Goal: Task Accomplishment & Management: Complete application form

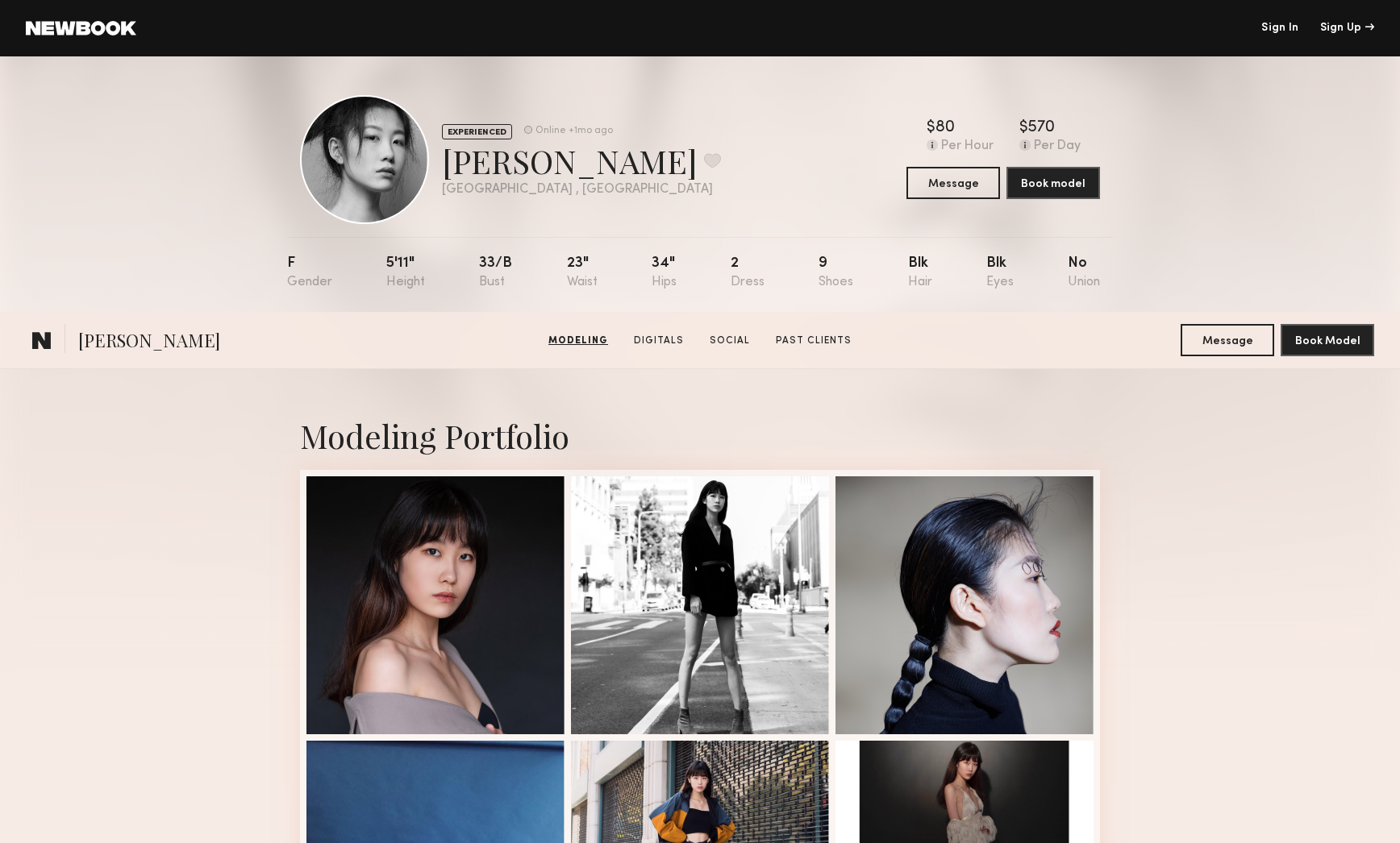
scroll to position [1972, 0]
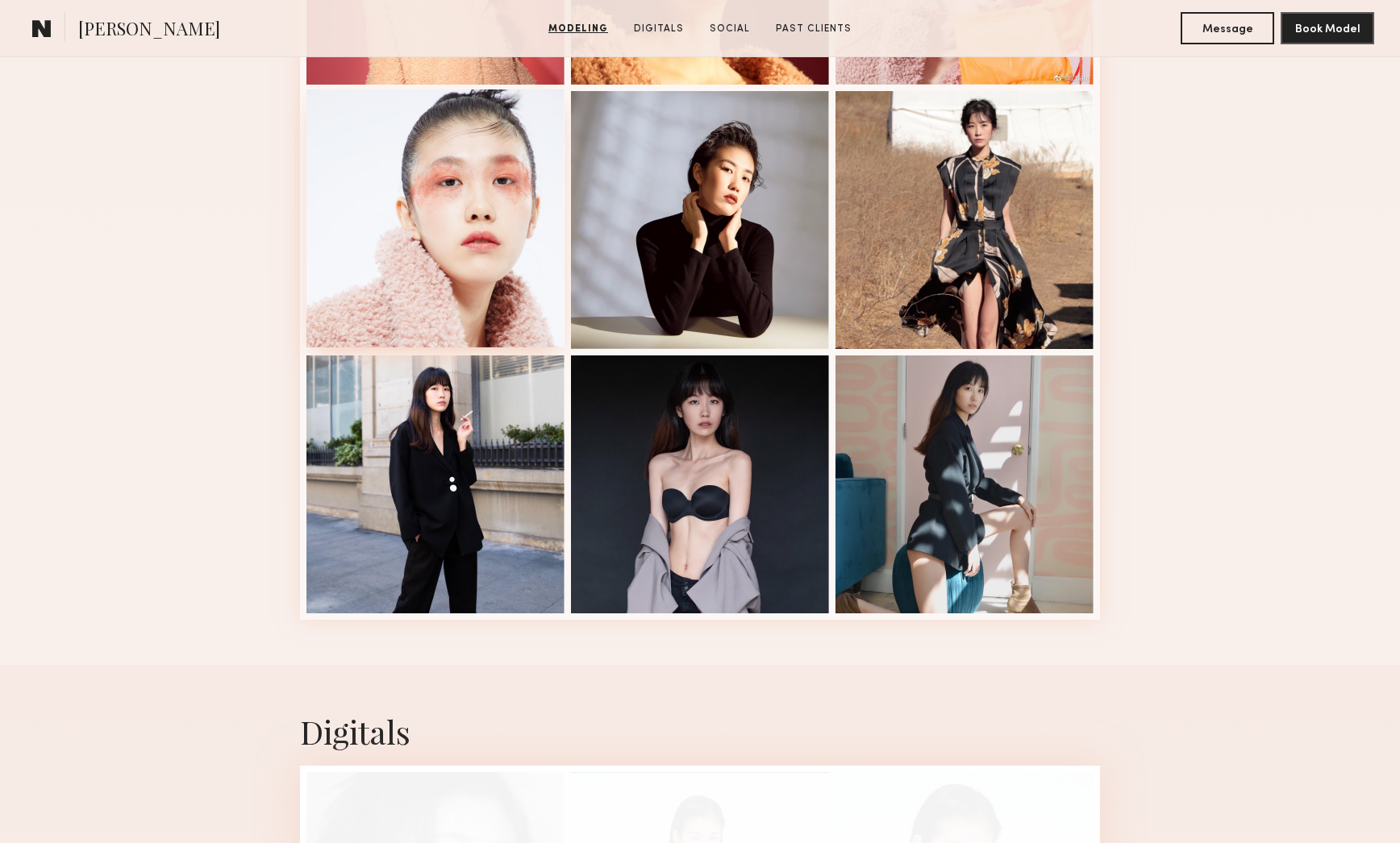
click at [461, 165] on div at bounding box center [435, 218] width 258 height 258
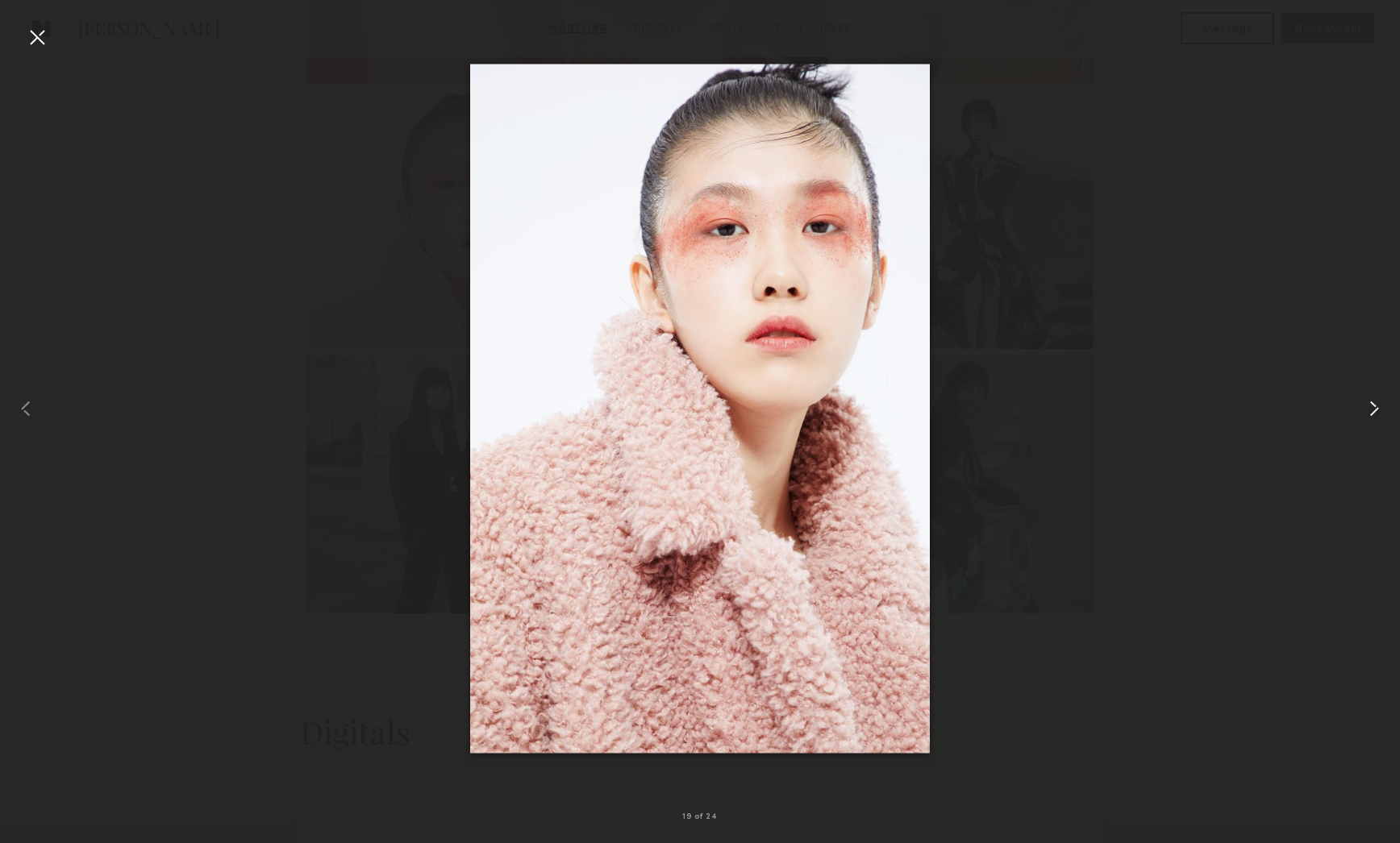
click at [1378, 405] on common-icon at bounding box center [1374, 409] width 26 height 26
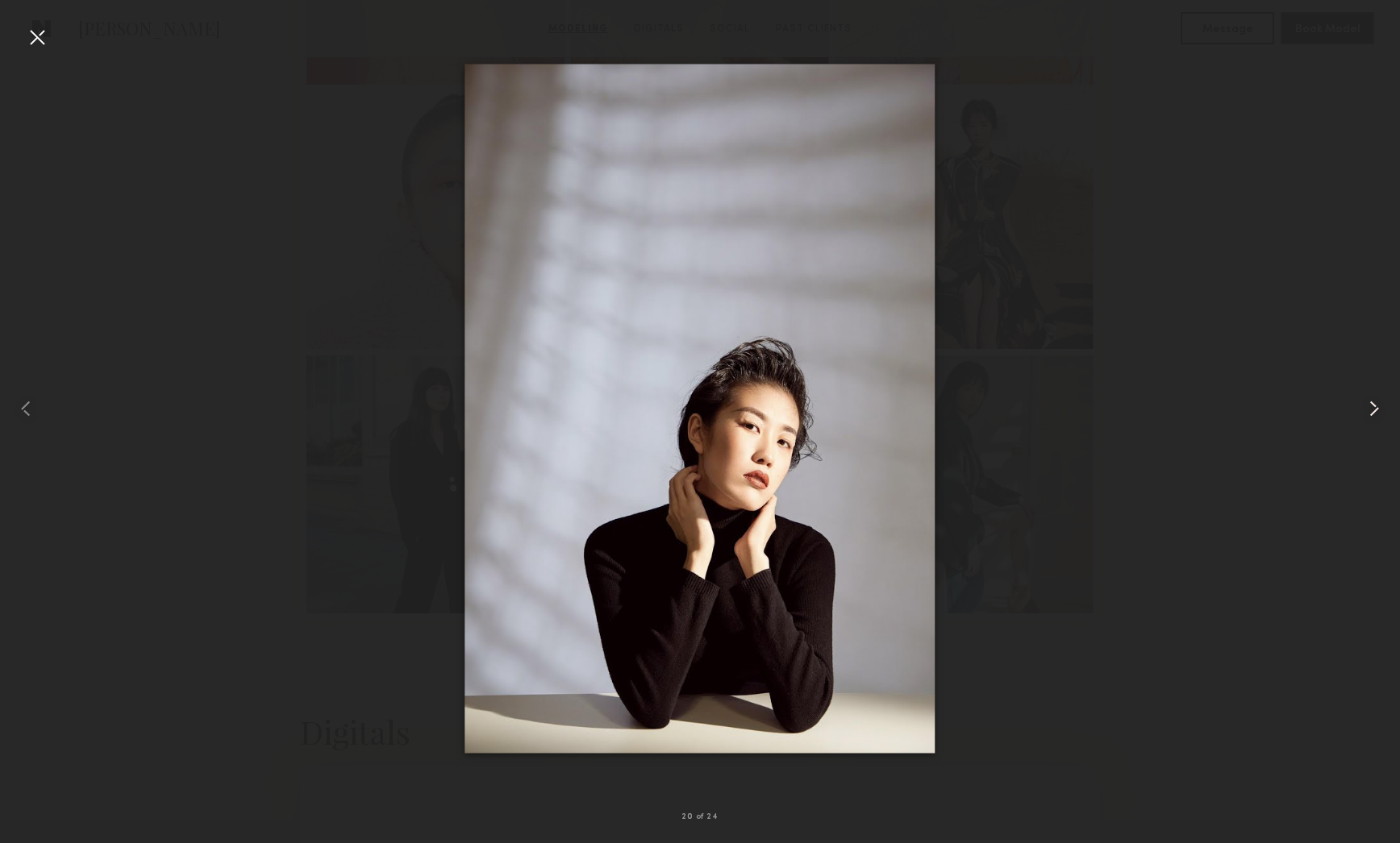
click at [1378, 405] on common-icon at bounding box center [1374, 409] width 26 height 26
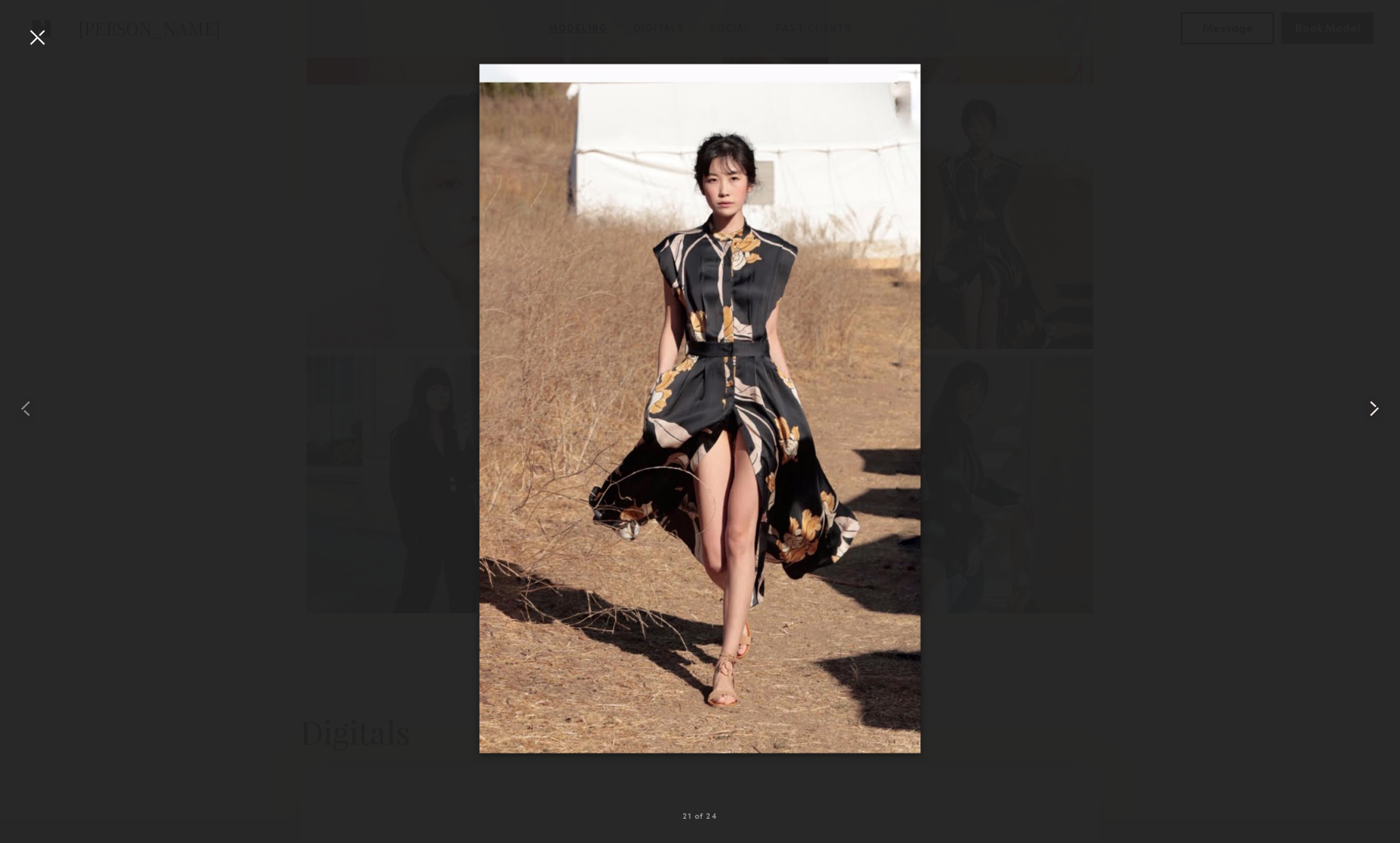
click at [1378, 405] on common-icon at bounding box center [1374, 409] width 26 height 26
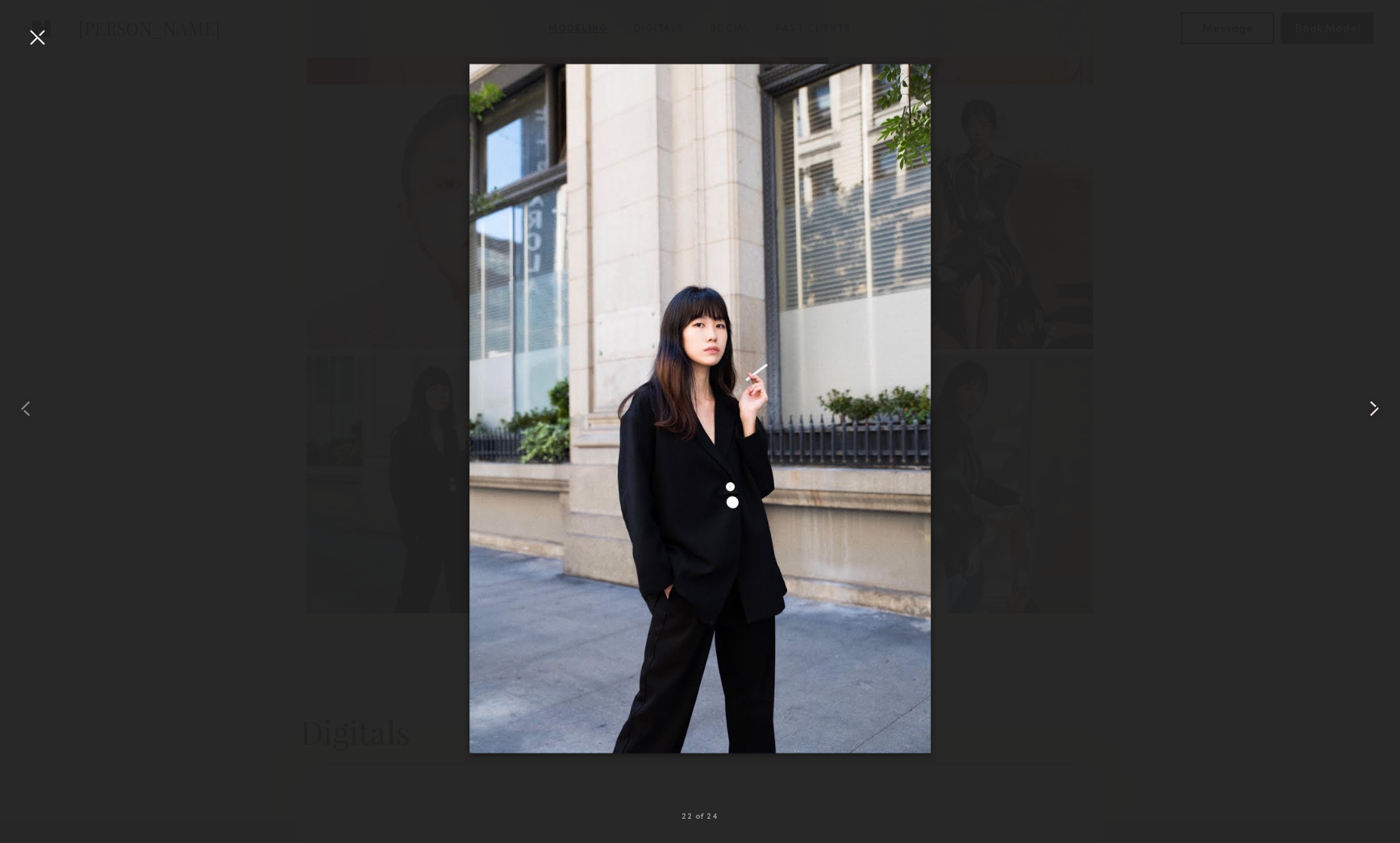
click at [1378, 405] on common-icon at bounding box center [1374, 409] width 26 height 26
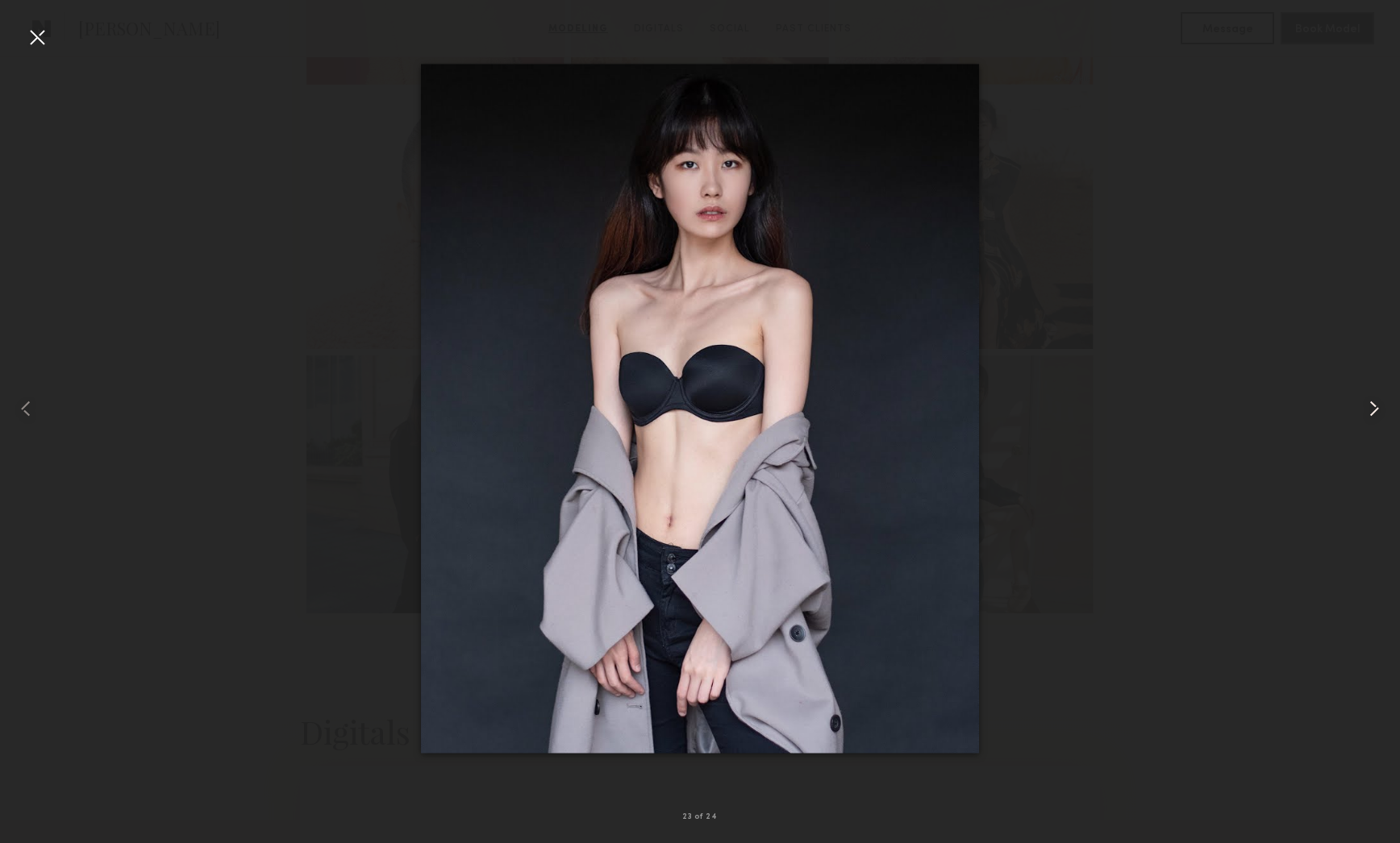
click at [1378, 405] on common-icon at bounding box center [1374, 409] width 26 height 26
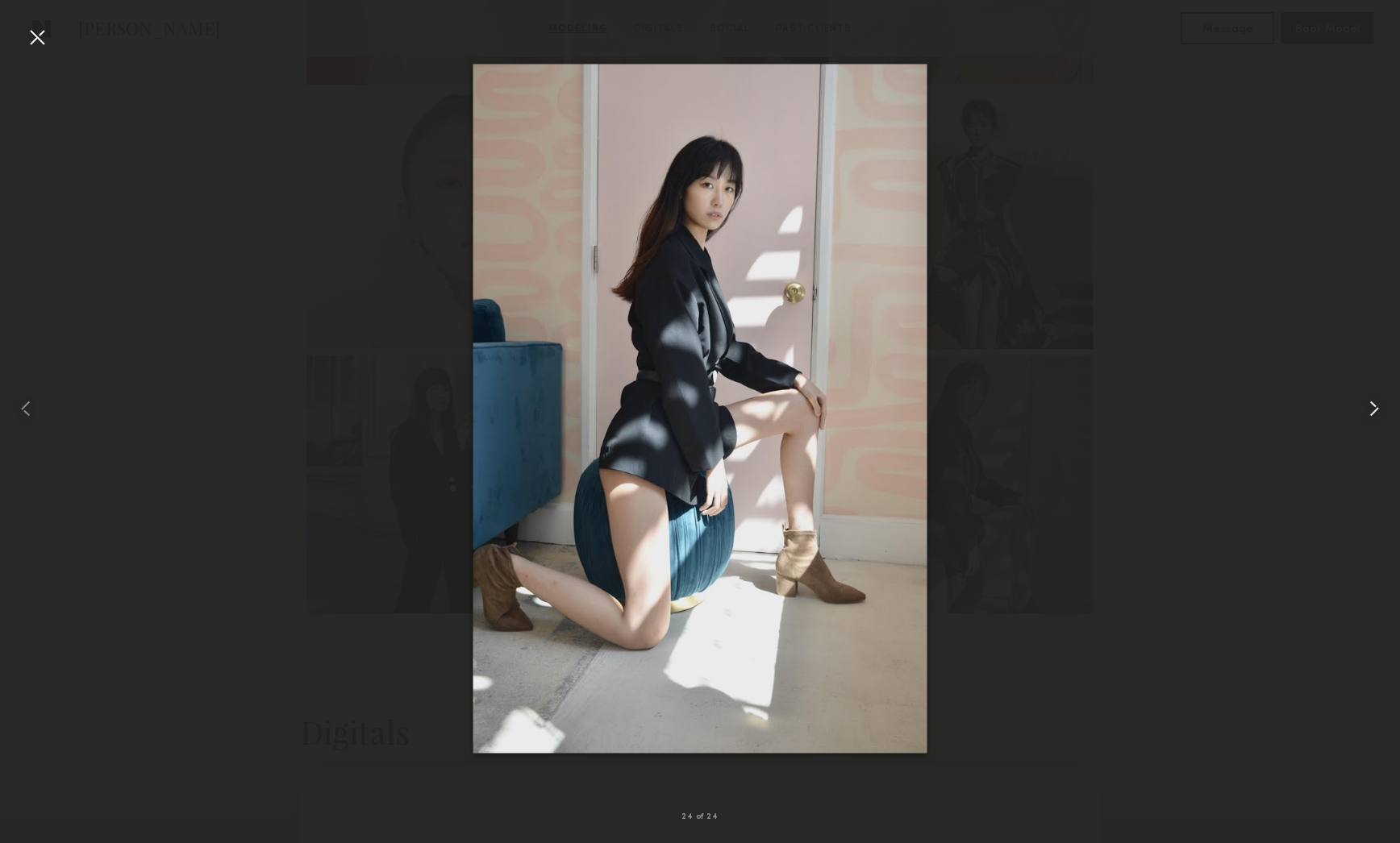
click at [1378, 405] on common-icon at bounding box center [1374, 409] width 26 height 26
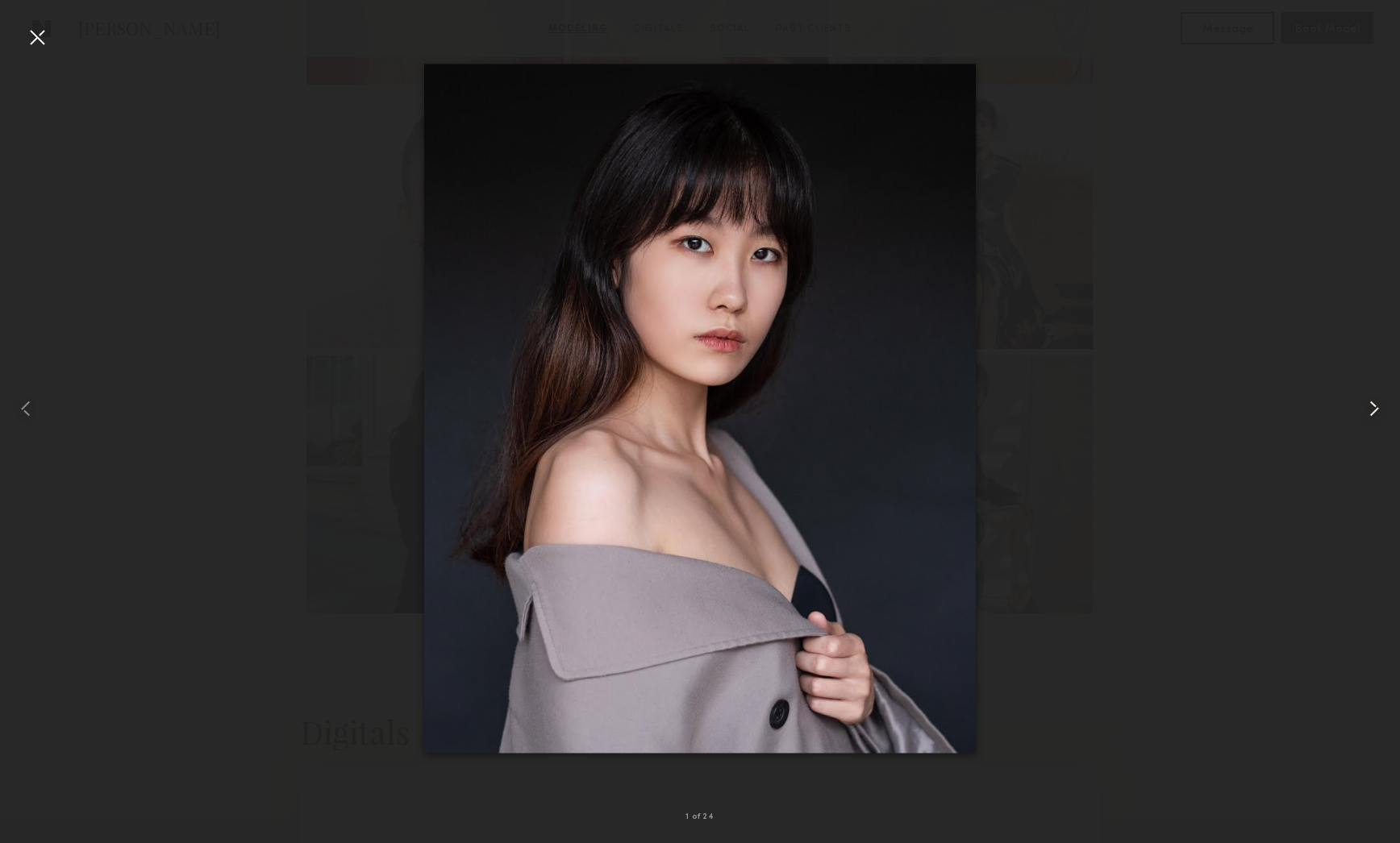
click at [1378, 405] on common-icon at bounding box center [1374, 409] width 26 height 26
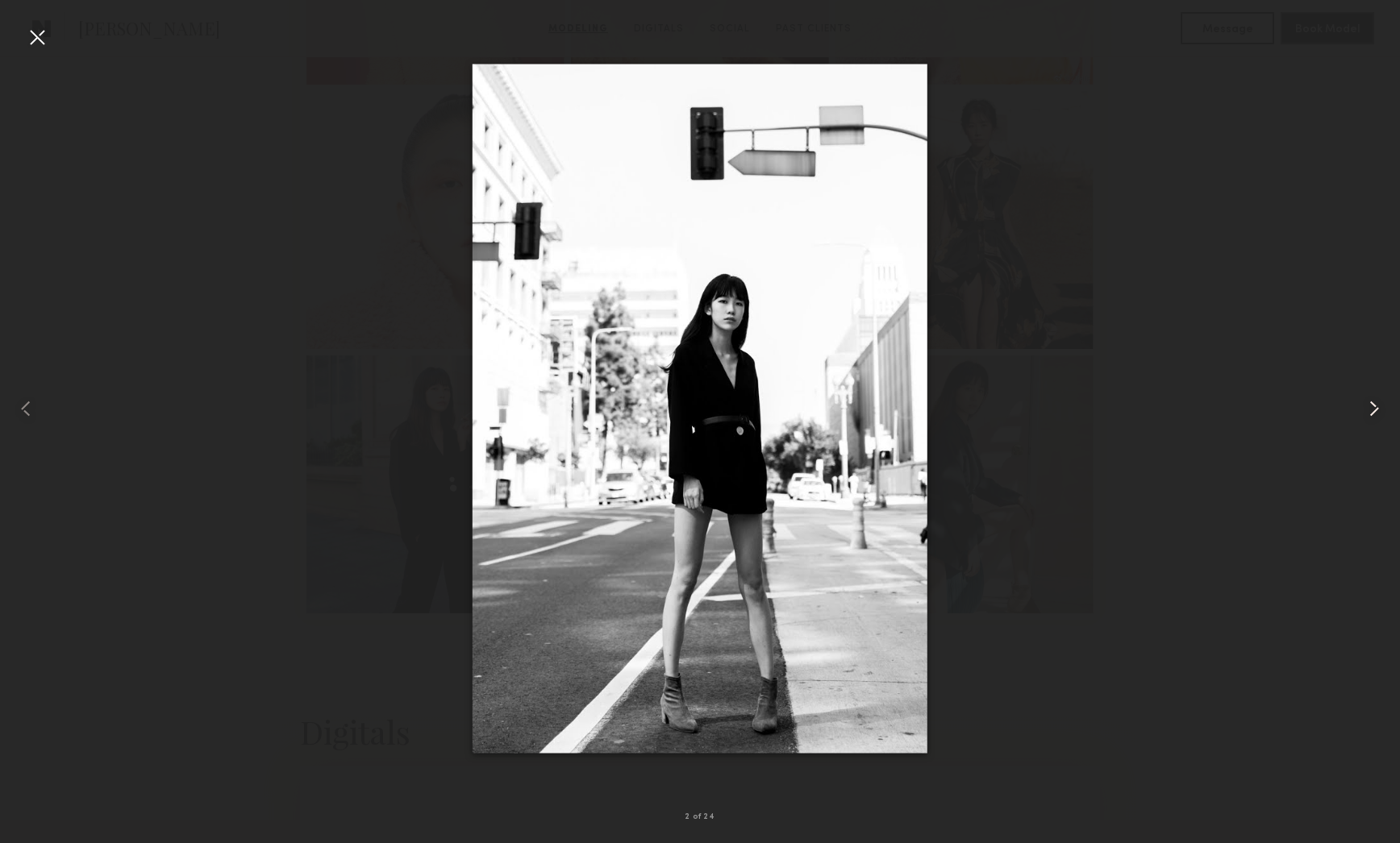
click at [1378, 405] on common-icon at bounding box center [1374, 409] width 26 height 26
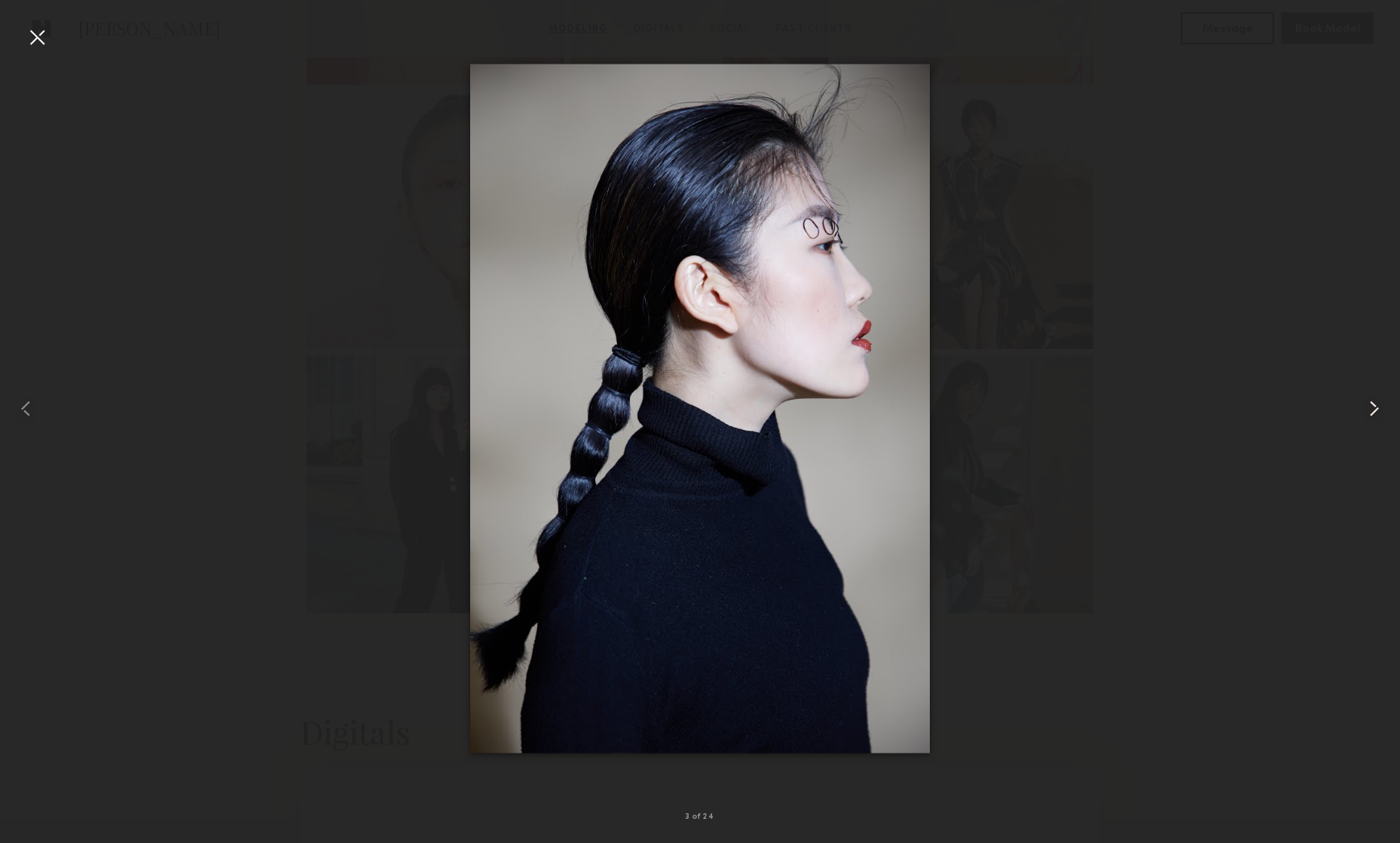
click at [1378, 405] on common-icon at bounding box center [1374, 409] width 26 height 26
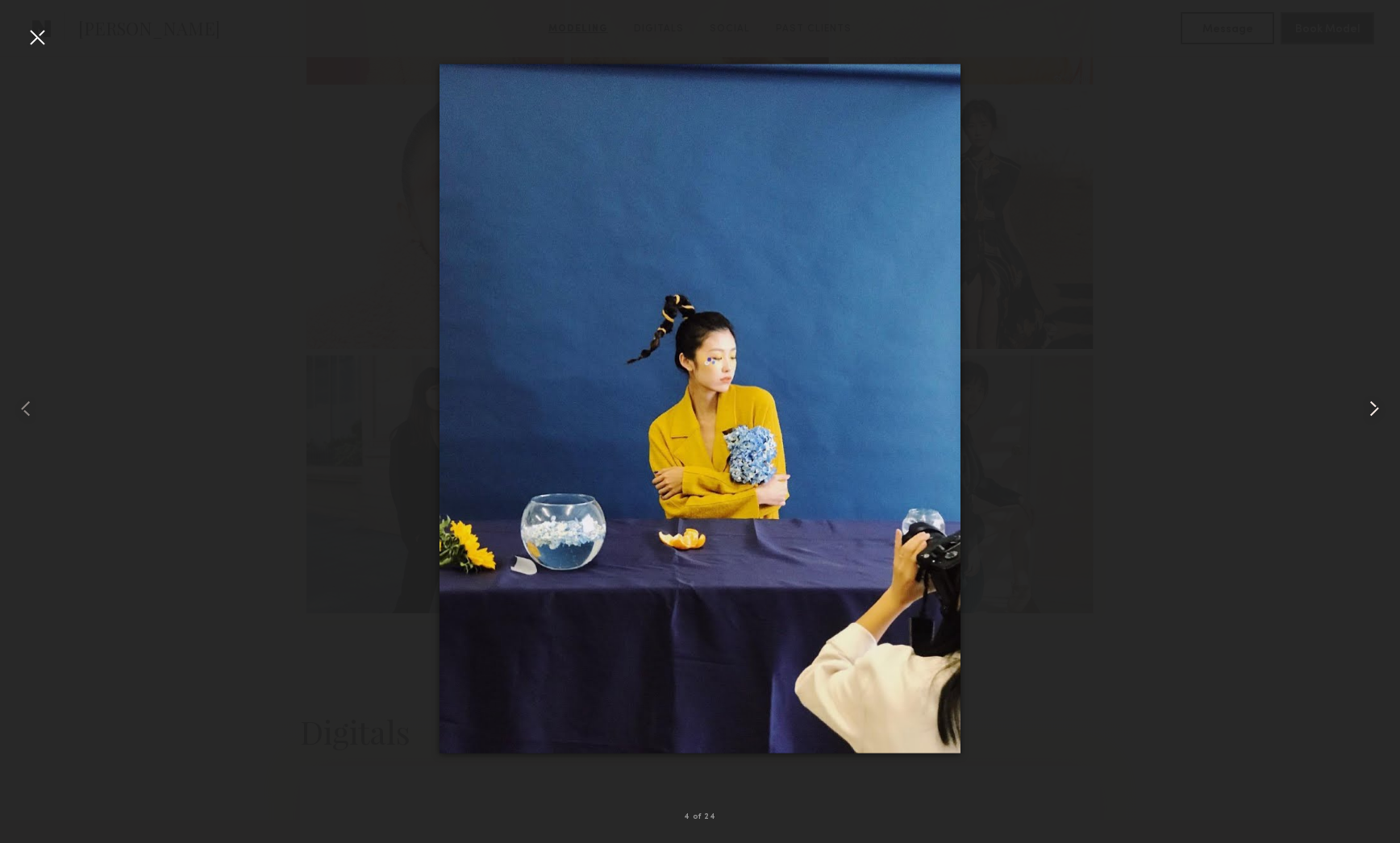
click at [1378, 405] on common-icon at bounding box center [1374, 409] width 26 height 26
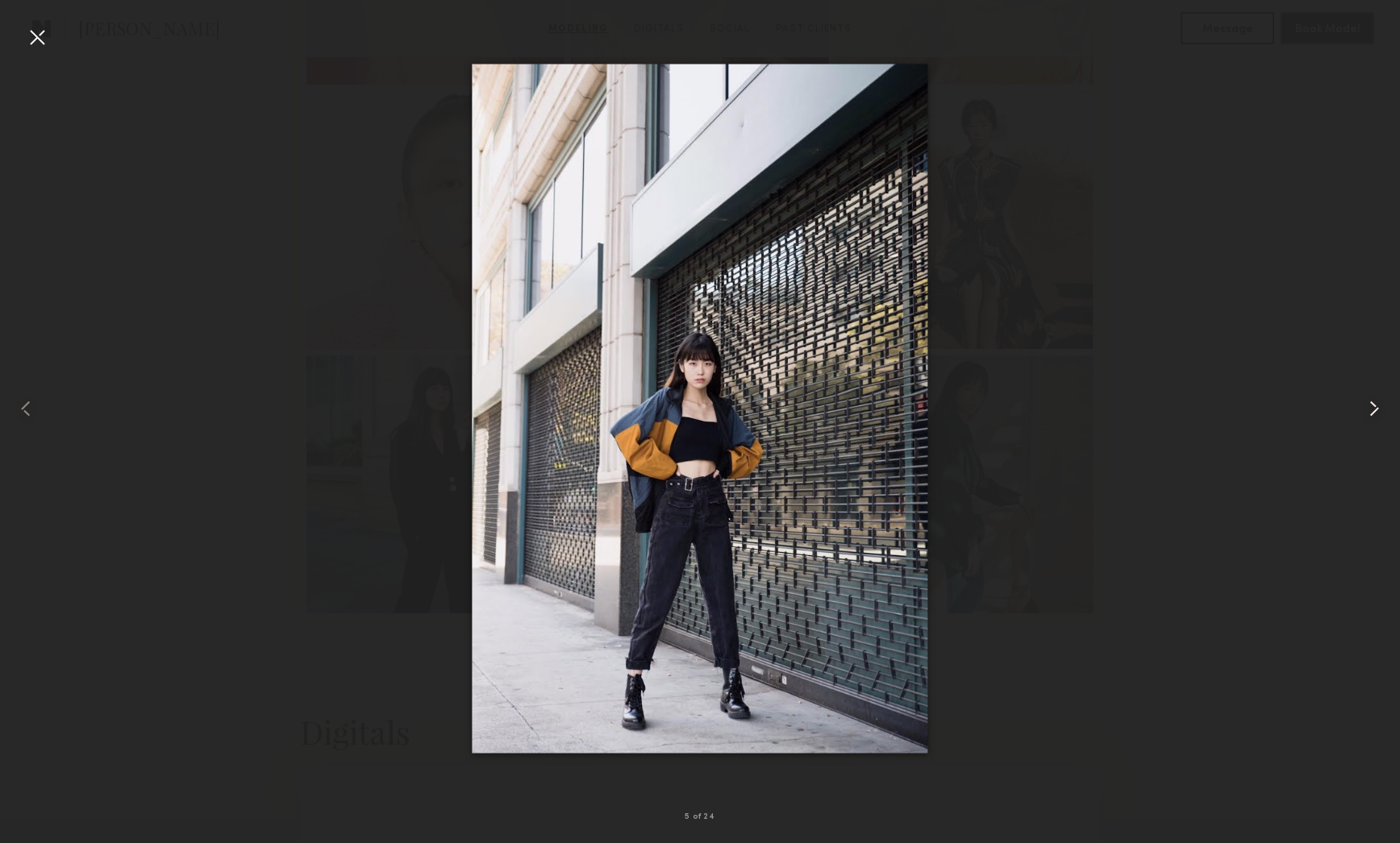
click at [1378, 405] on common-icon at bounding box center [1374, 409] width 26 height 26
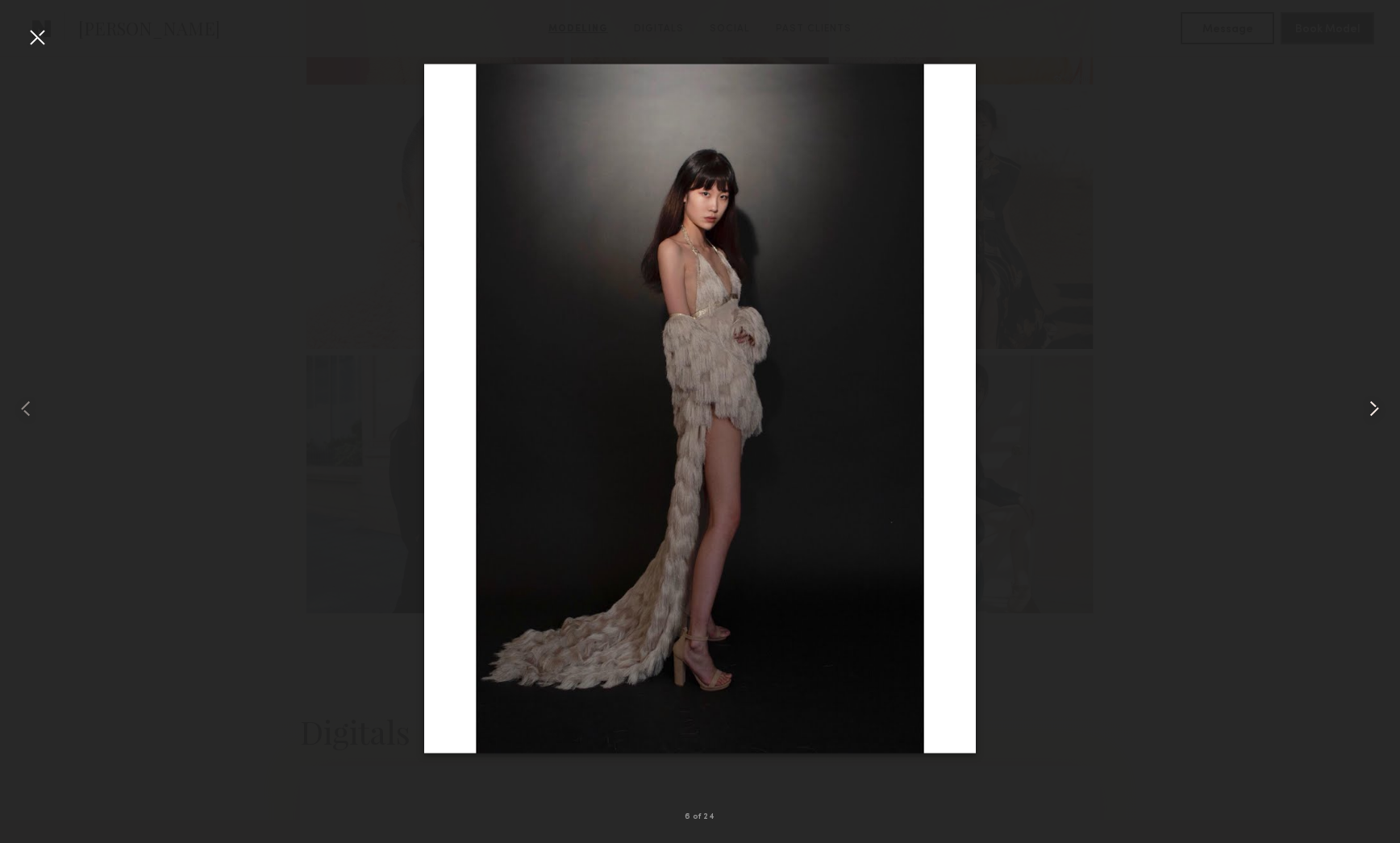
click at [1379, 406] on common-icon at bounding box center [1374, 409] width 26 height 26
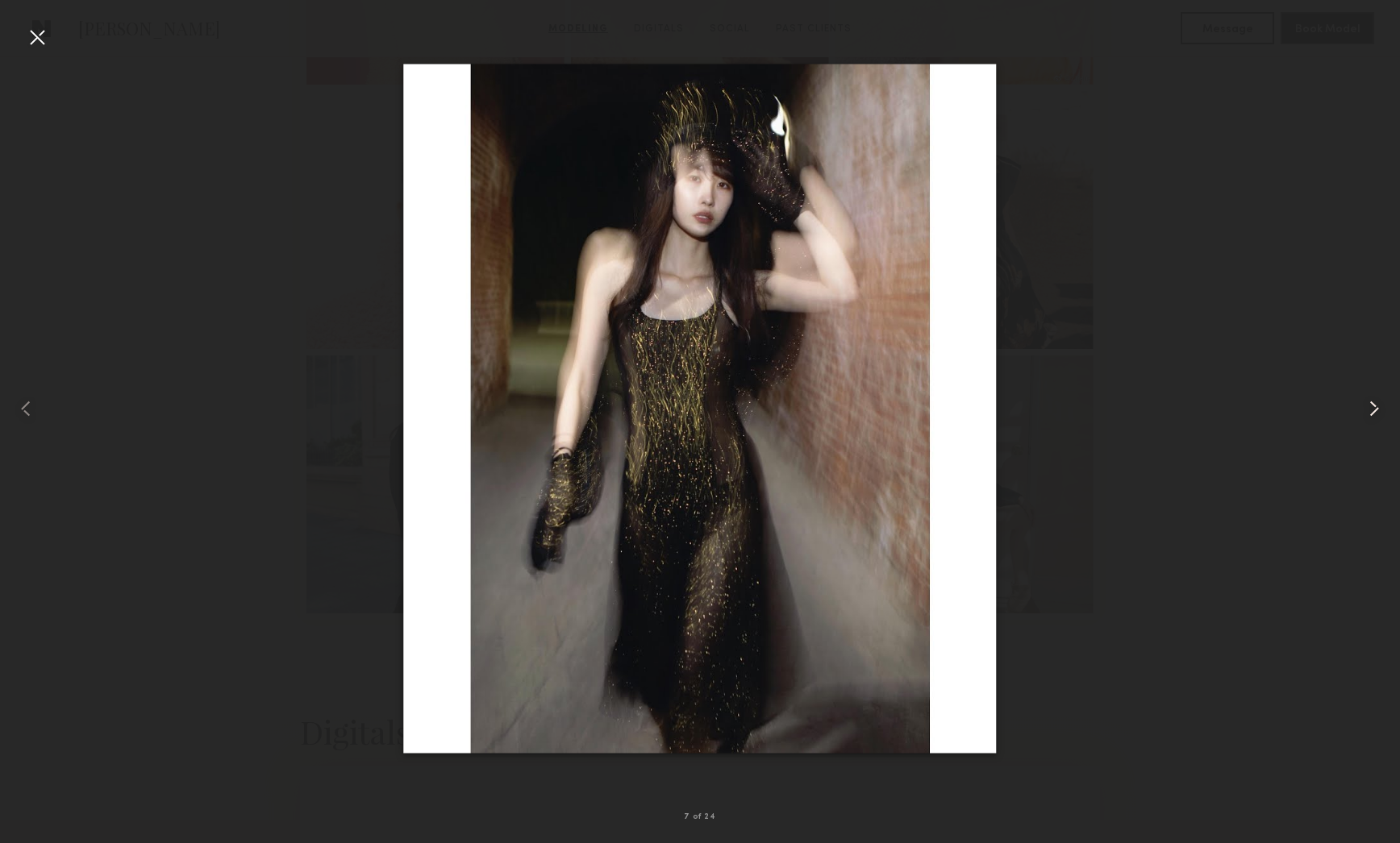
click at [1379, 406] on common-icon at bounding box center [1374, 409] width 26 height 26
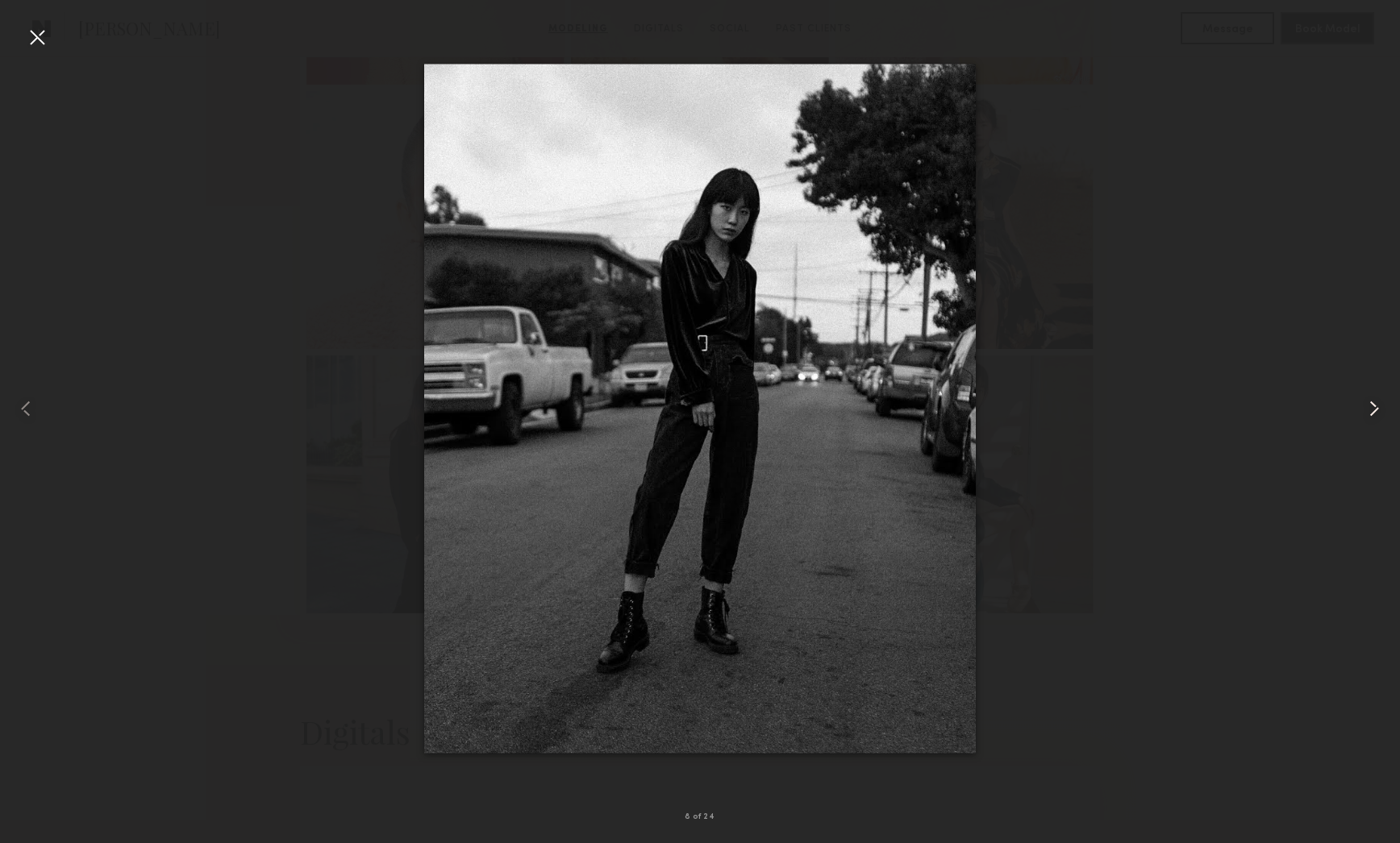
click at [1379, 406] on common-icon at bounding box center [1374, 409] width 26 height 26
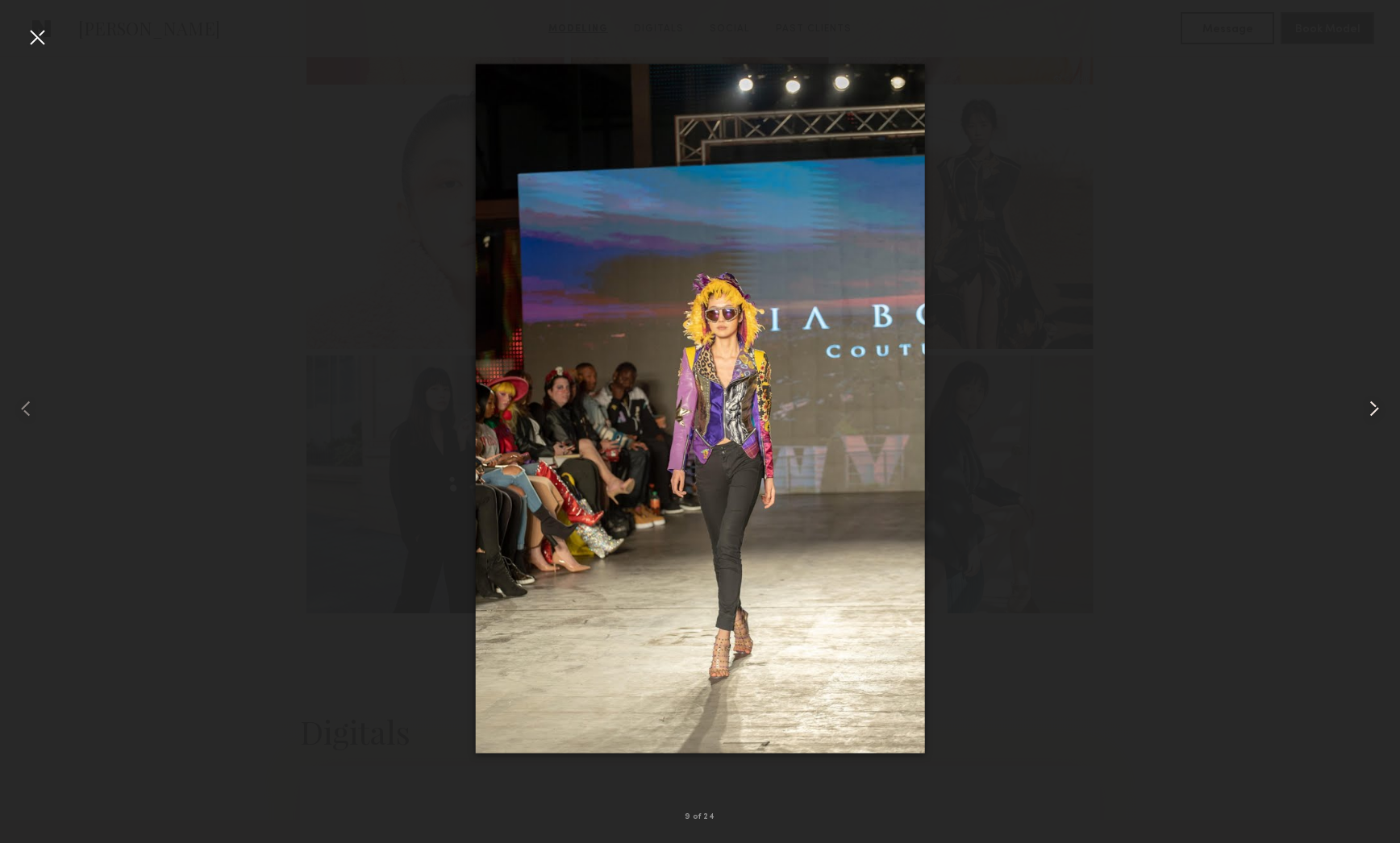
click at [1379, 406] on common-icon at bounding box center [1374, 409] width 26 height 26
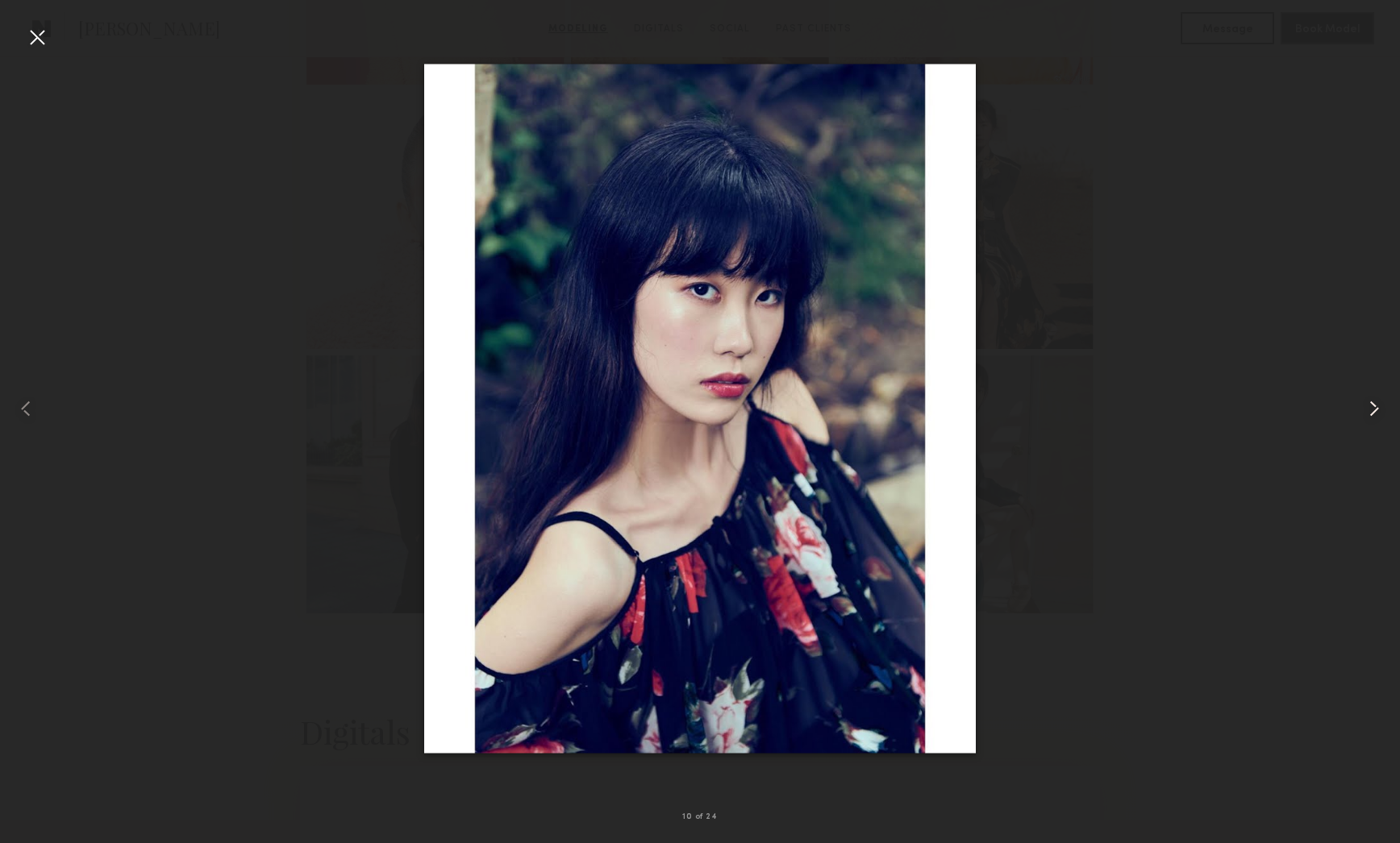
click at [1379, 406] on common-icon at bounding box center [1374, 409] width 26 height 26
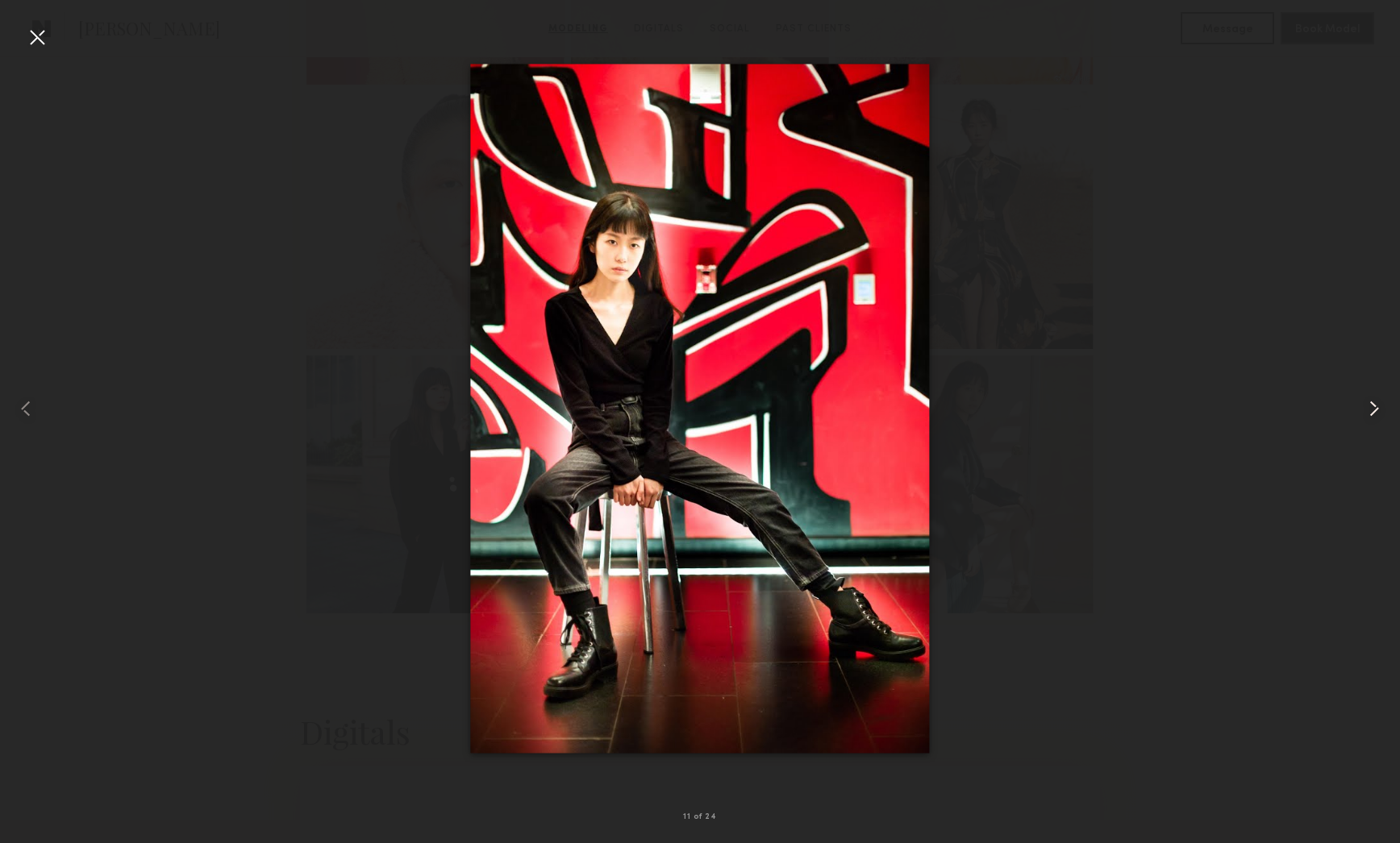
click at [1379, 406] on common-icon at bounding box center [1374, 409] width 26 height 26
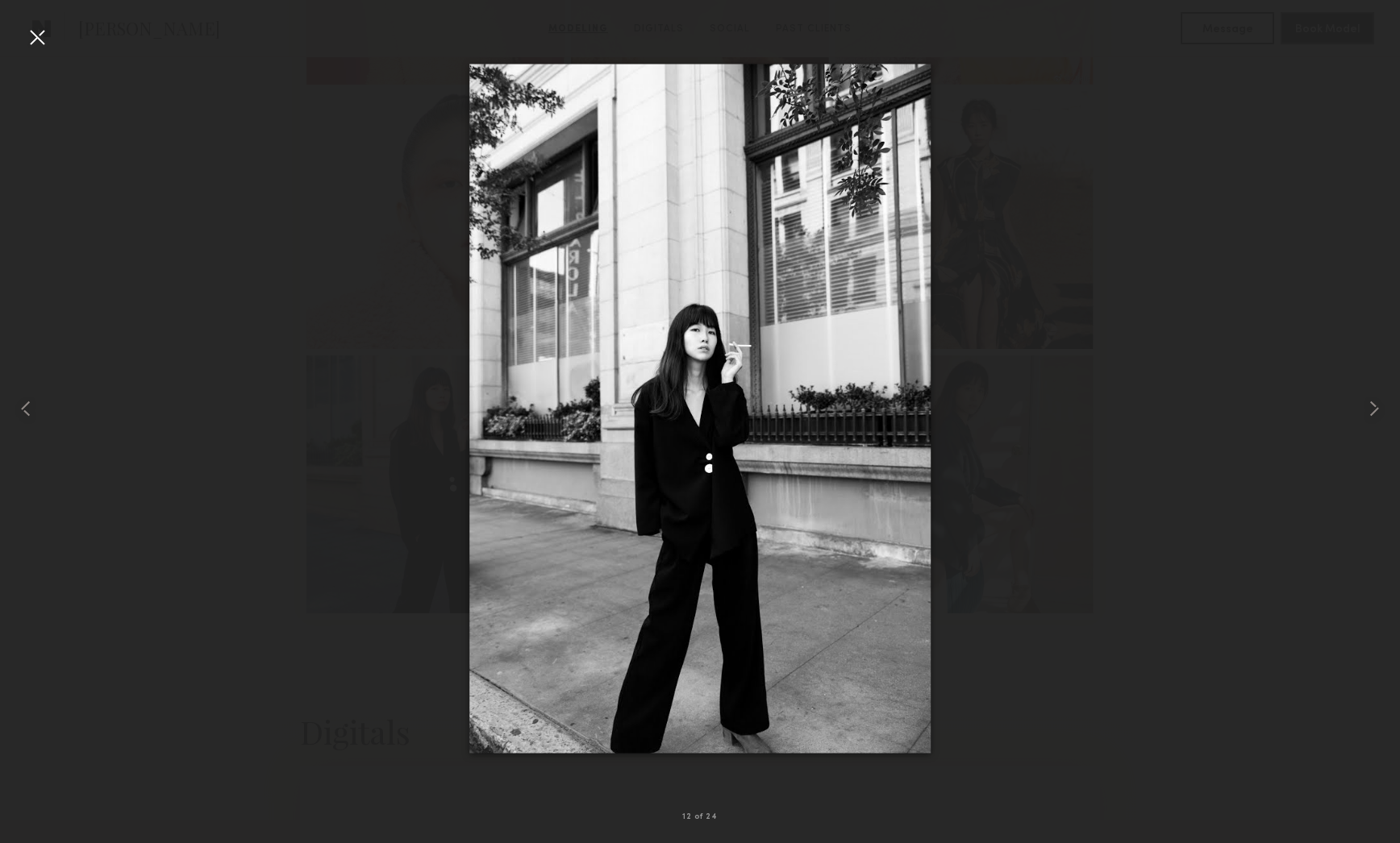
click at [1211, 354] on div at bounding box center [700, 409] width 1400 height 765
click at [35, 40] on div at bounding box center [37, 37] width 26 height 26
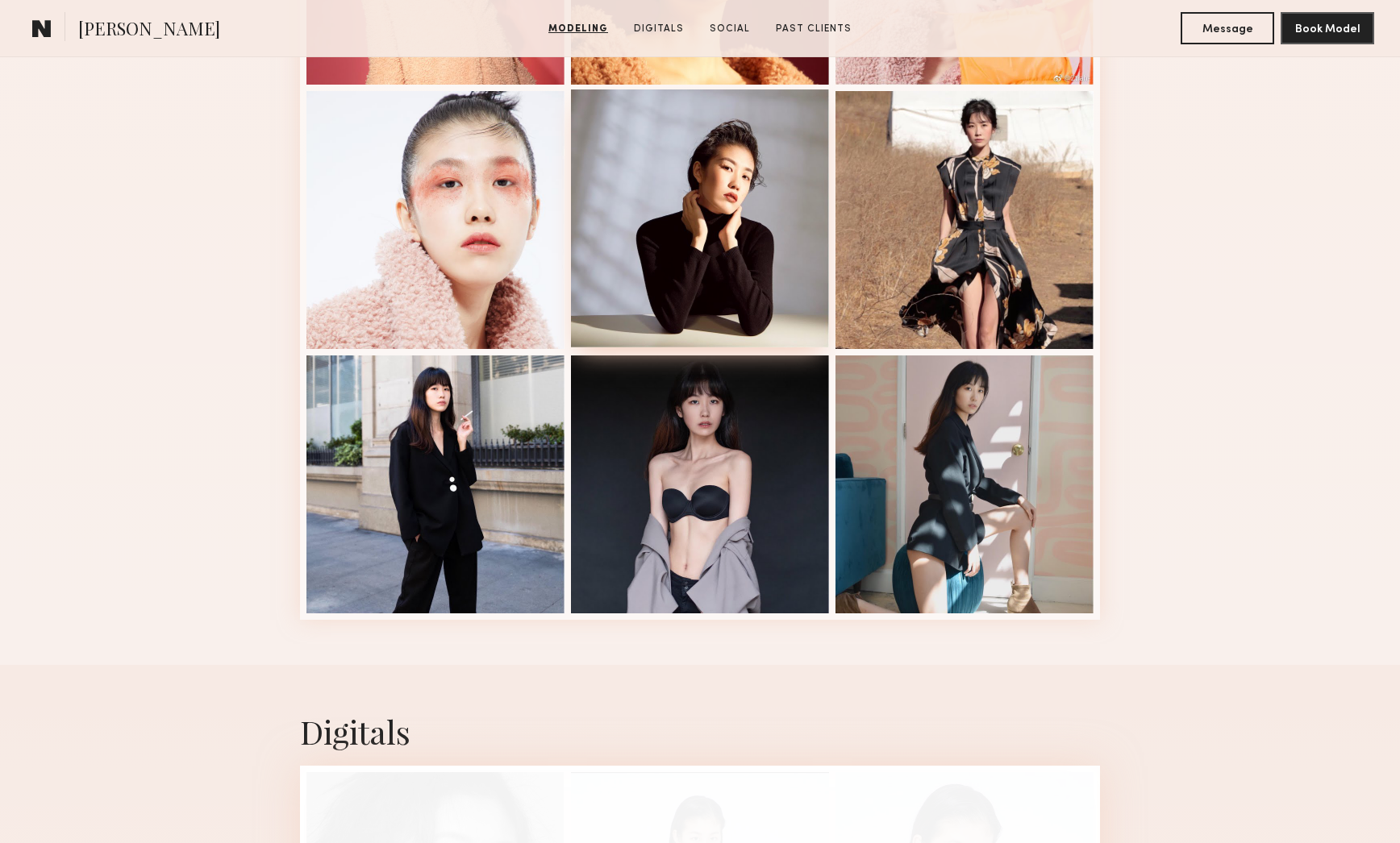
scroll to position [0, 0]
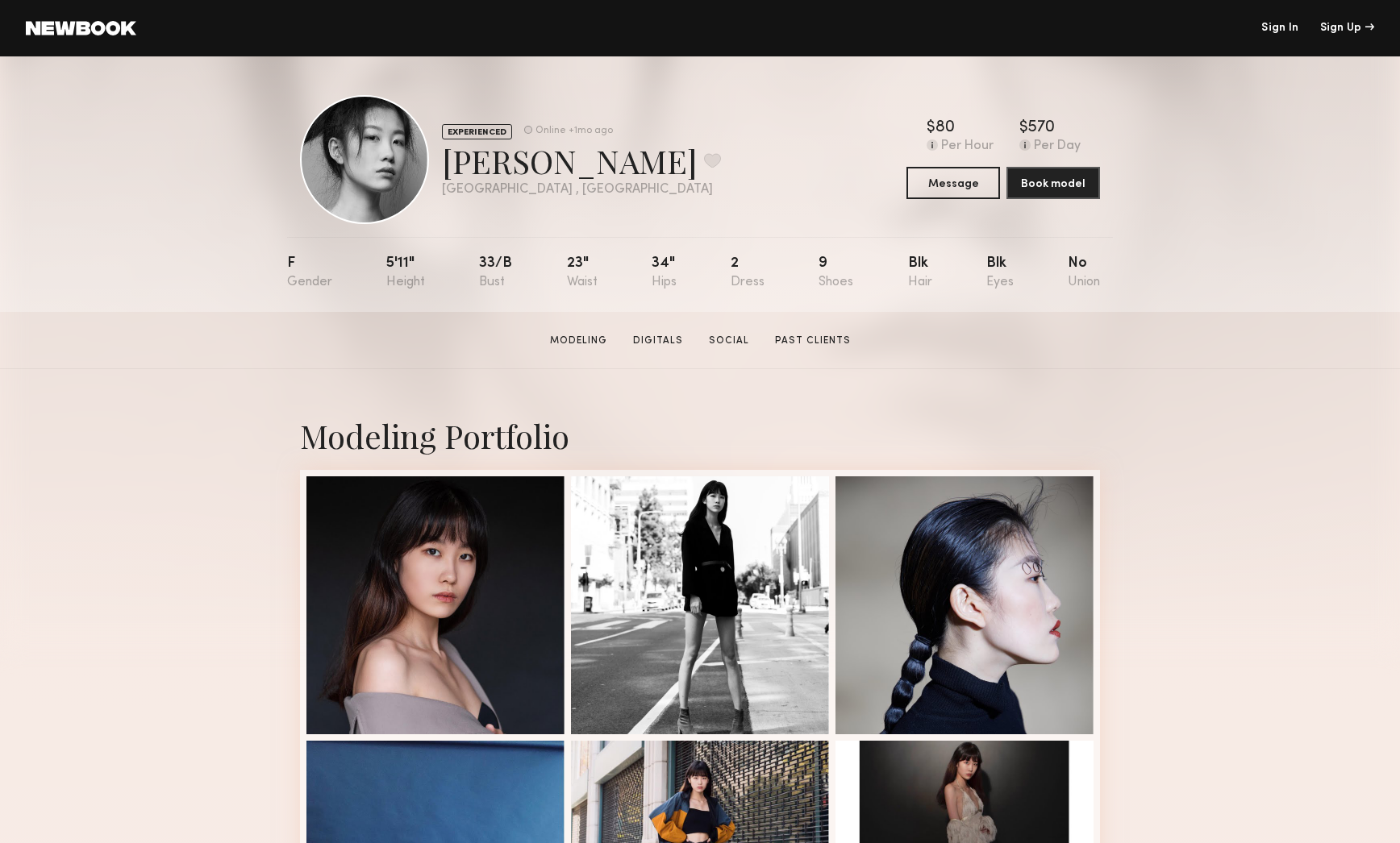
click at [116, 21] on link at bounding box center [81, 28] width 111 height 15
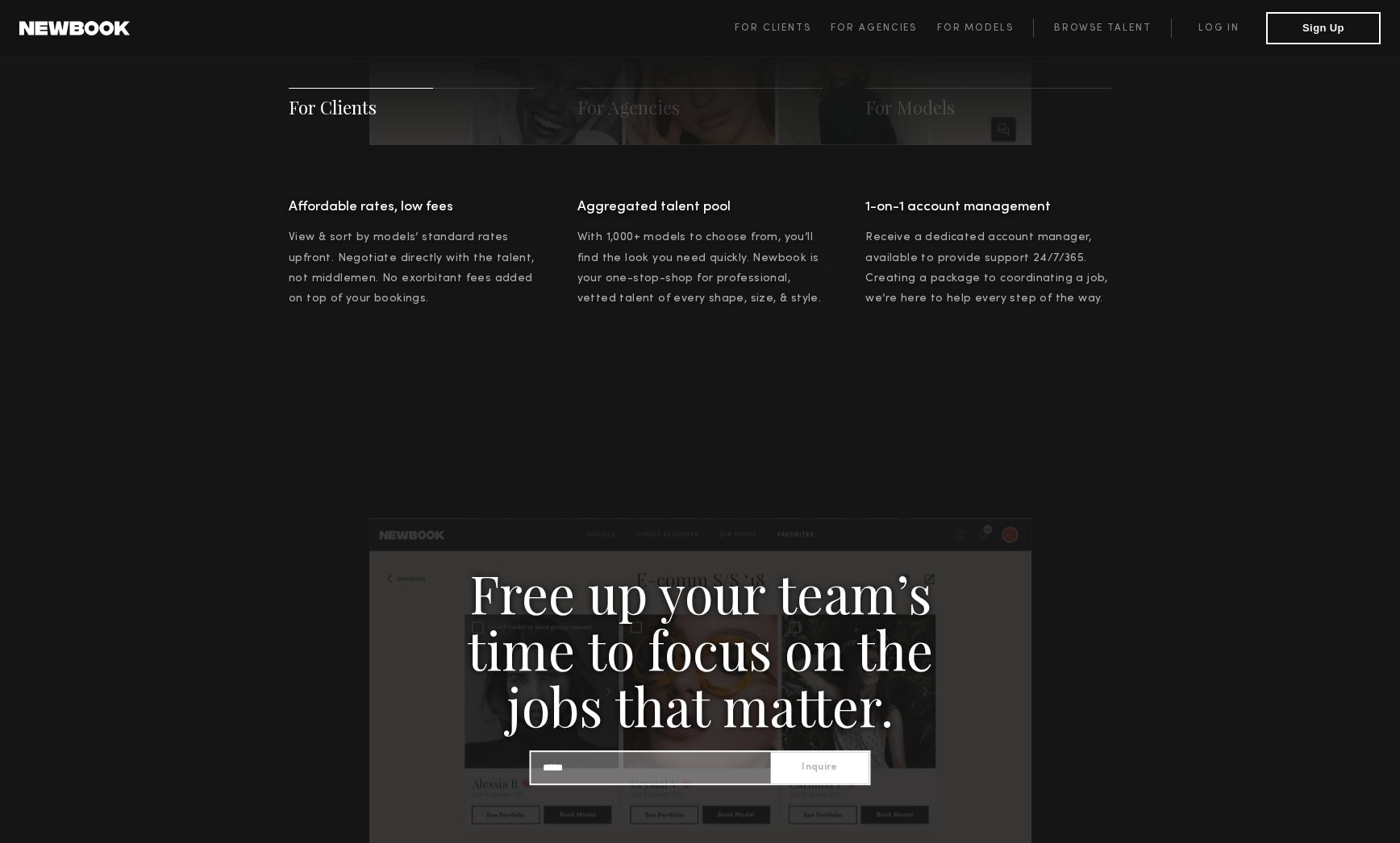
scroll to position [544, 0]
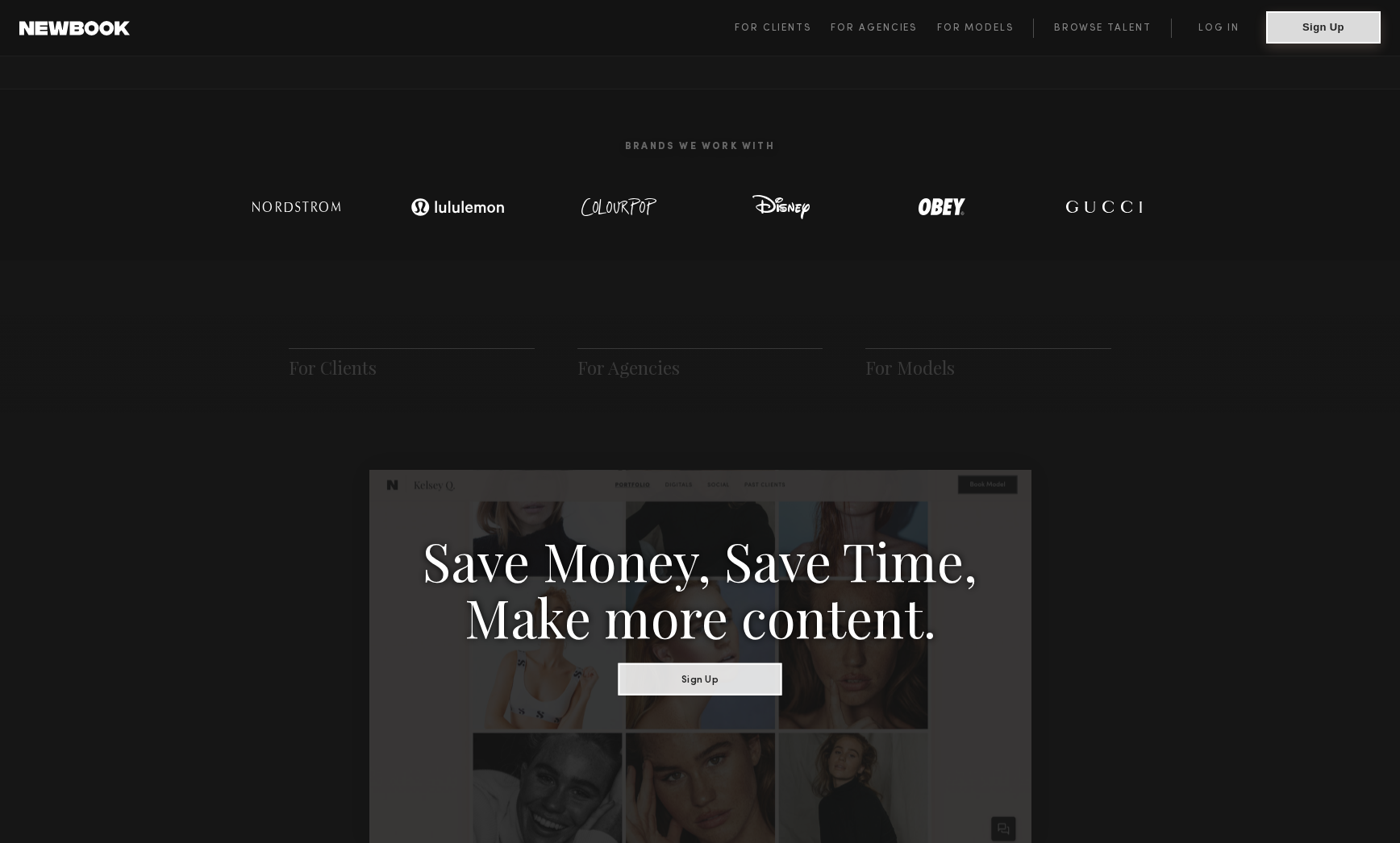
click at [1301, 38] on button "Sign Up" at bounding box center [1323, 27] width 115 height 32
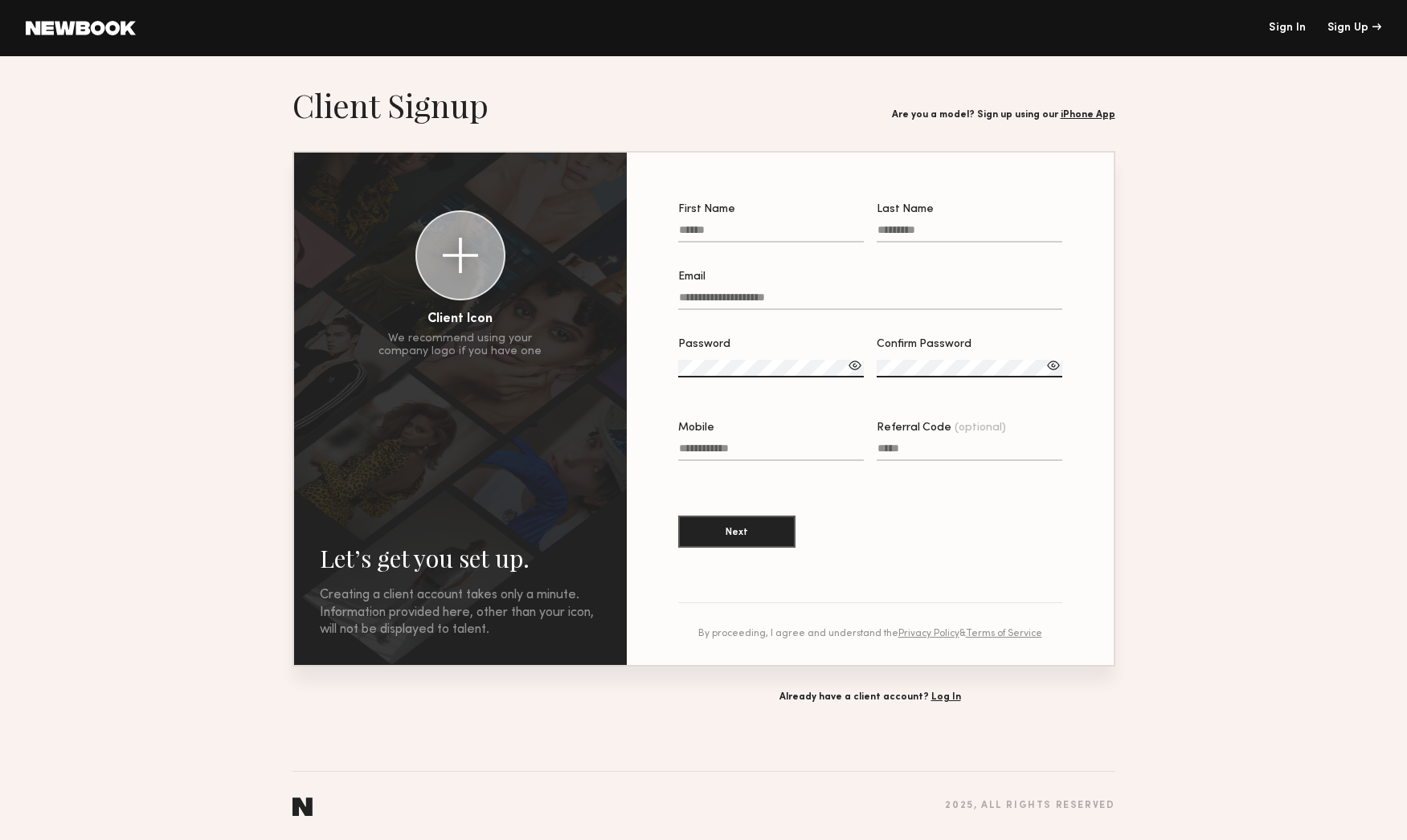
click at [761, 234] on input "First Name" at bounding box center [771, 233] width 186 height 19
type input "******"
type input "***"
drag, startPoint x: 811, startPoint y: 299, endPoint x: 631, endPoint y: 286, distance: 180.5
click at [631, 286] on section "**********" at bounding box center [870, 409] width 487 height 513
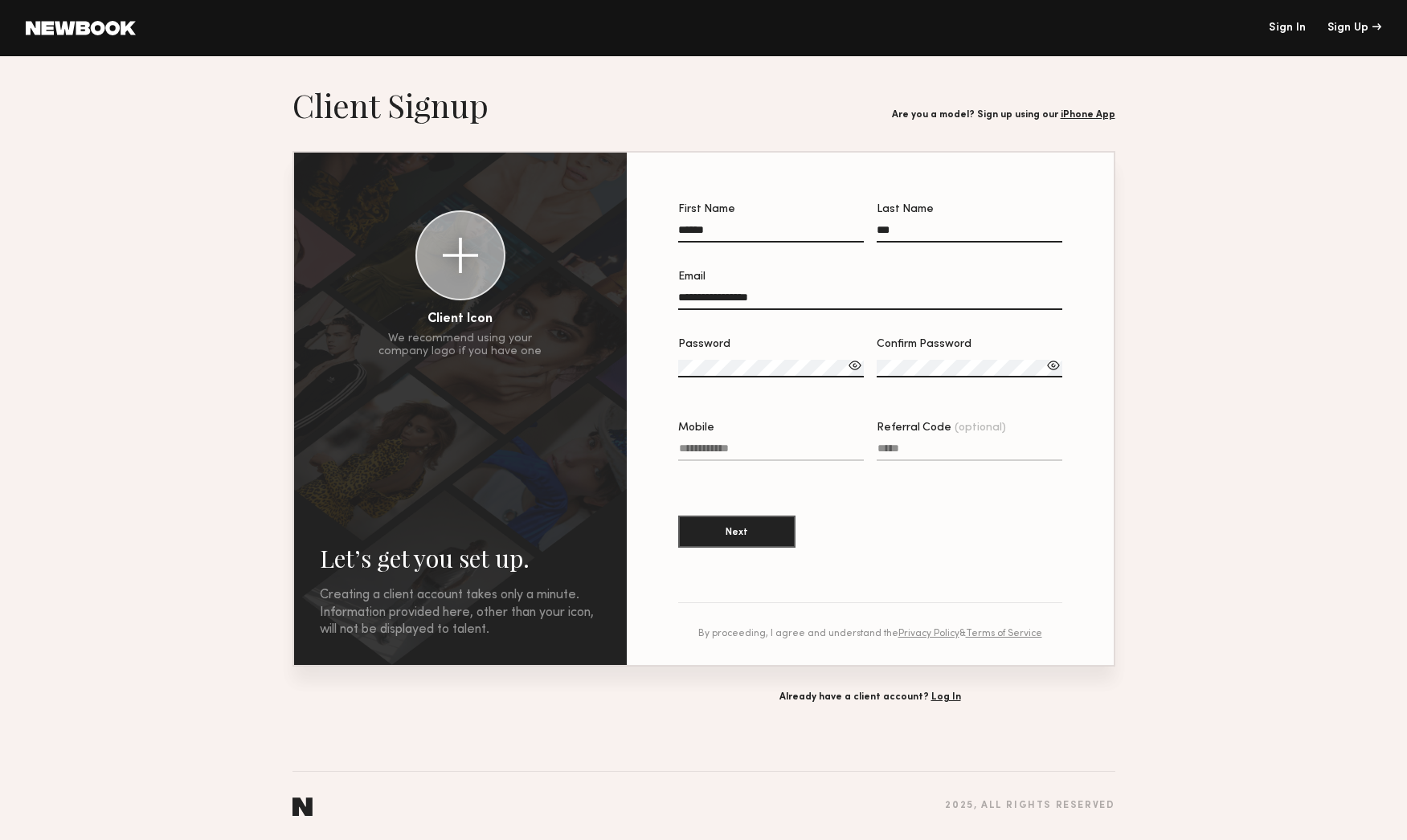
type input "**********"
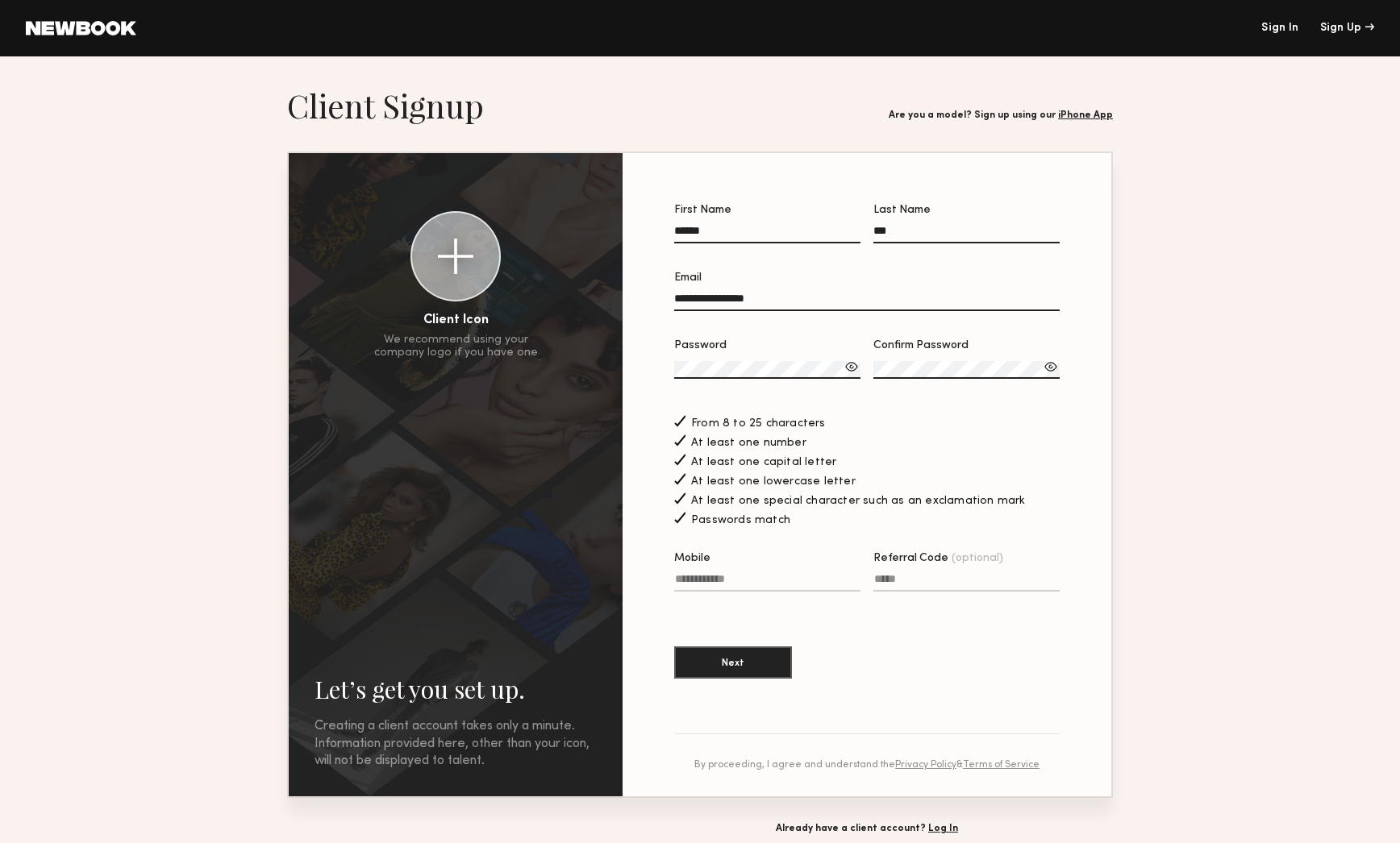
click at [763, 579] on input "Mobile" at bounding box center [767, 582] width 187 height 19
click at [754, 662] on button "Next" at bounding box center [734, 662] width 118 height 32
click at [743, 581] on input "Mobile Invalid phone format" at bounding box center [767, 582] width 187 height 19
type input "**********"
click at [740, 665] on button "Next" at bounding box center [734, 662] width 118 height 32
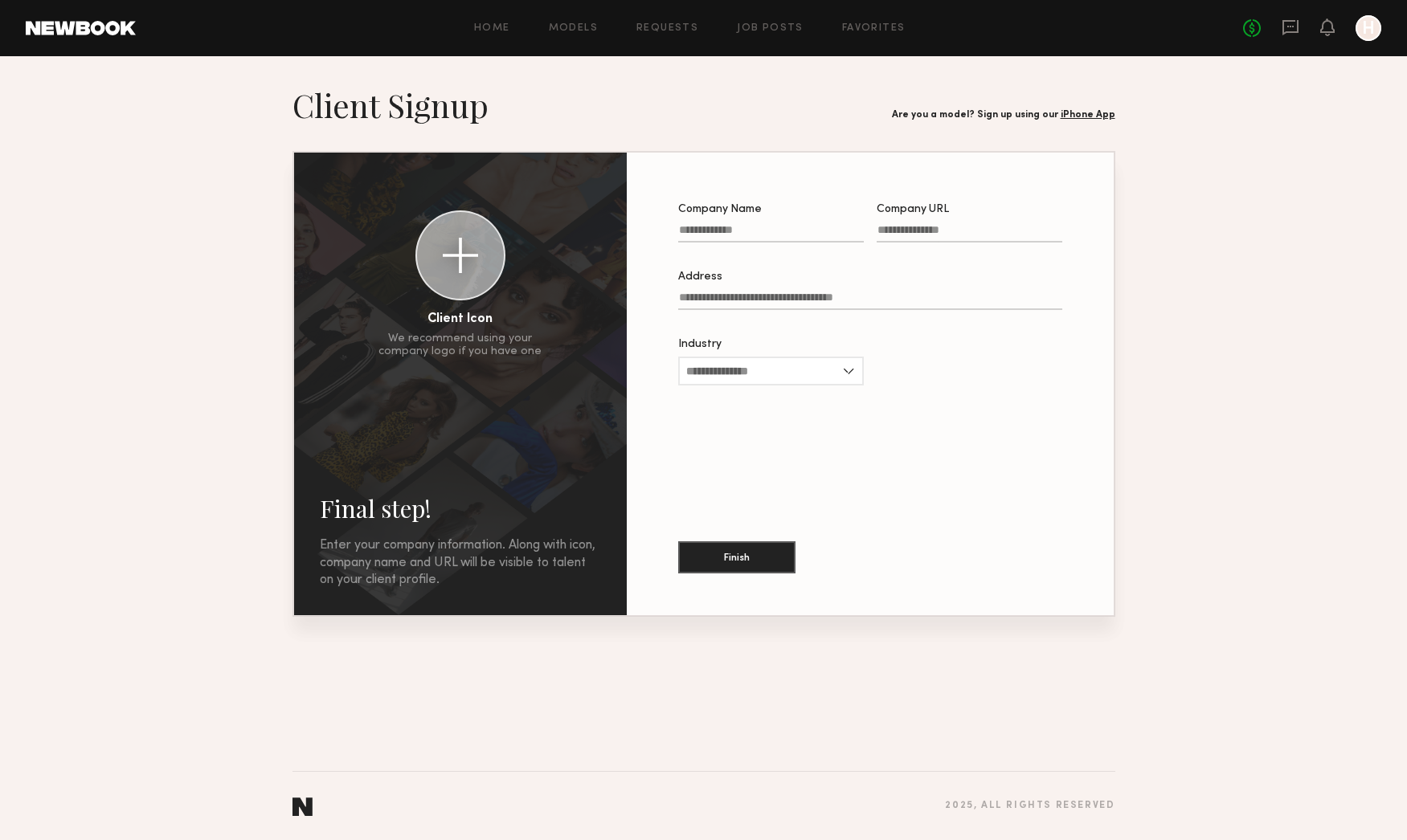
click at [735, 236] on input "Company Name" at bounding box center [771, 233] width 186 height 19
type input "******"
click at [916, 233] on input "Company URL" at bounding box center [969, 233] width 186 height 19
type input "**********"
click at [724, 298] on input "Address" at bounding box center [870, 300] width 384 height 19
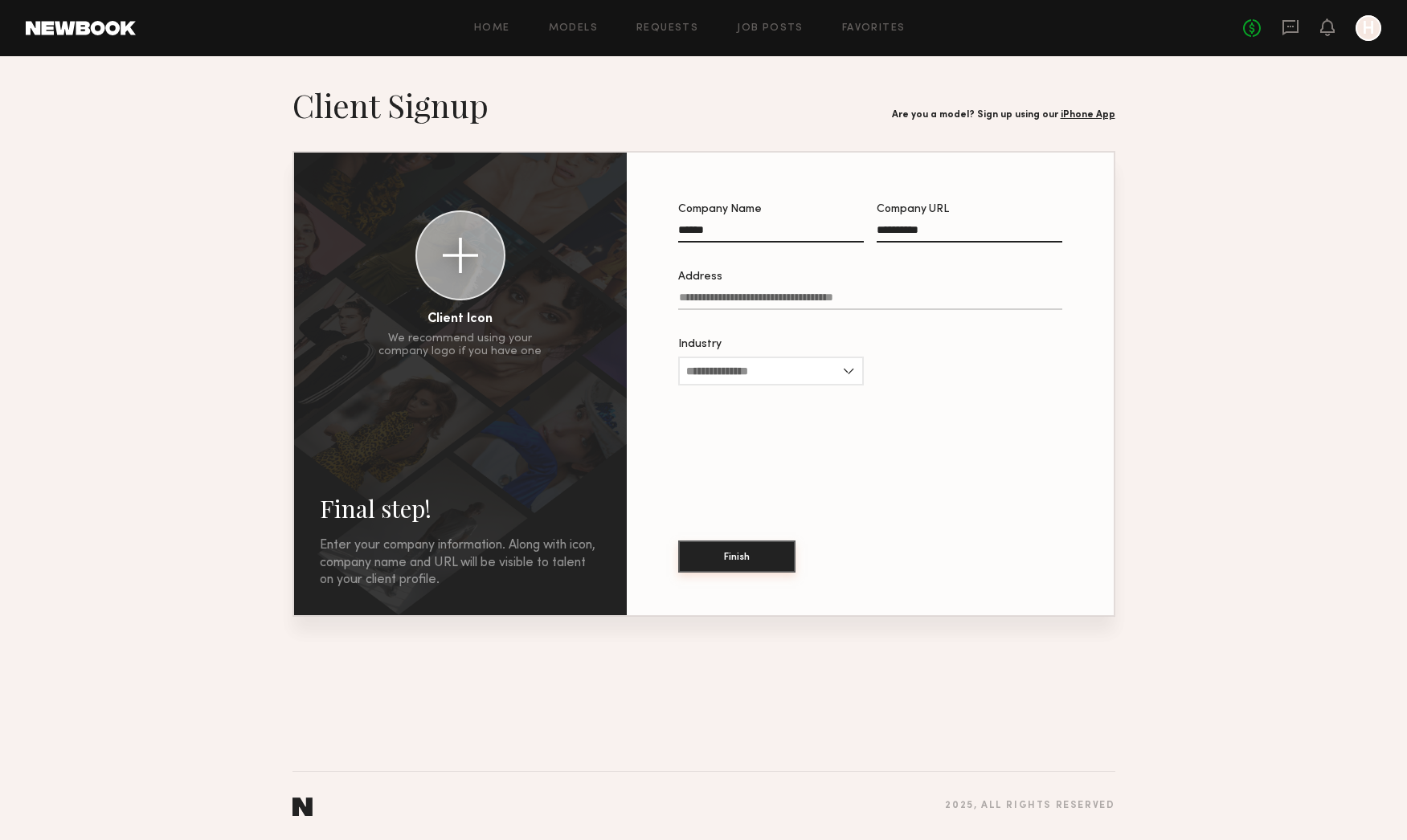
click at [727, 550] on button "Finish" at bounding box center [737, 557] width 118 height 32
click at [744, 383] on input "Industry" at bounding box center [771, 384] width 186 height 29
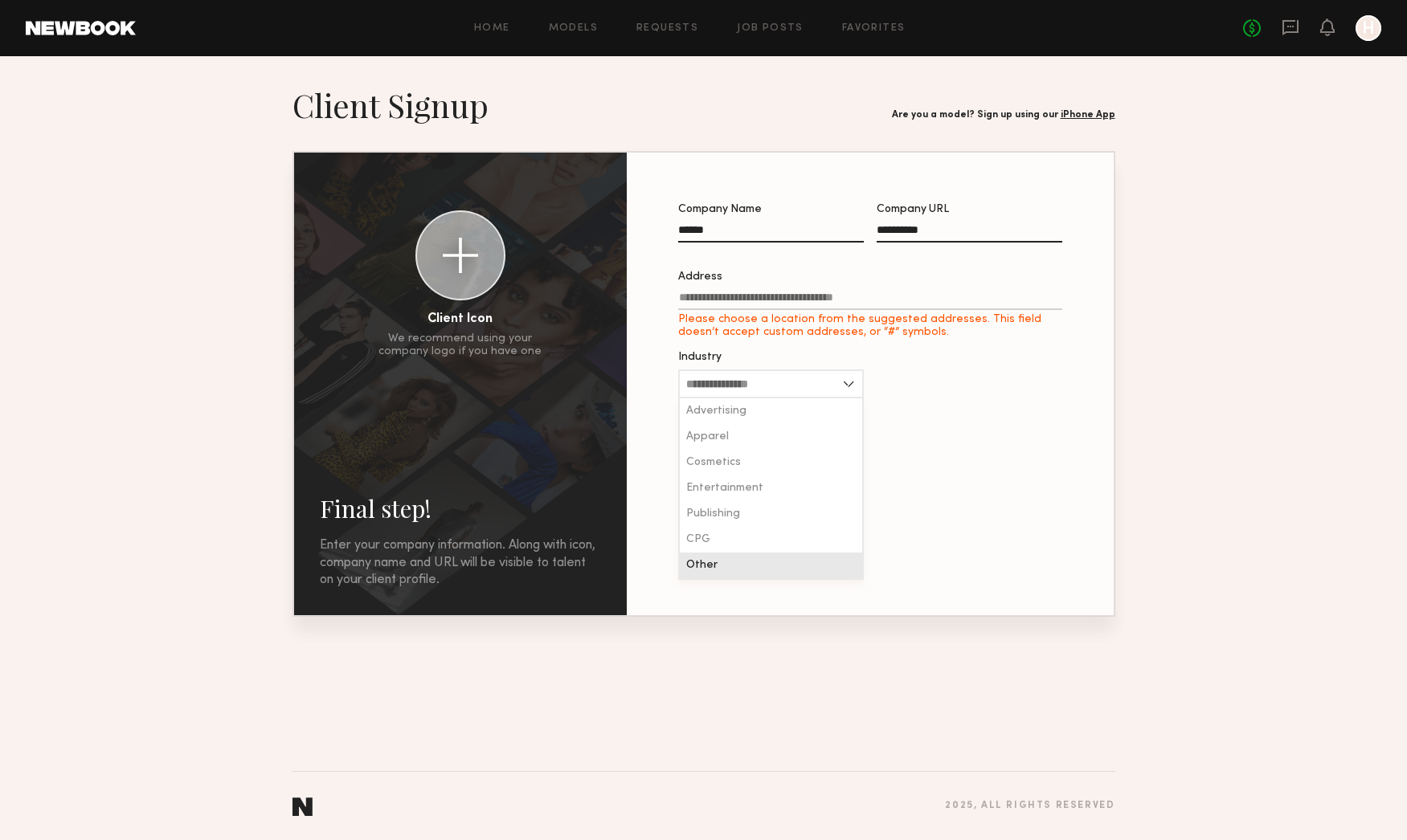
click at [789, 561] on div "Other" at bounding box center [771, 566] width 183 height 26
type input "*****"
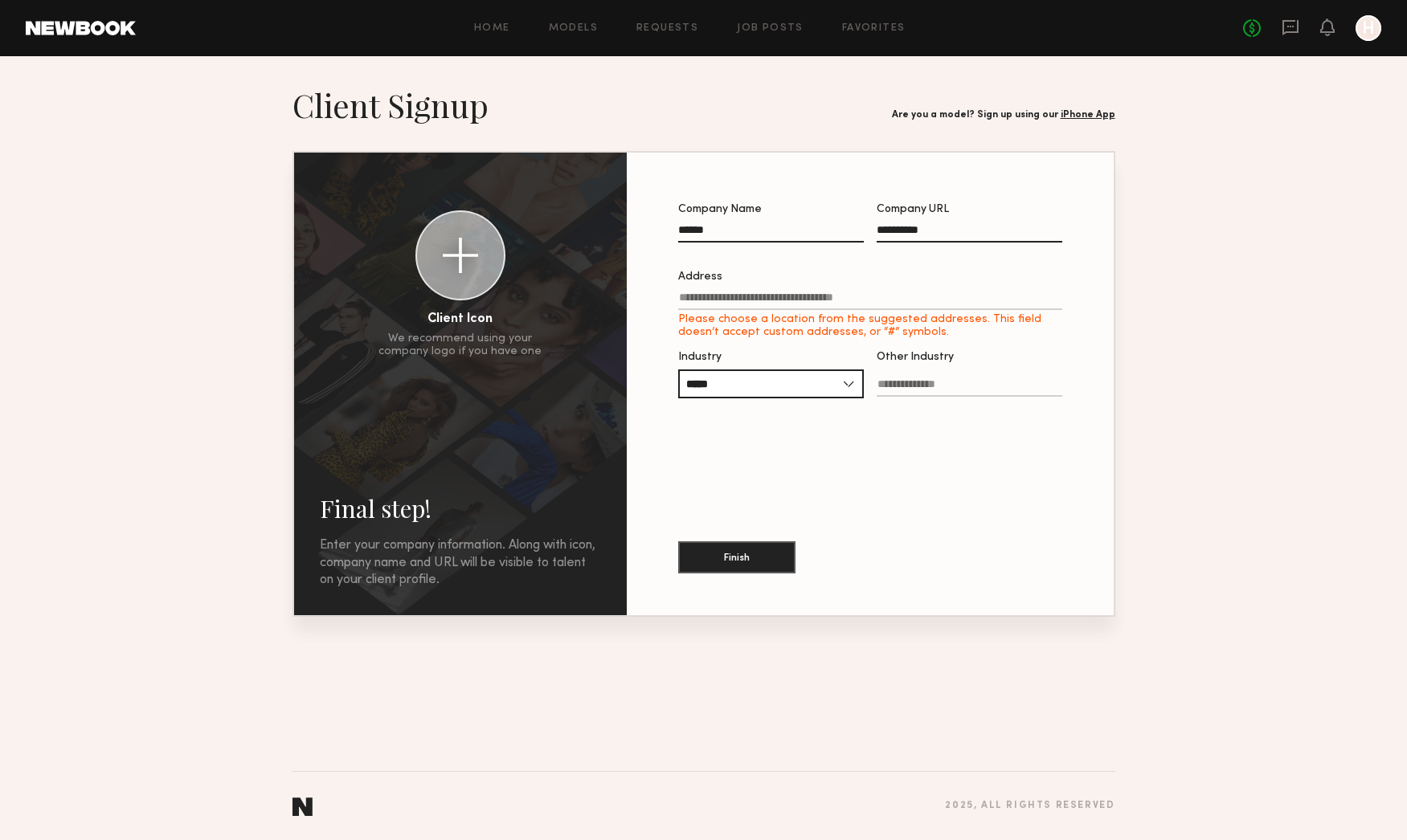
click at [757, 297] on input "Address Please choose a location from the suggested addresses. This field doesn…" at bounding box center [870, 300] width 384 height 19
click at [761, 307] on input "Address Please choose a location from the suggested addresses. This field doesn…" at bounding box center [870, 300] width 384 height 19
type input "**********"
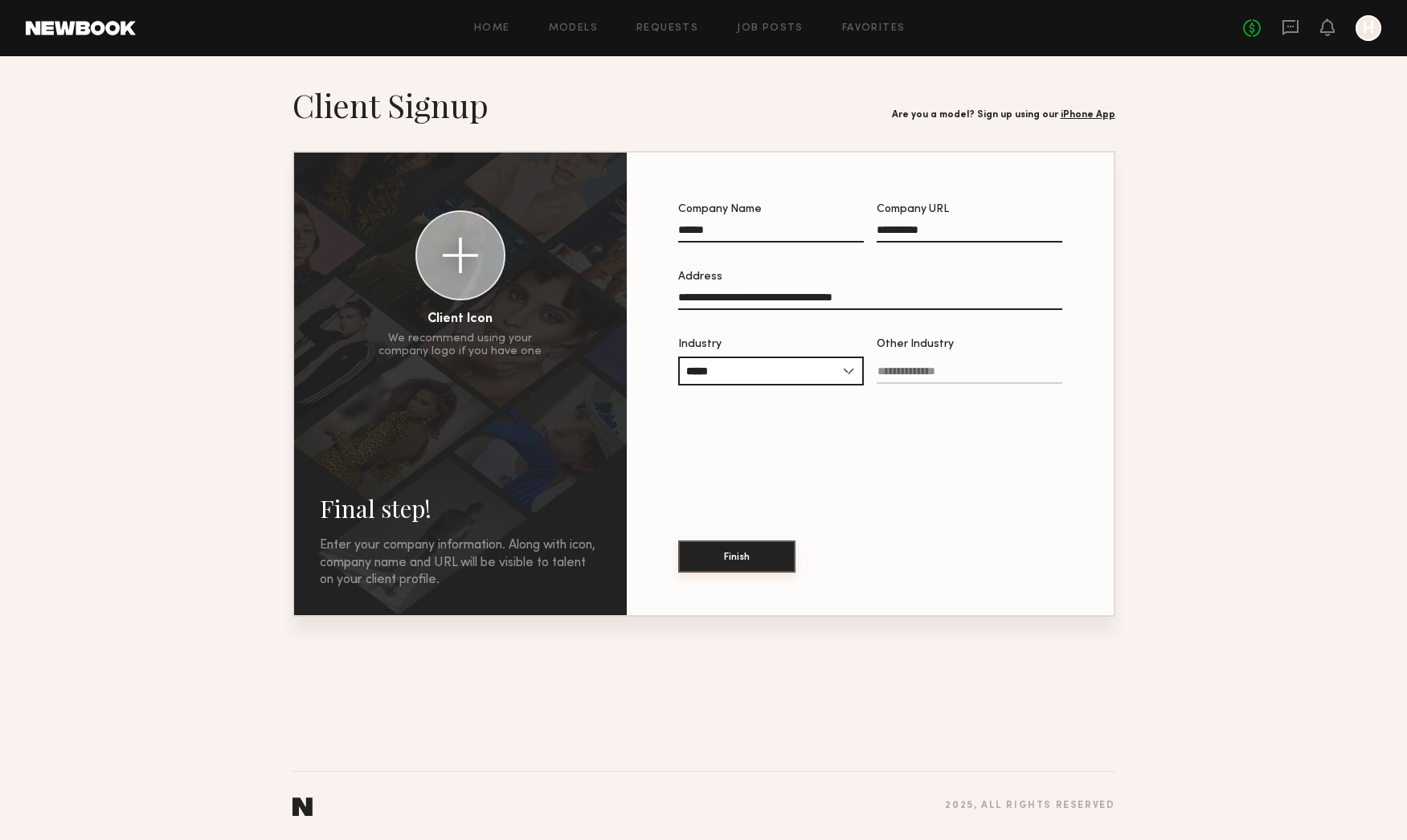
click at [739, 562] on button "Finish" at bounding box center [737, 557] width 118 height 32
click at [886, 376] on input "Other Industry Required" at bounding box center [969, 374] width 186 height 19
type input "*"
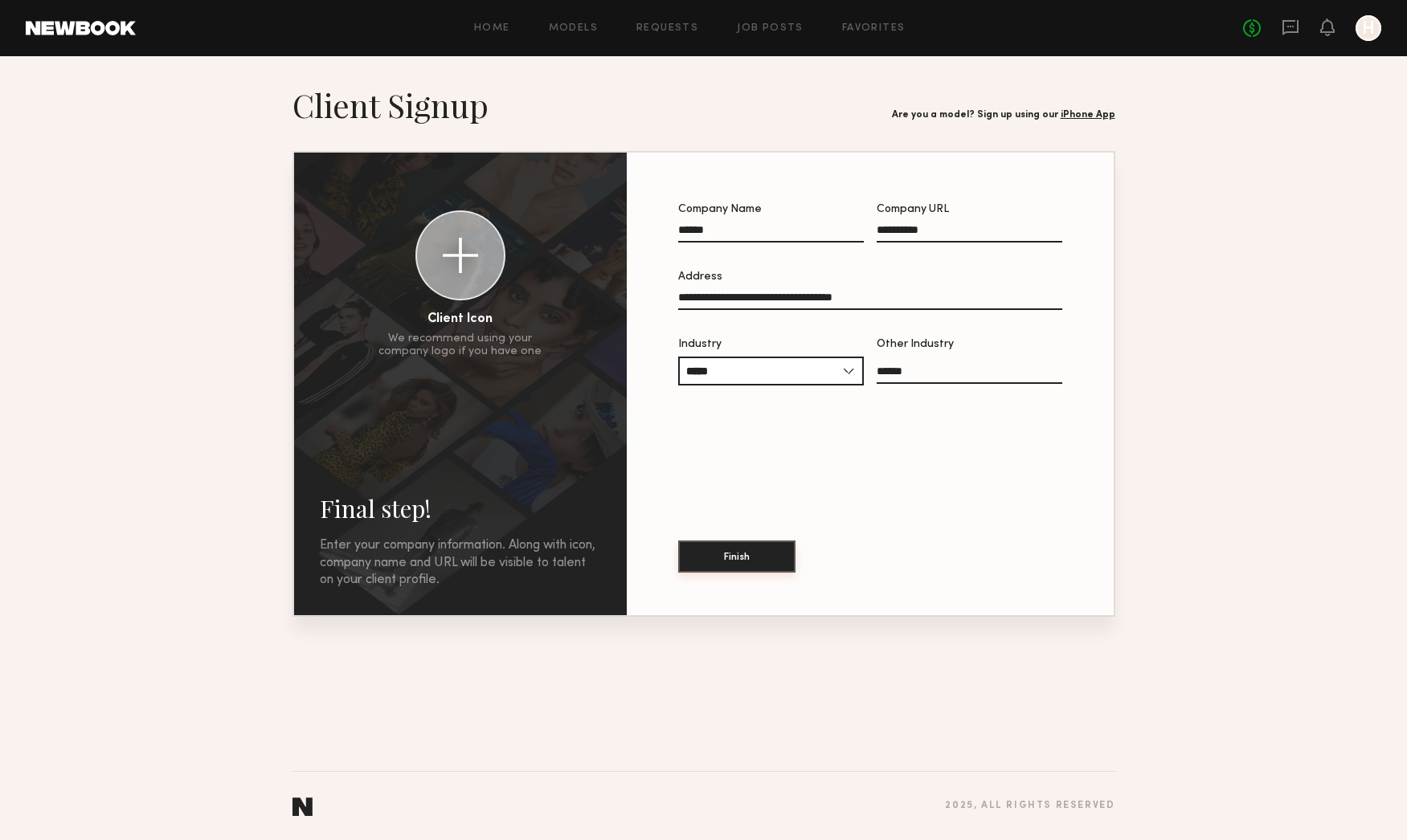
type input "******"
click at [749, 555] on button "Finish" at bounding box center [737, 557] width 118 height 32
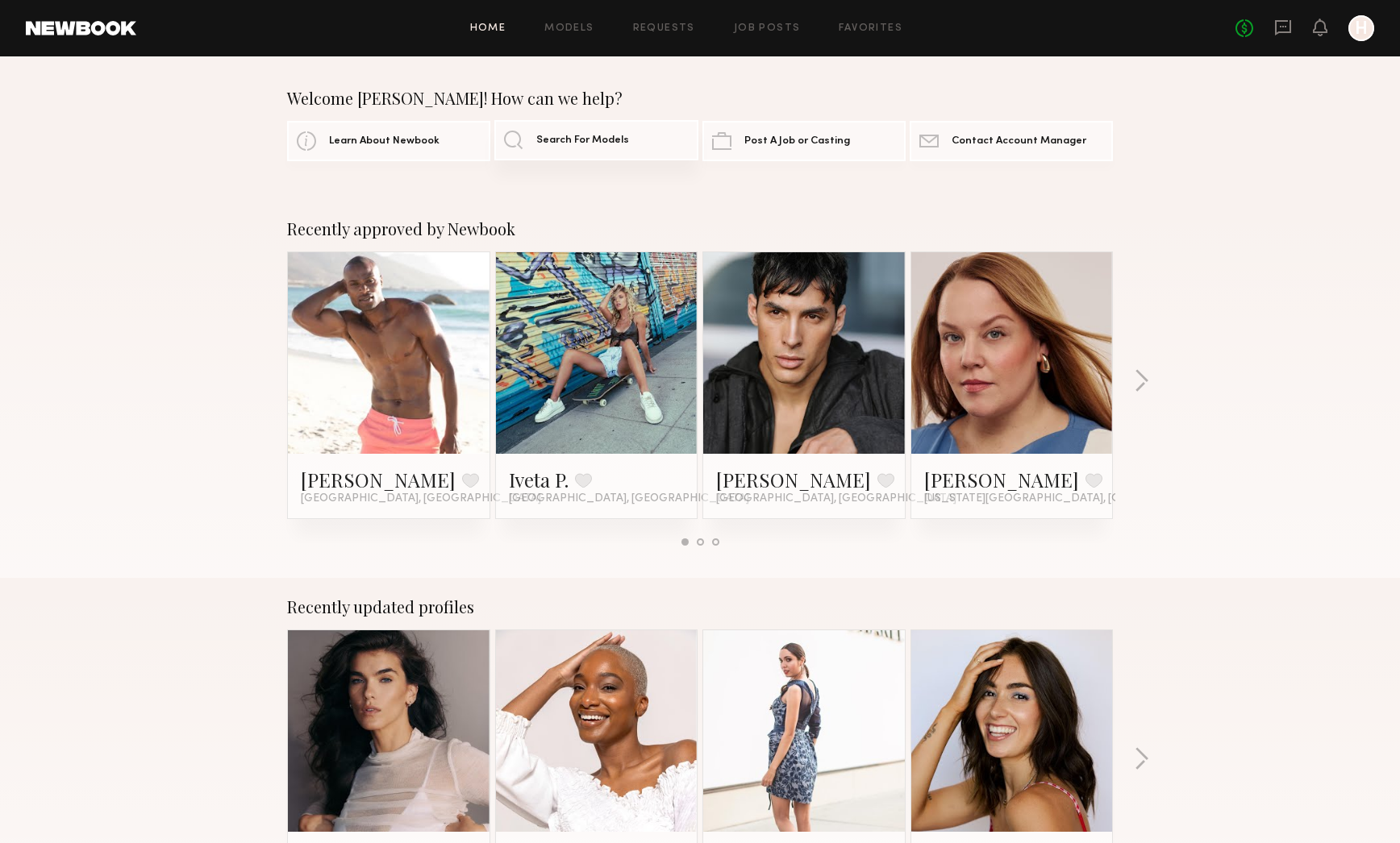
click at [561, 141] on span "Search For Models" at bounding box center [582, 140] width 93 height 10
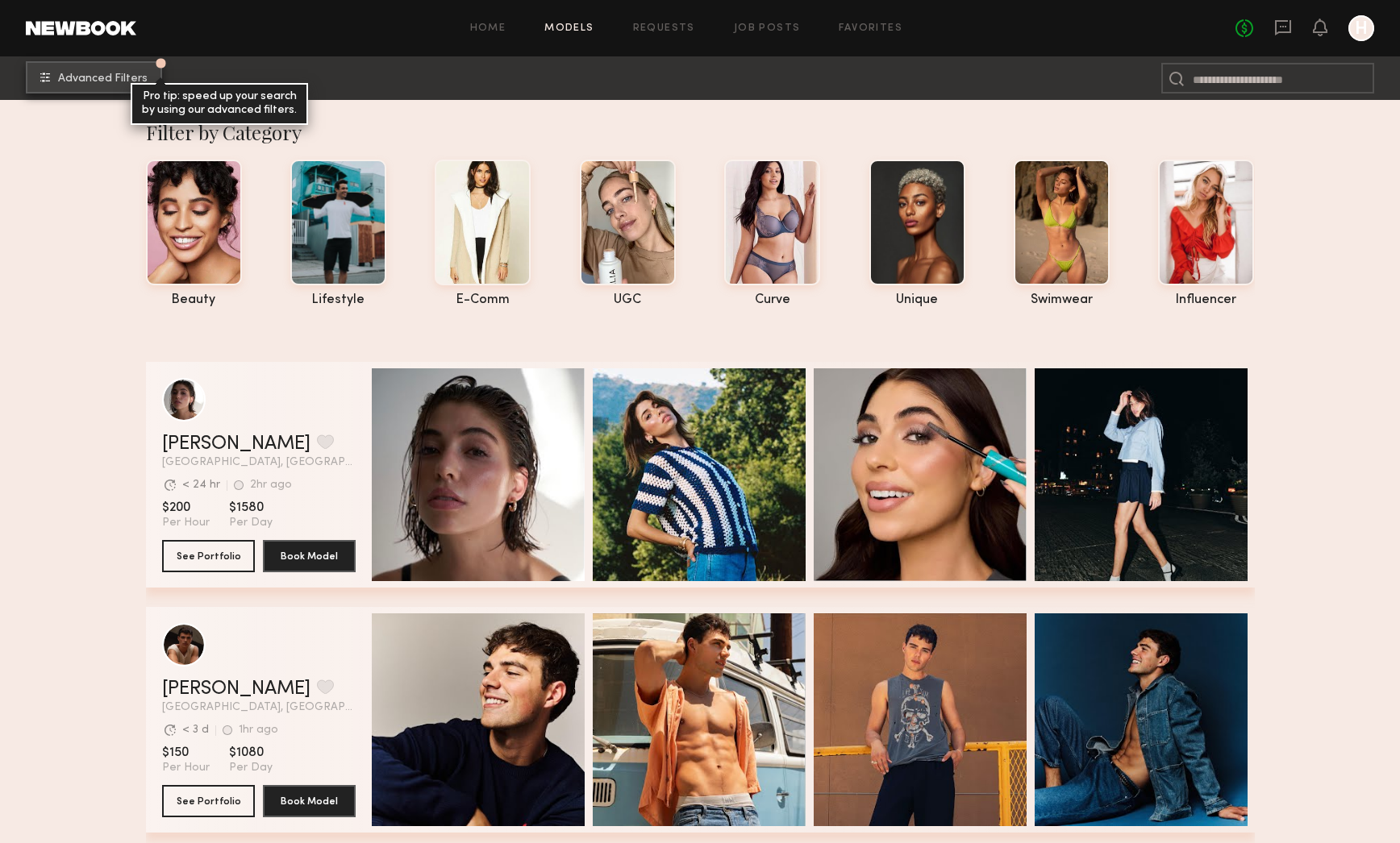
click at [104, 85] on button "Advanced Filters Pro tip: speed up your search by using our advanced filters." at bounding box center [94, 78] width 137 height 32
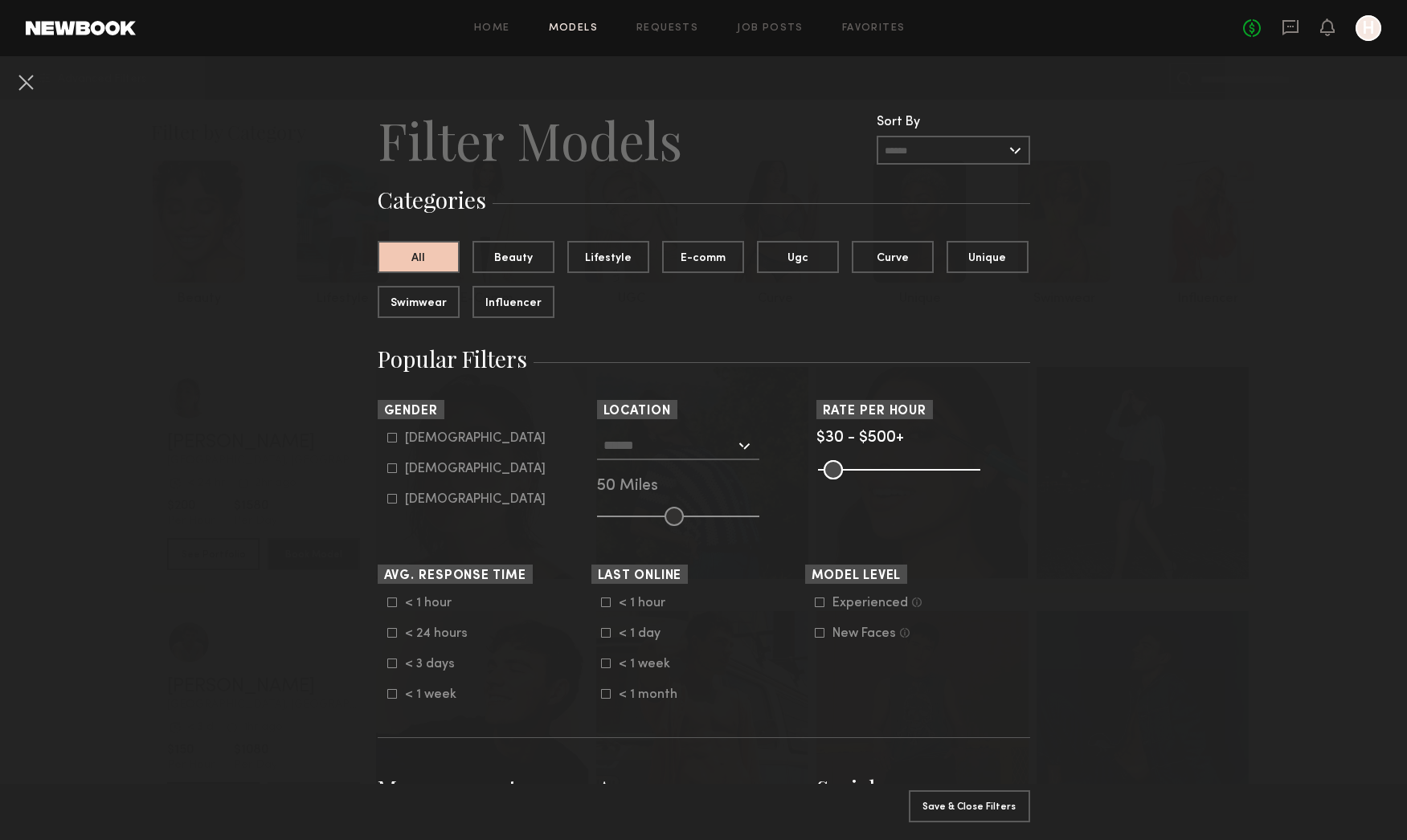
click at [390, 469] on icon at bounding box center [391, 468] width 9 height 9
type input "**"
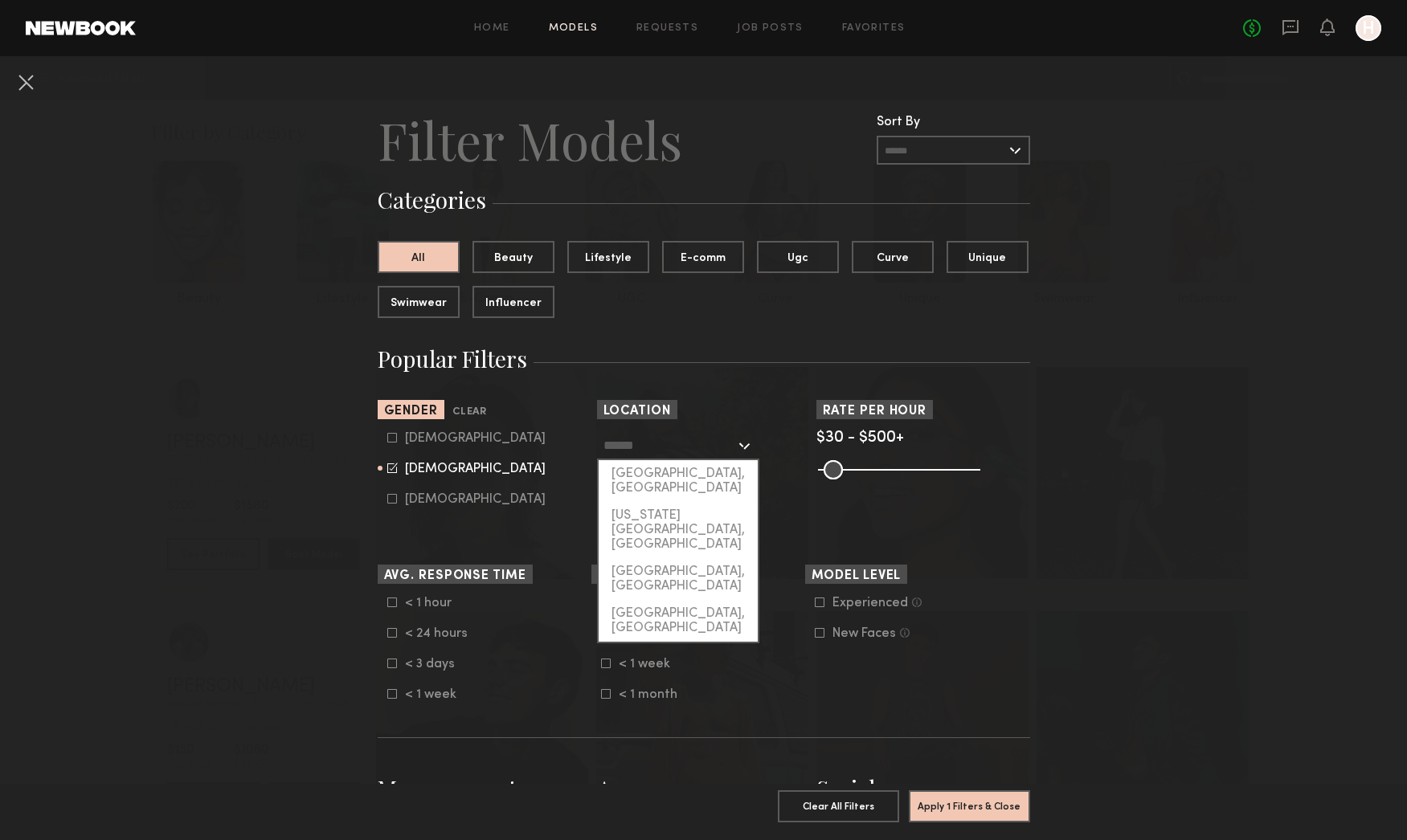
click at [655, 447] on input "text" at bounding box center [670, 445] width 132 height 27
click at [664, 465] on div "[GEOGRAPHIC_DATA], [GEOGRAPHIC_DATA]" at bounding box center [679, 481] width 159 height 42
type input "**********"
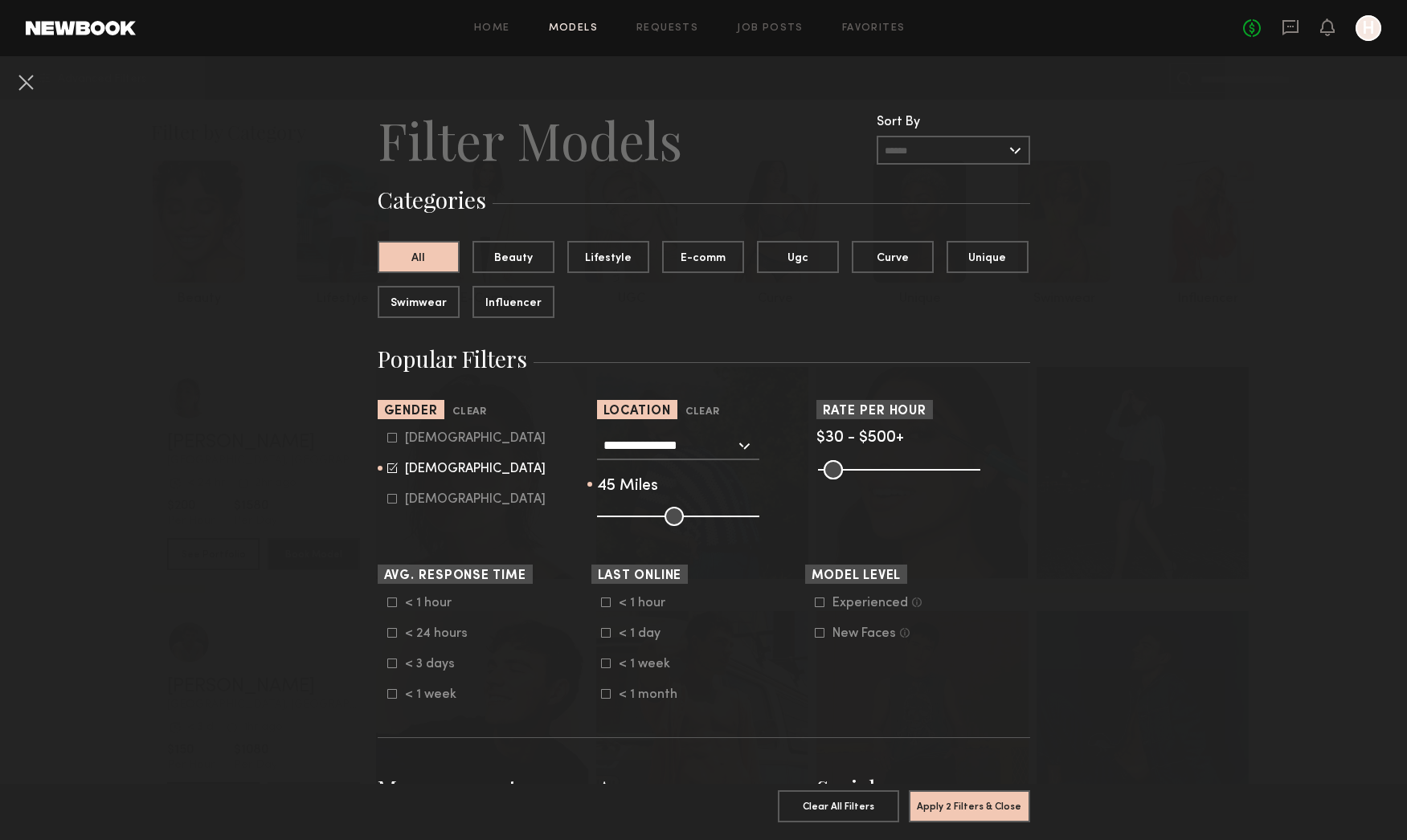
drag, startPoint x: 670, startPoint y: 510, endPoint x: 658, endPoint y: 512, distance: 12.2
type input "**"
click at [658, 512] on input "range" at bounding box center [679, 517] width 163 height 19
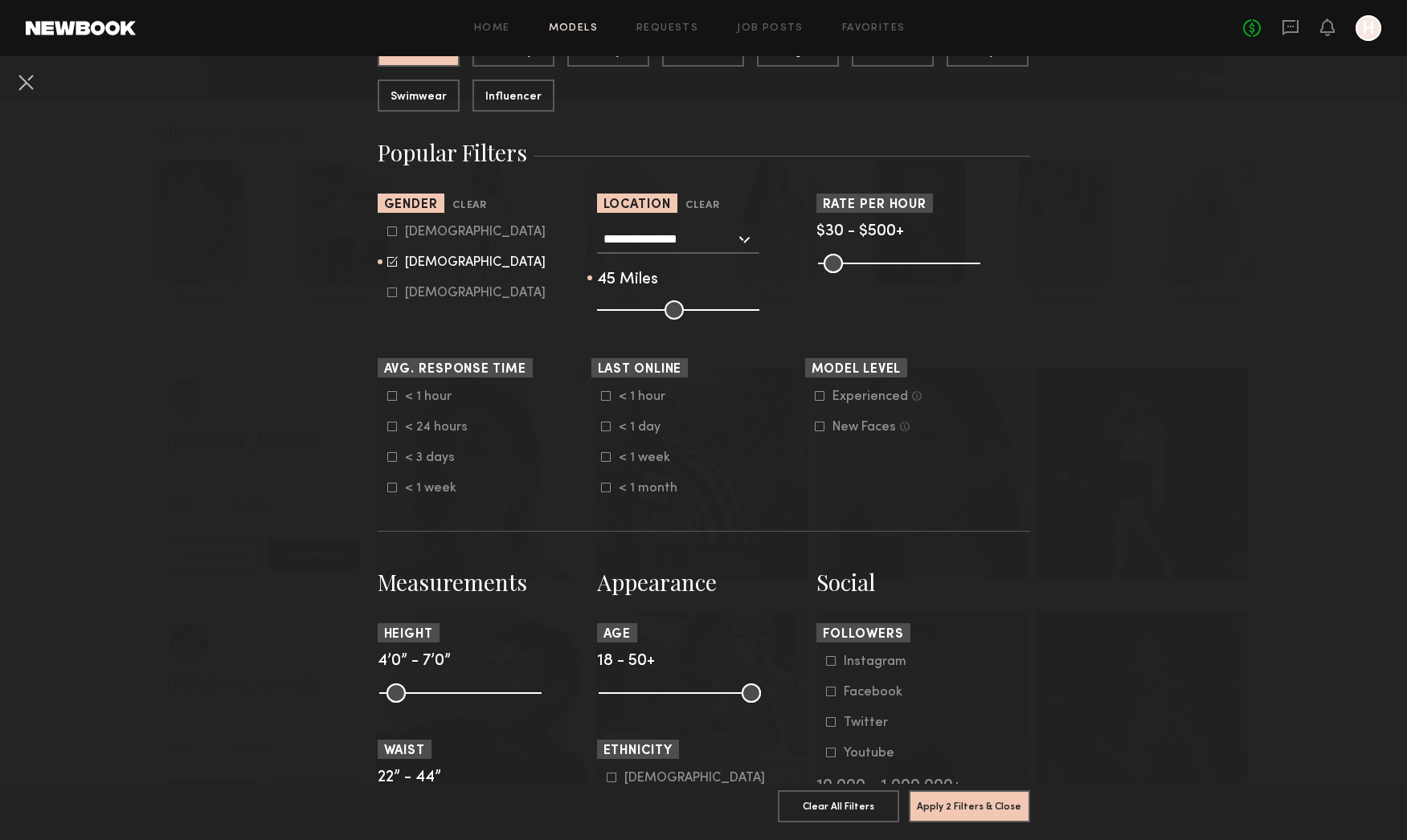
scroll to position [366, 0]
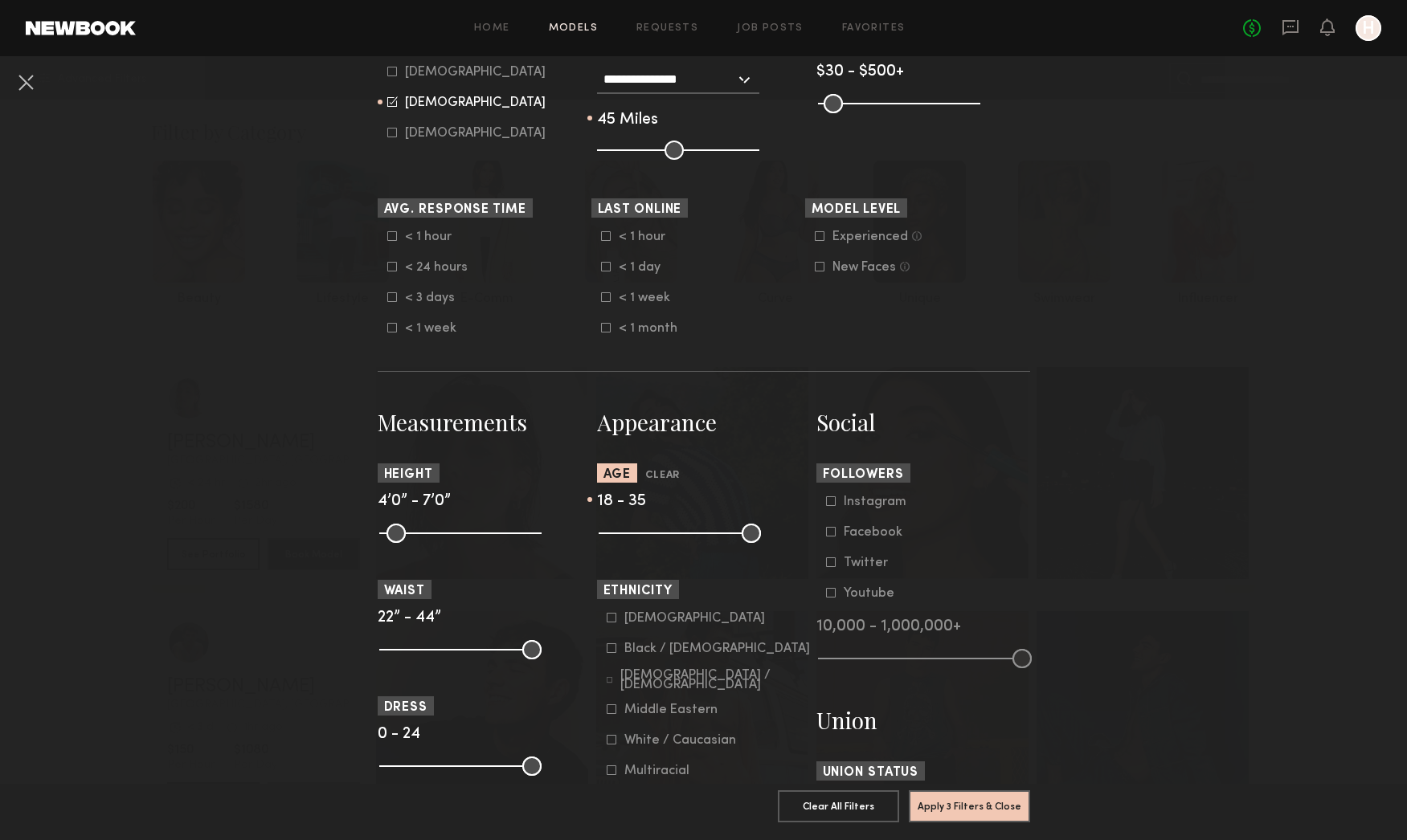
drag, startPoint x: 741, startPoint y: 532, endPoint x: 675, endPoint y: 531, distance: 66.0
type input "**"
click at [676, 531] on input "range" at bounding box center [680, 533] width 163 height 19
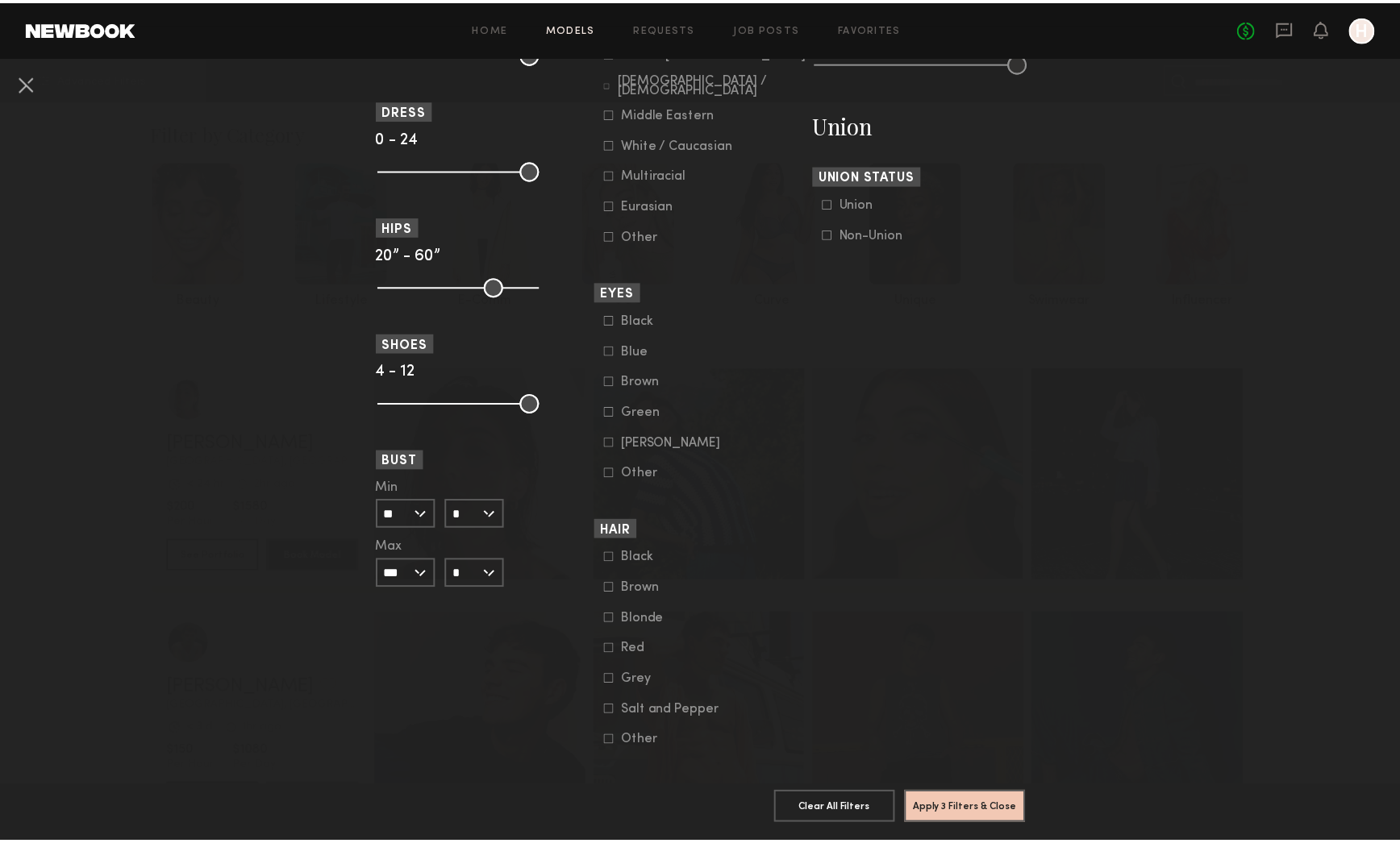
scroll to position [993, 0]
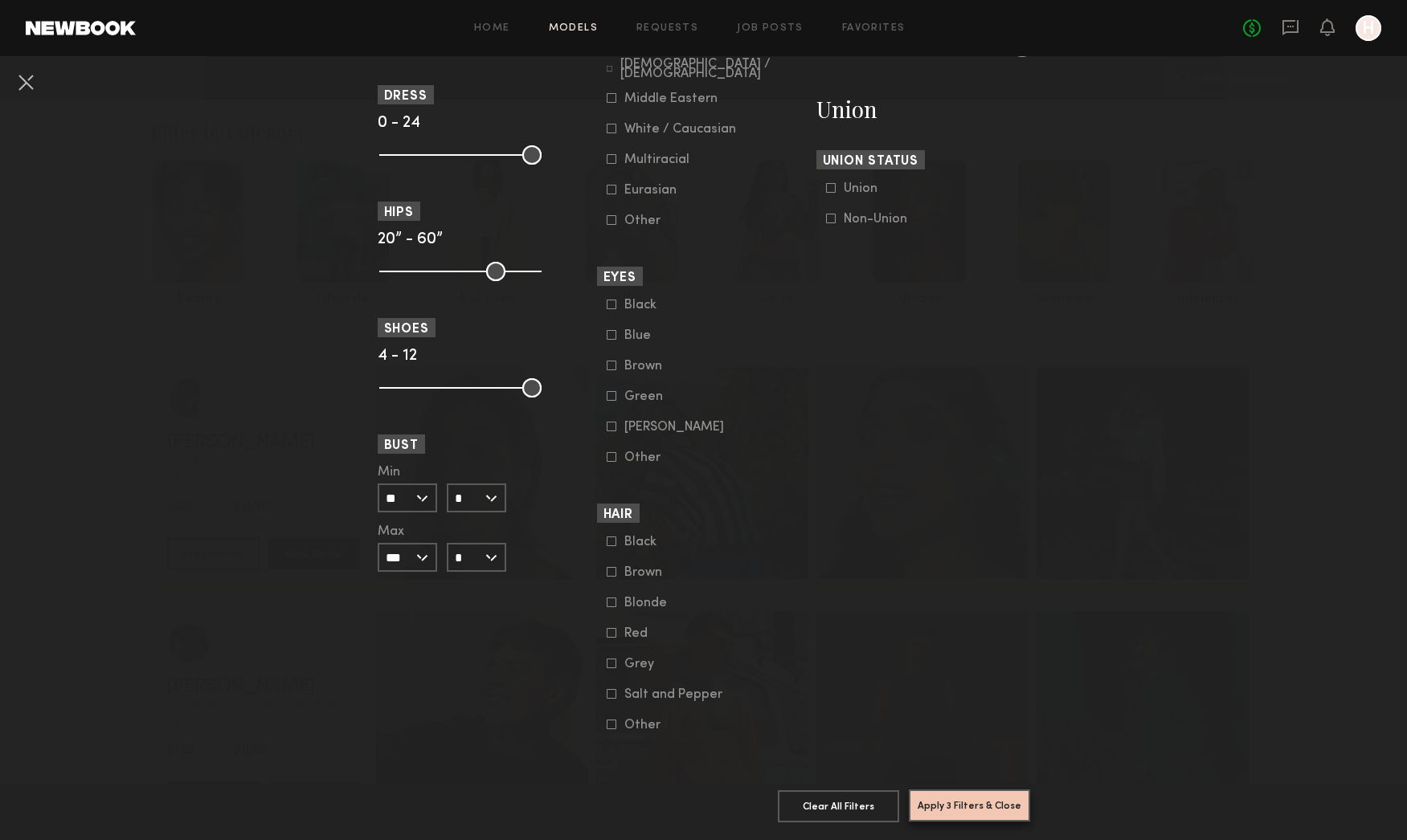
click at [972, 797] on button "Apply 3 Filters & Close" at bounding box center [969, 805] width 122 height 32
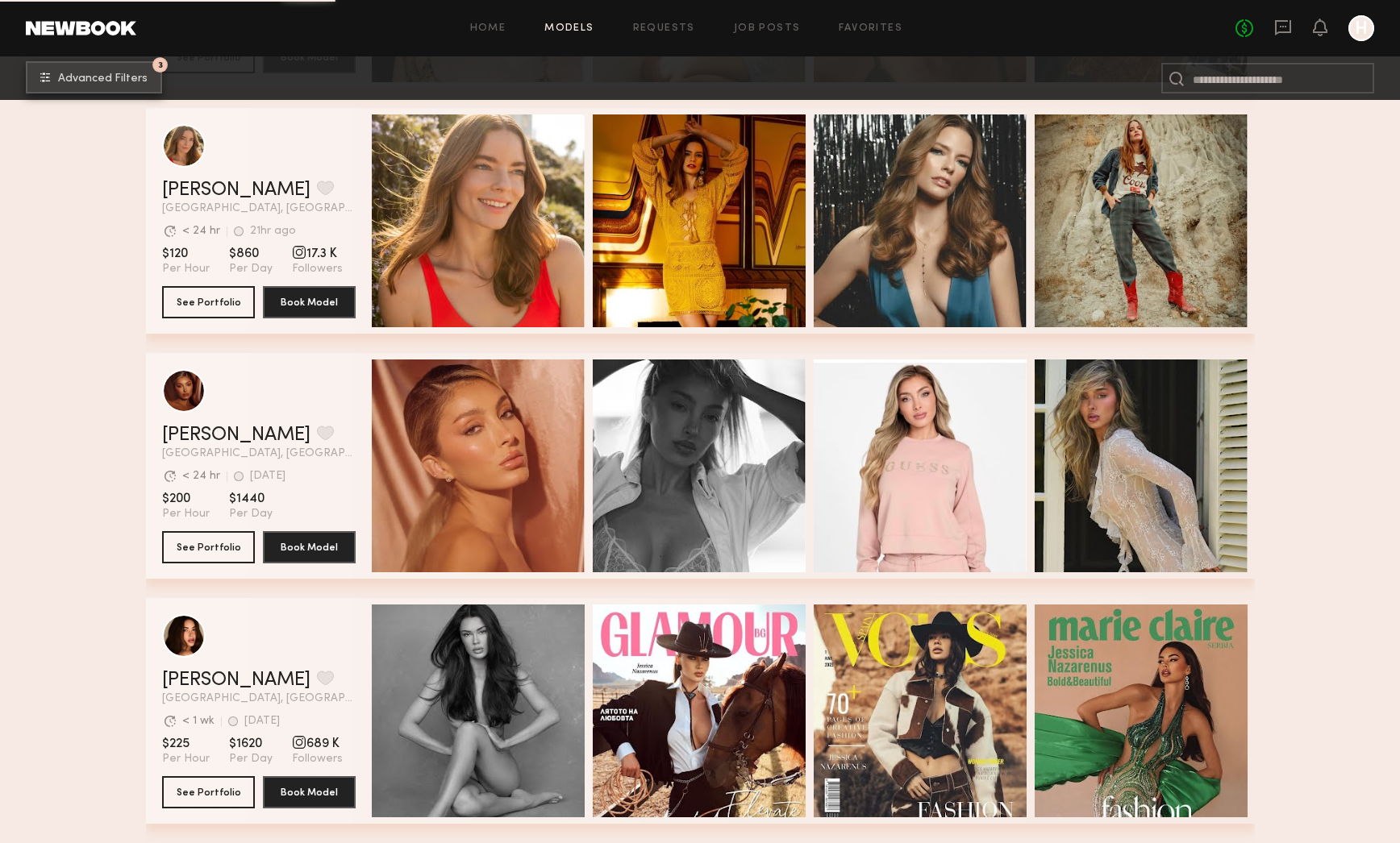
scroll to position [17220, 0]
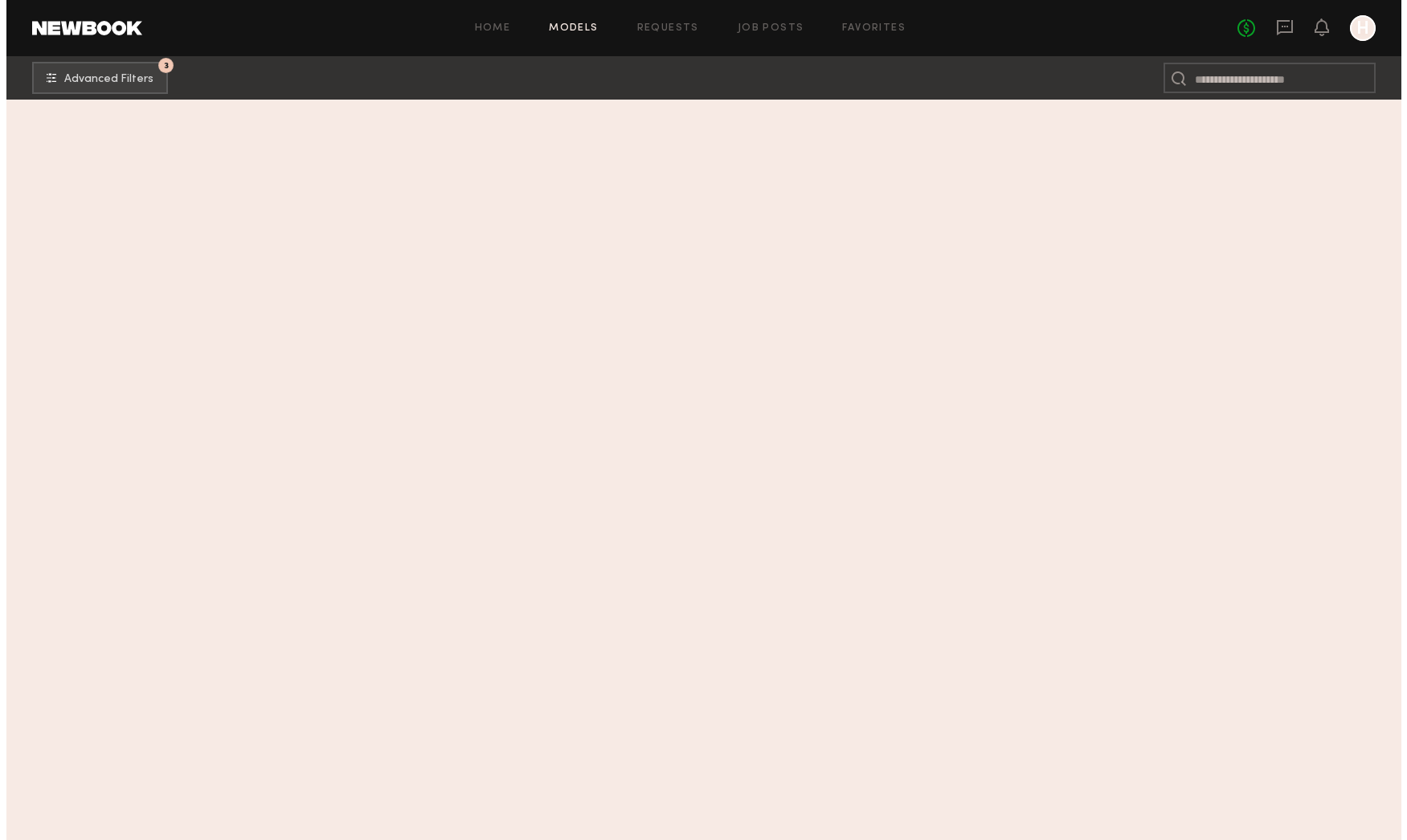
scroll to position [0, 0]
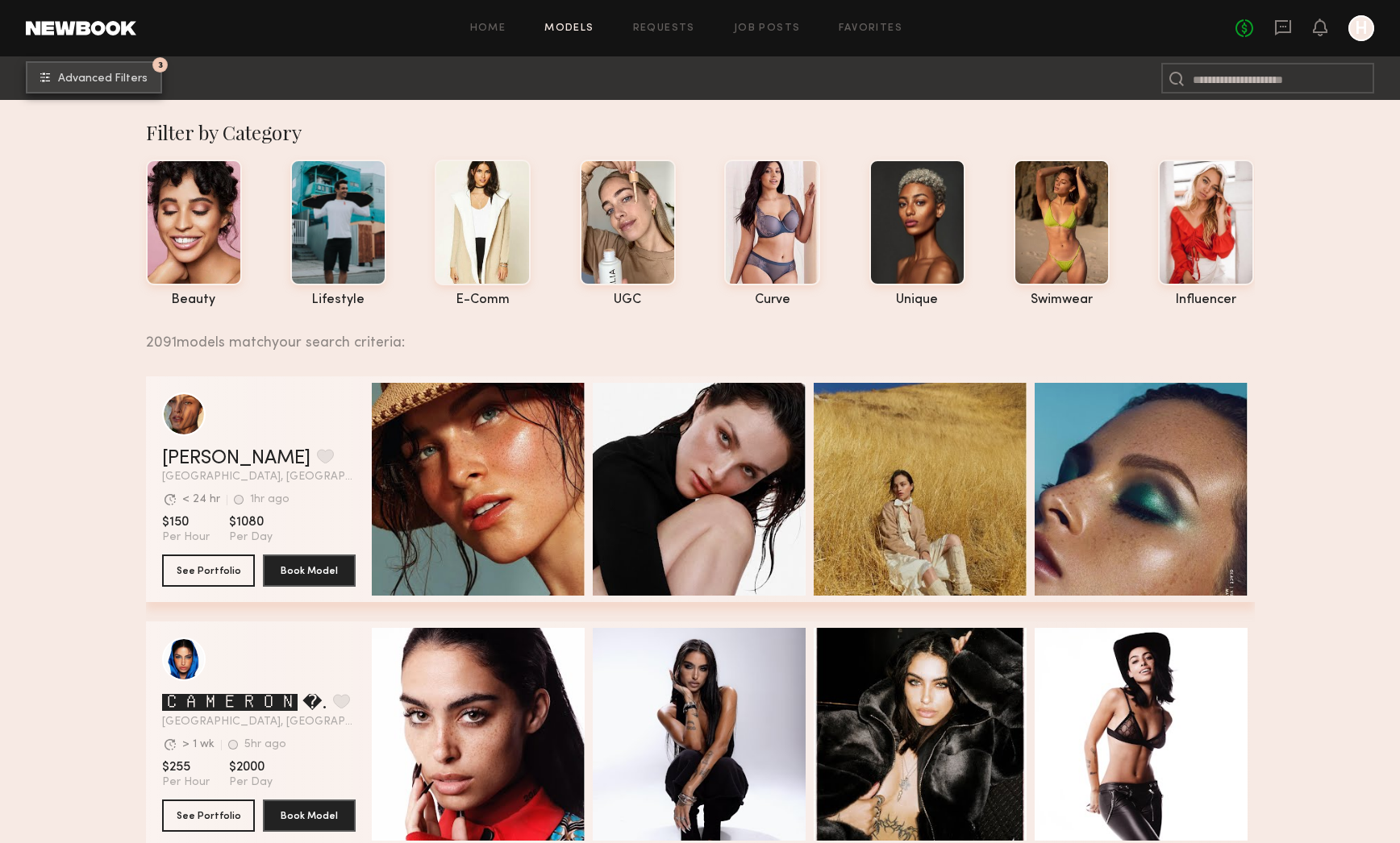
click at [101, 87] on button "3 Advanced Filters" at bounding box center [94, 78] width 137 height 32
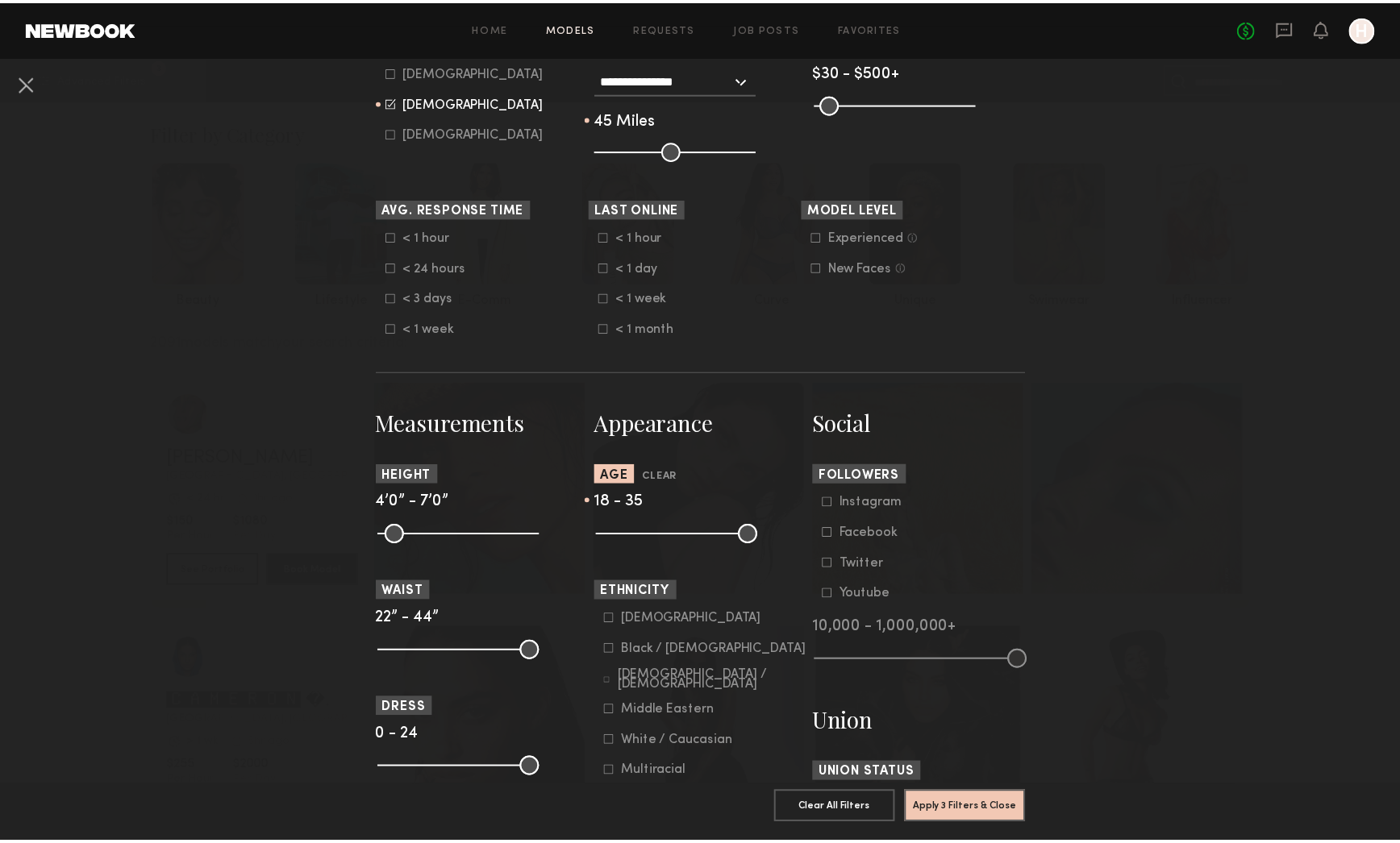
scroll to position [573, 0]
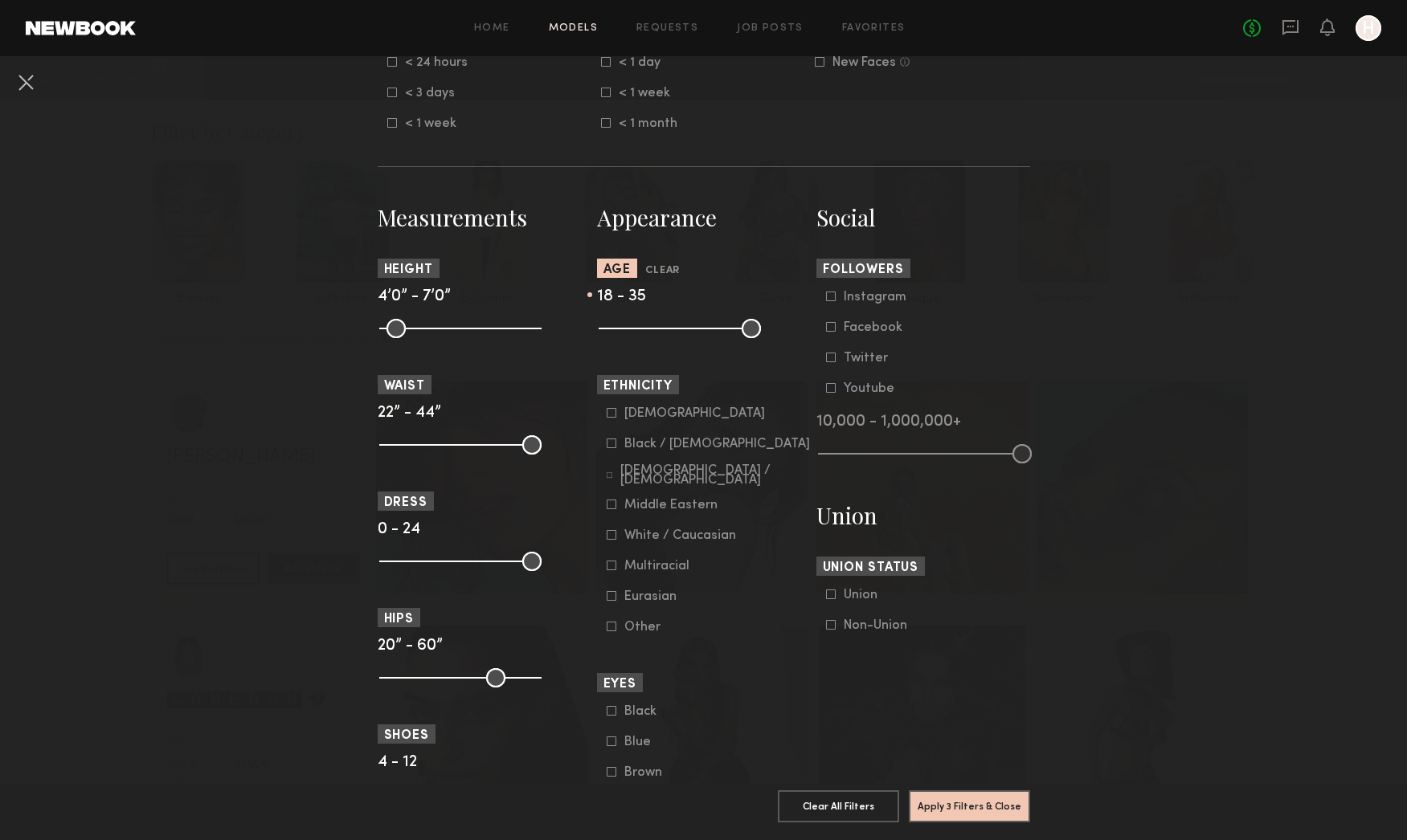
click at [625, 410] on div "[DEMOGRAPHIC_DATA]" at bounding box center [695, 414] width 141 height 10
click at [949, 802] on button "Apply 4 Filters & Close" at bounding box center [969, 805] width 122 height 32
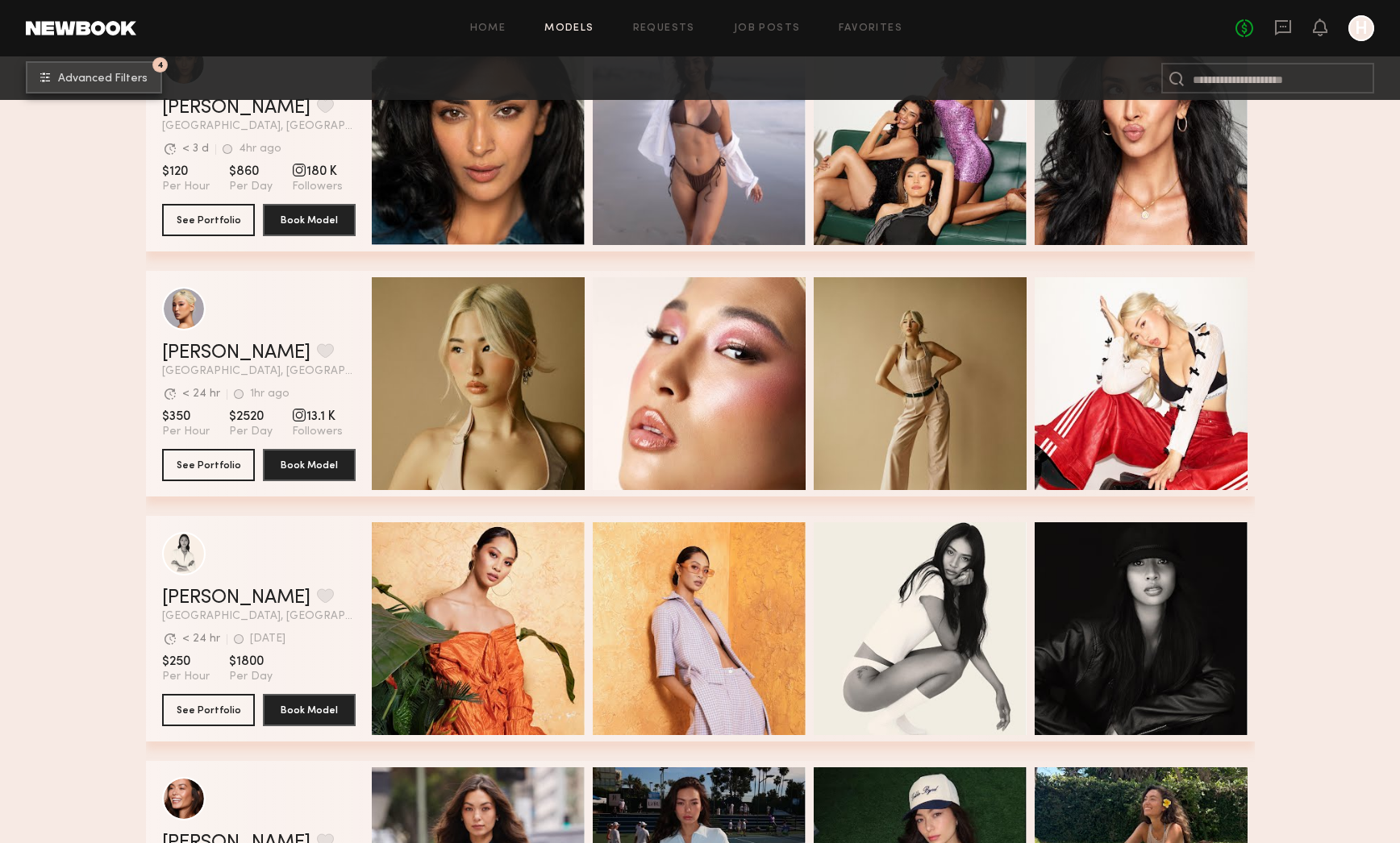
scroll to position [1109, 0]
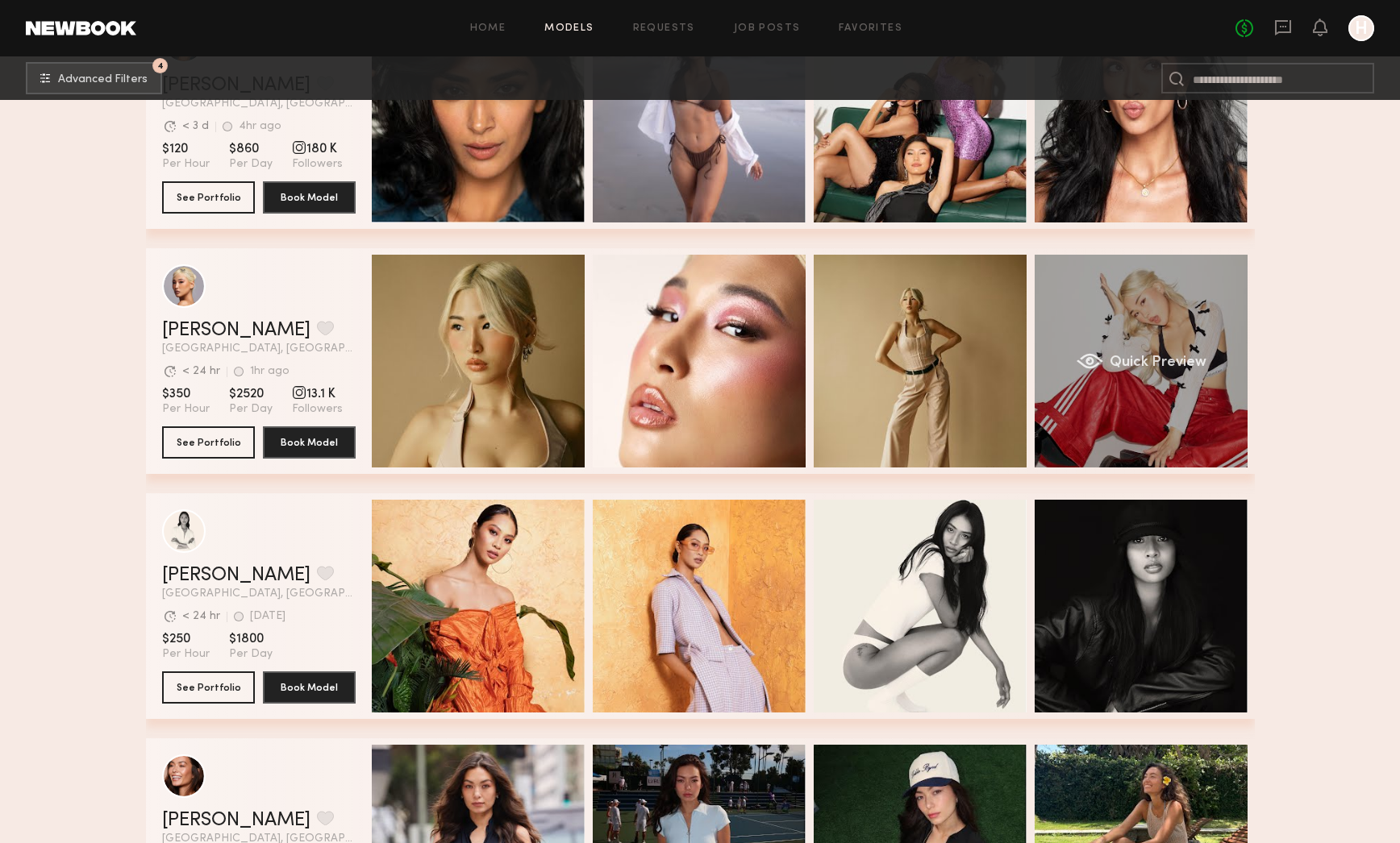
click at [1060, 394] on div "Quick Preview" at bounding box center [1141, 361] width 213 height 213
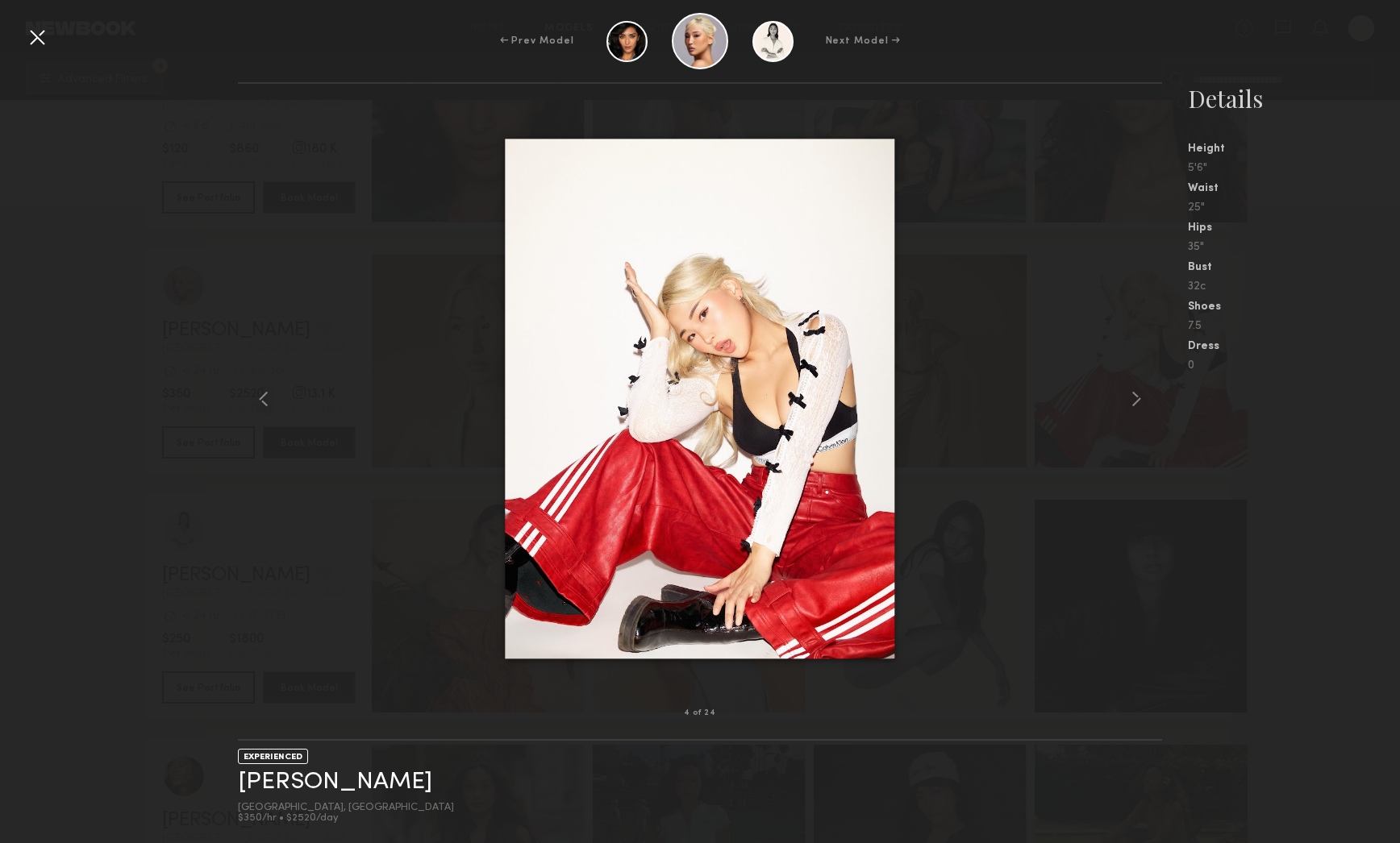
click at [47, 41] on div at bounding box center [37, 37] width 26 height 26
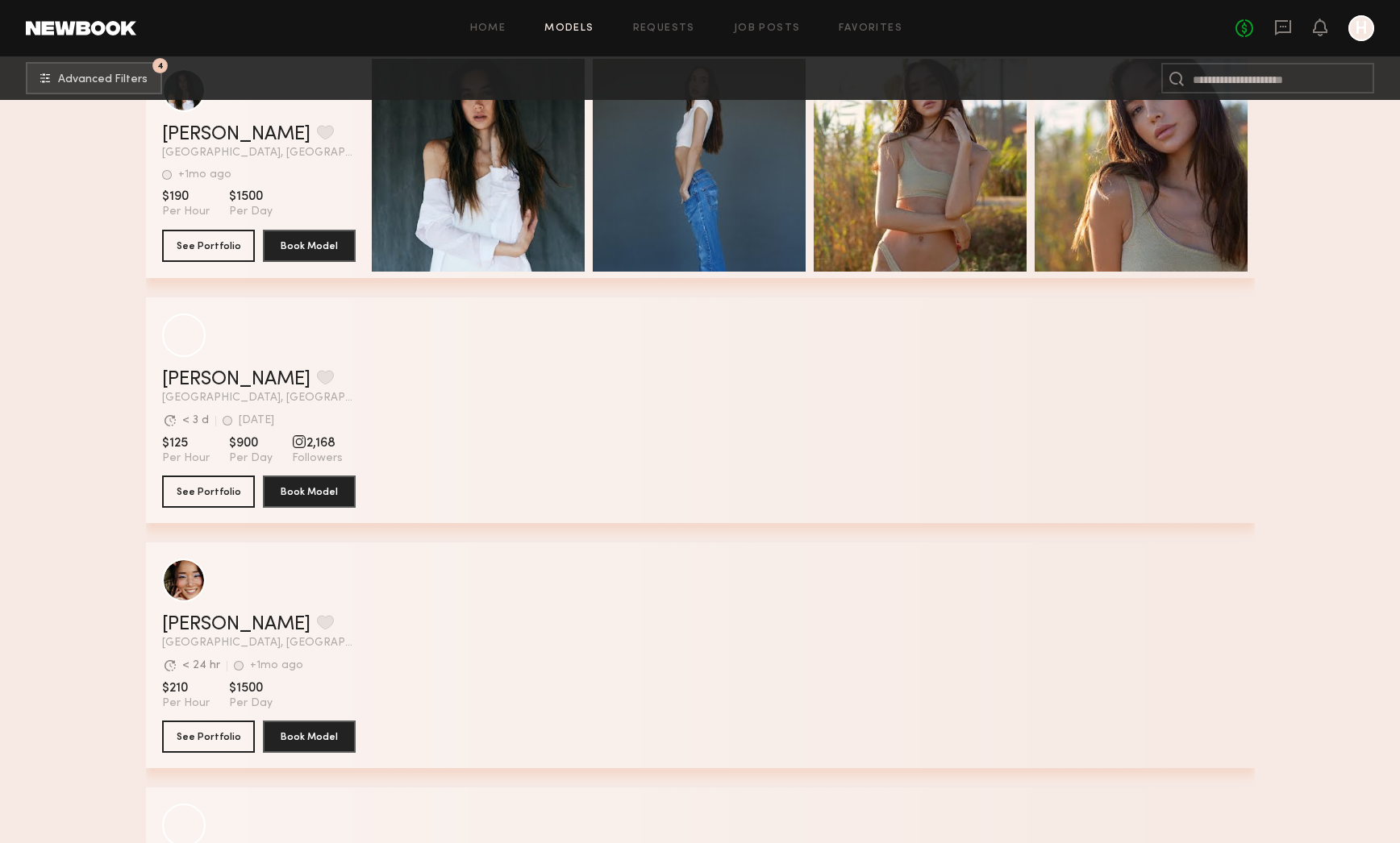
scroll to position [15120, 0]
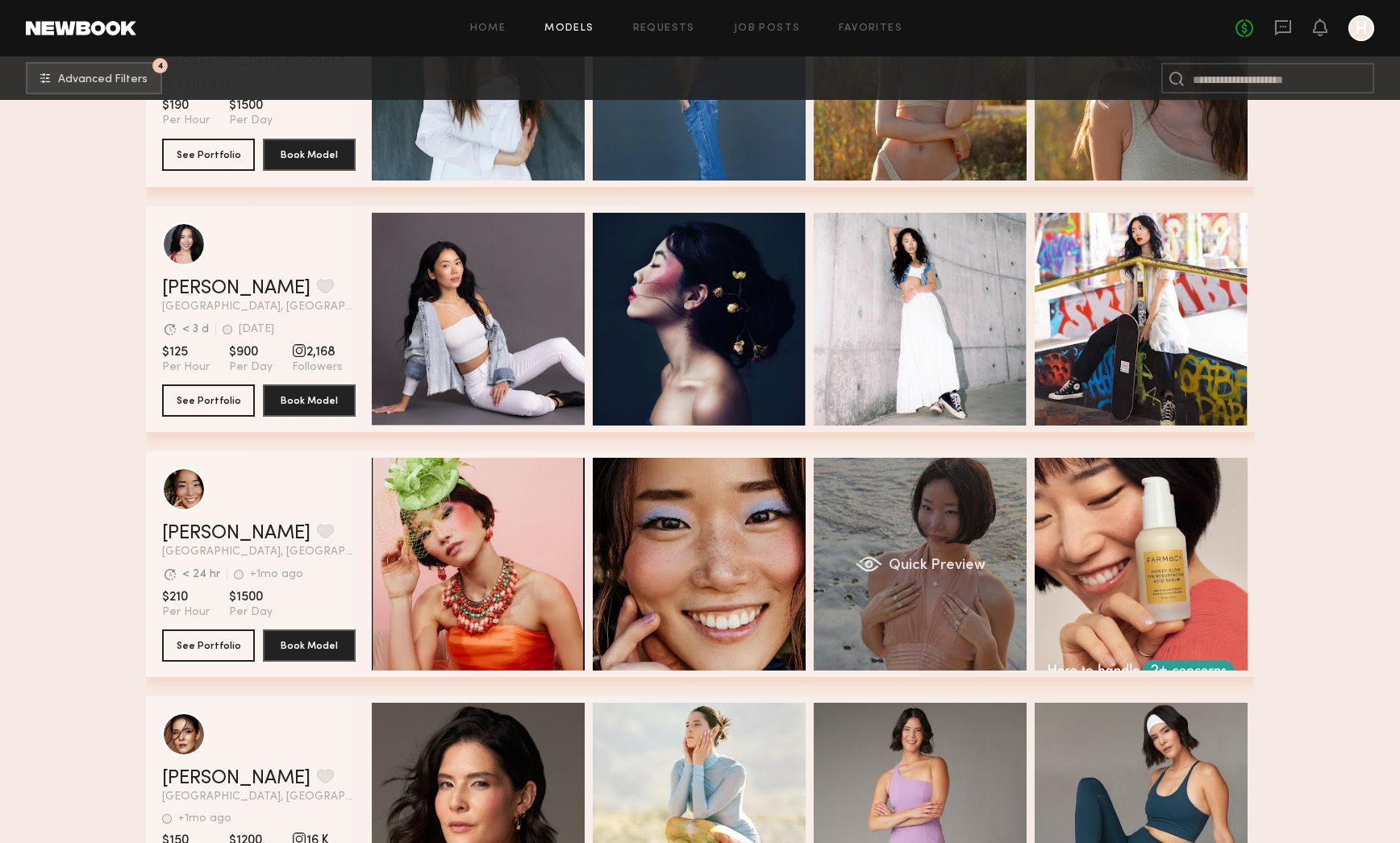
click at [840, 489] on div "Quick Preview" at bounding box center [920, 564] width 213 height 213
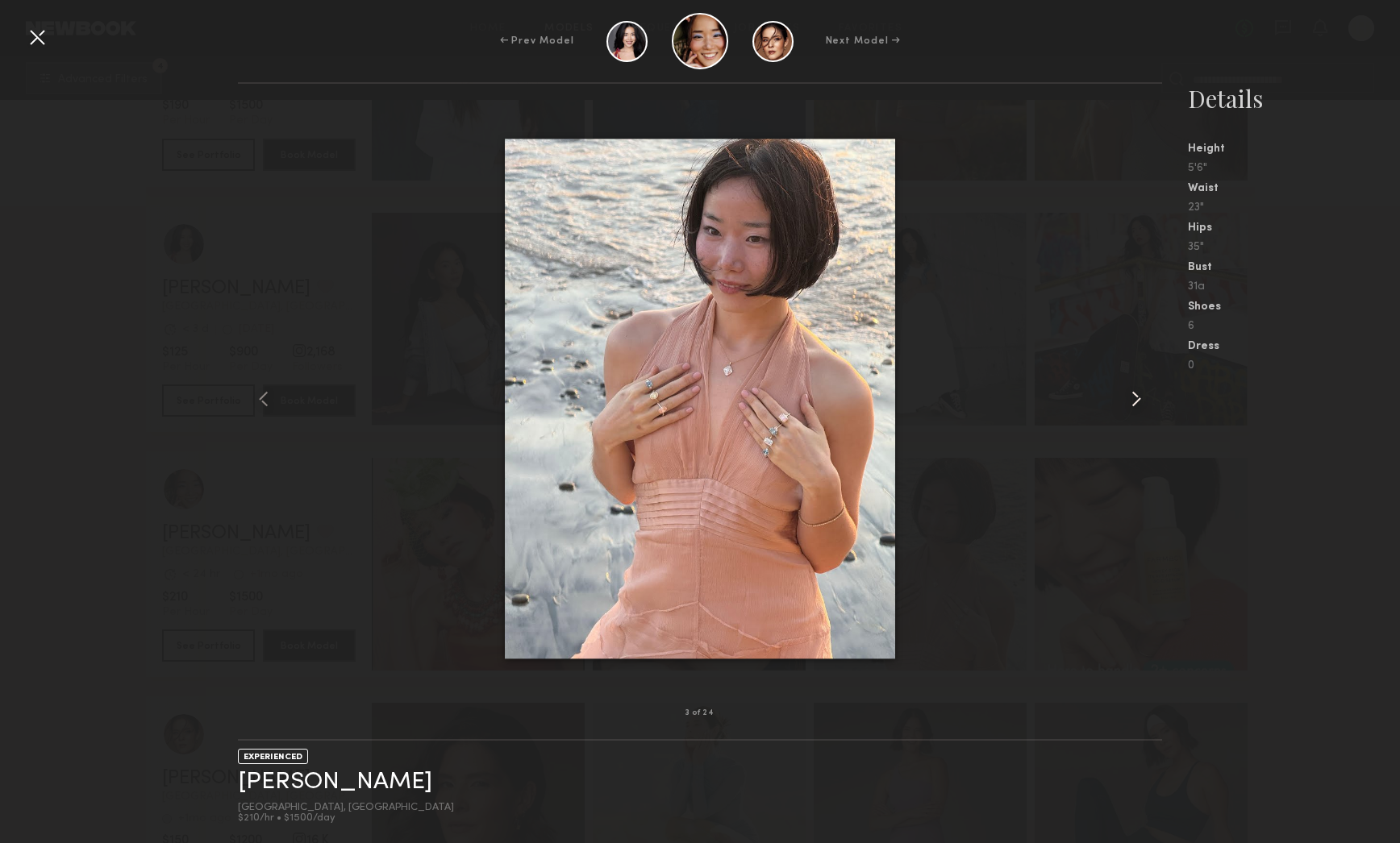
click at [1141, 399] on common-icon at bounding box center [1137, 399] width 26 height 26
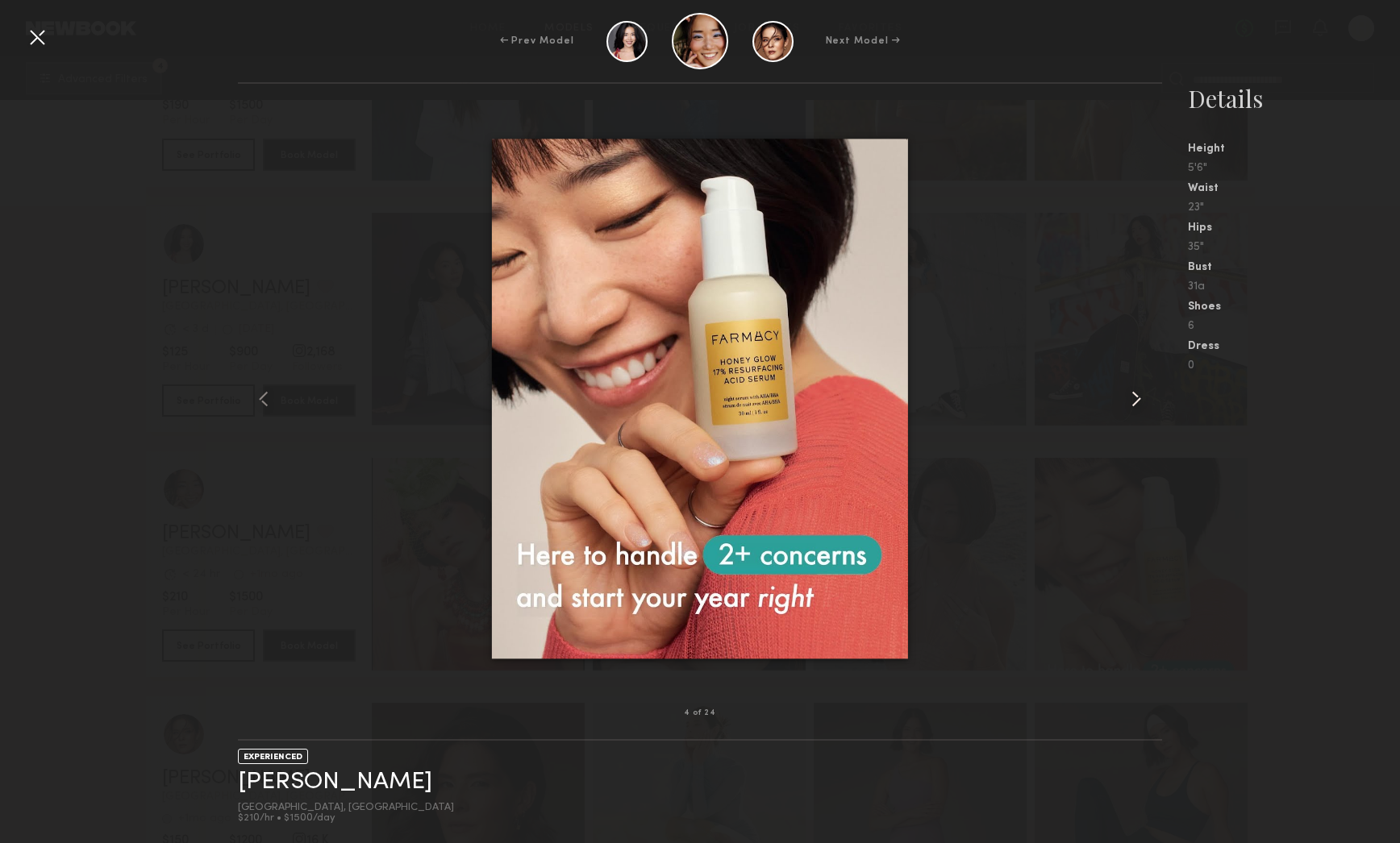
click at [1141, 399] on common-icon at bounding box center [1137, 399] width 26 height 26
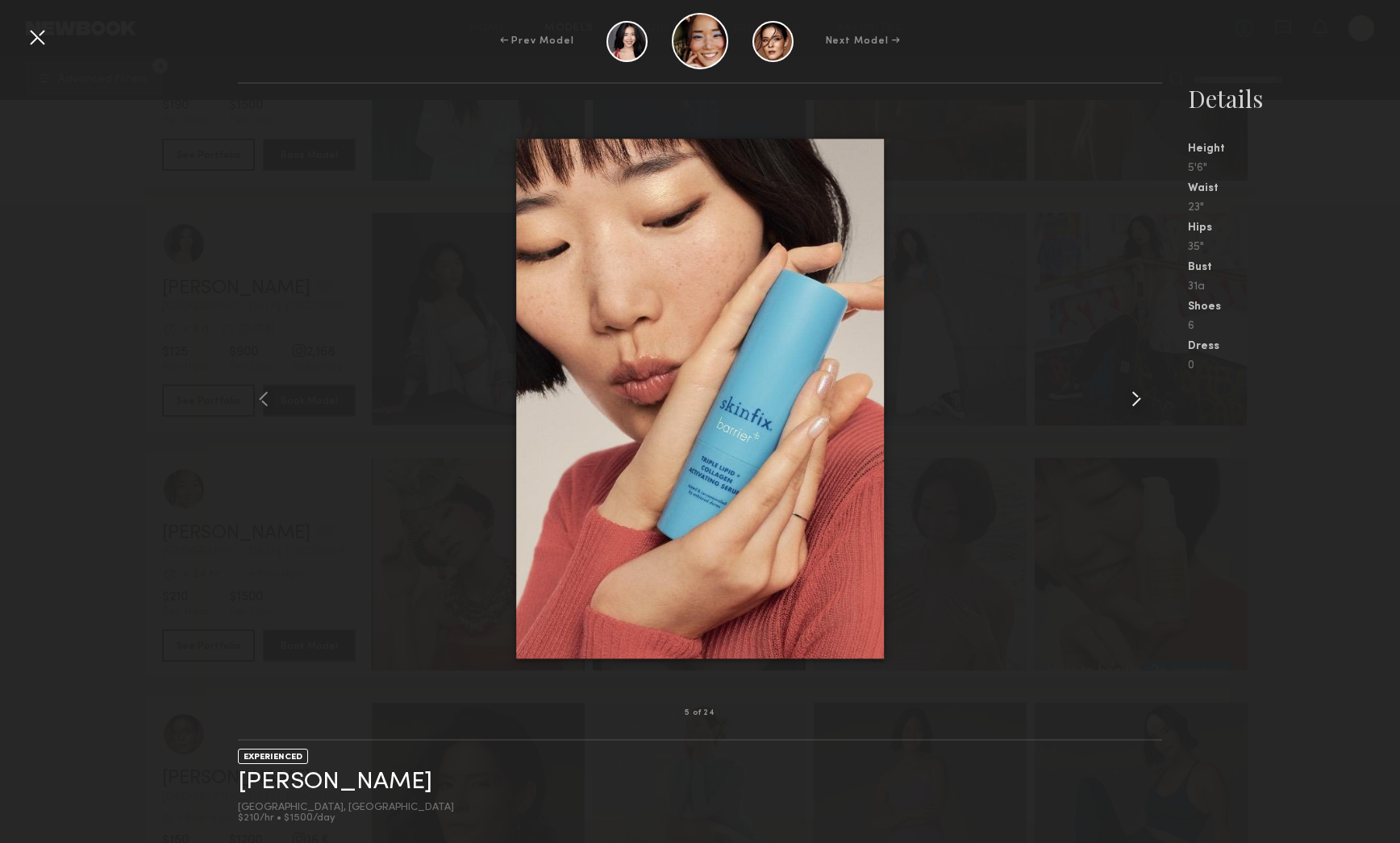
click at [1141, 399] on common-icon at bounding box center [1137, 399] width 26 height 26
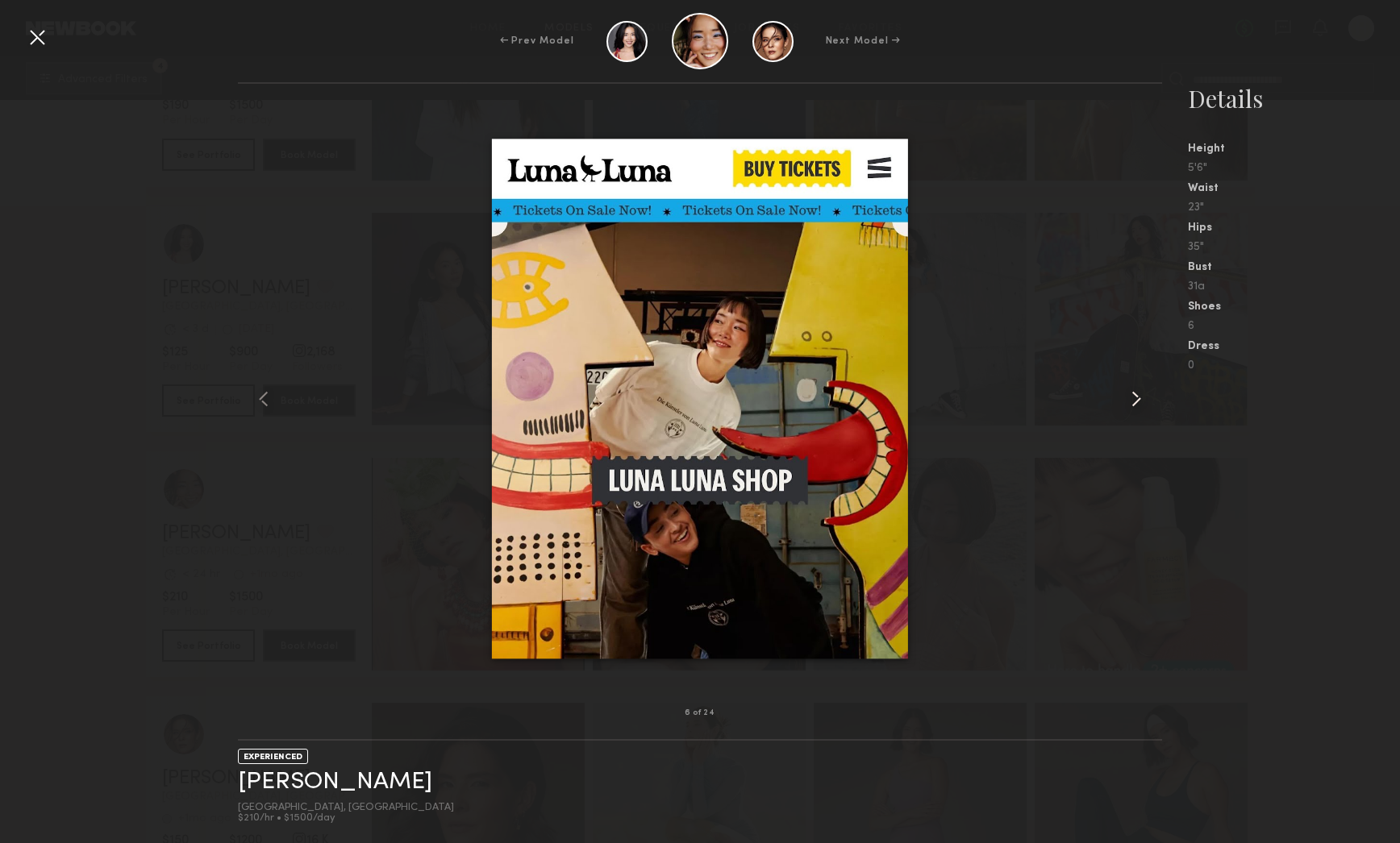
click at [1141, 399] on common-icon at bounding box center [1137, 399] width 26 height 26
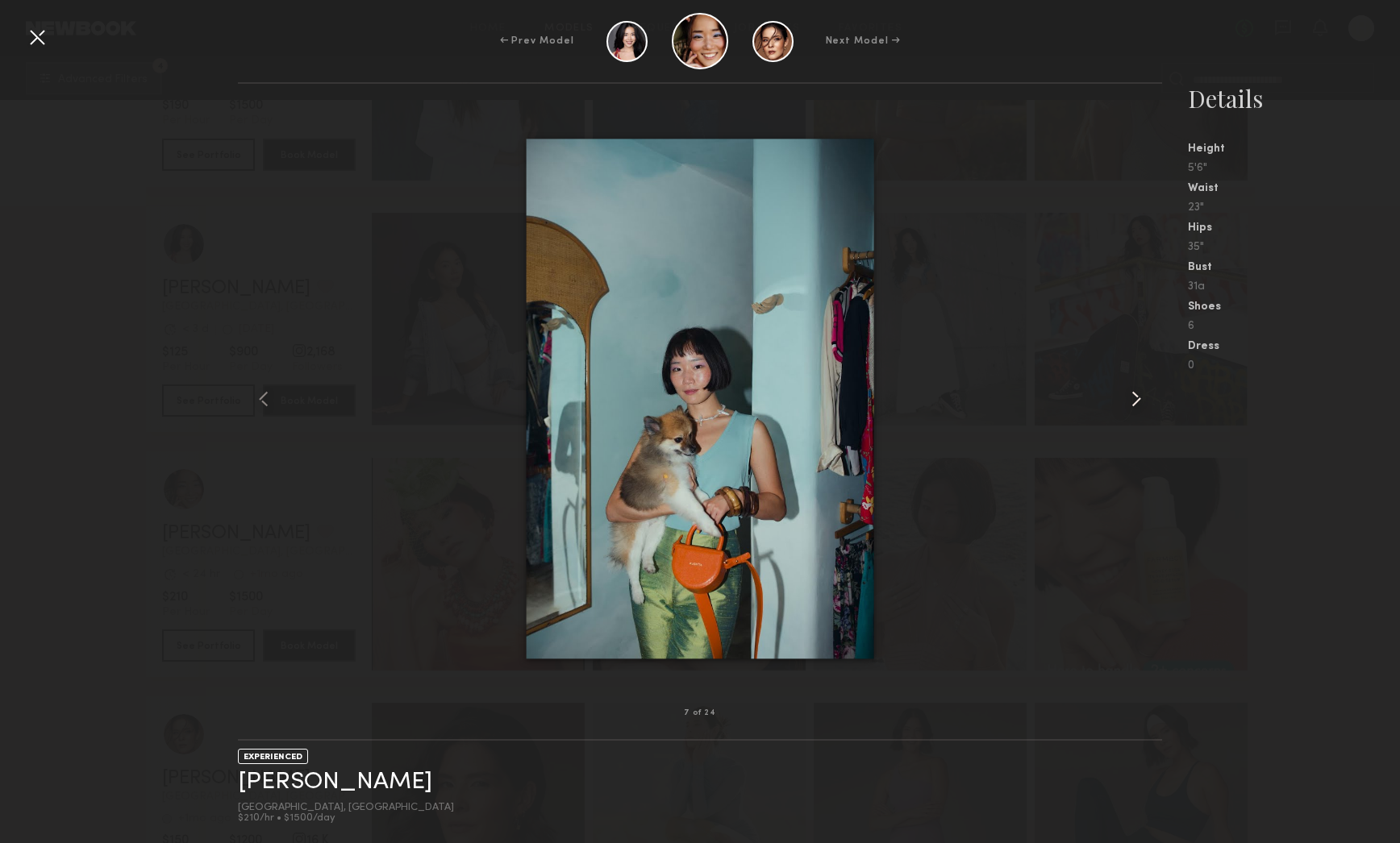
click at [1141, 399] on common-icon at bounding box center [1137, 399] width 26 height 26
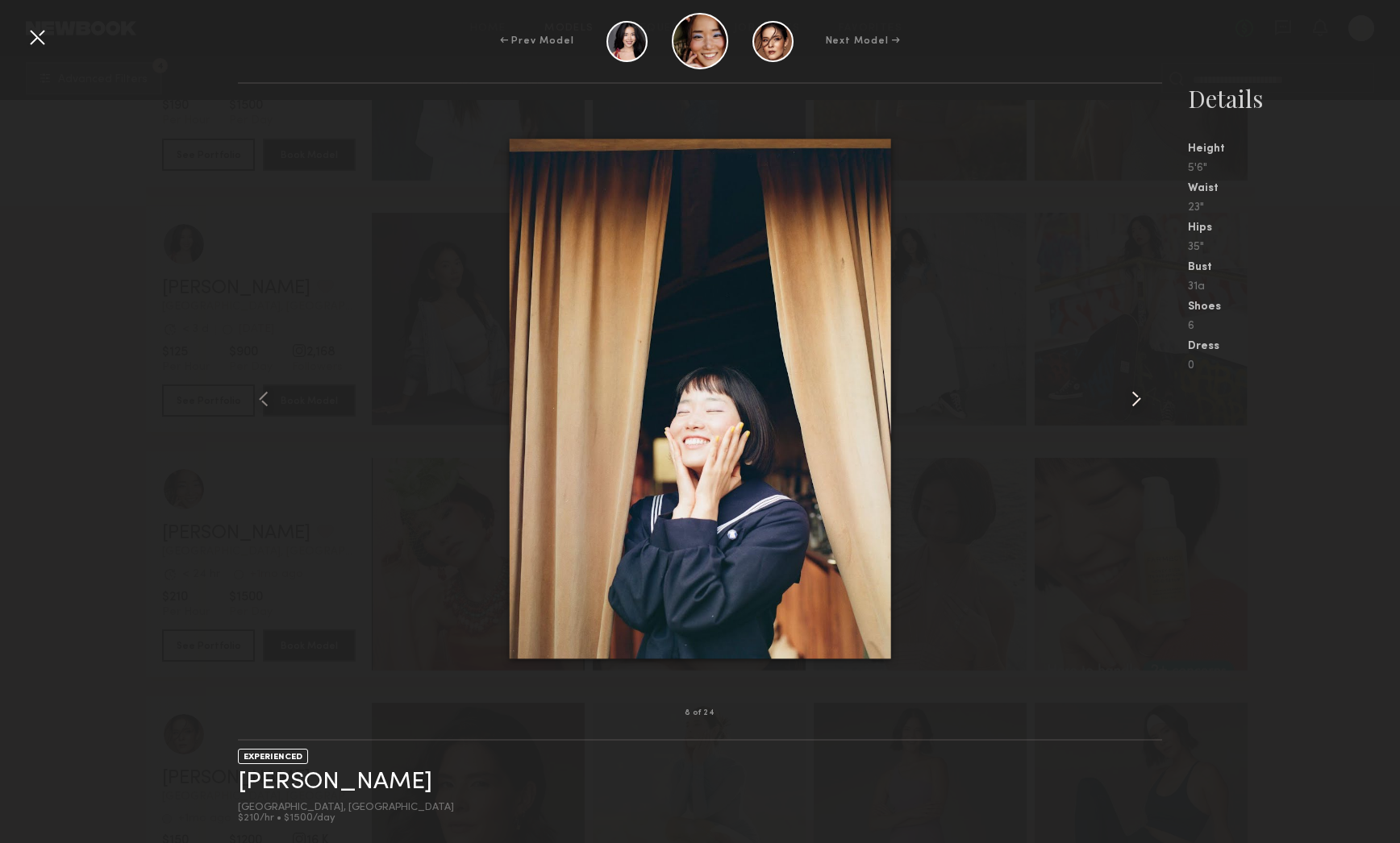
click at [1141, 399] on common-icon at bounding box center [1137, 399] width 26 height 26
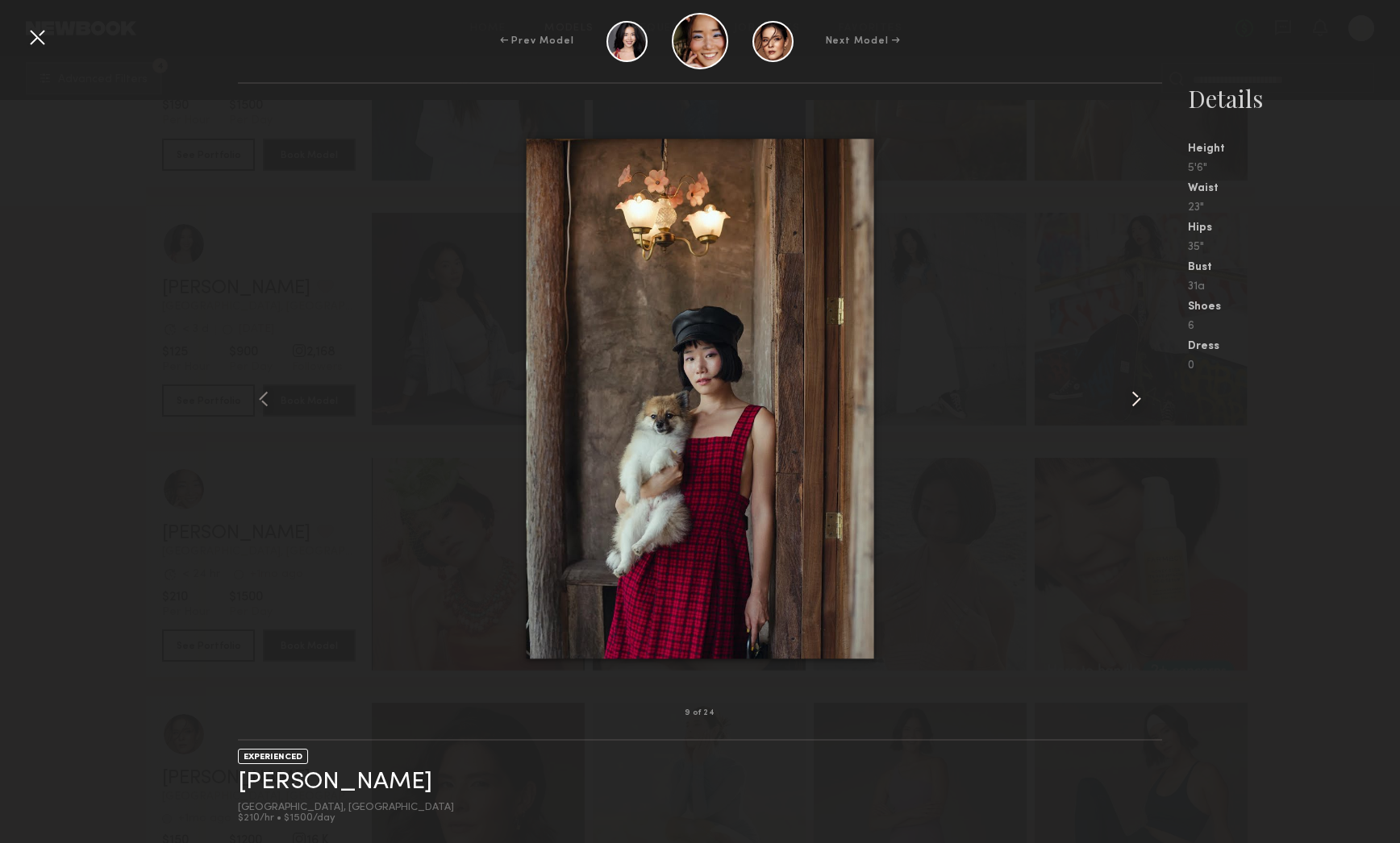
click at [1141, 399] on common-icon at bounding box center [1137, 399] width 26 height 26
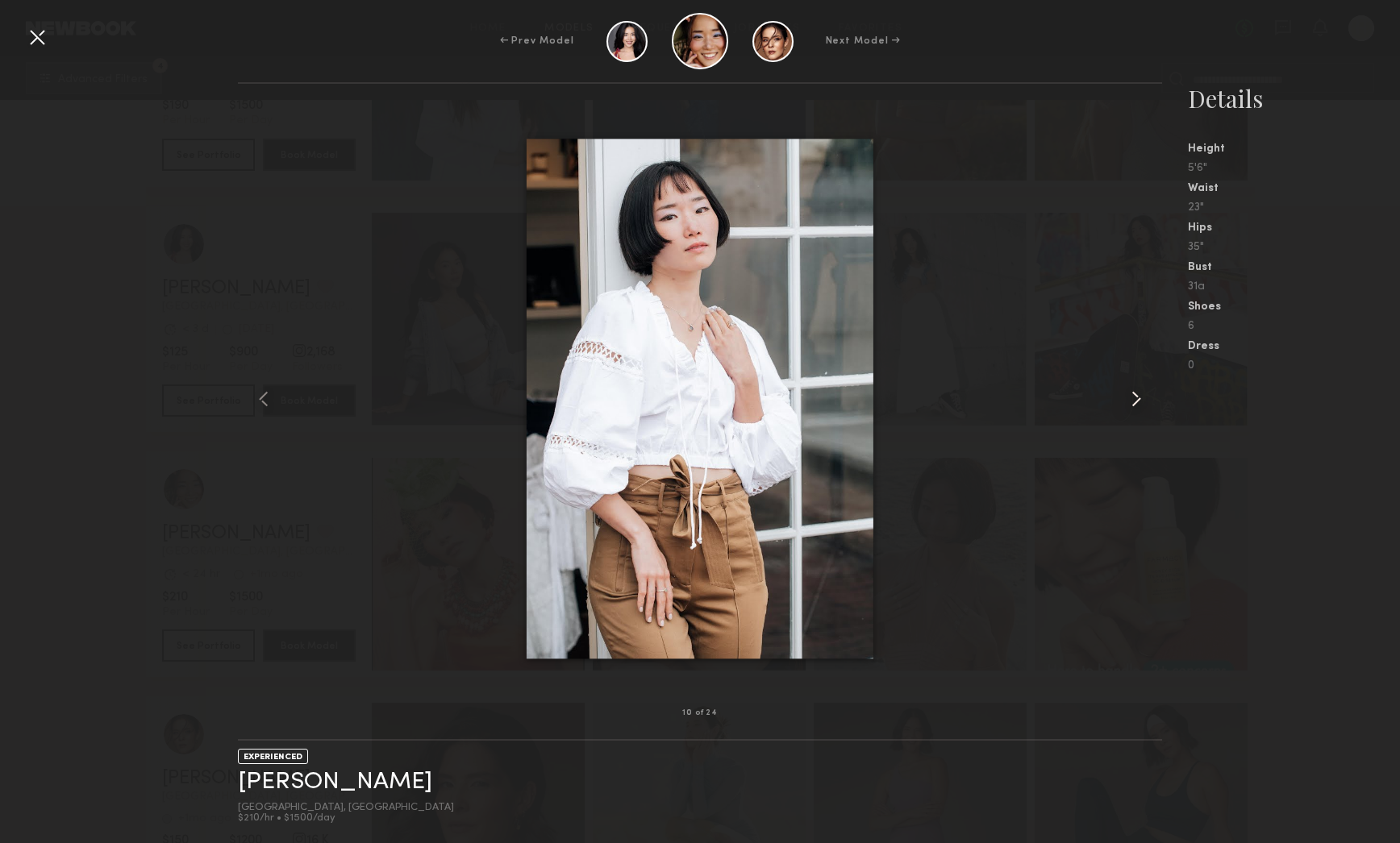
click at [1141, 399] on common-icon at bounding box center [1137, 399] width 26 height 26
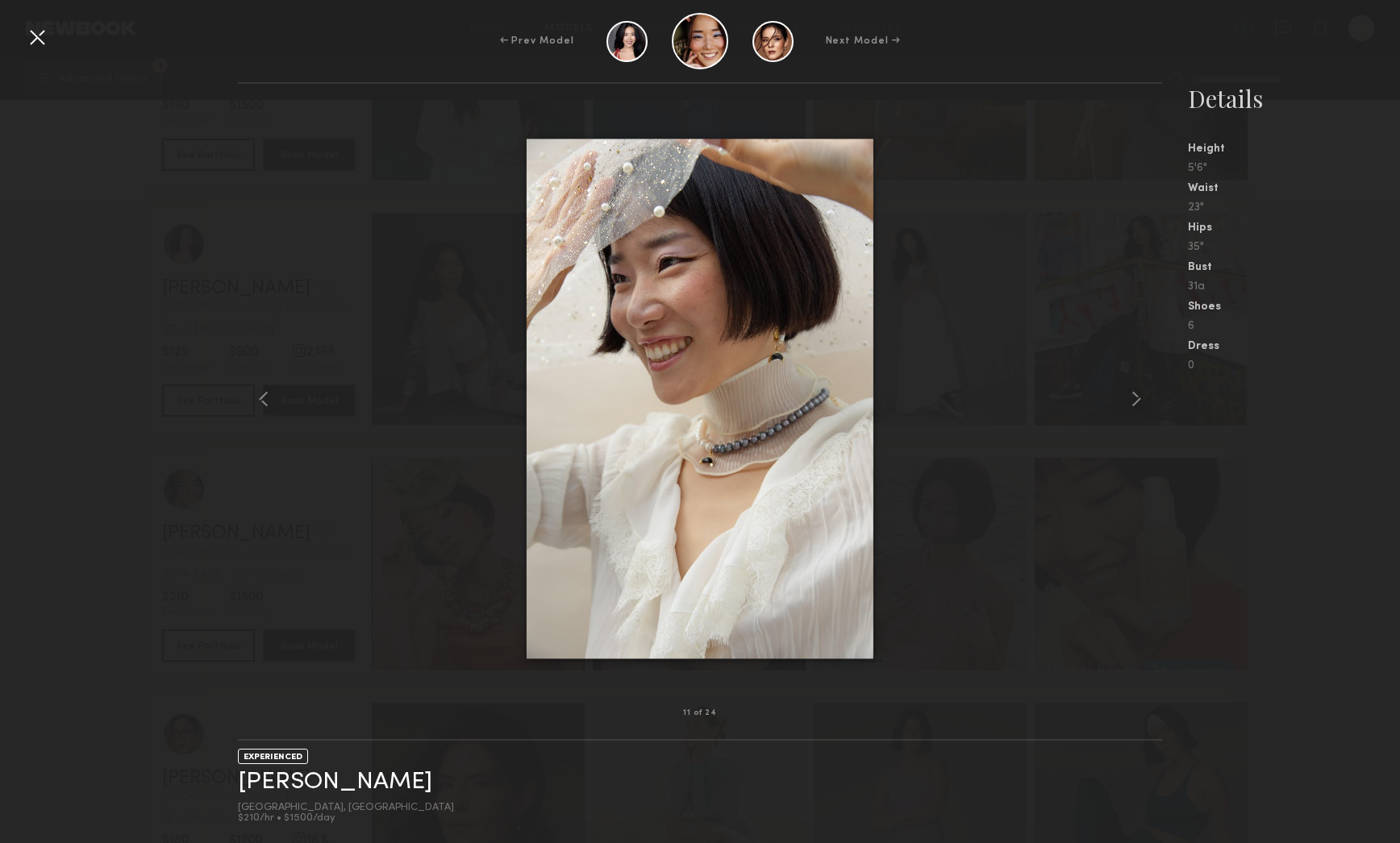
click at [284, 254] on div at bounding box center [700, 399] width 924 height 578
click at [24, 44] on div at bounding box center [37, 37] width 26 height 26
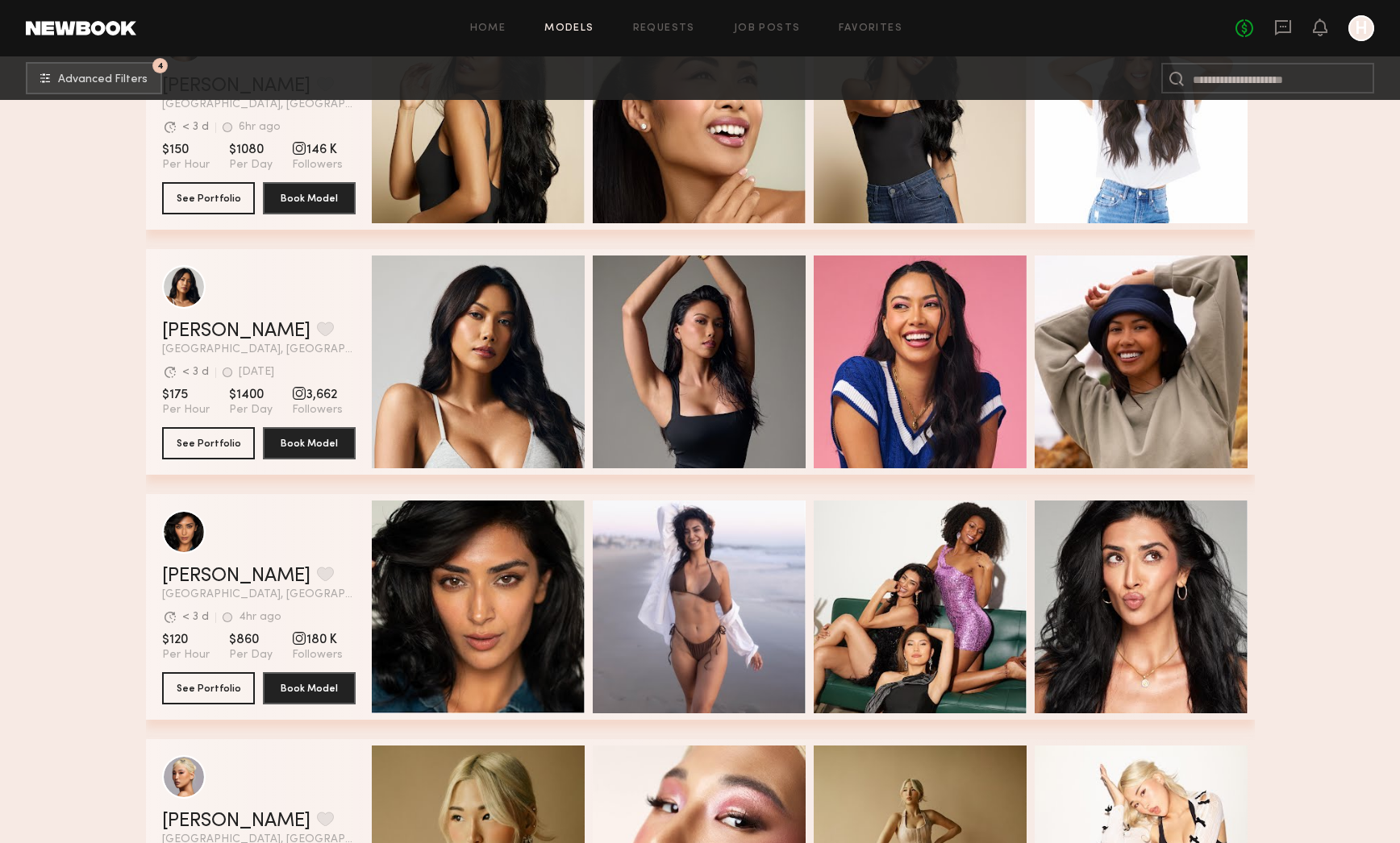
scroll to position [0, 0]
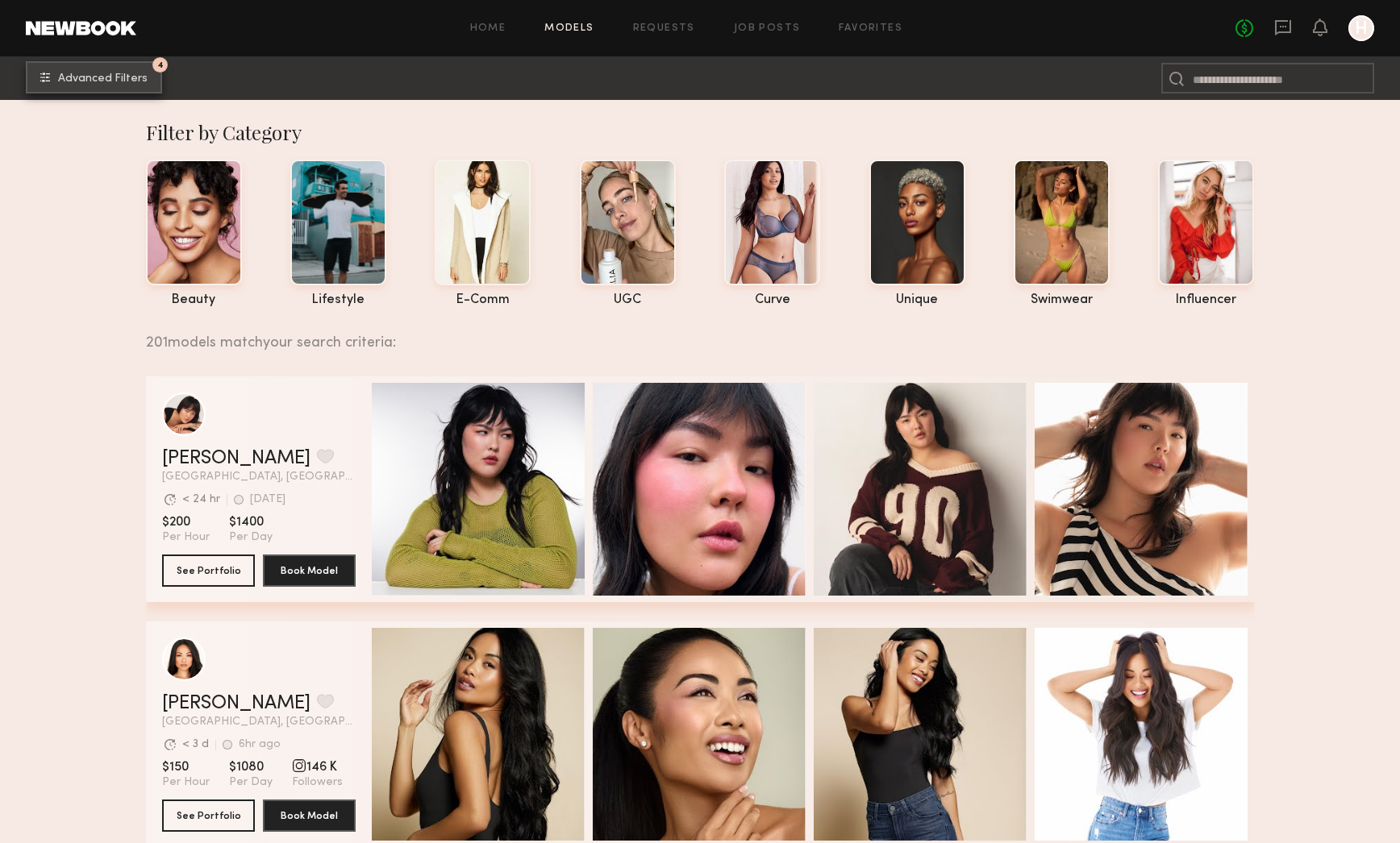
click at [67, 82] on span "Advanced Filters" at bounding box center [103, 79] width 90 height 11
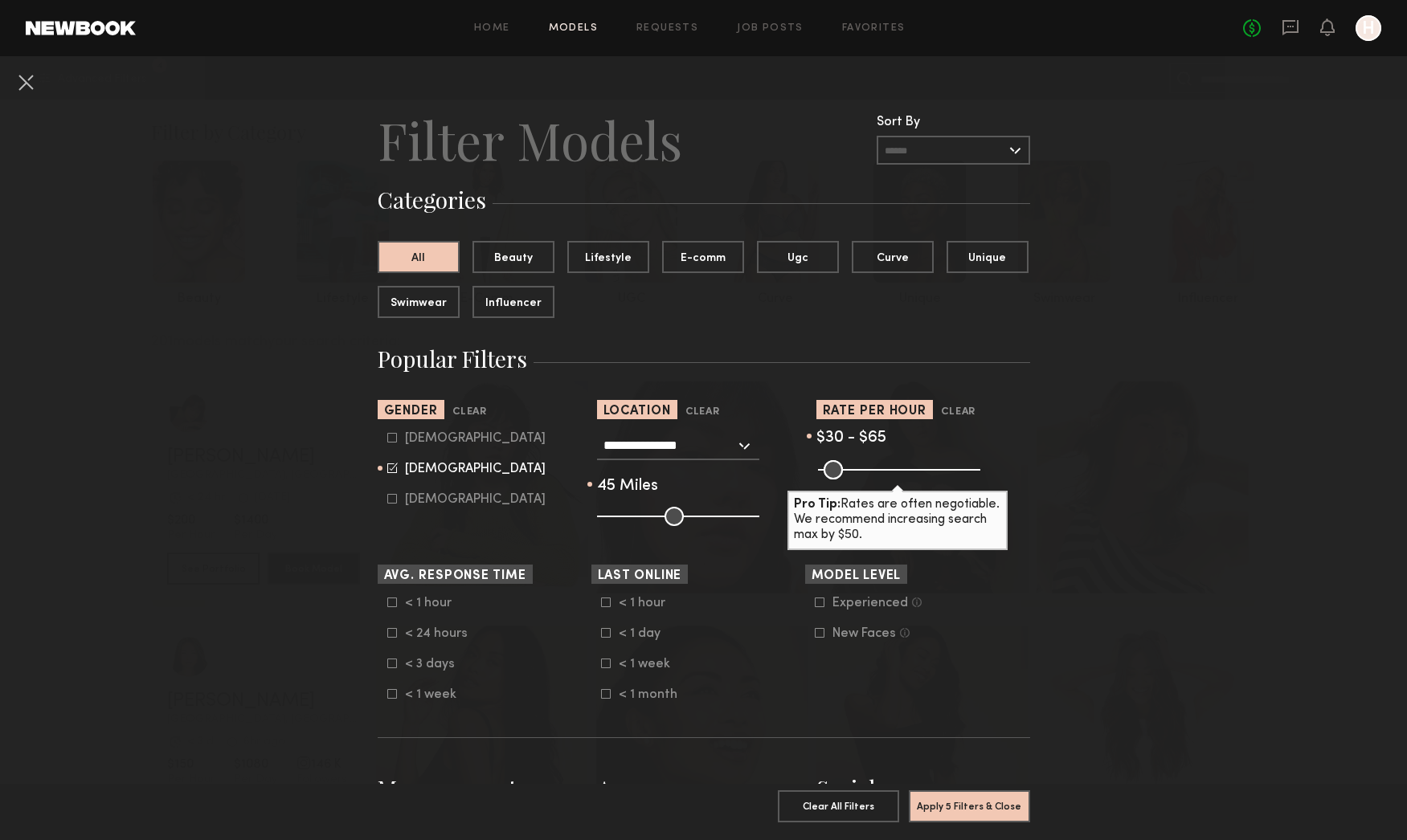
drag, startPoint x: 961, startPoint y: 471, endPoint x: 831, endPoint y: 480, distance: 130.3
type input "**"
click at [831, 480] on input "range" at bounding box center [899, 470] width 163 height 19
click at [979, 801] on button "Apply 5 Filters & Close" at bounding box center [969, 805] width 122 height 32
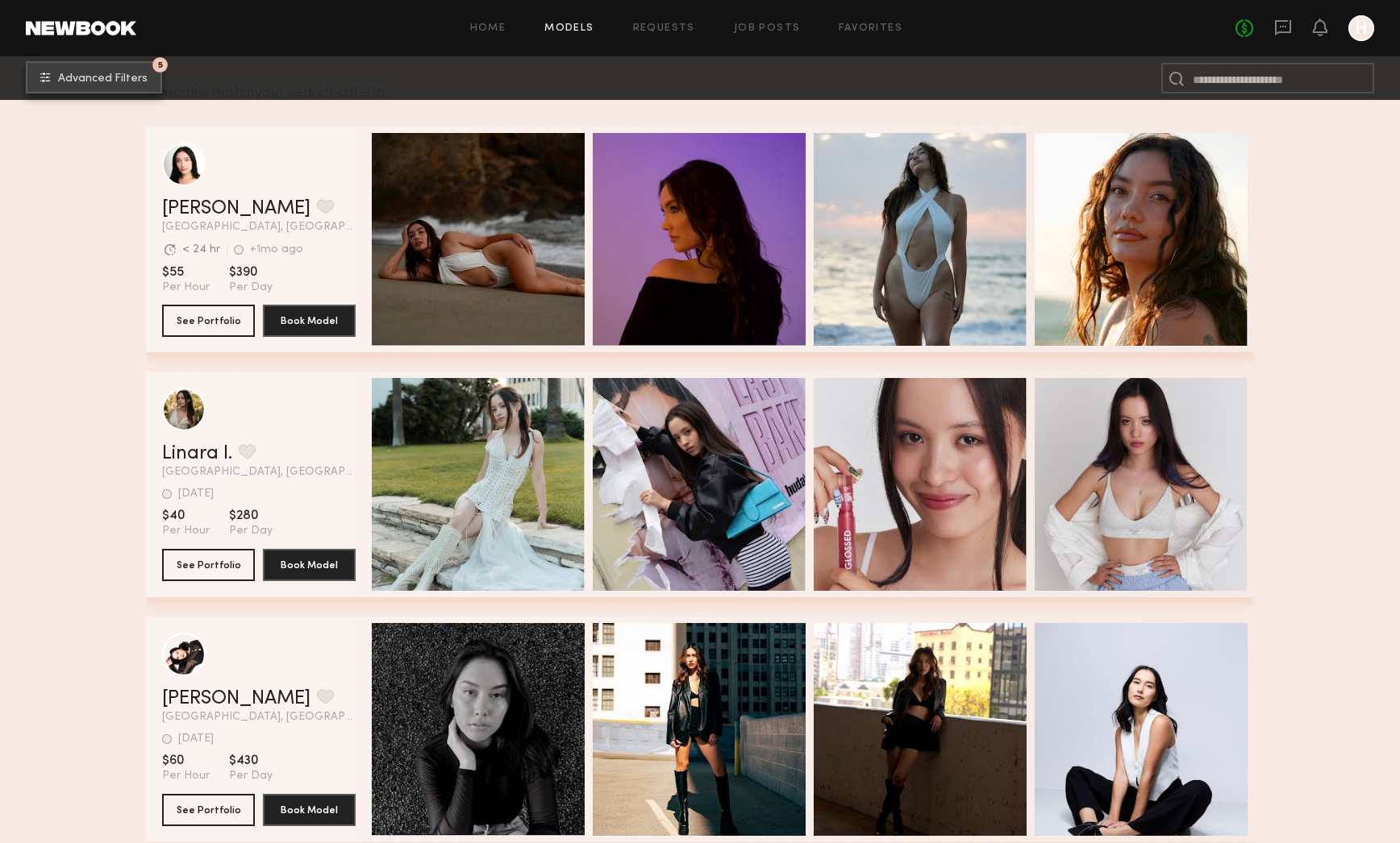
scroll to position [269, 0]
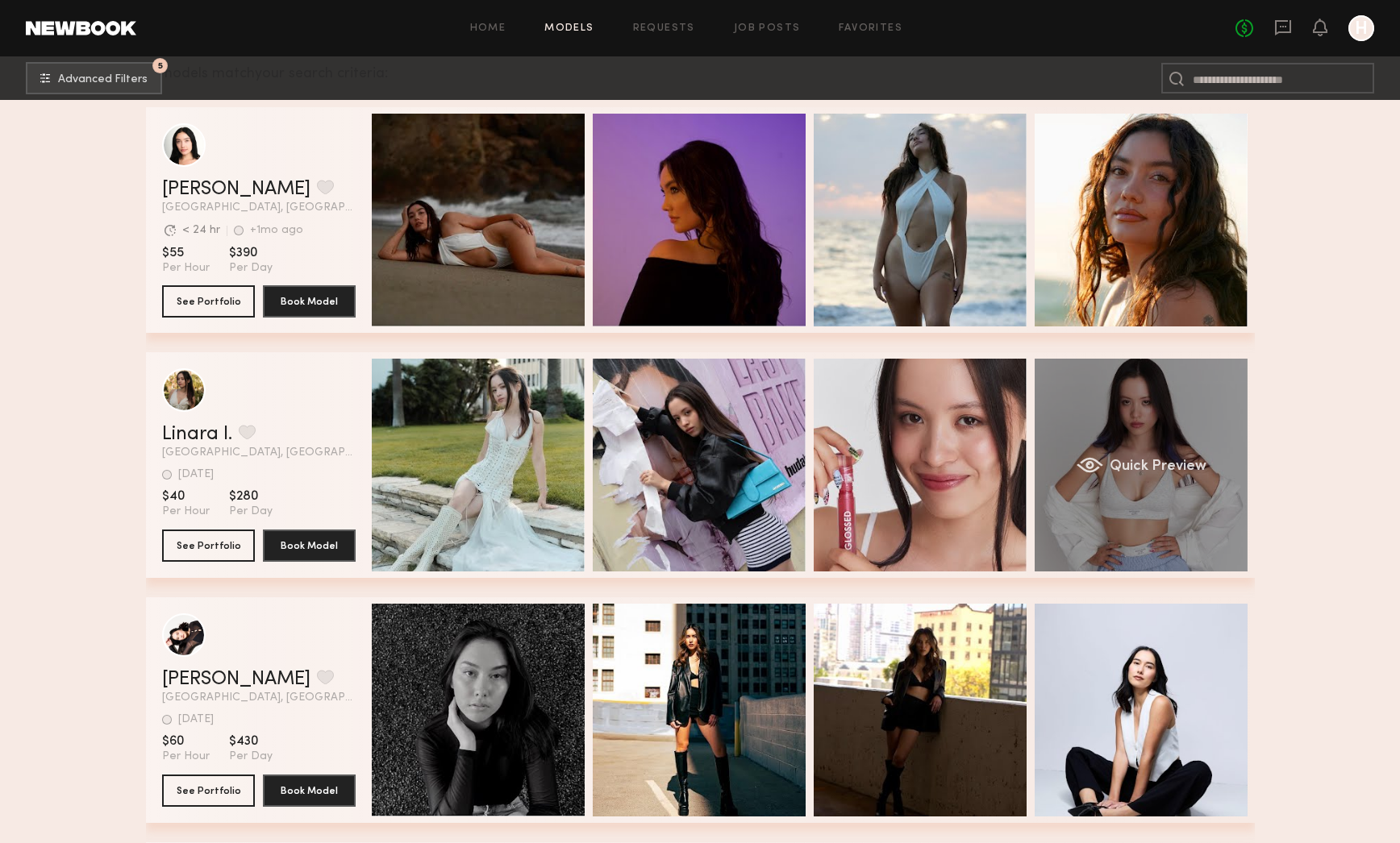
click at [1141, 412] on div "Quick Preview" at bounding box center [1141, 465] width 213 height 213
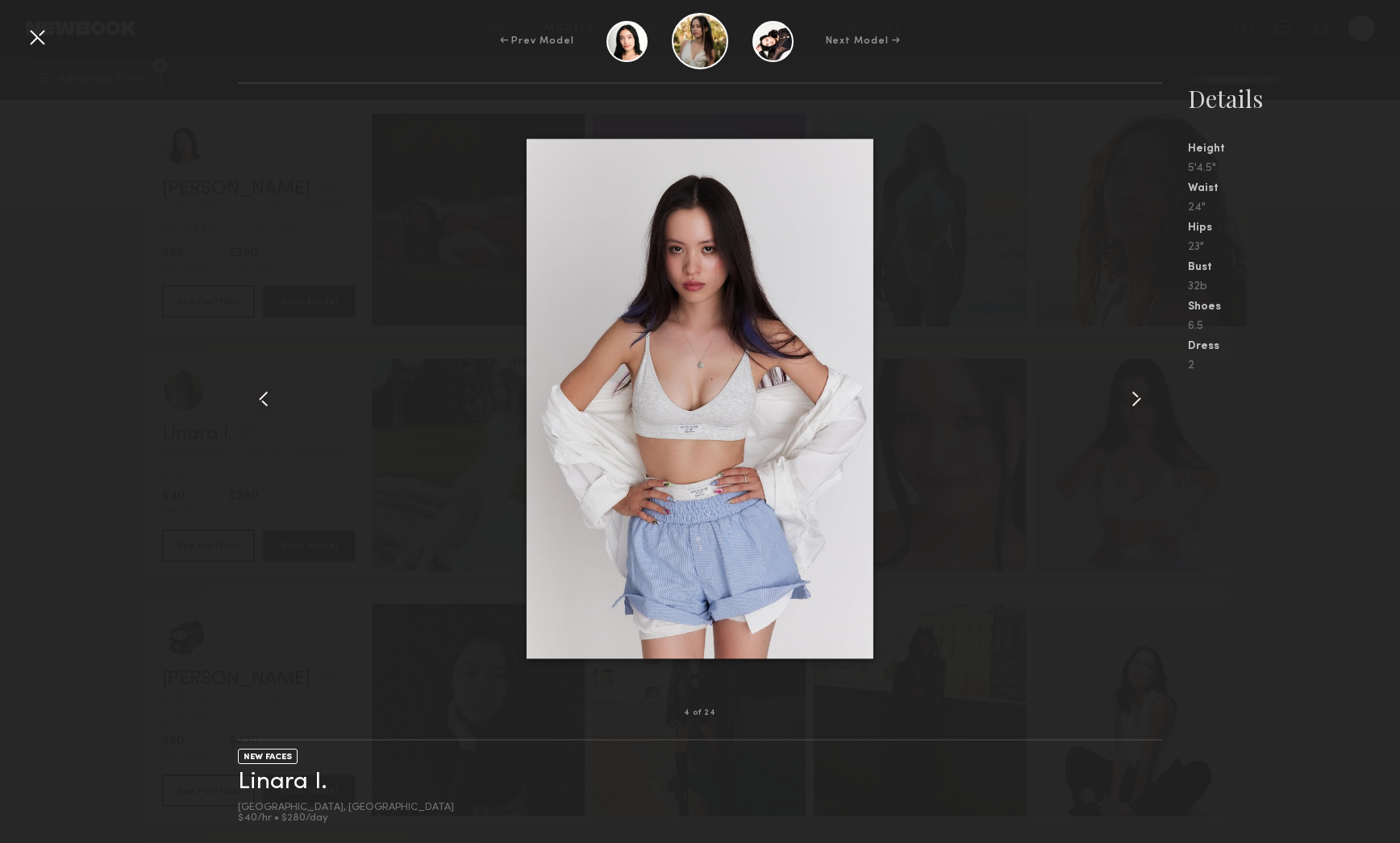
click at [1138, 398] on common-icon at bounding box center [1137, 399] width 26 height 26
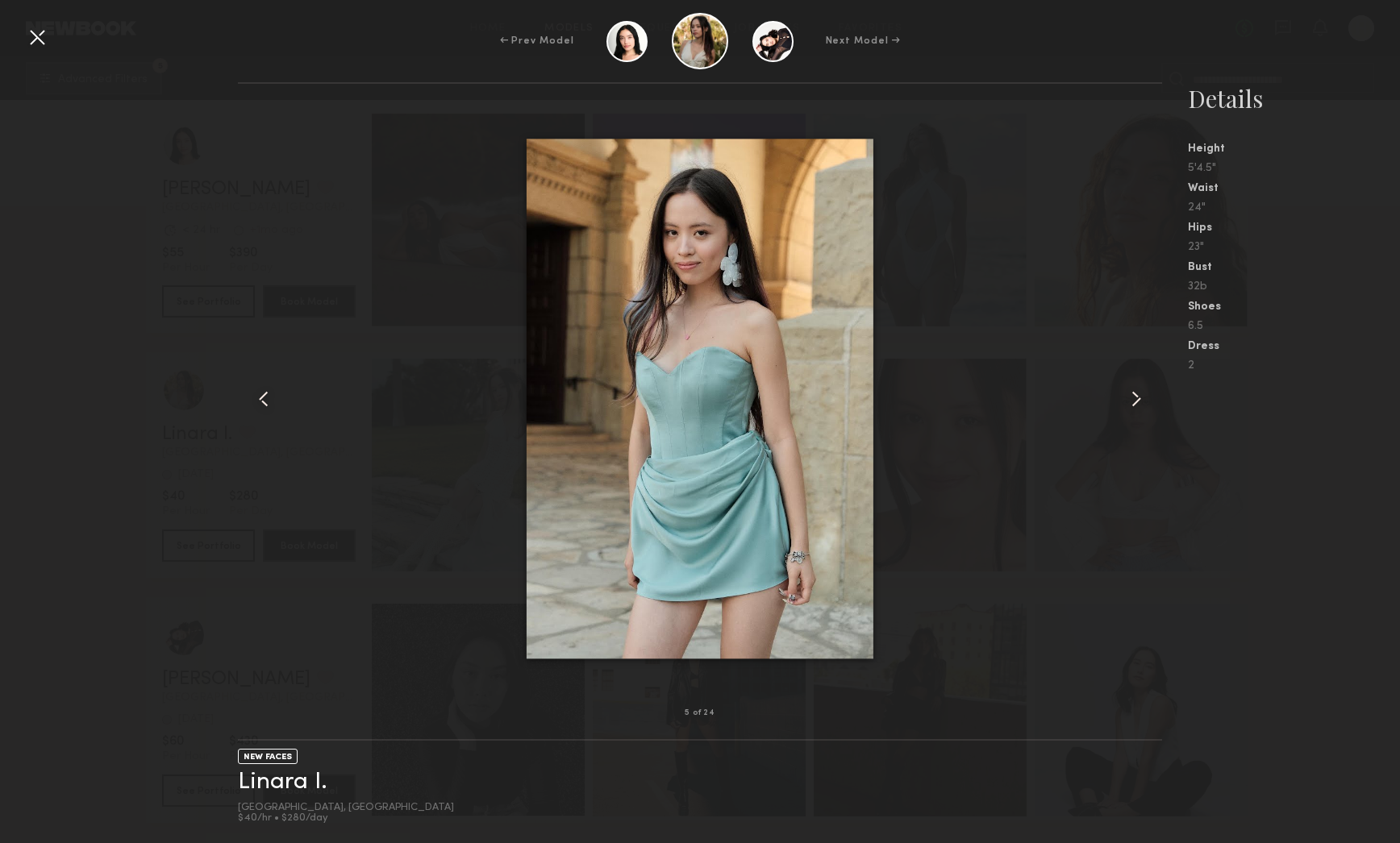
click at [1137, 398] on common-icon at bounding box center [1137, 399] width 26 height 26
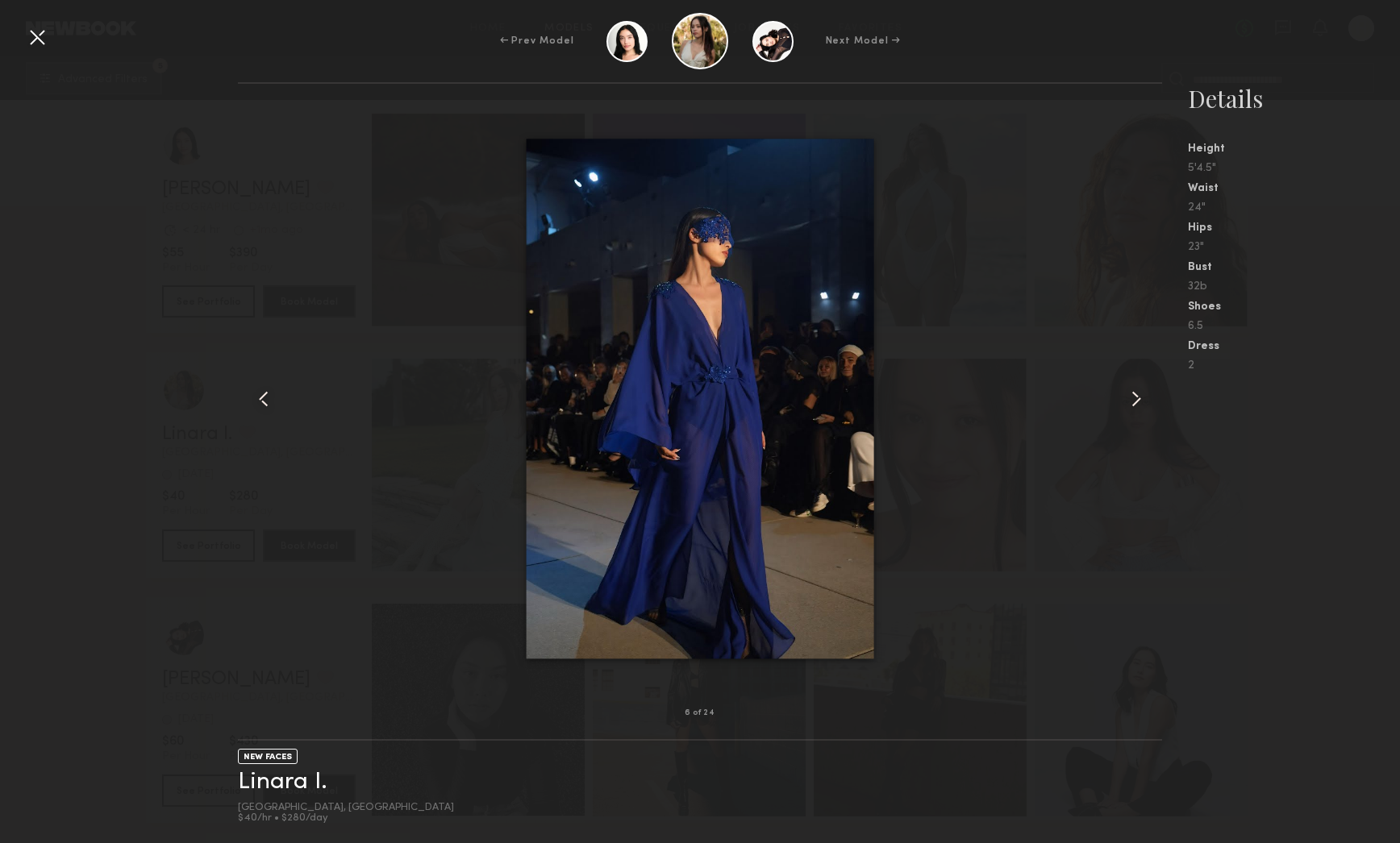
click at [1134, 396] on common-icon at bounding box center [1137, 399] width 26 height 26
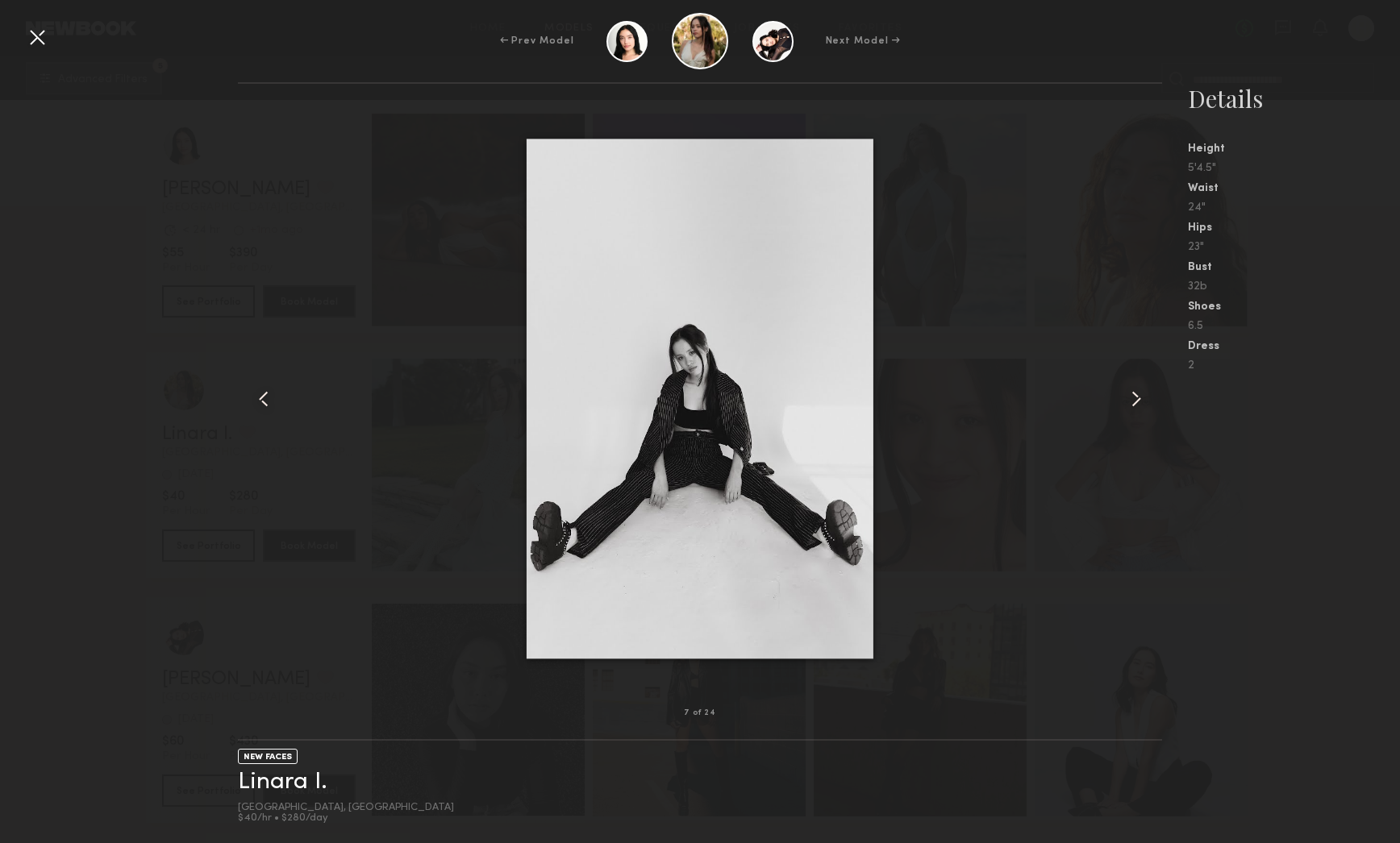
click at [38, 38] on div at bounding box center [37, 37] width 26 height 26
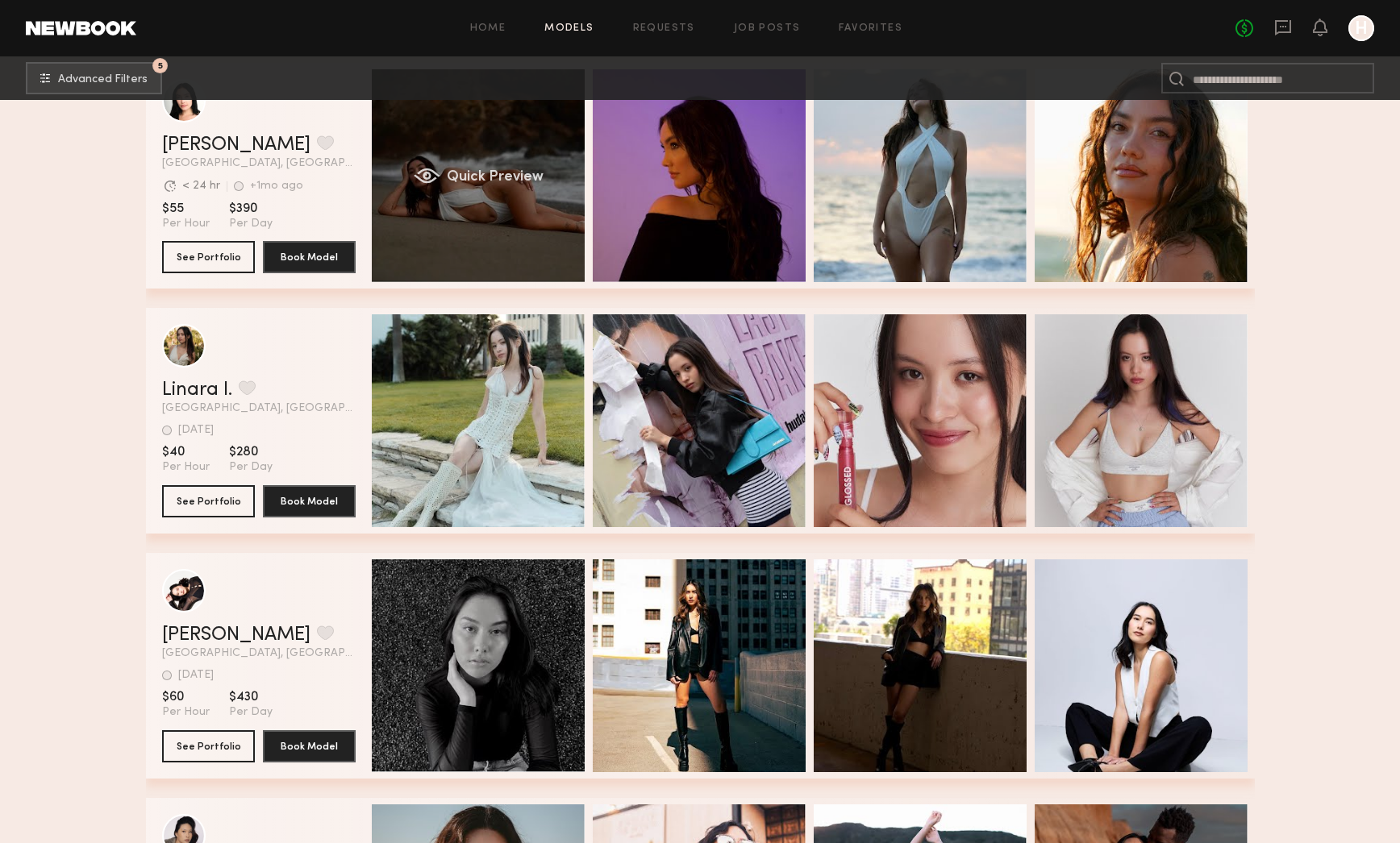
scroll to position [420, 0]
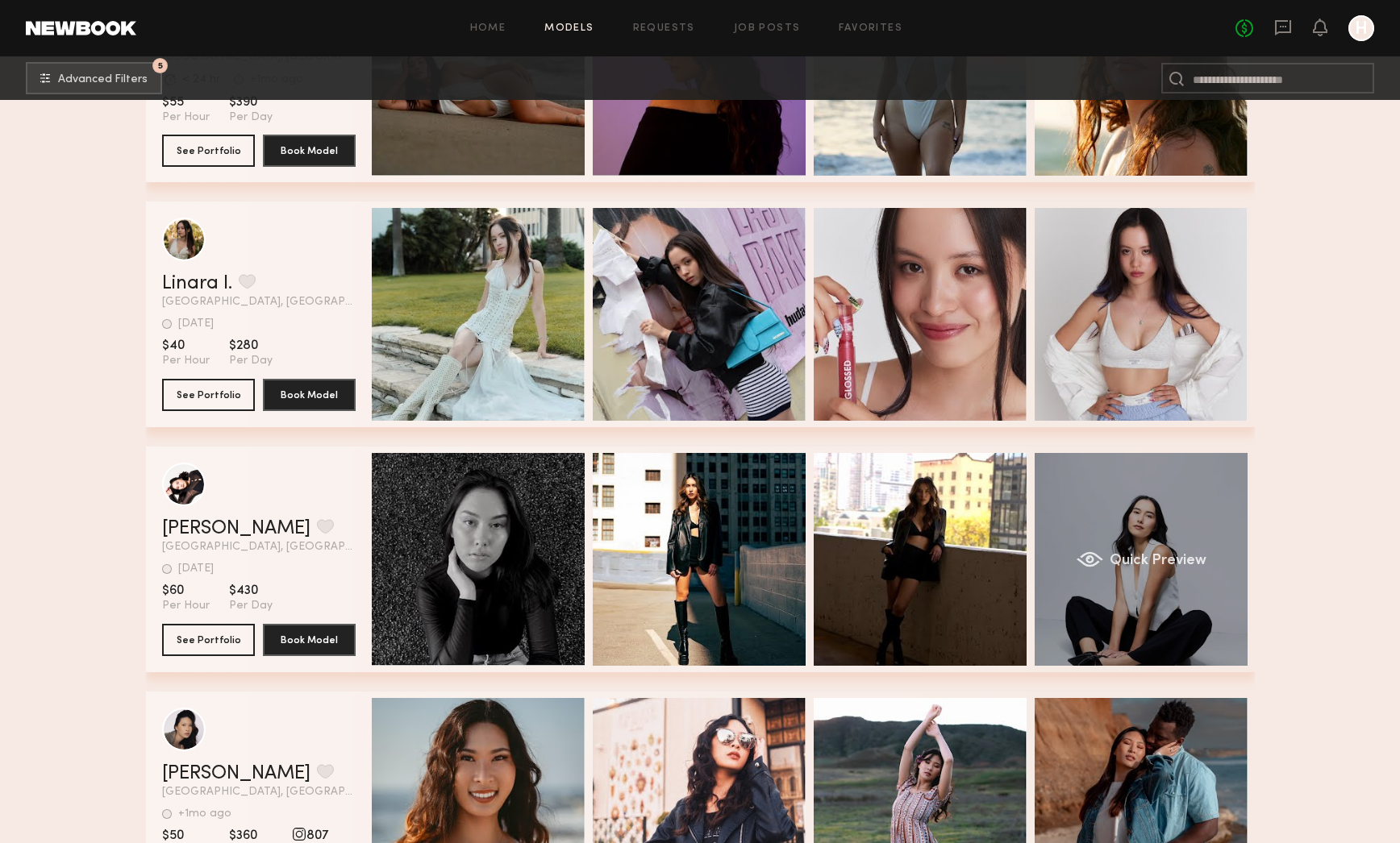
click at [1191, 516] on div "Quick Preview" at bounding box center [1141, 560] width 213 height 213
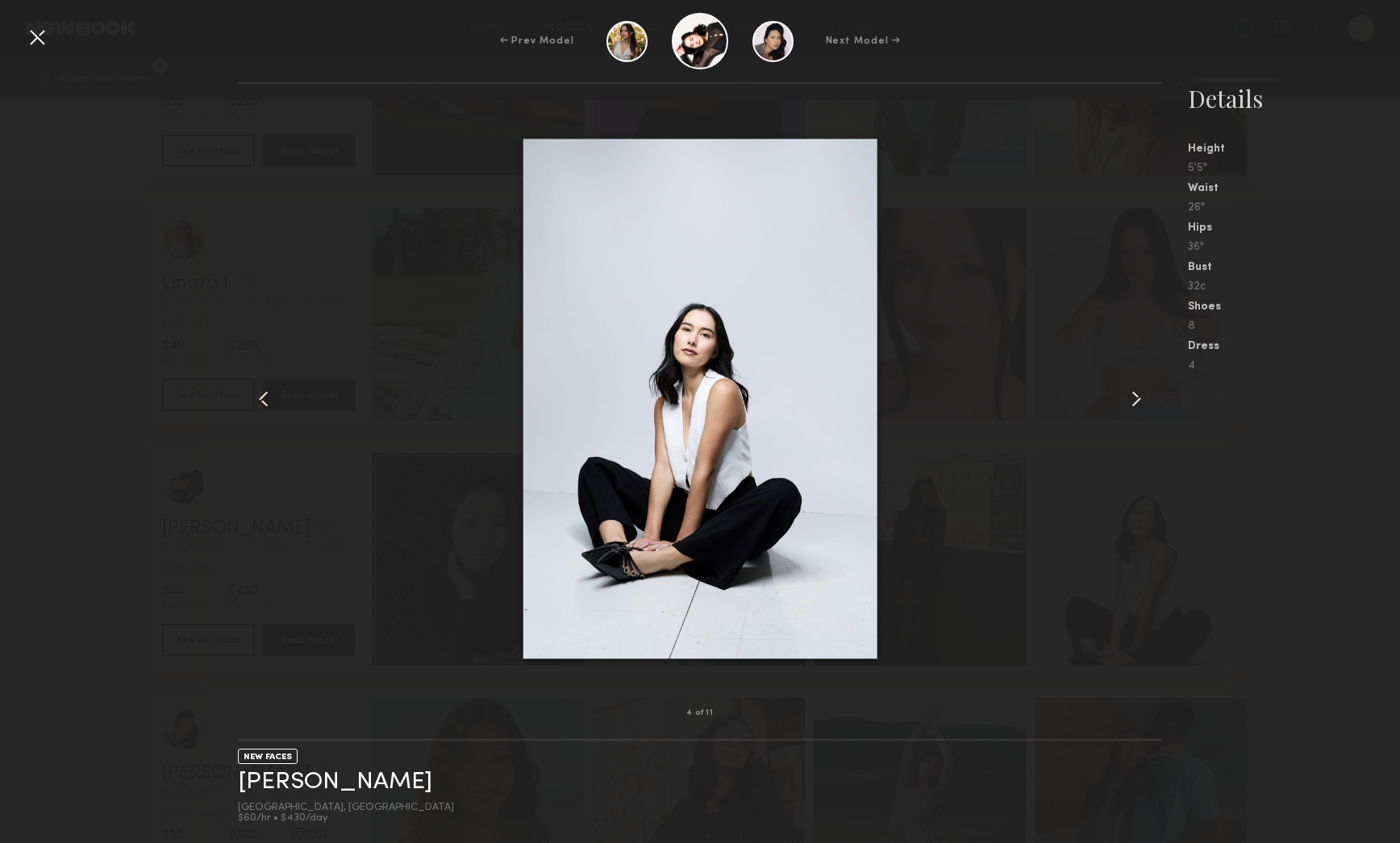
click at [42, 45] on div at bounding box center [37, 37] width 26 height 26
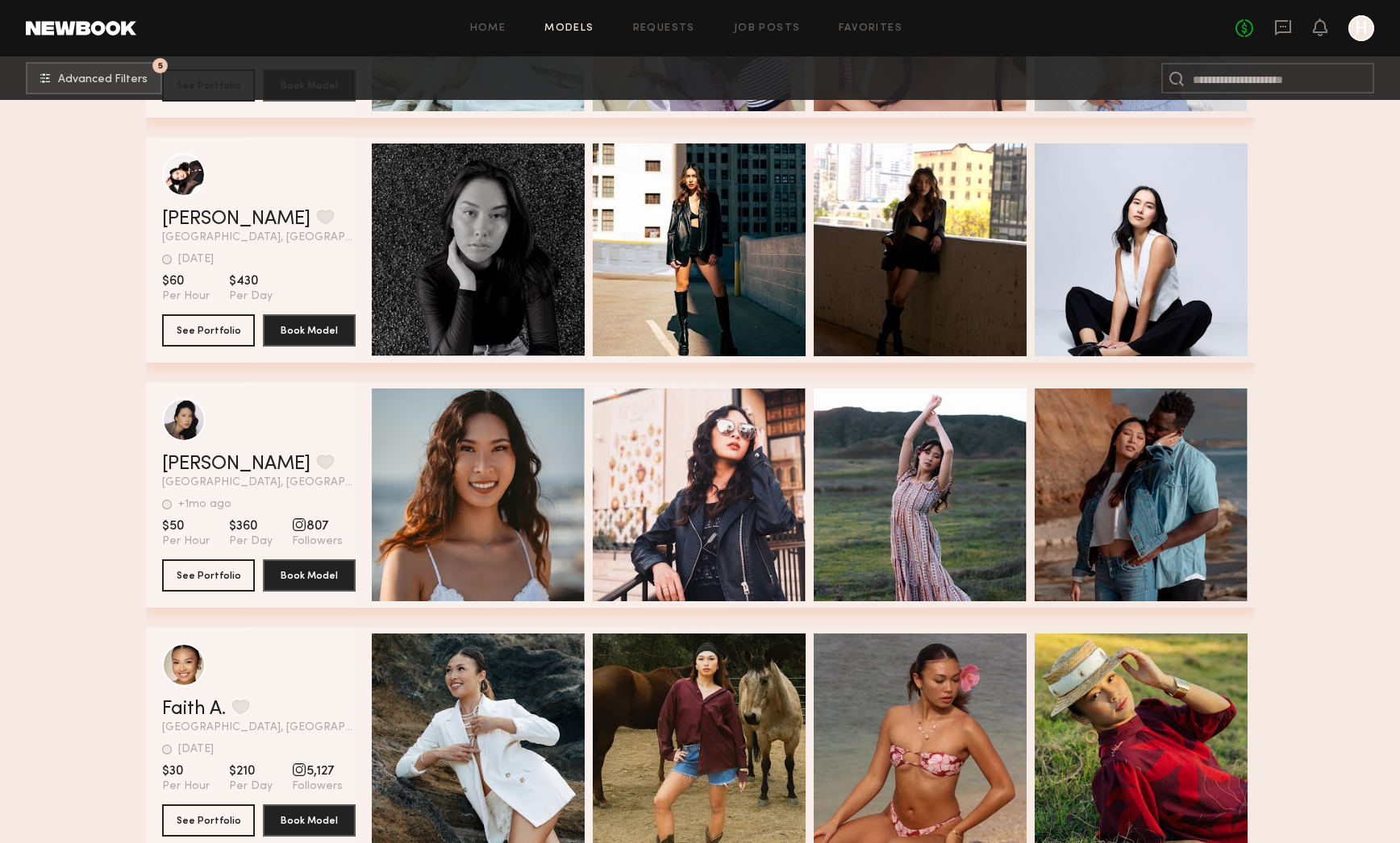
scroll to position [738, 0]
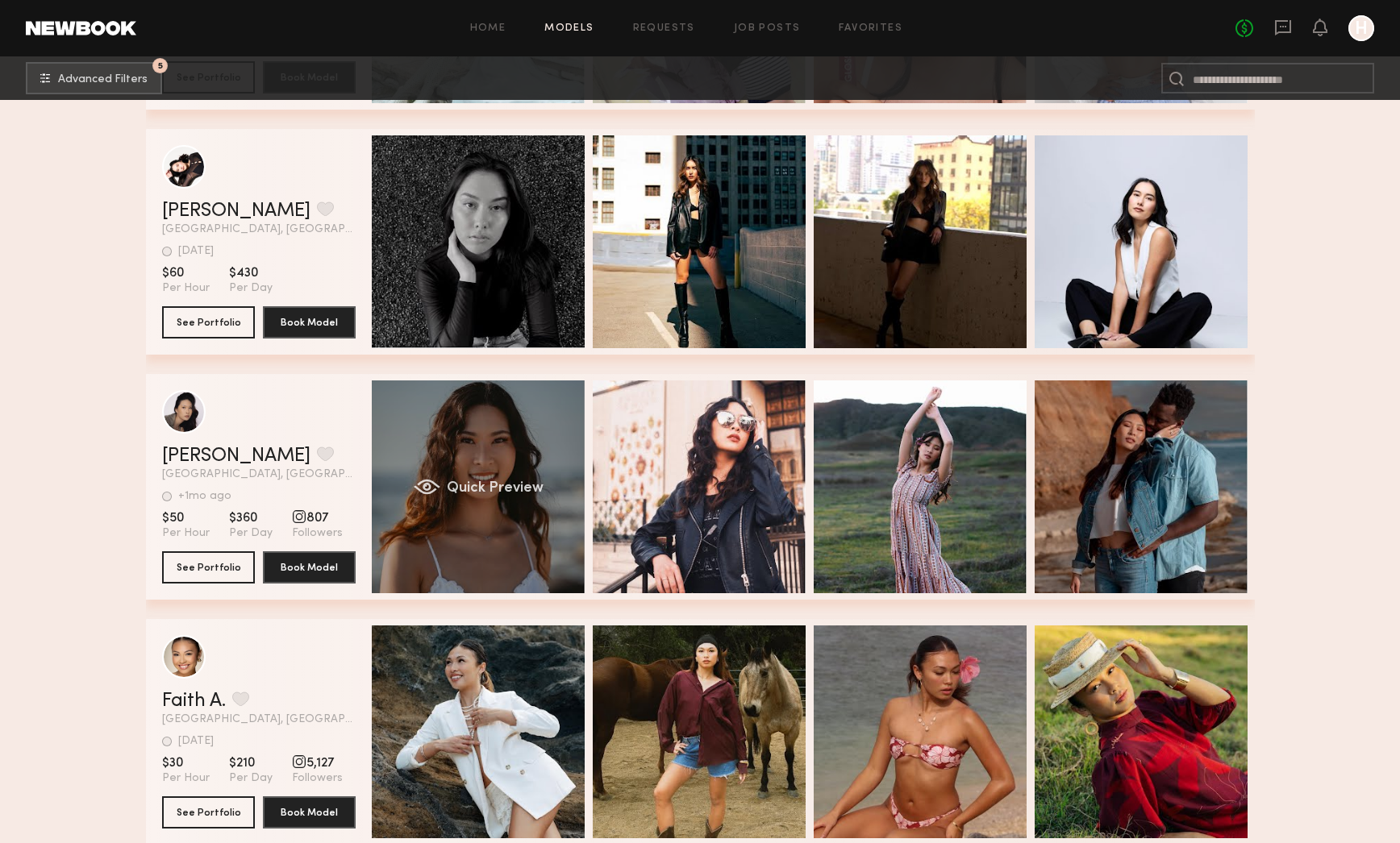
click at [490, 440] on div "Quick Preview" at bounding box center [478, 487] width 213 height 213
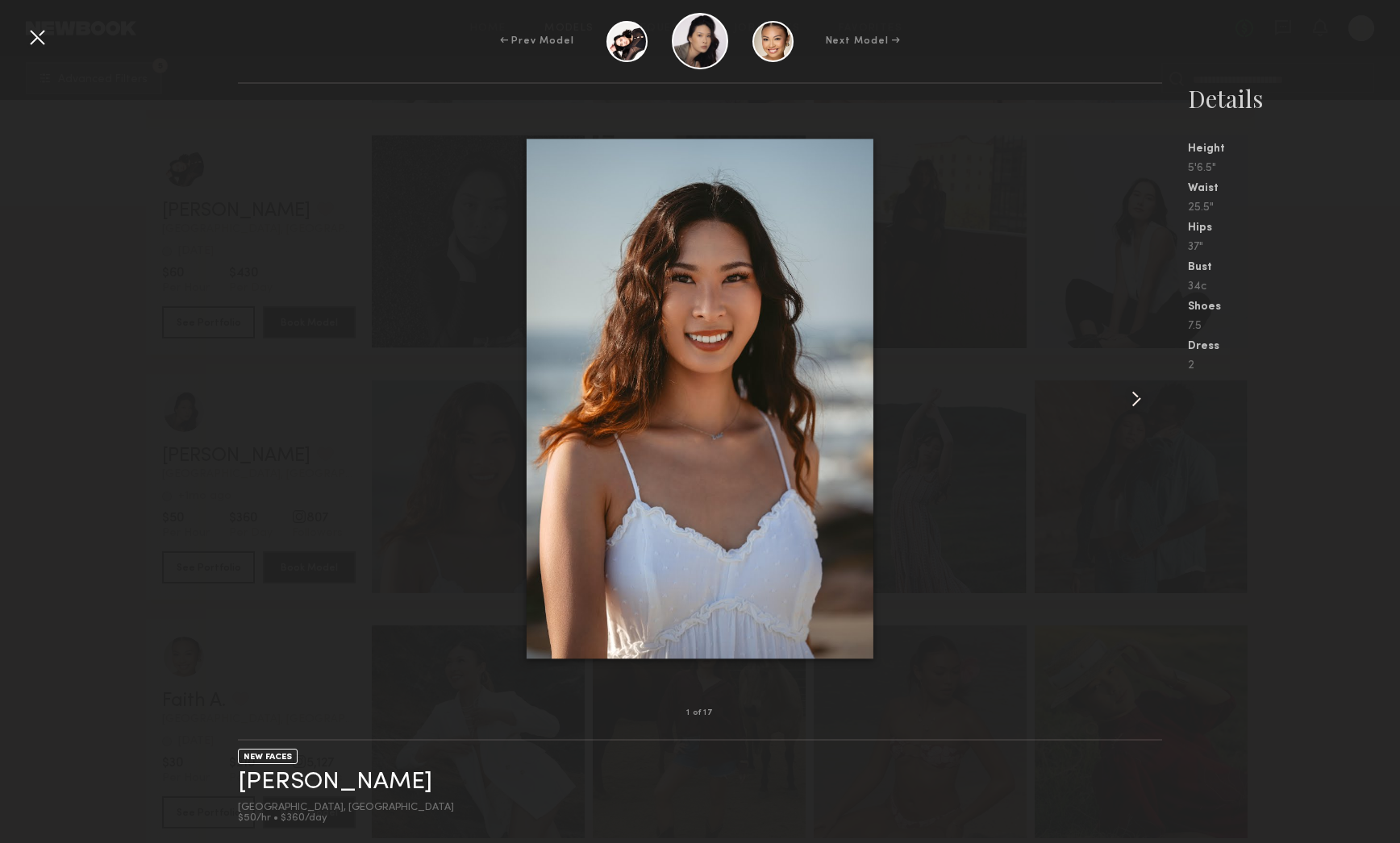
click at [1145, 398] on common-icon at bounding box center [1137, 399] width 26 height 26
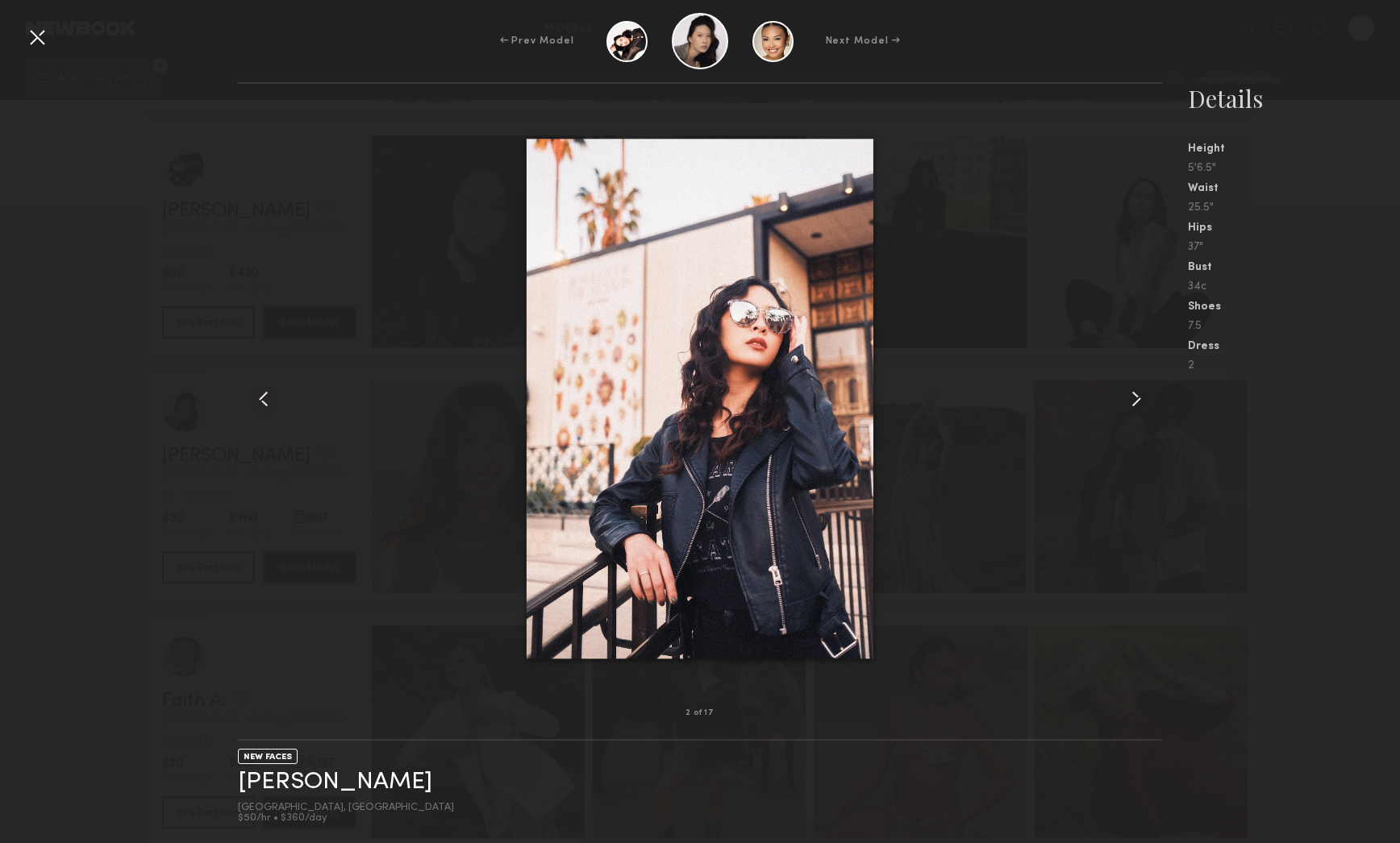
click at [1145, 398] on common-icon at bounding box center [1137, 399] width 26 height 26
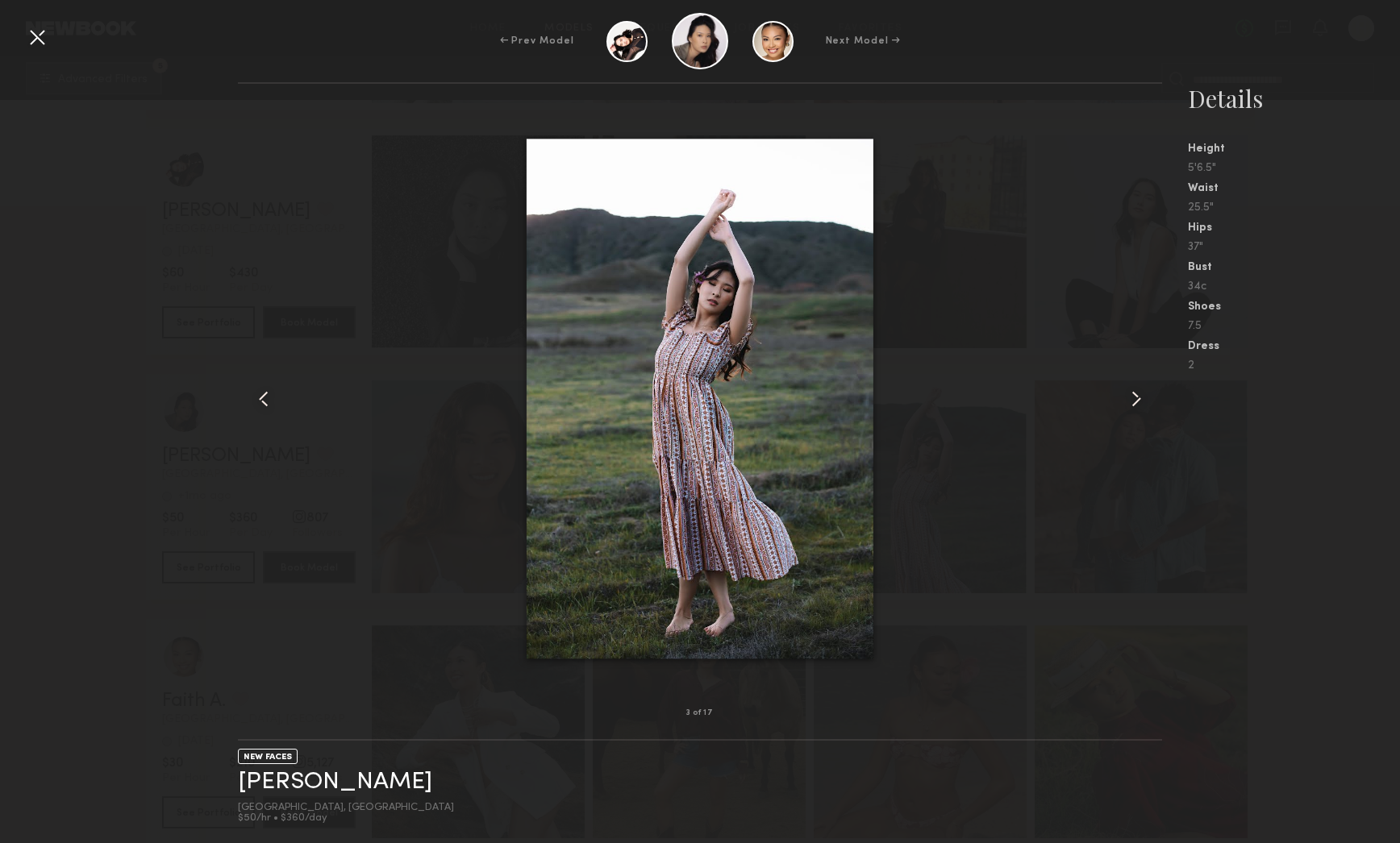
click at [1144, 398] on common-icon at bounding box center [1137, 399] width 26 height 26
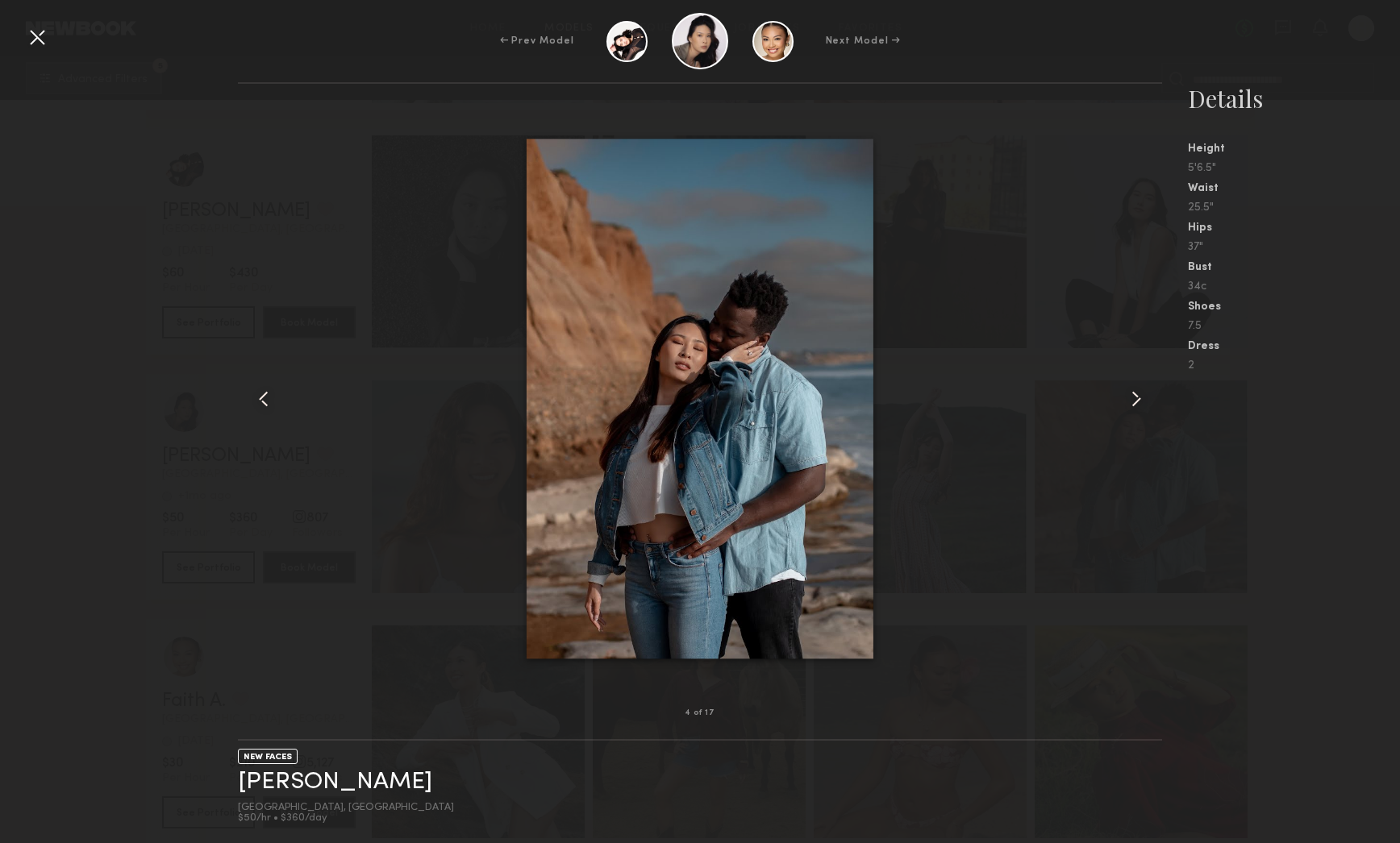
click at [38, 35] on div at bounding box center [37, 37] width 26 height 26
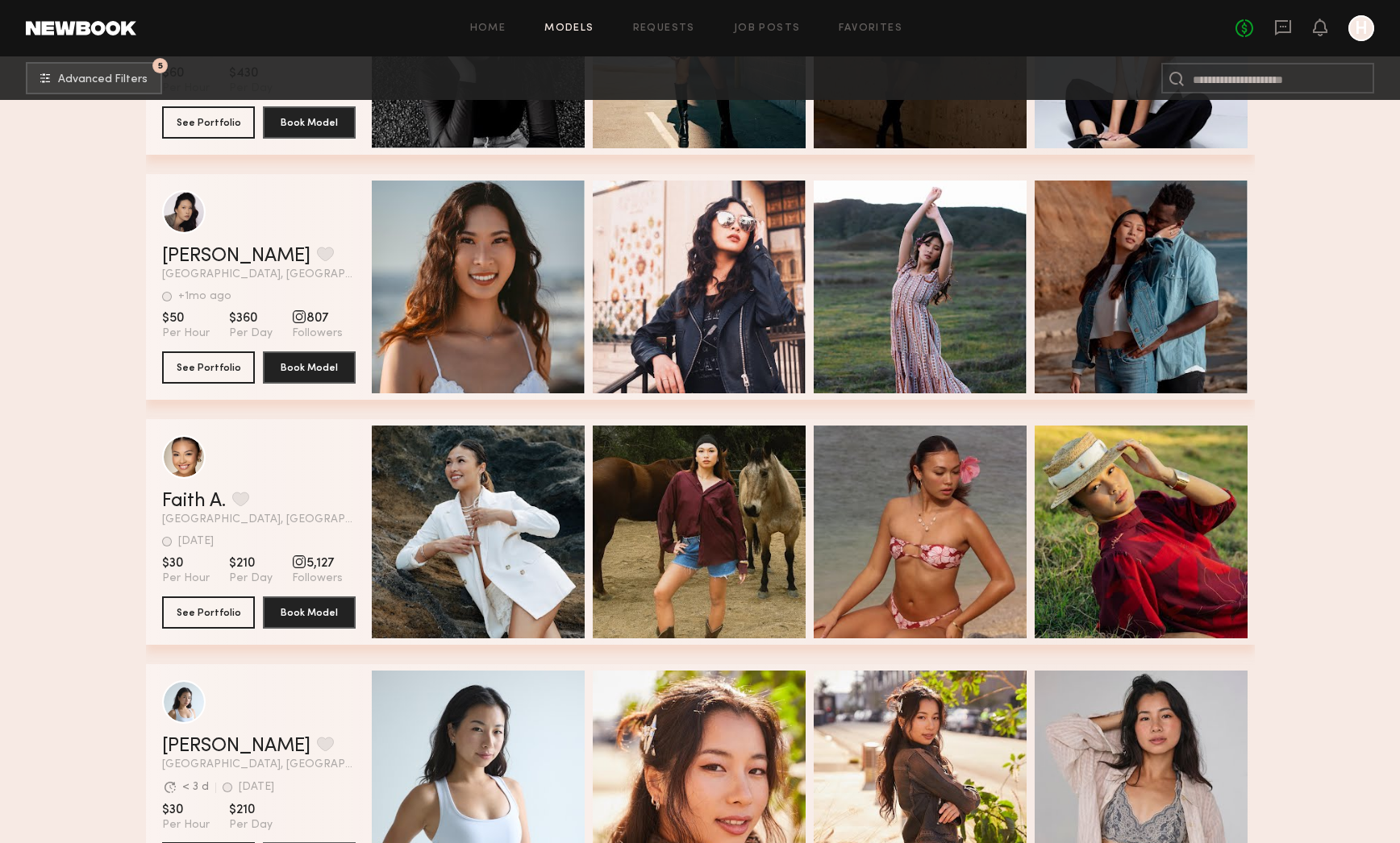
scroll to position [1314, 0]
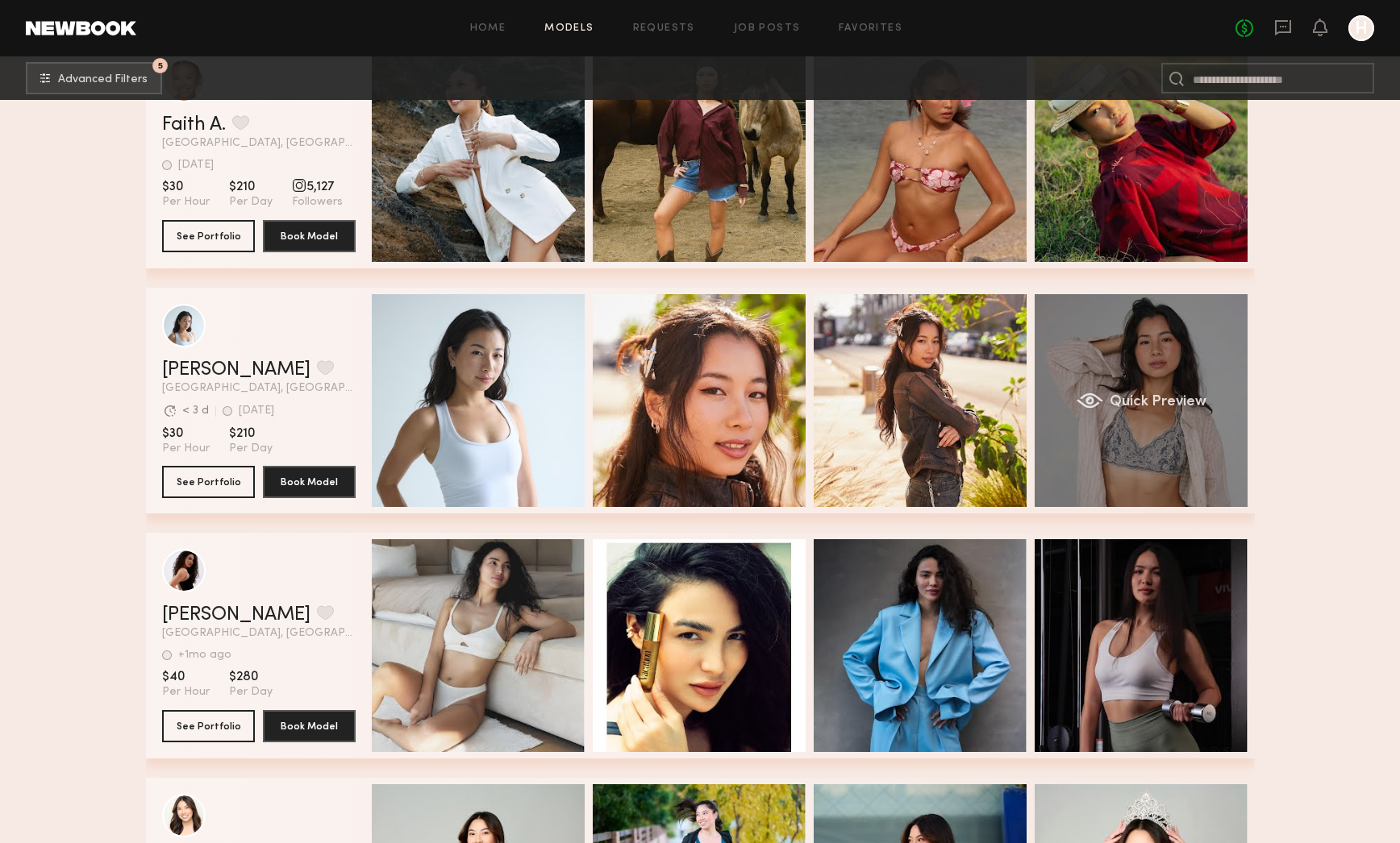
click at [1193, 370] on div "Quick Preview" at bounding box center [1141, 401] width 213 height 213
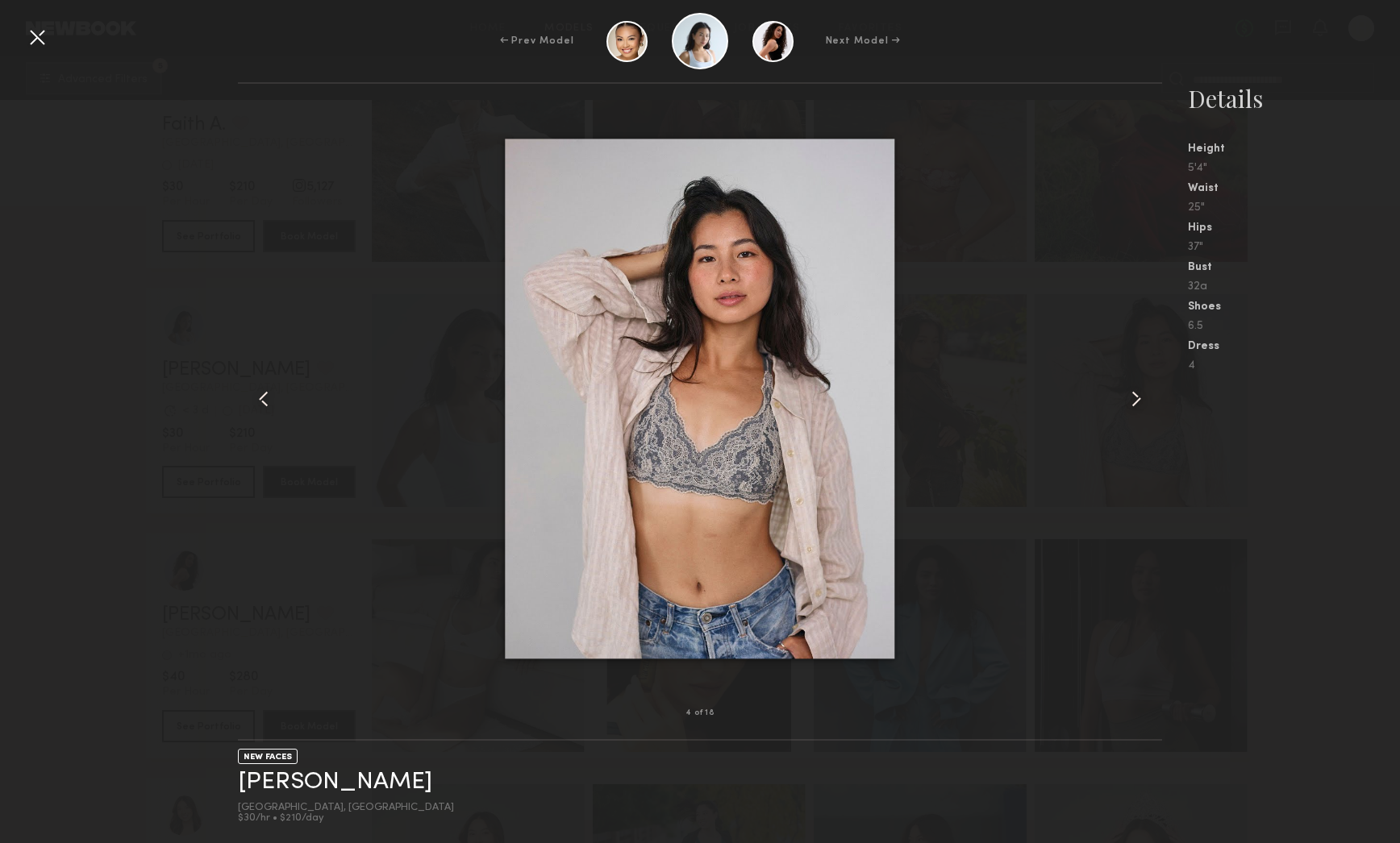
click at [40, 40] on div at bounding box center [37, 37] width 26 height 26
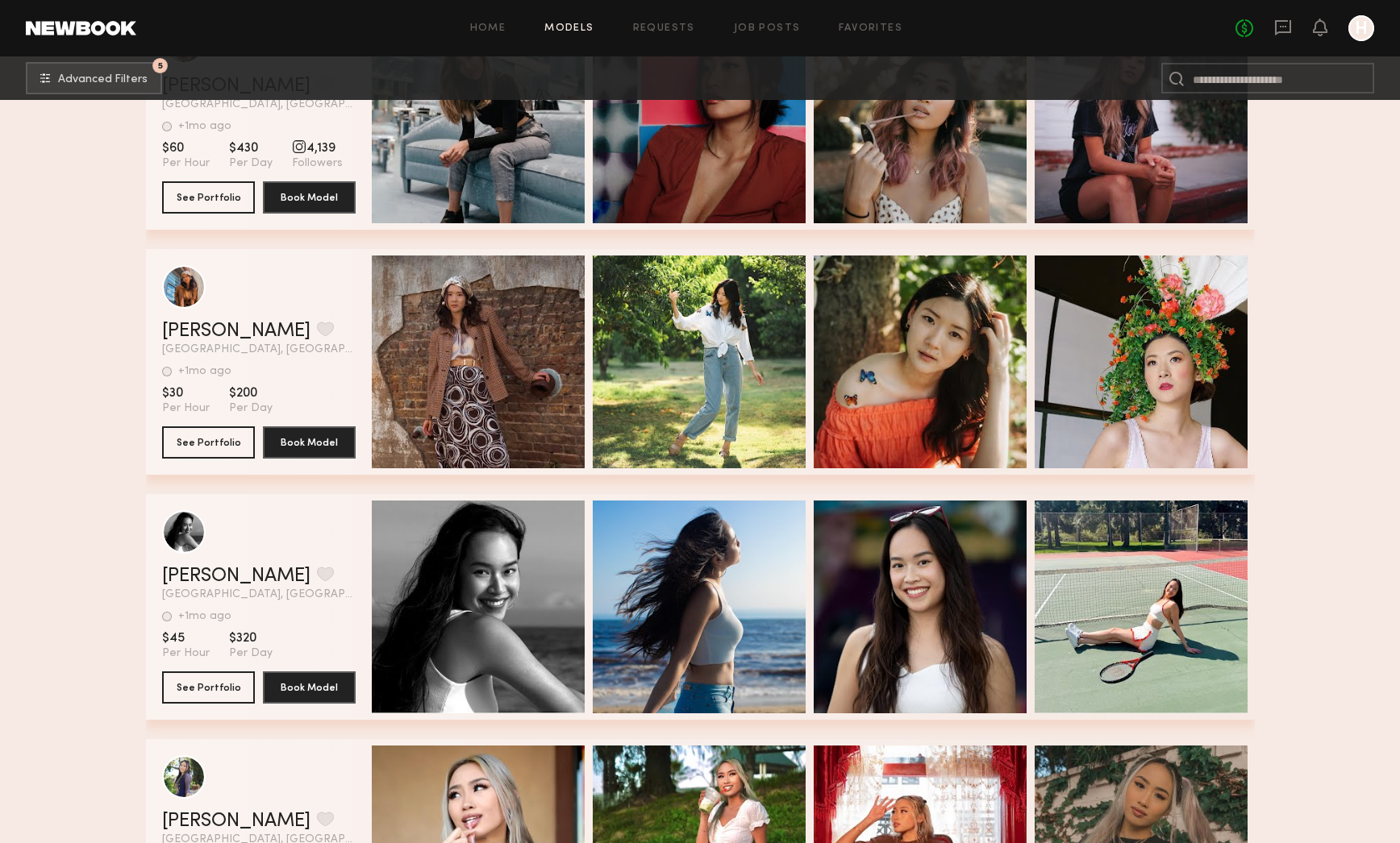
scroll to position [2330, 0]
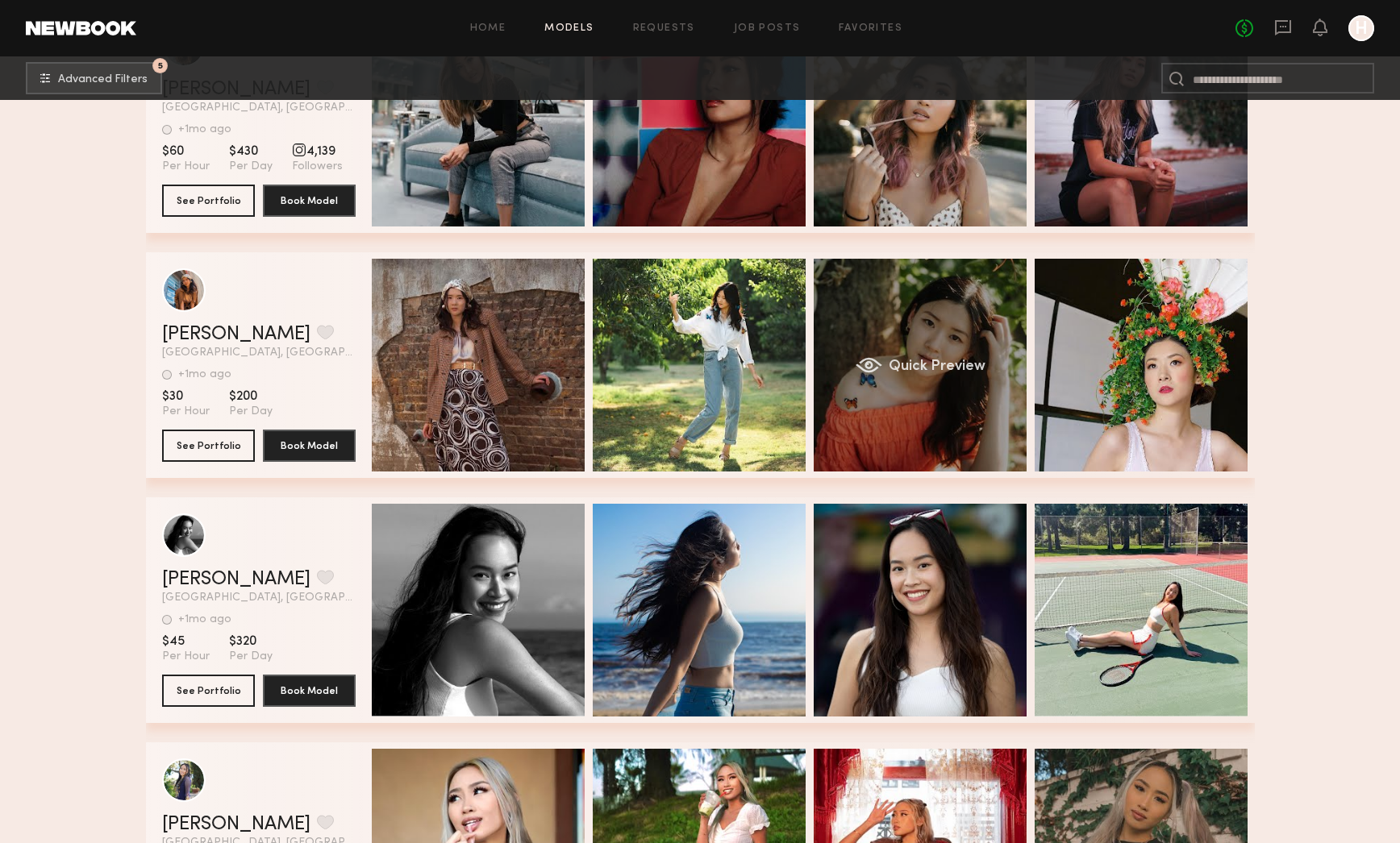
click at [974, 382] on div "Quick Preview" at bounding box center [920, 365] width 213 height 213
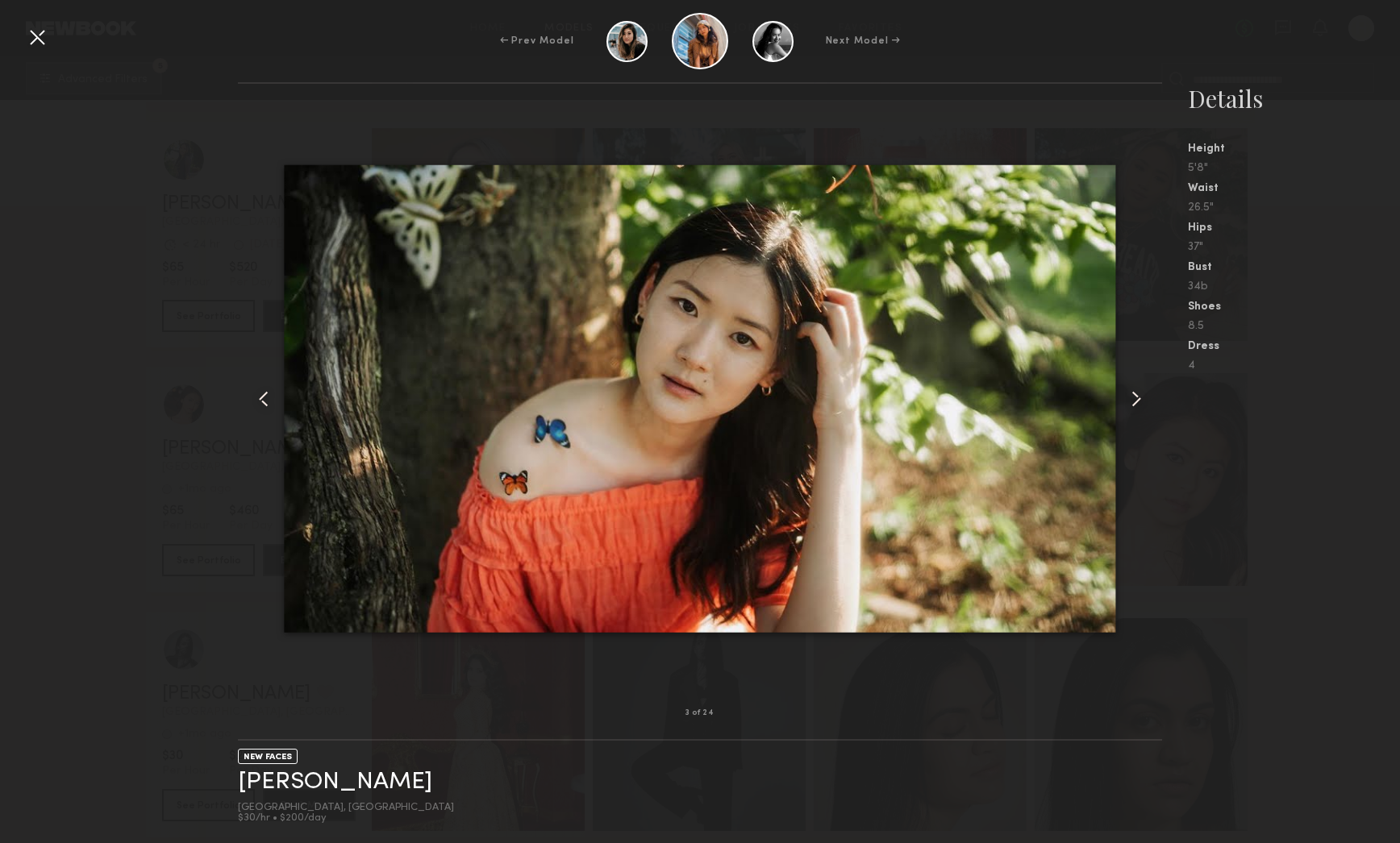
scroll to position [3033, 0]
click at [1124, 396] on common-icon at bounding box center [1137, 399] width 26 height 26
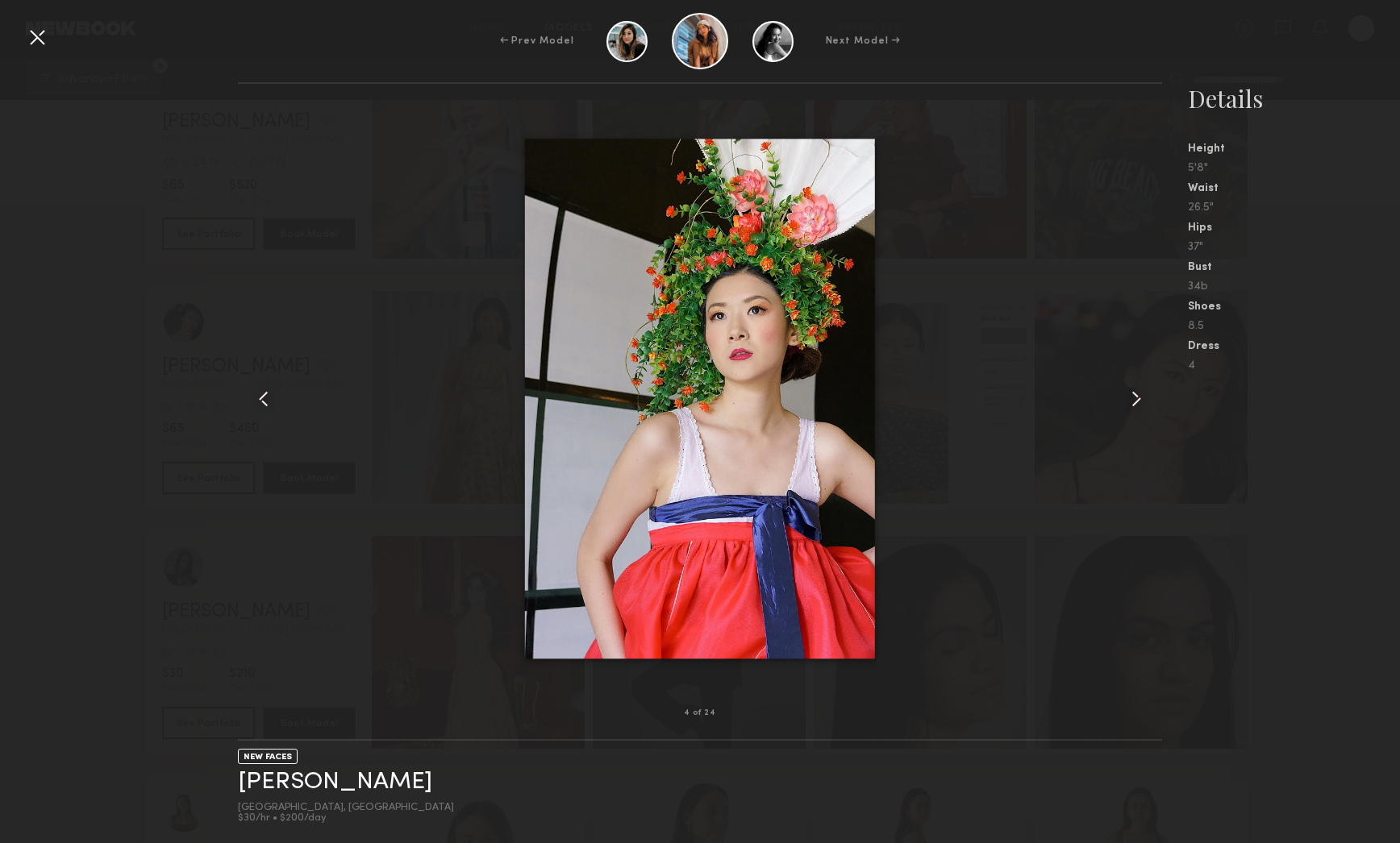
click at [1144, 399] on common-icon at bounding box center [1137, 399] width 26 height 26
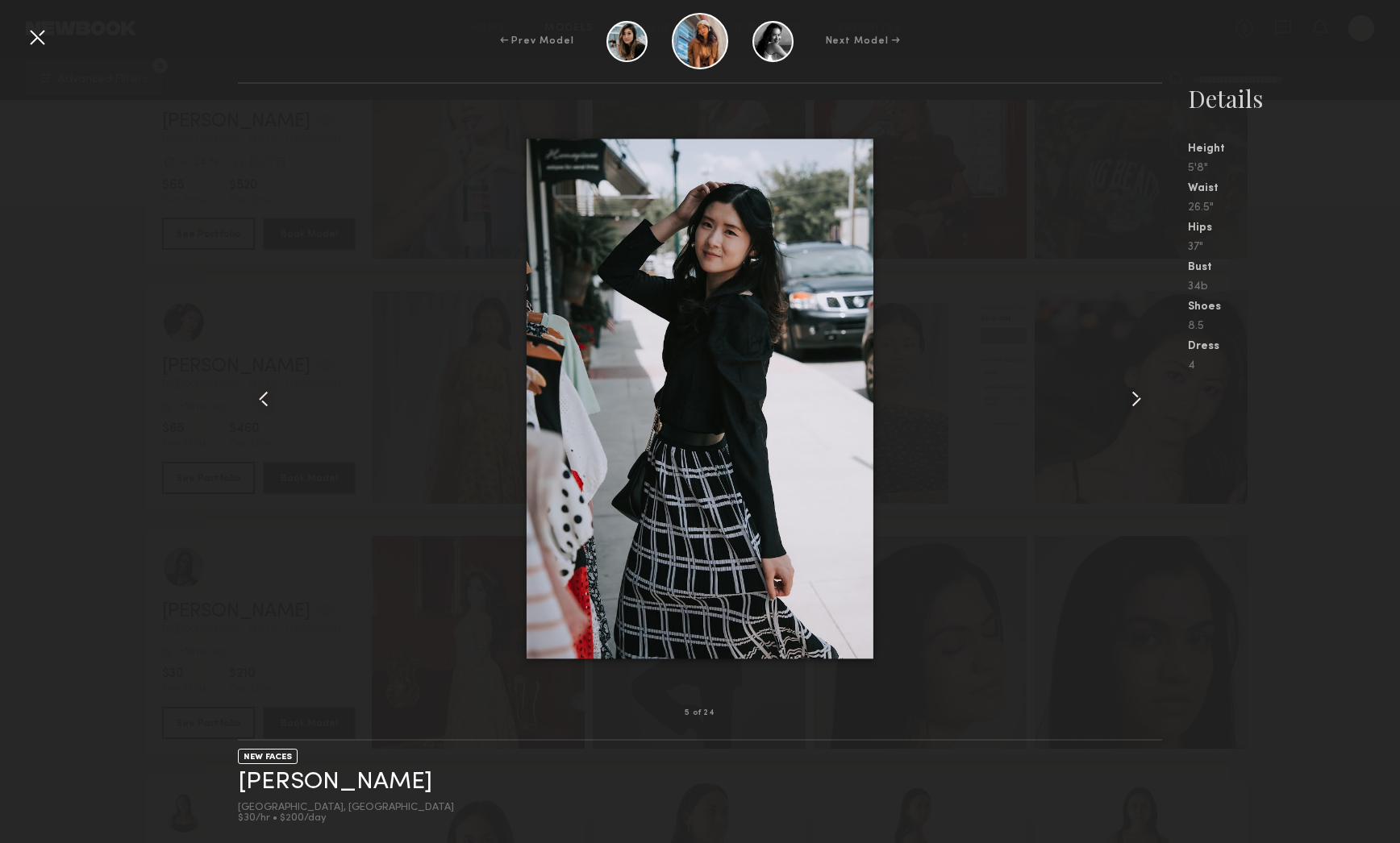
click at [1144, 399] on common-icon at bounding box center [1137, 399] width 26 height 26
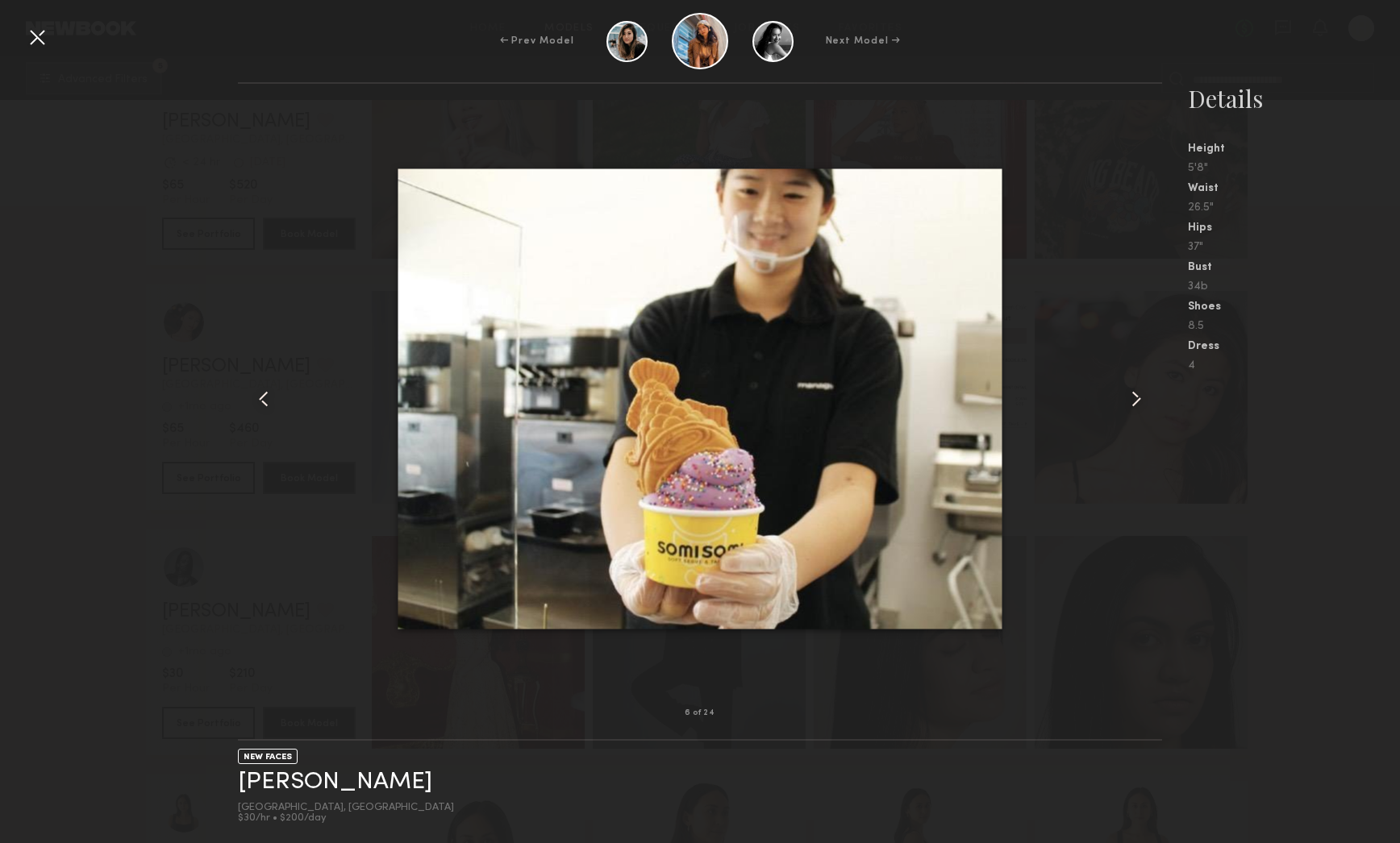
click at [1144, 399] on common-icon at bounding box center [1137, 399] width 26 height 26
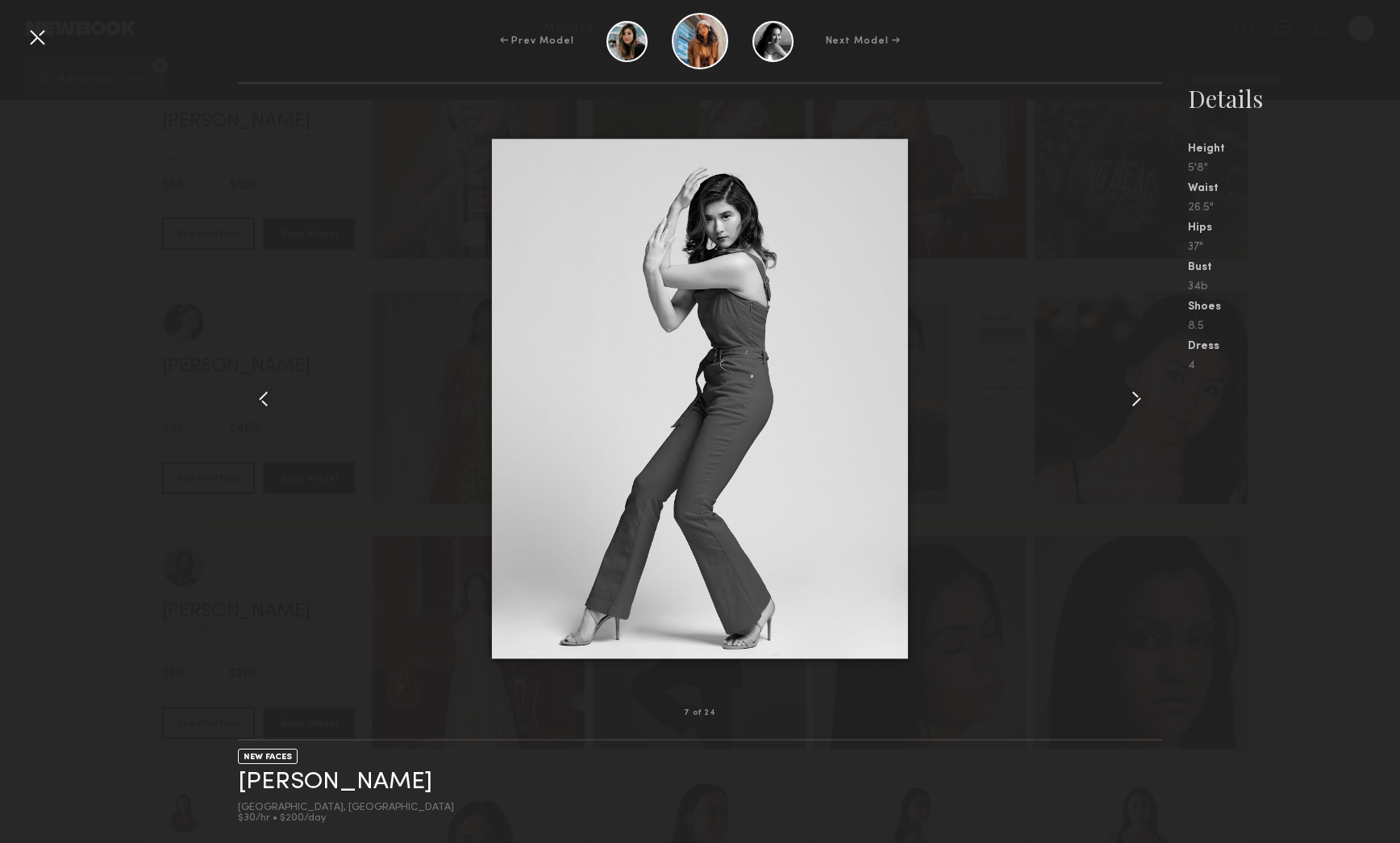
click at [1144, 399] on common-icon at bounding box center [1137, 399] width 26 height 26
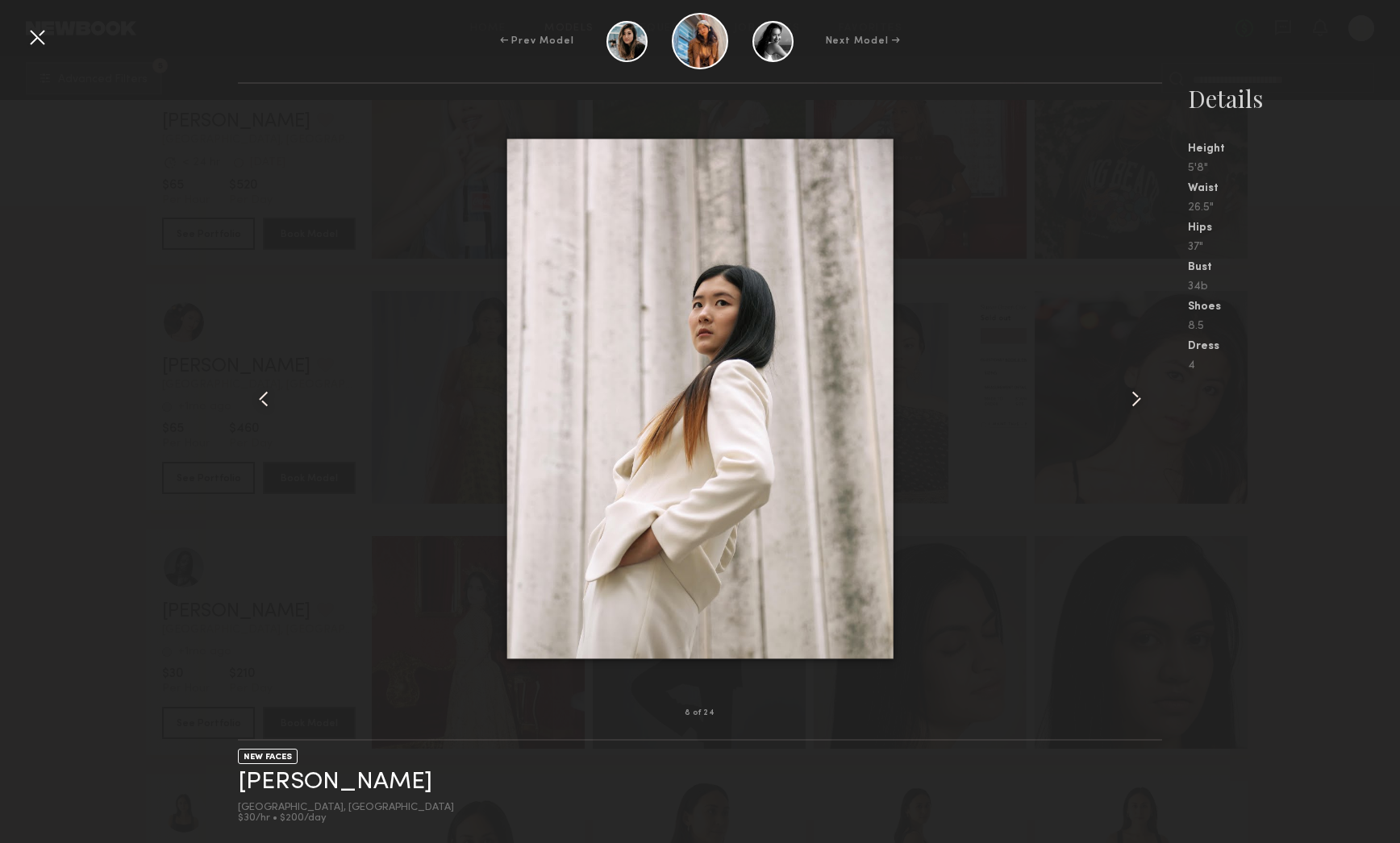
click at [1144, 399] on common-icon at bounding box center [1137, 399] width 26 height 26
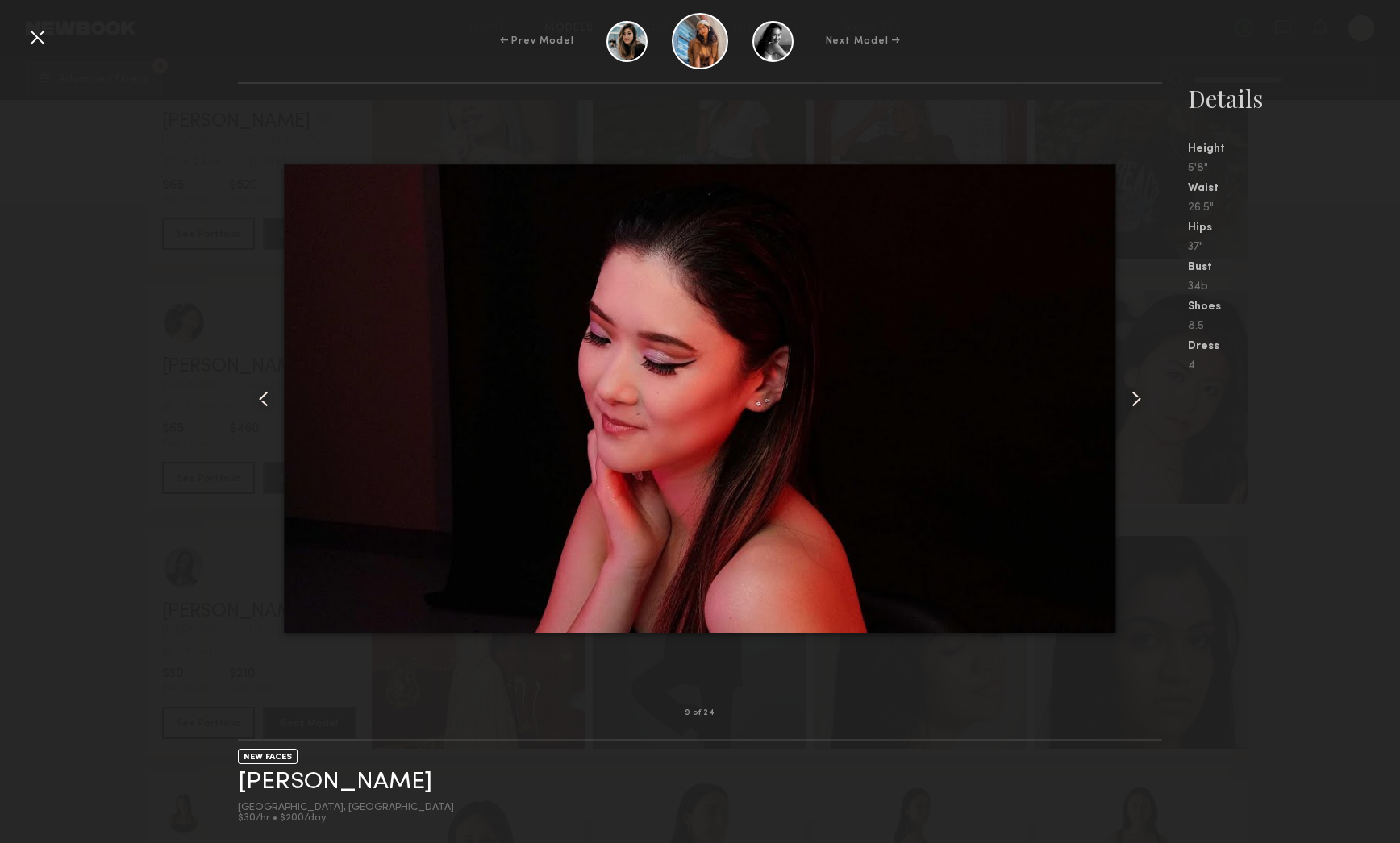
click at [1144, 399] on common-icon at bounding box center [1137, 399] width 26 height 26
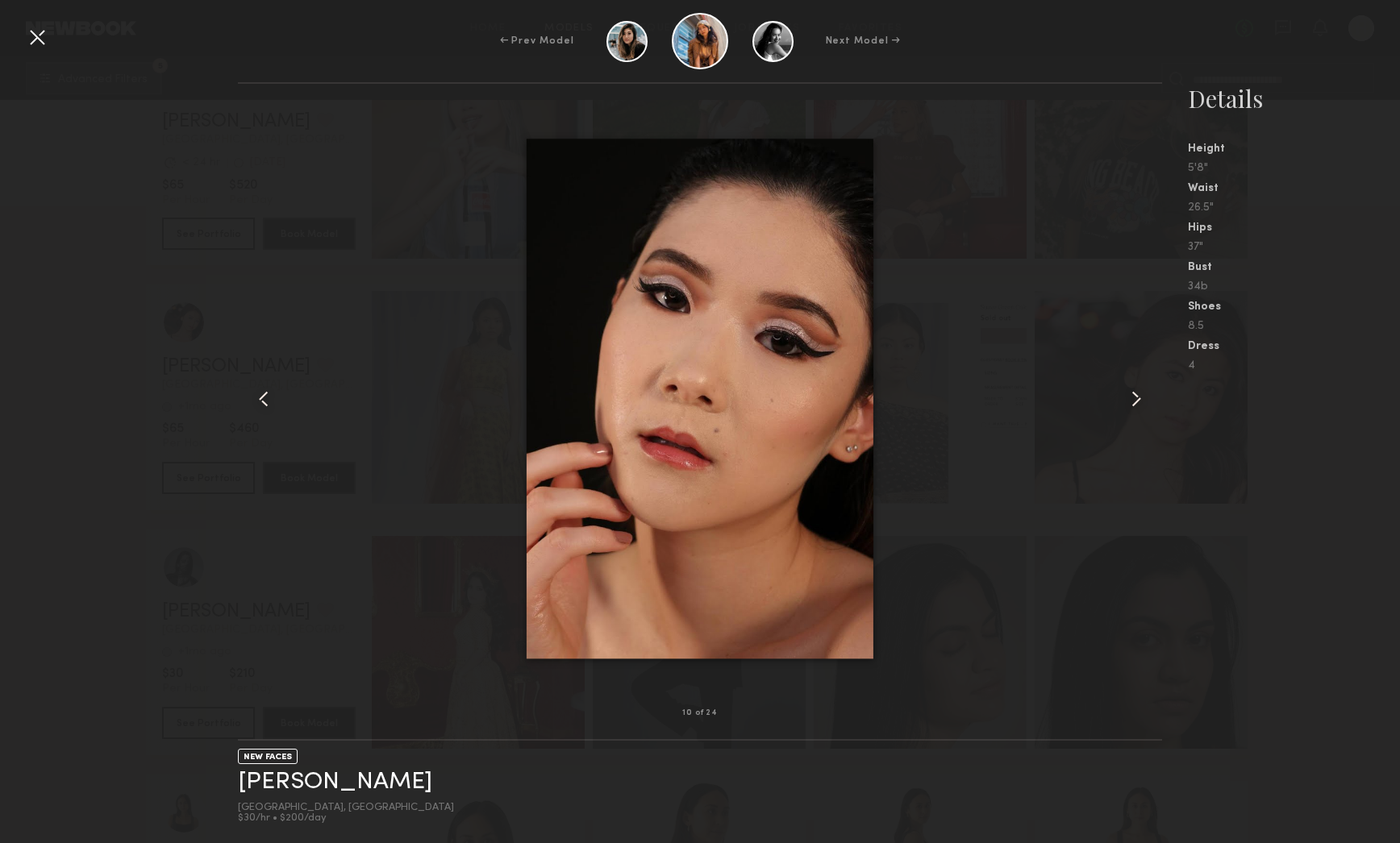
click at [1144, 399] on common-icon at bounding box center [1137, 399] width 26 height 26
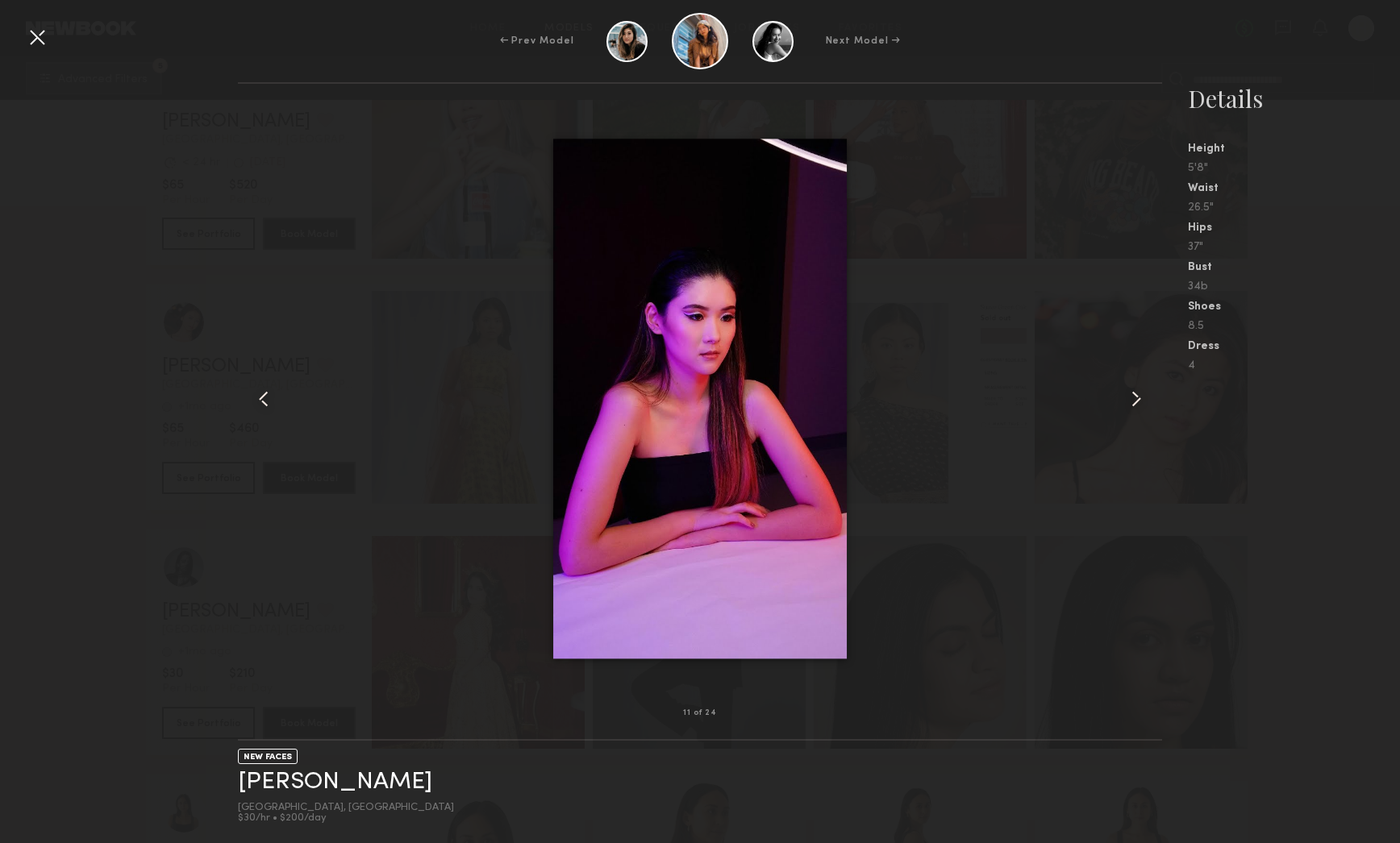
click at [1144, 399] on common-icon at bounding box center [1137, 399] width 26 height 26
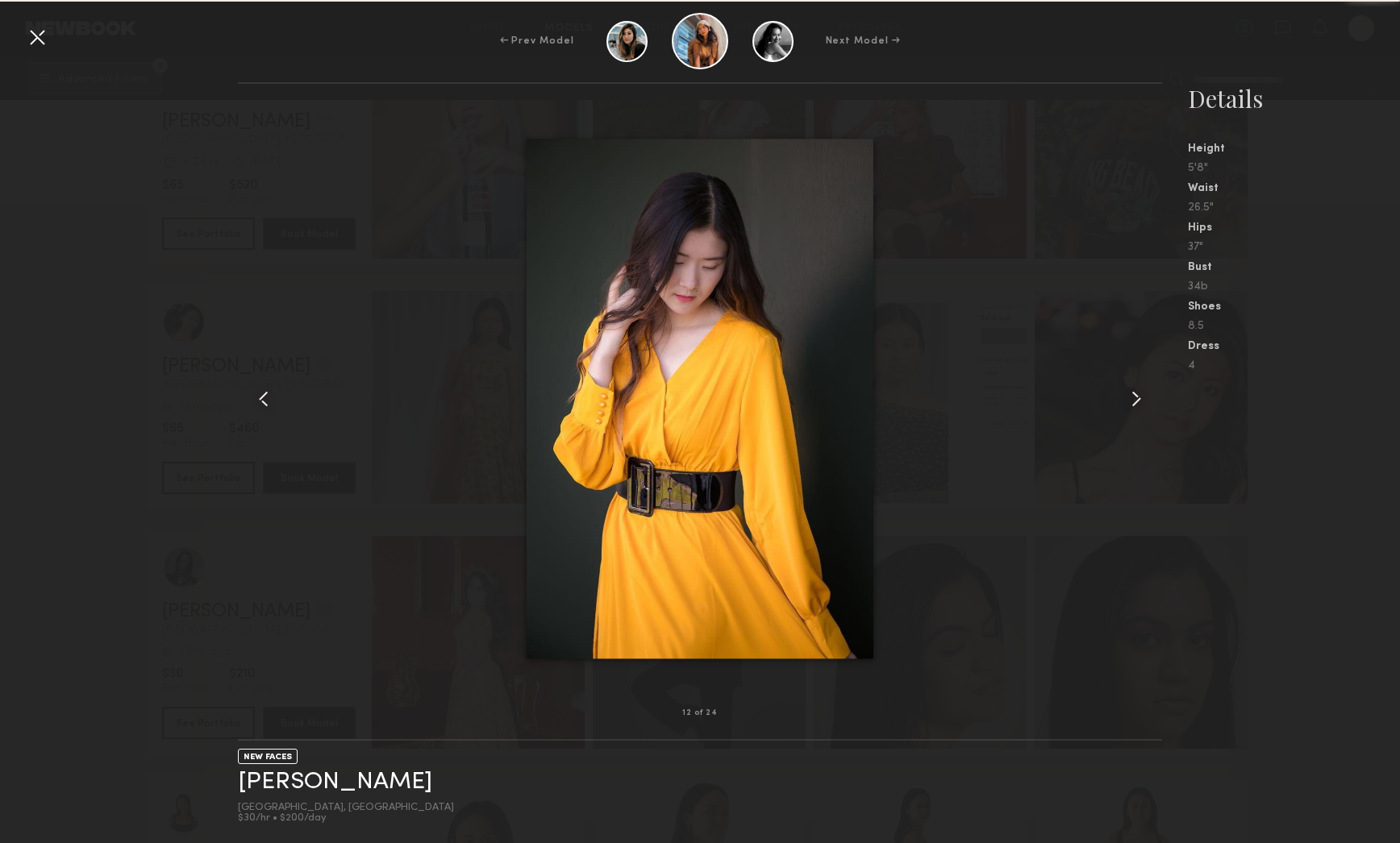
click at [1144, 399] on common-icon at bounding box center [1137, 399] width 26 height 26
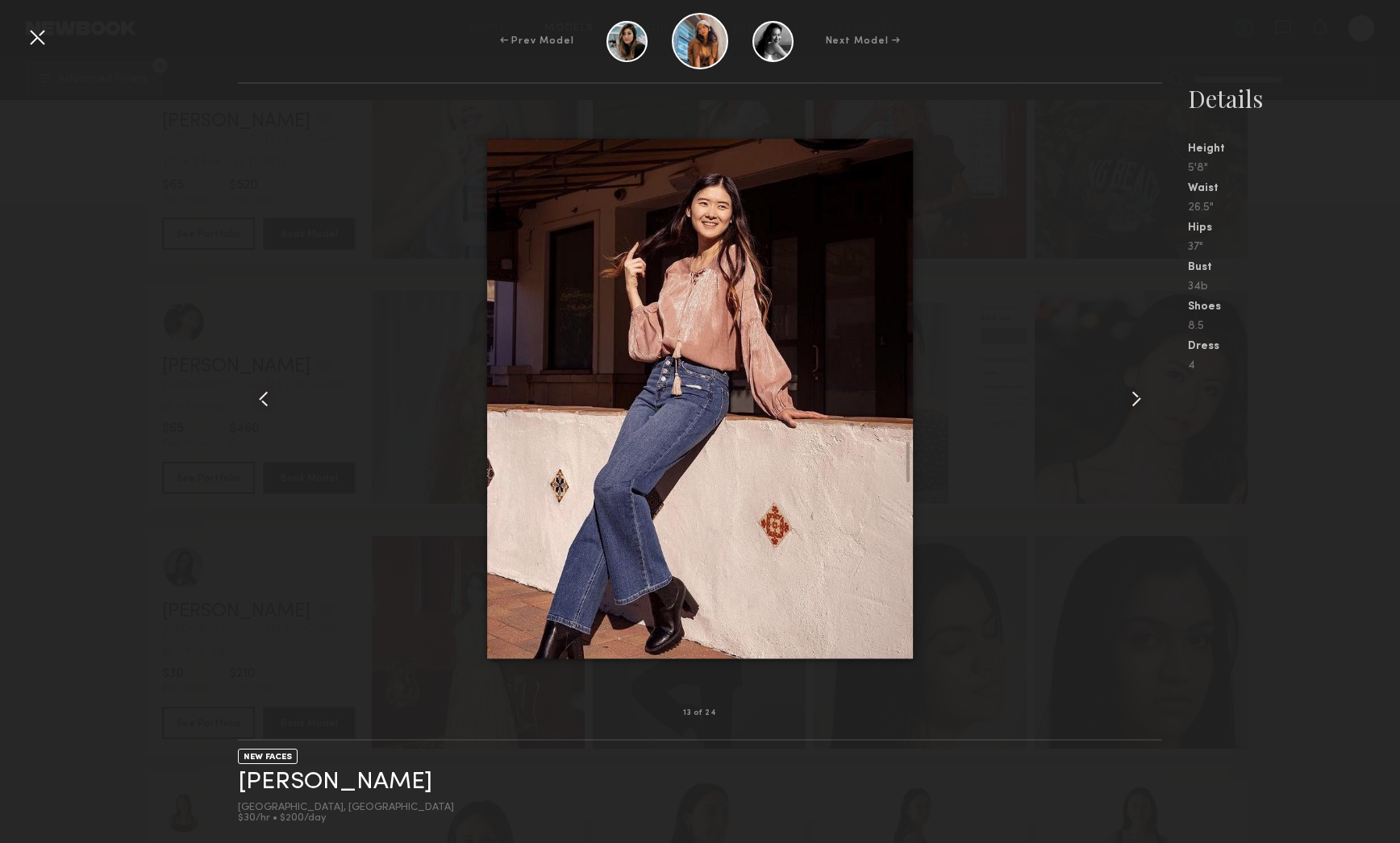
click at [1144, 399] on common-icon at bounding box center [1137, 399] width 26 height 26
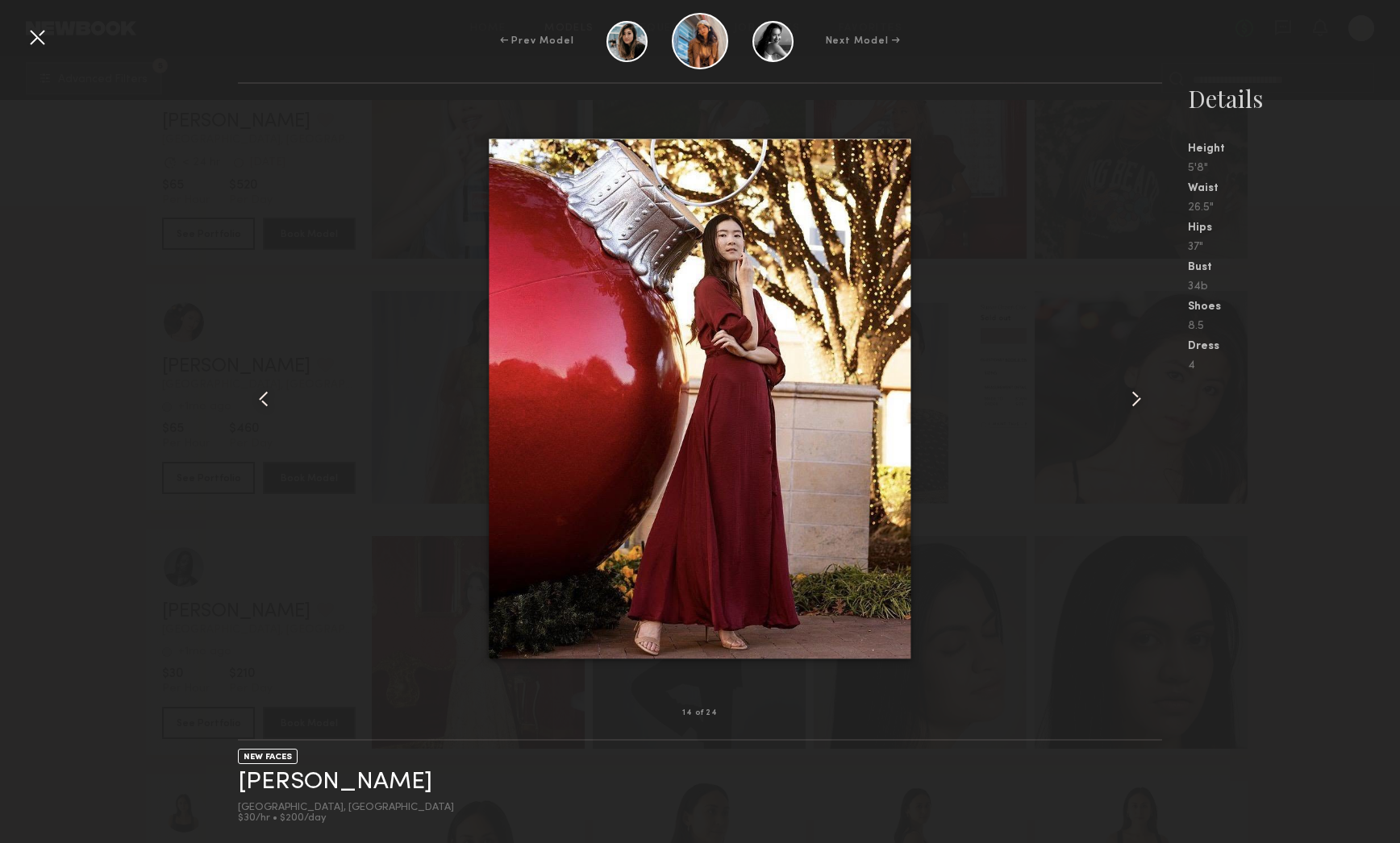
click at [1144, 398] on common-icon at bounding box center [1137, 399] width 26 height 26
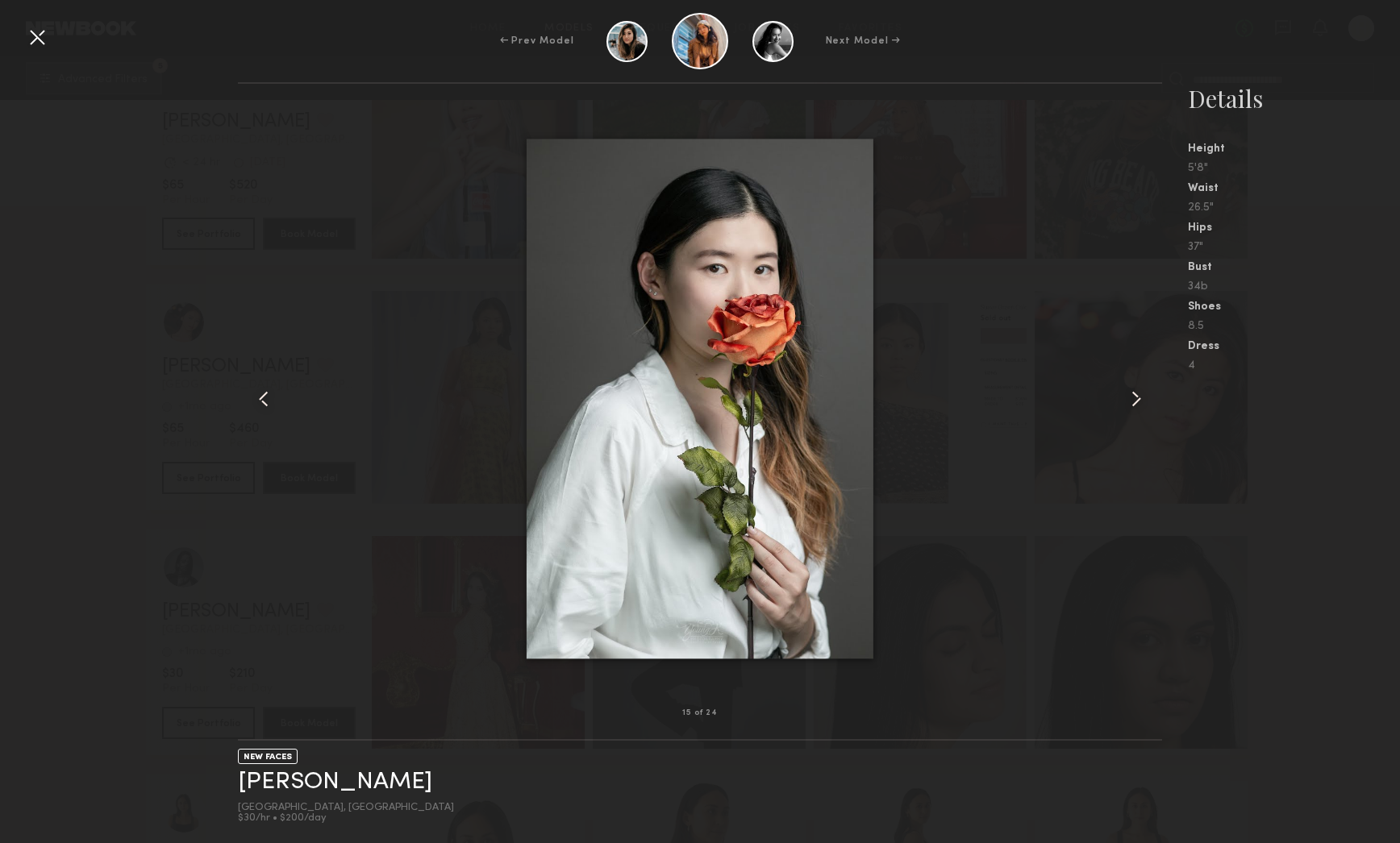
click at [1144, 398] on common-icon at bounding box center [1137, 399] width 26 height 26
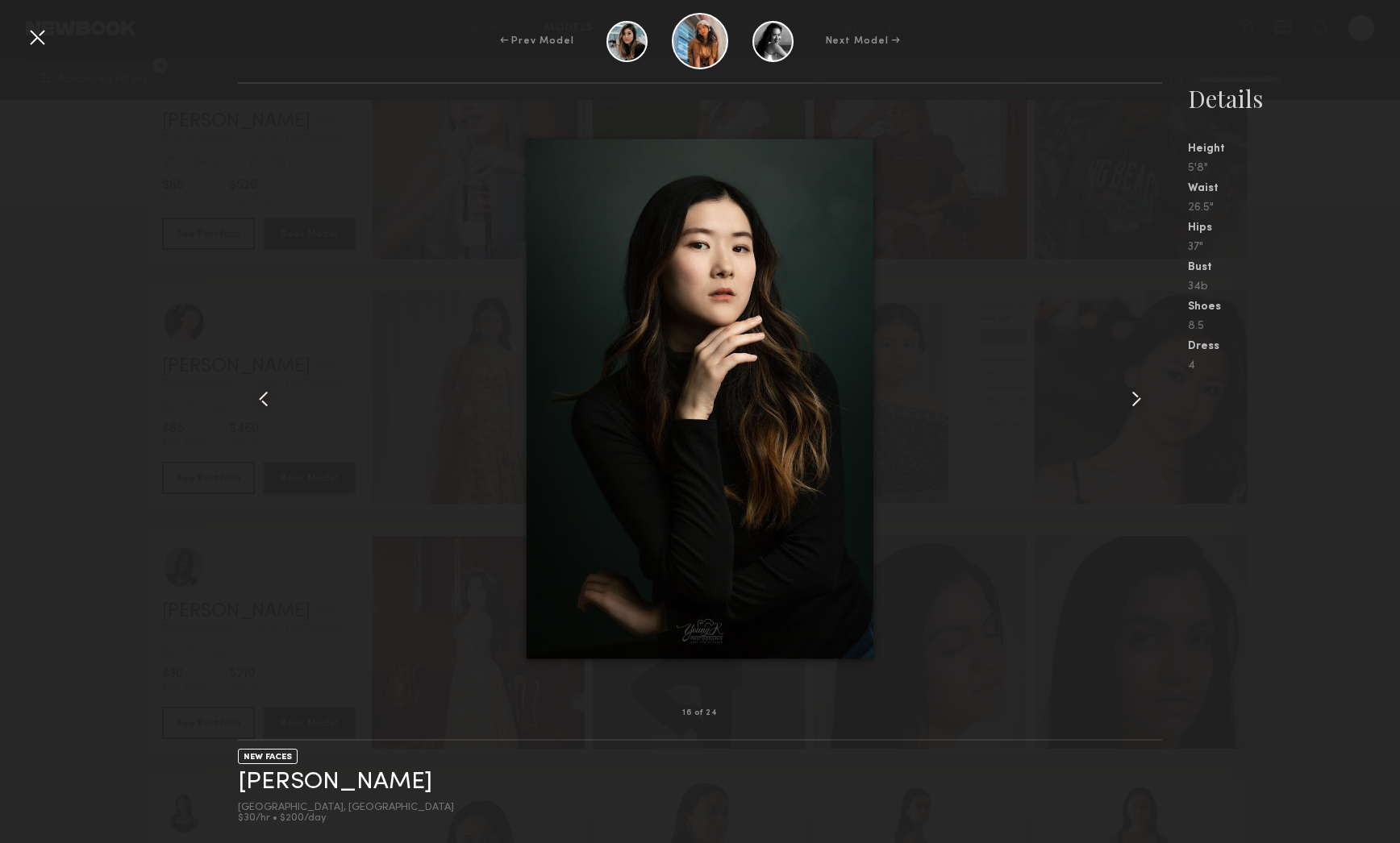
click at [1136, 408] on common-icon at bounding box center [1137, 399] width 26 height 26
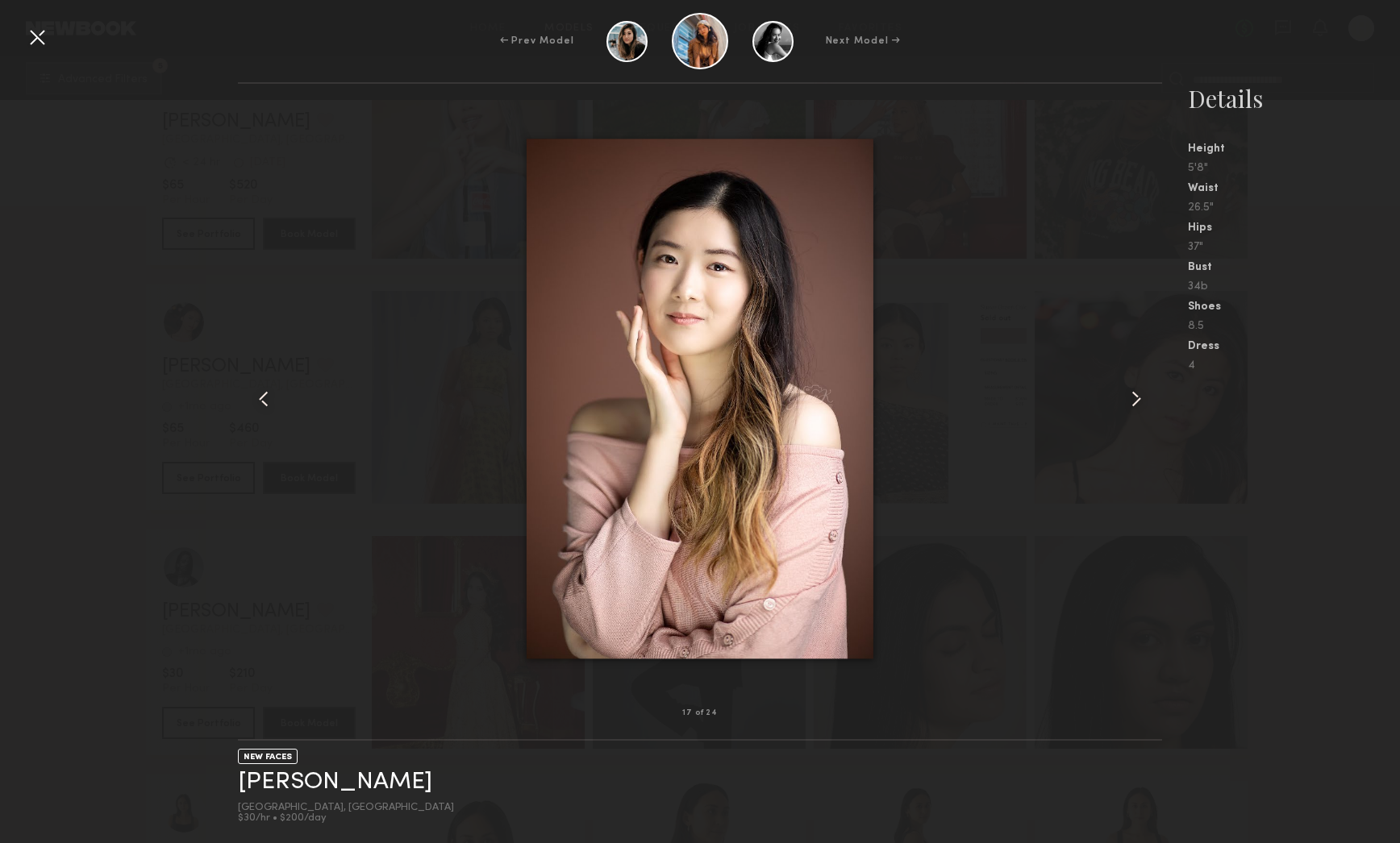
click at [1136, 408] on common-icon at bounding box center [1137, 399] width 26 height 26
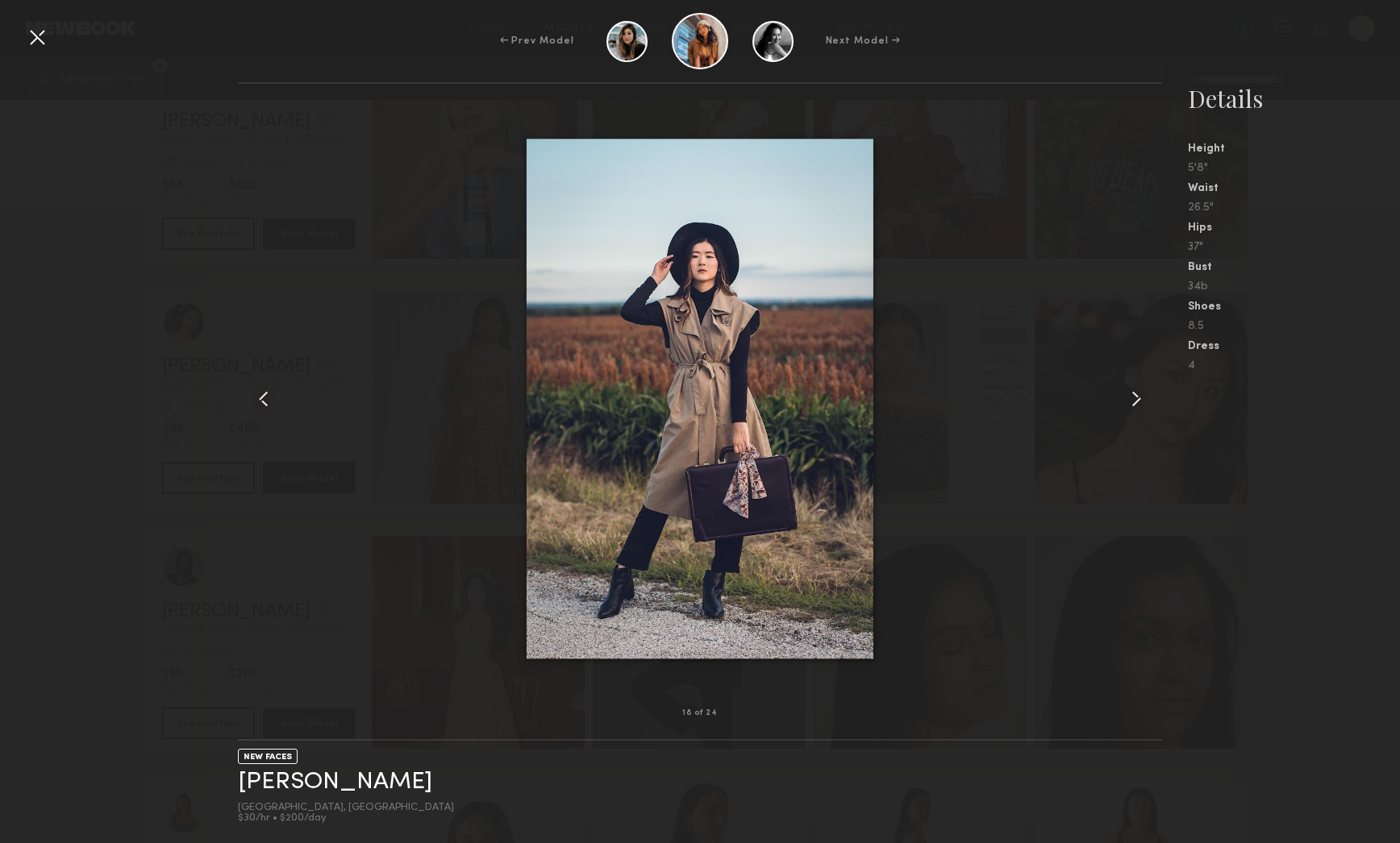
click at [1136, 408] on common-icon at bounding box center [1137, 399] width 26 height 26
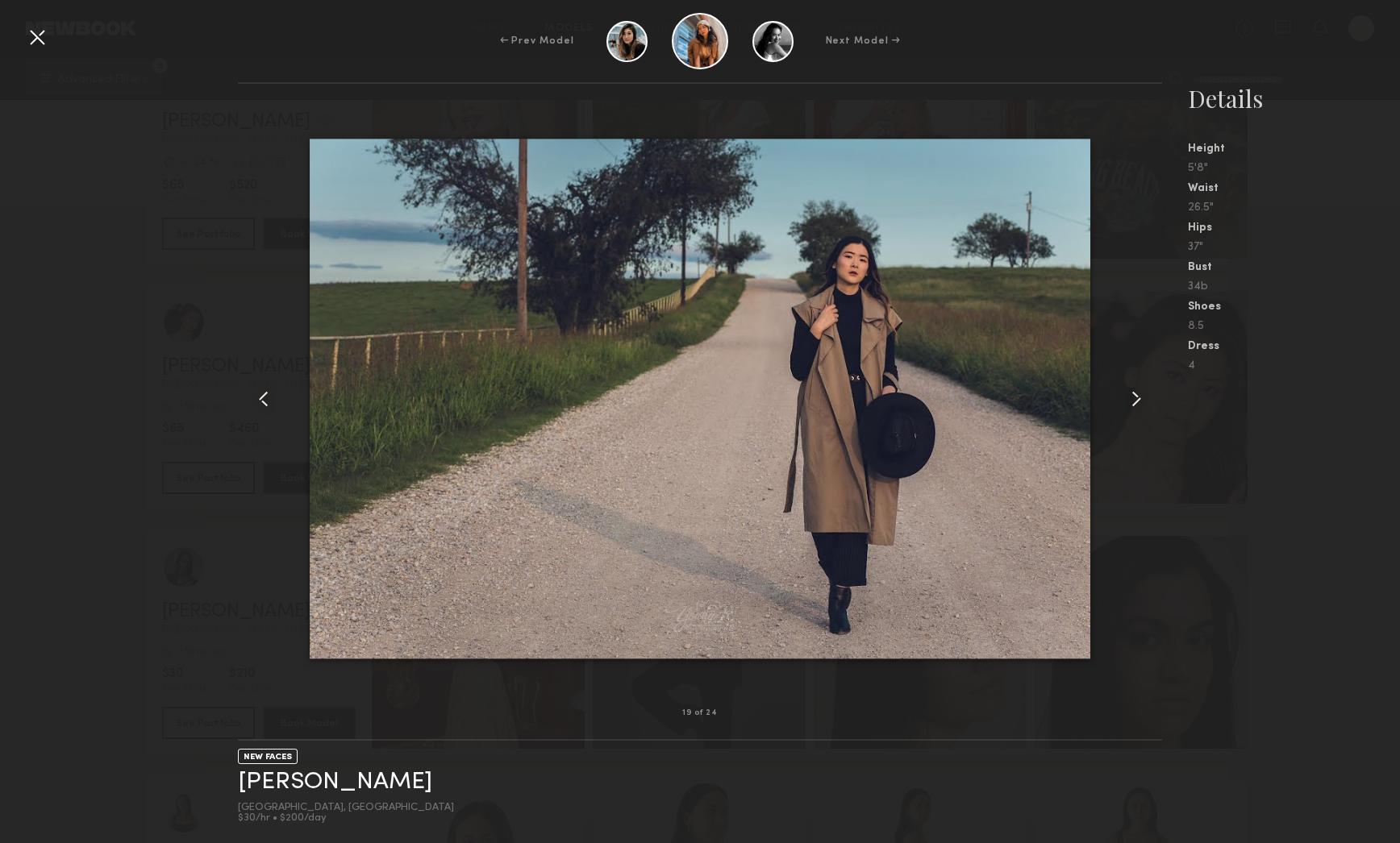
click at [1136, 408] on common-icon at bounding box center [1137, 399] width 26 height 26
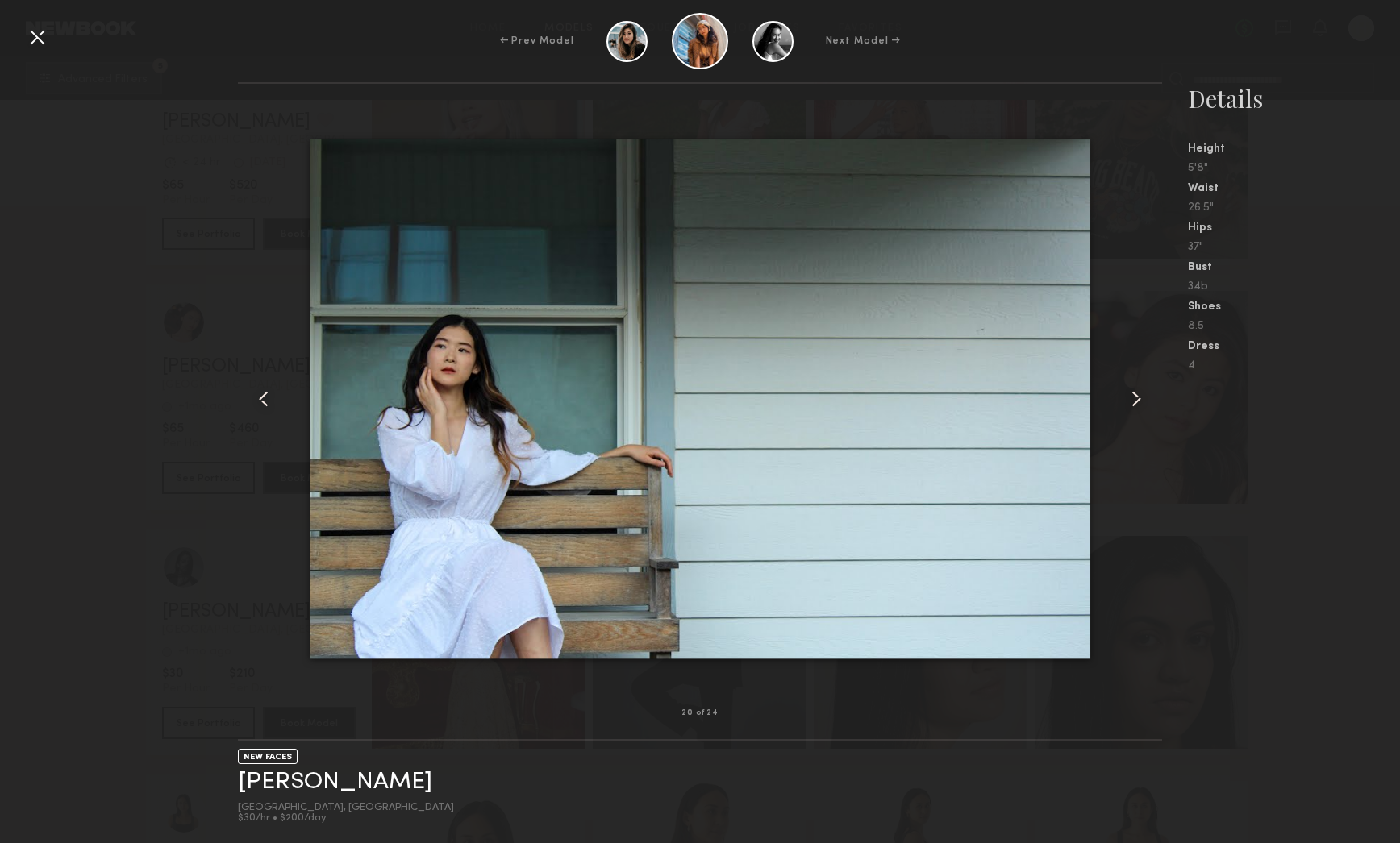
click at [1136, 408] on common-icon at bounding box center [1137, 399] width 26 height 26
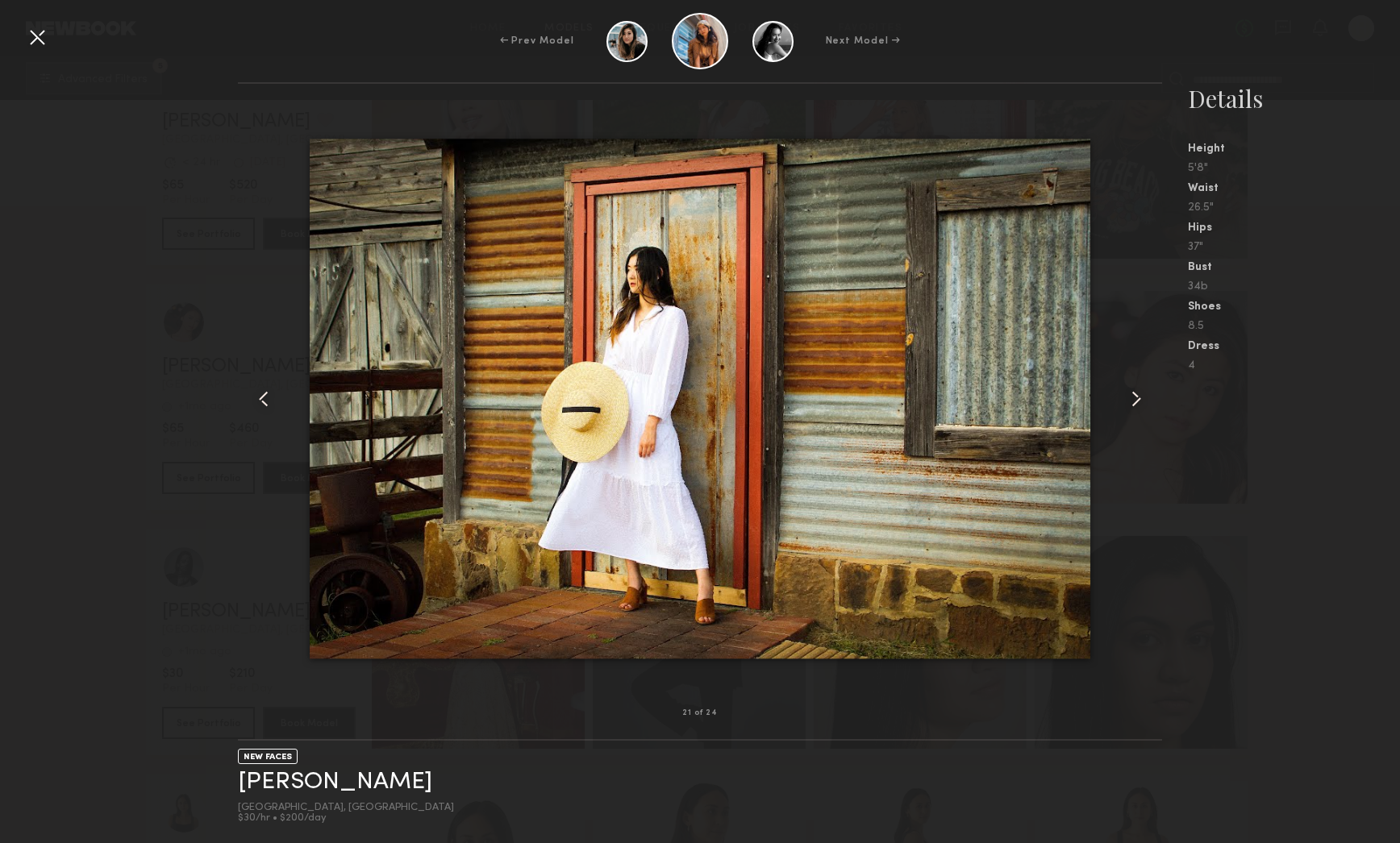
click at [1136, 408] on common-icon at bounding box center [1137, 399] width 26 height 26
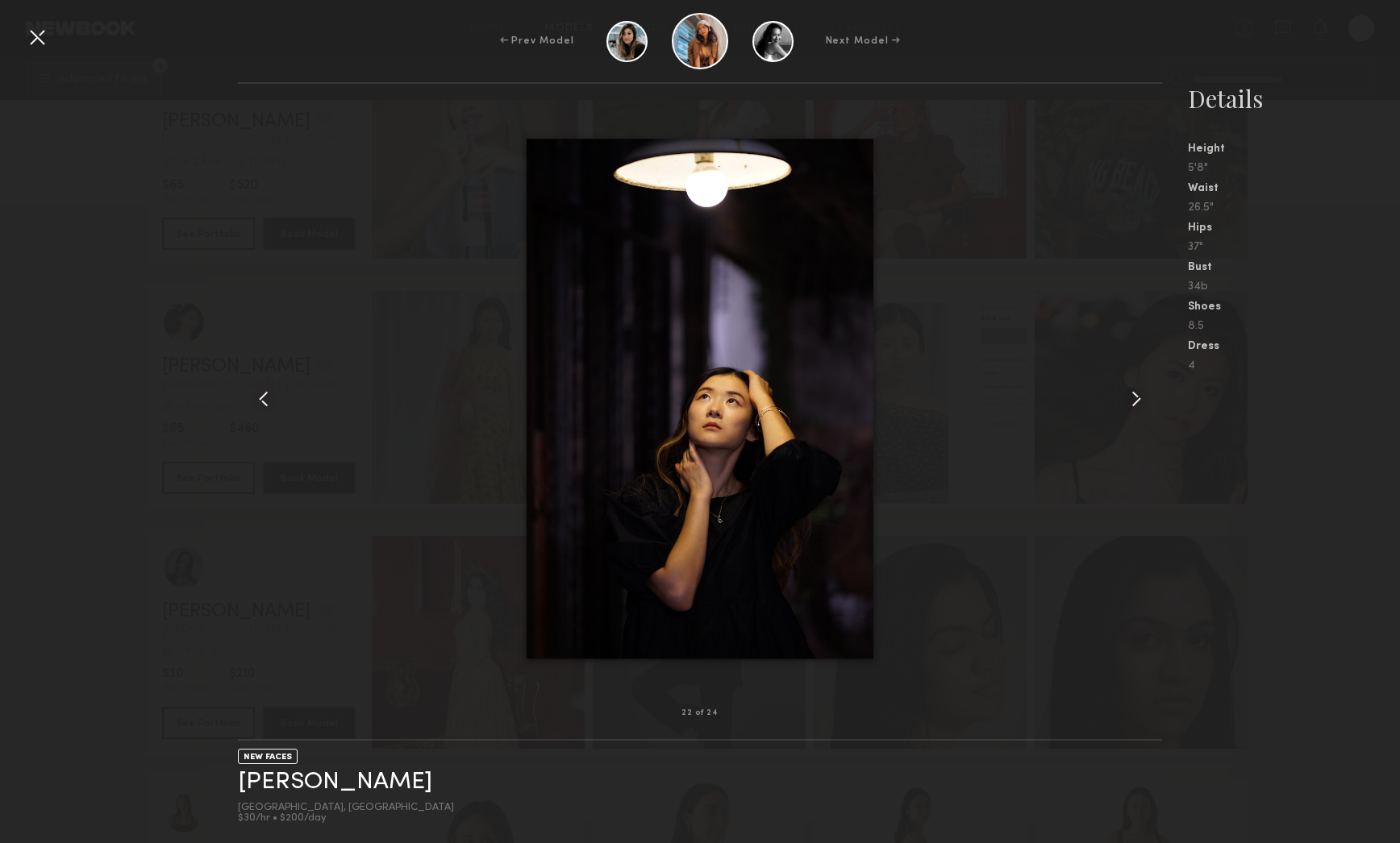
click at [1136, 408] on common-icon at bounding box center [1137, 399] width 26 height 26
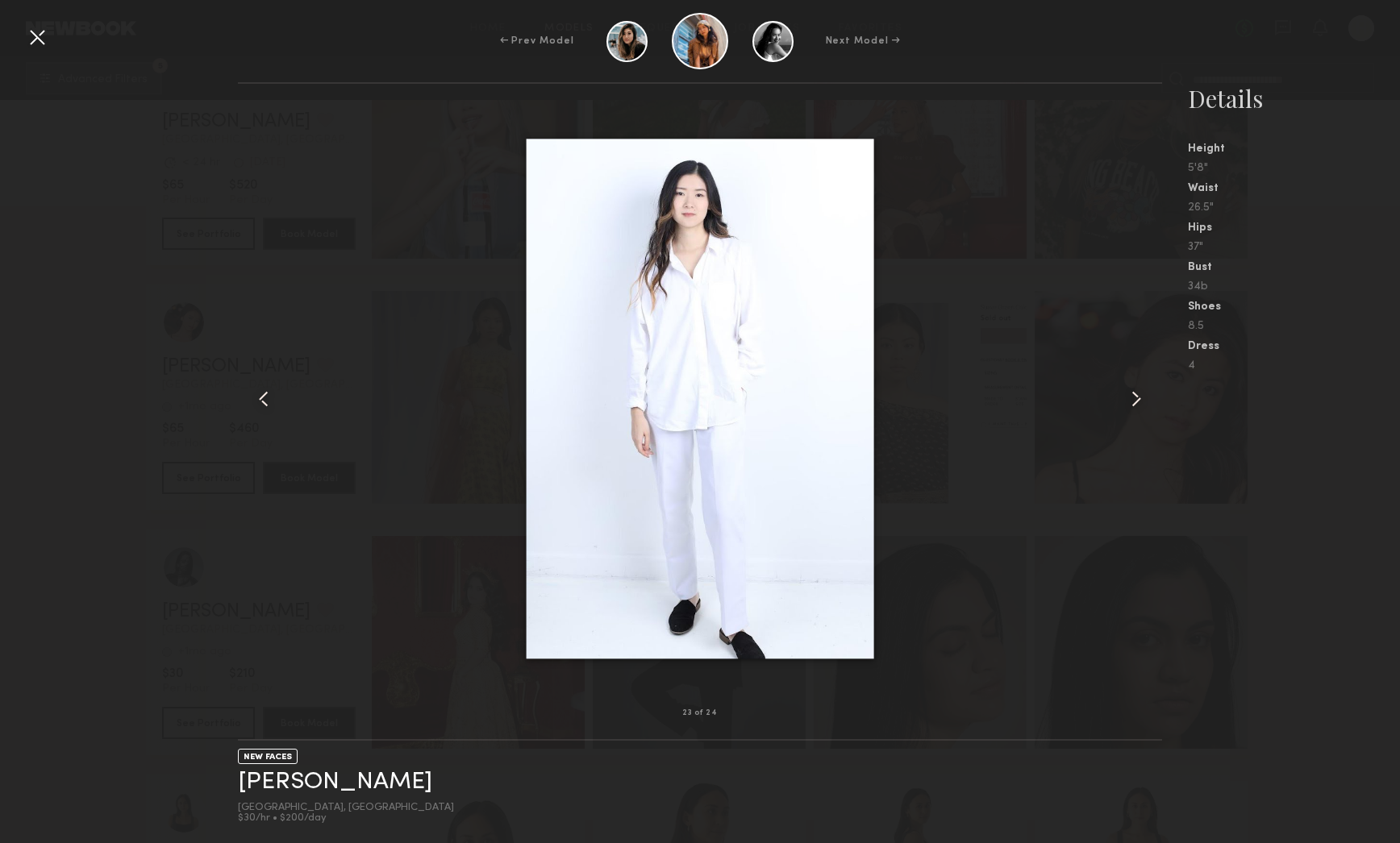
click at [1136, 408] on common-icon at bounding box center [1137, 399] width 26 height 26
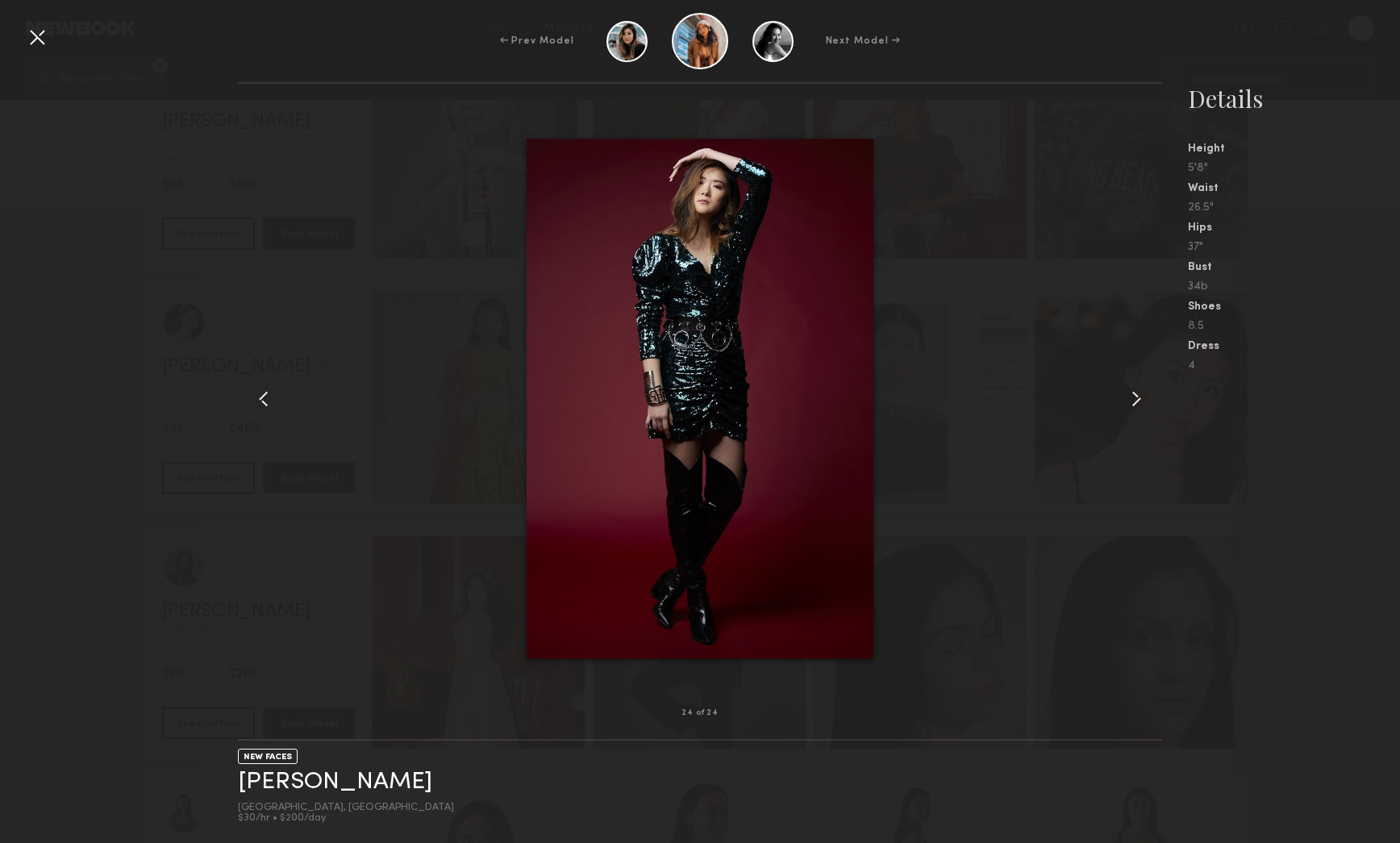
click at [1136, 408] on common-icon at bounding box center [1137, 399] width 26 height 26
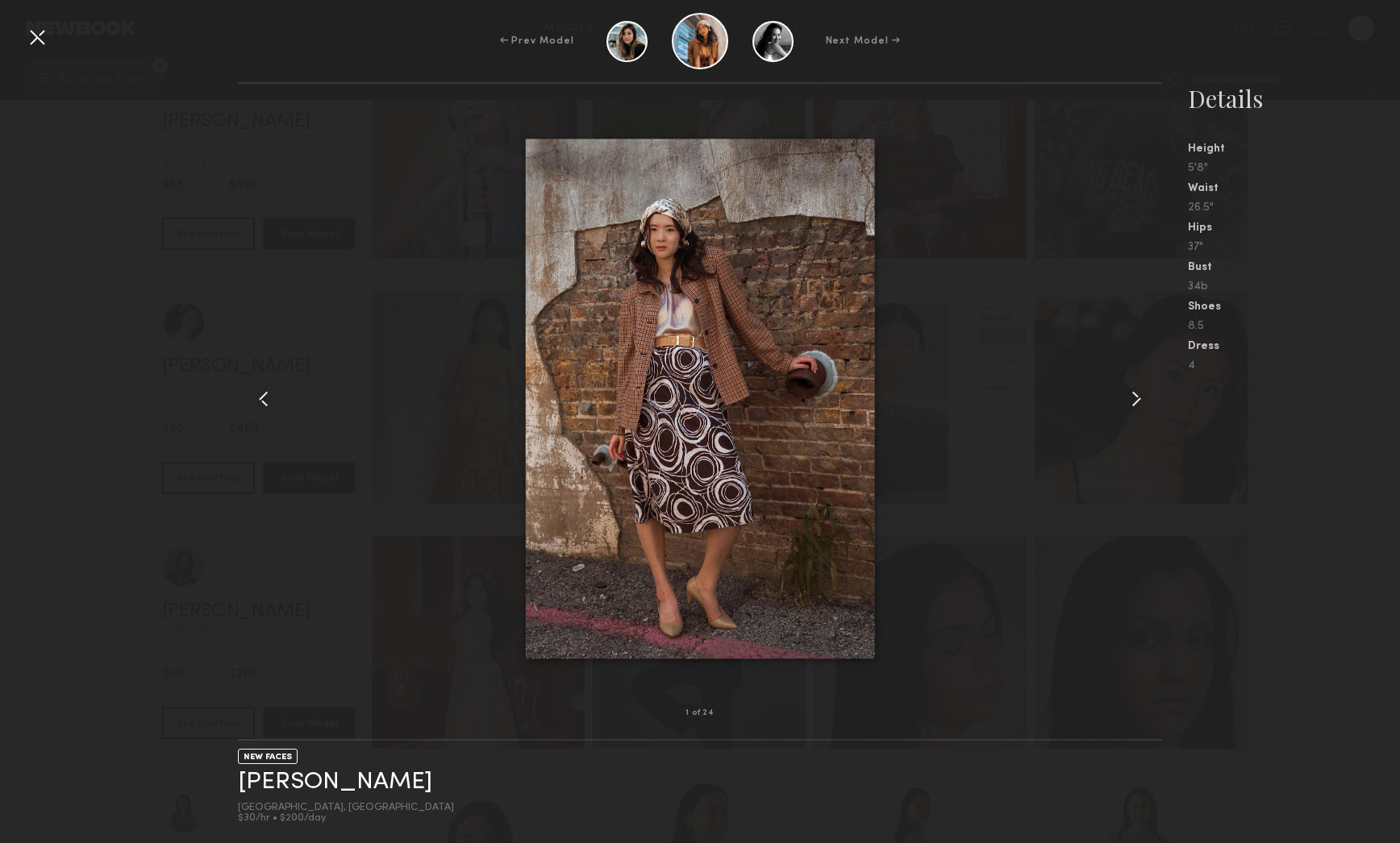
click at [1136, 408] on common-icon at bounding box center [1137, 399] width 26 height 26
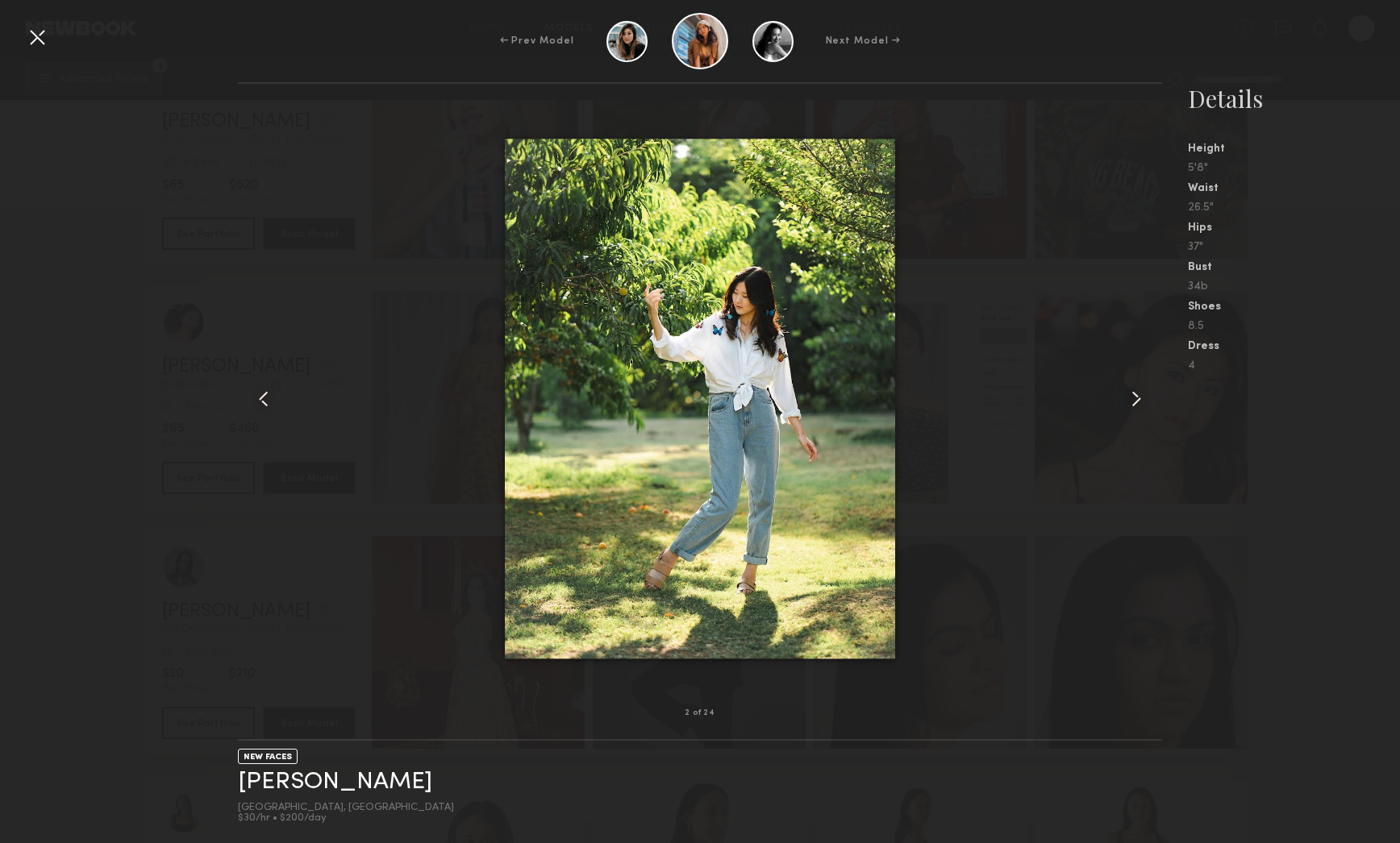
click at [1136, 408] on common-icon at bounding box center [1137, 399] width 26 height 26
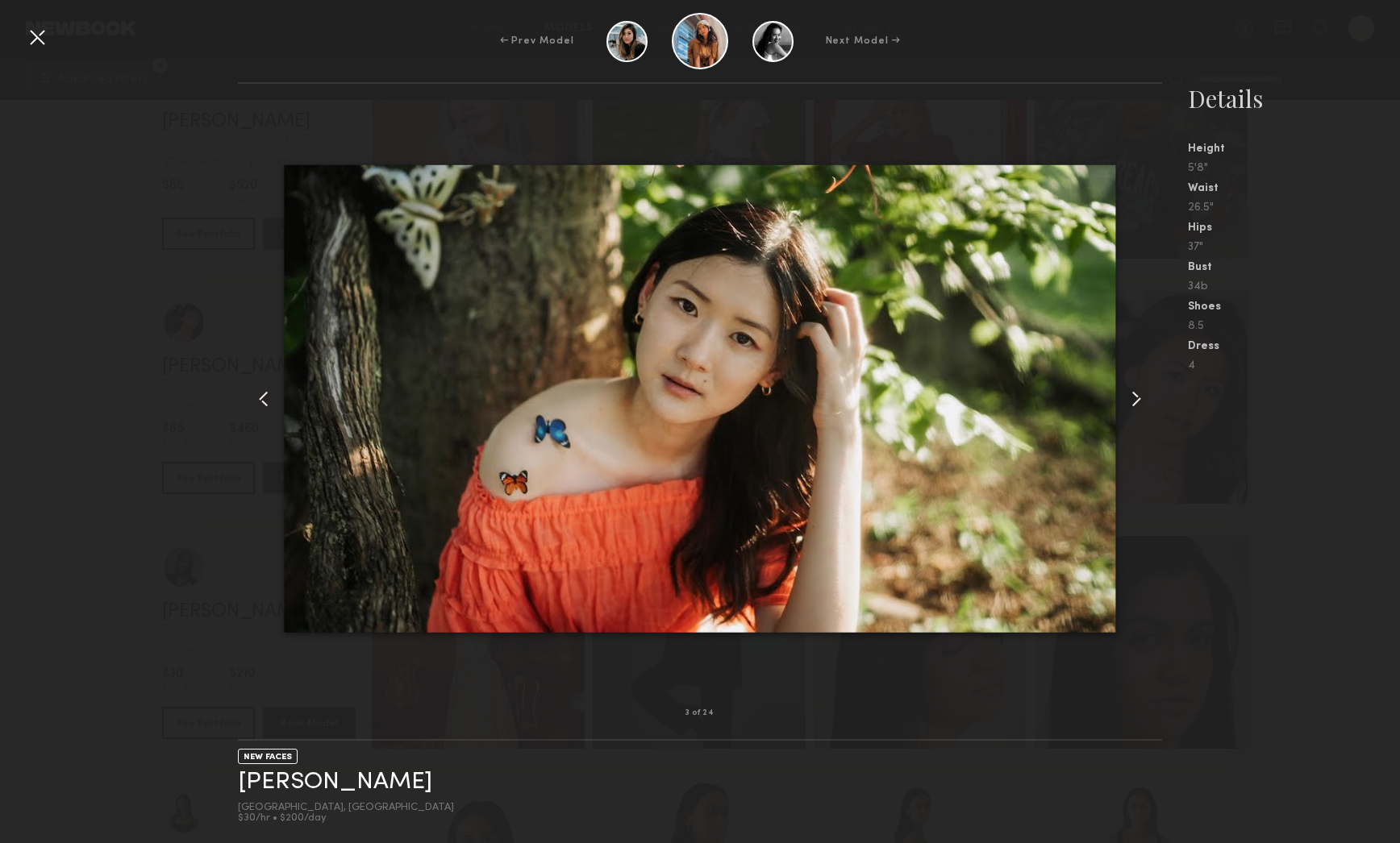
click at [1136, 408] on common-icon at bounding box center [1137, 399] width 26 height 26
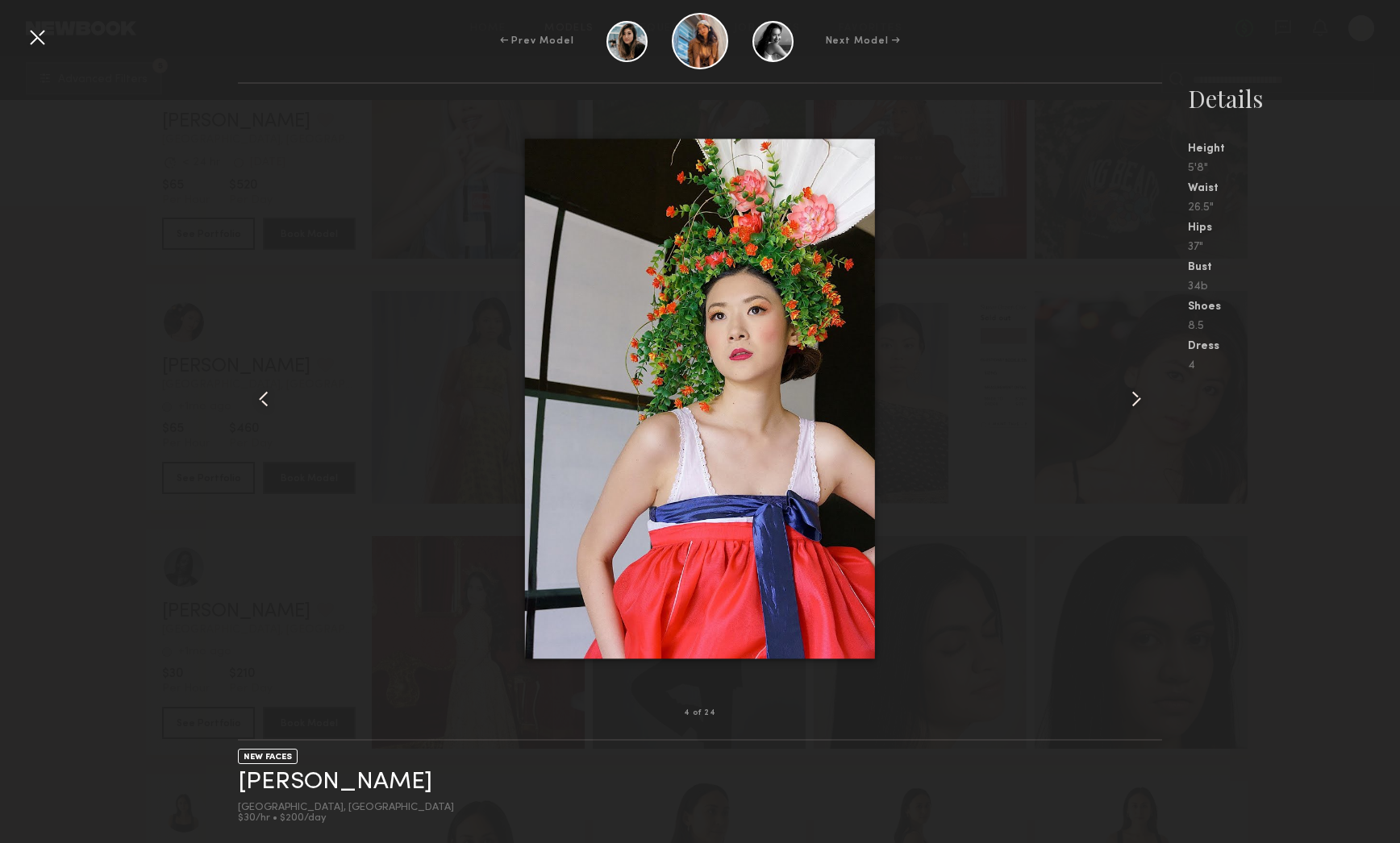
click at [36, 45] on div at bounding box center [37, 37] width 26 height 26
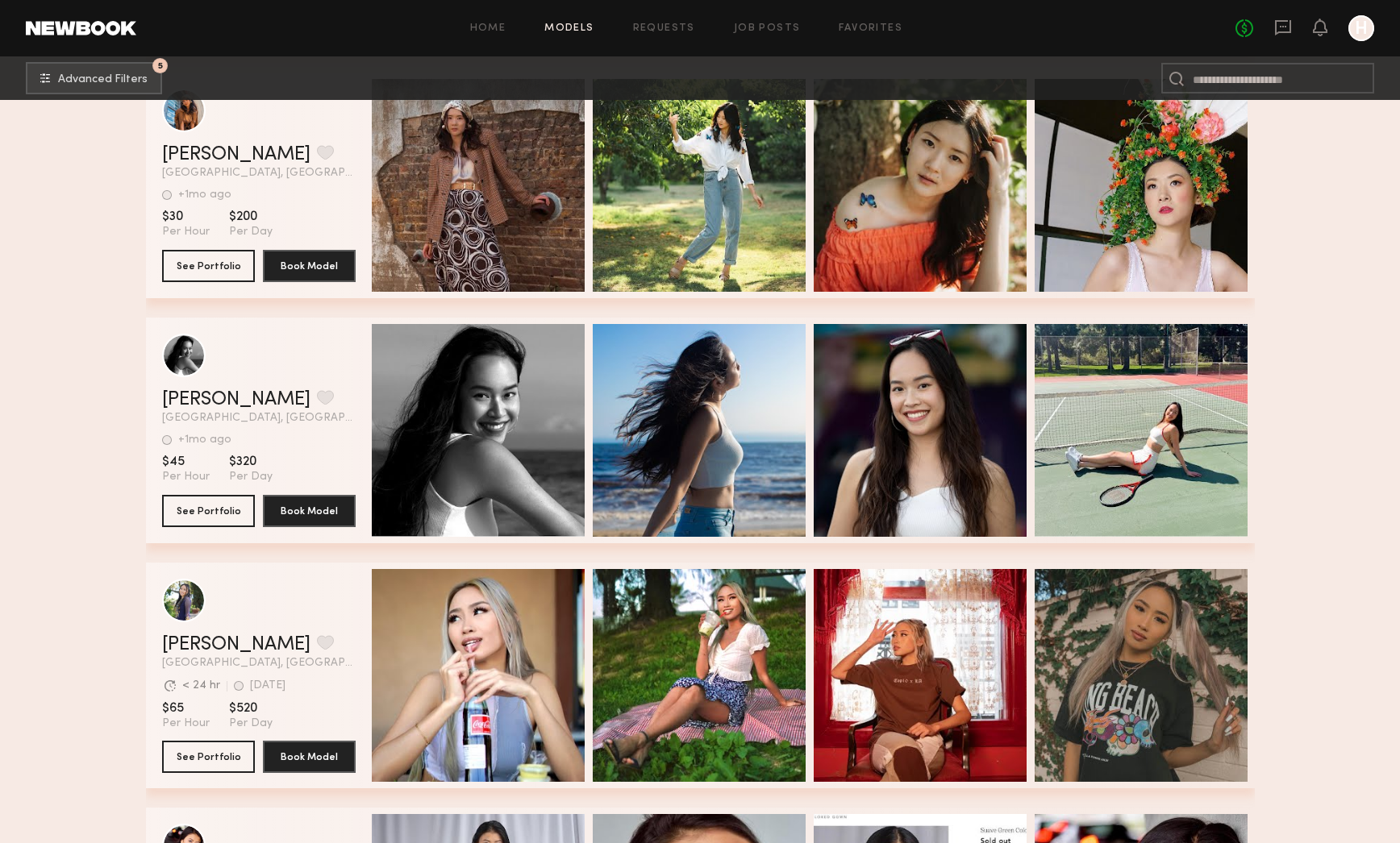
scroll to position [2506, 0]
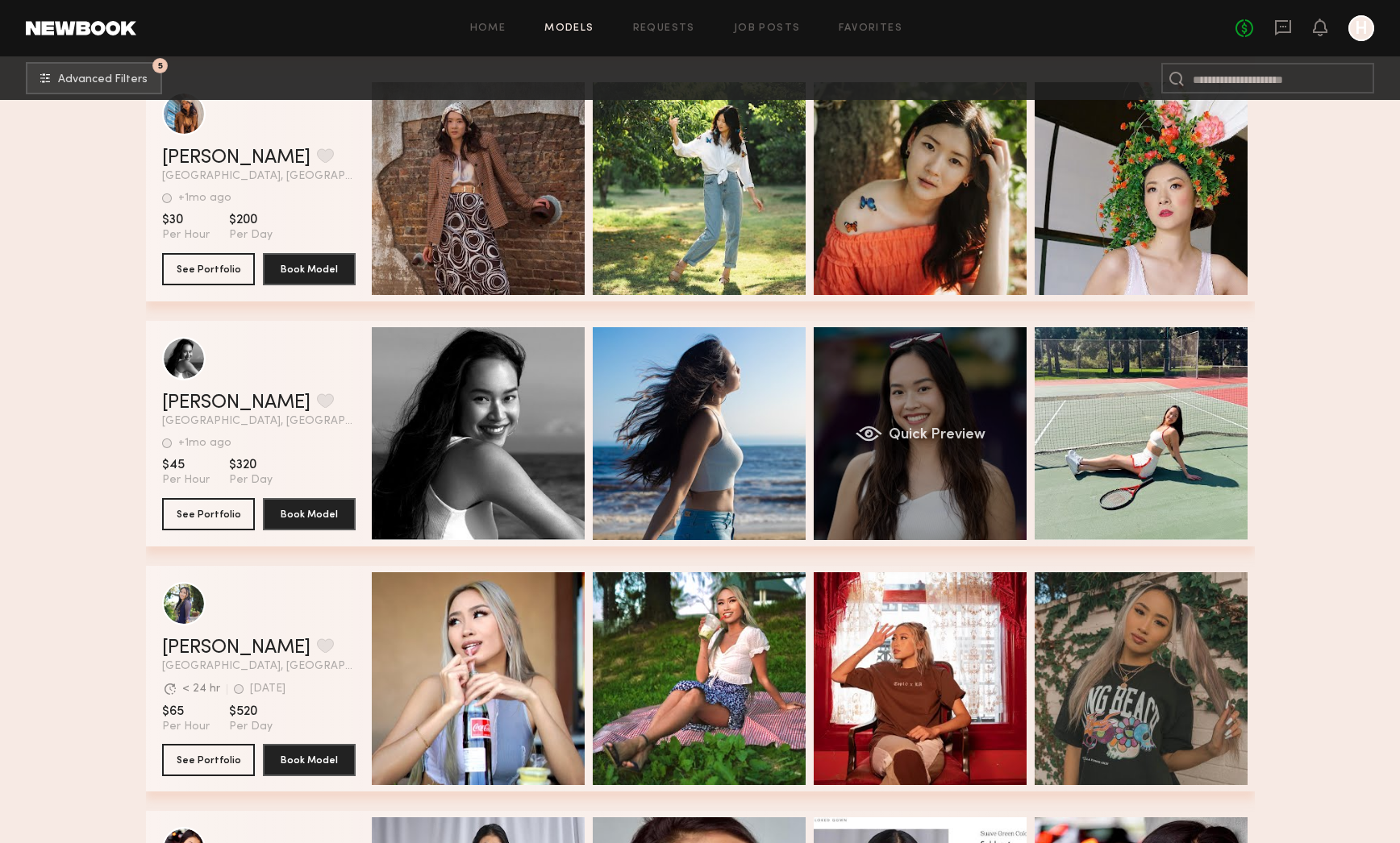
click at [955, 396] on div "Quick Preview" at bounding box center [920, 434] width 213 height 213
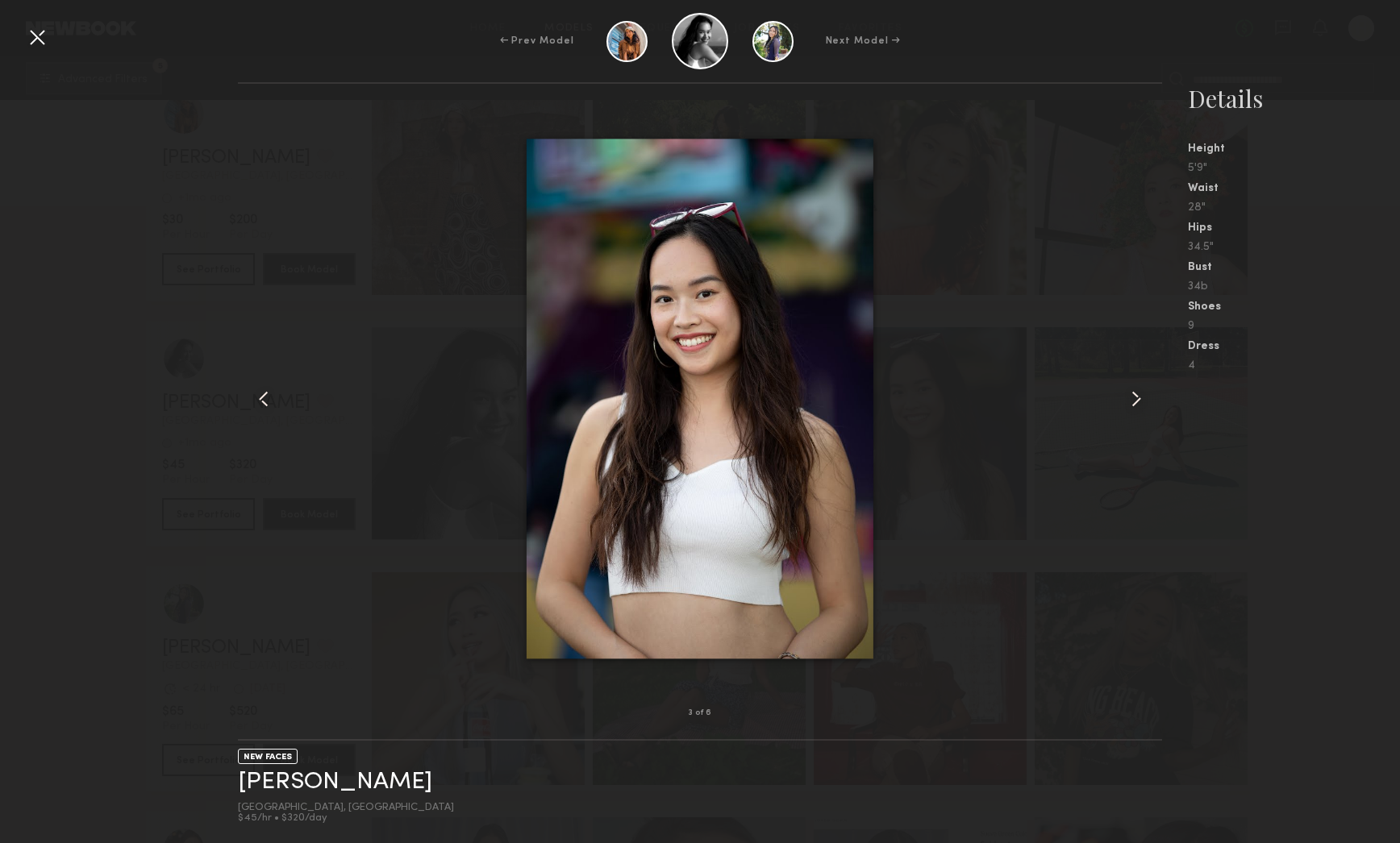
click at [1137, 407] on common-icon at bounding box center [1137, 399] width 26 height 26
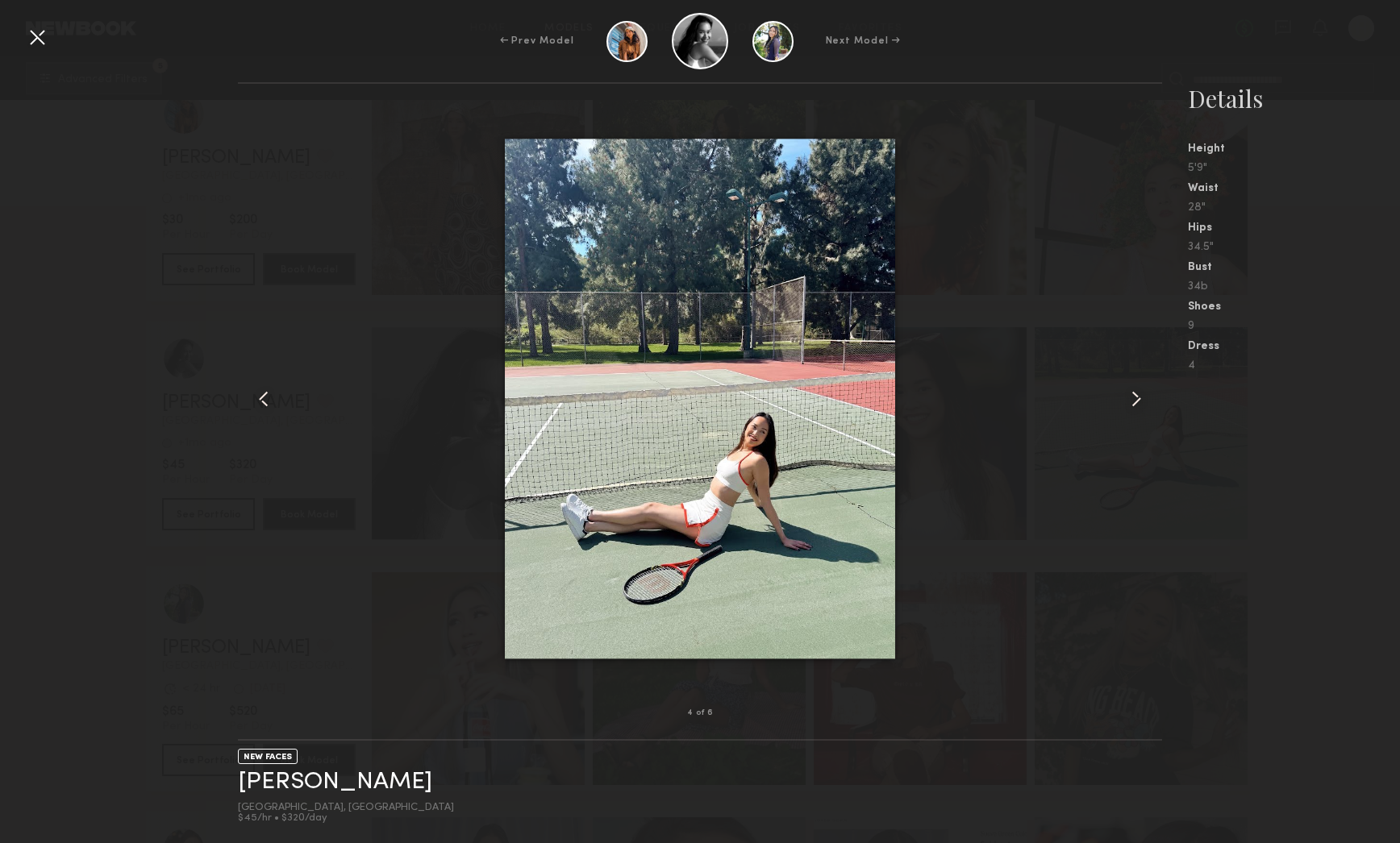
click at [1137, 406] on common-icon at bounding box center [1137, 399] width 26 height 26
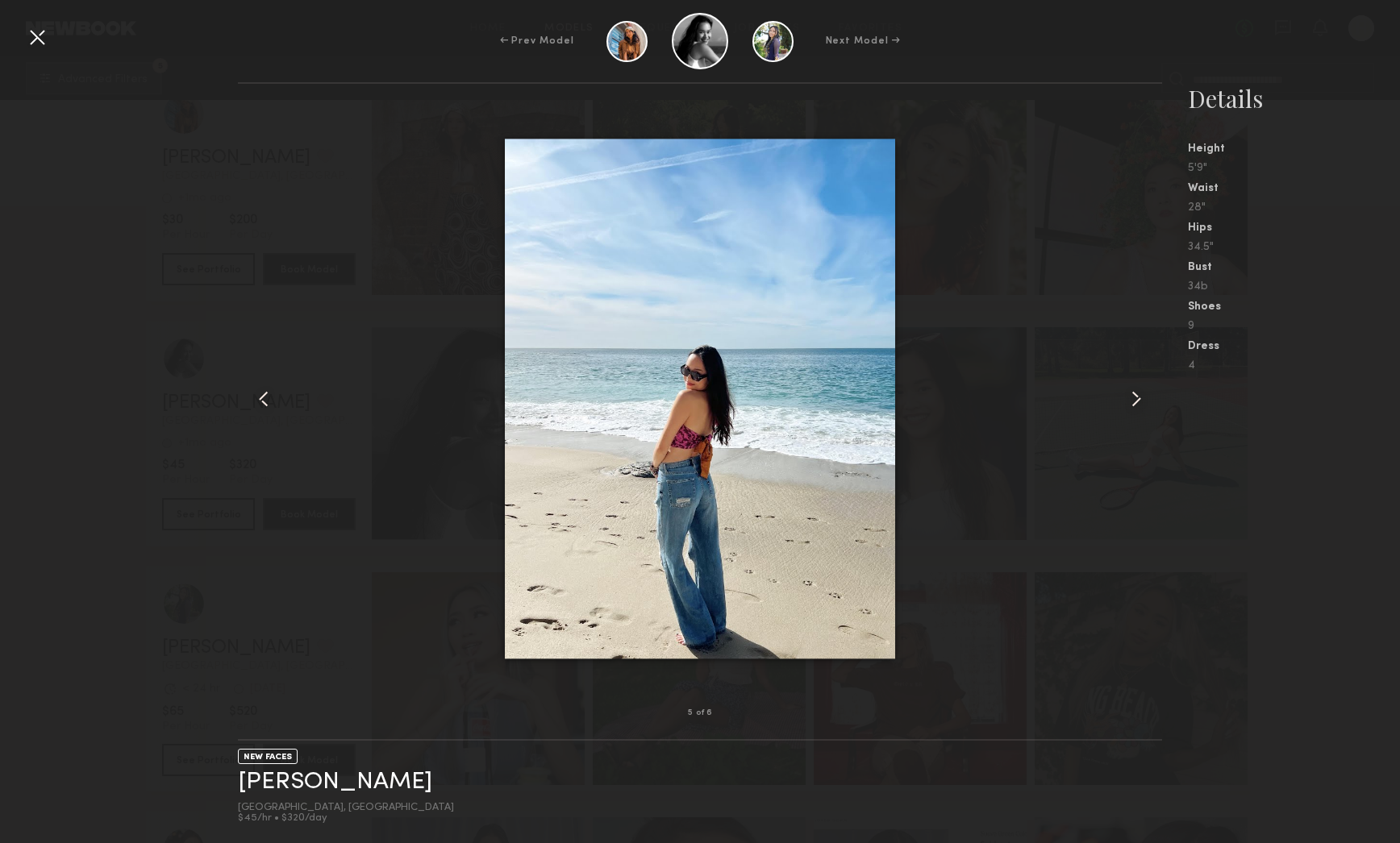
click at [1136, 405] on common-icon at bounding box center [1137, 399] width 26 height 26
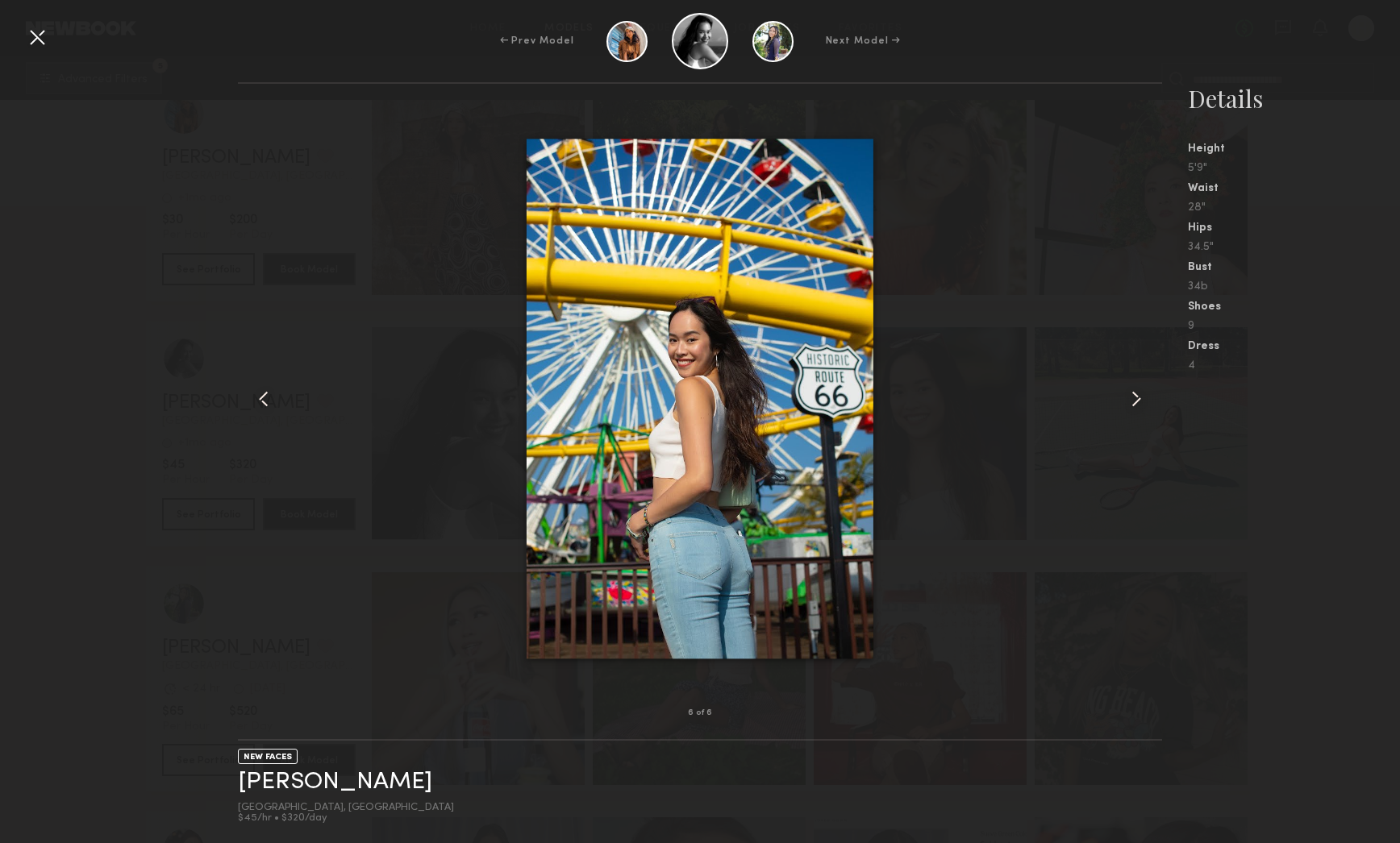
click at [1136, 405] on common-icon at bounding box center [1137, 399] width 26 height 26
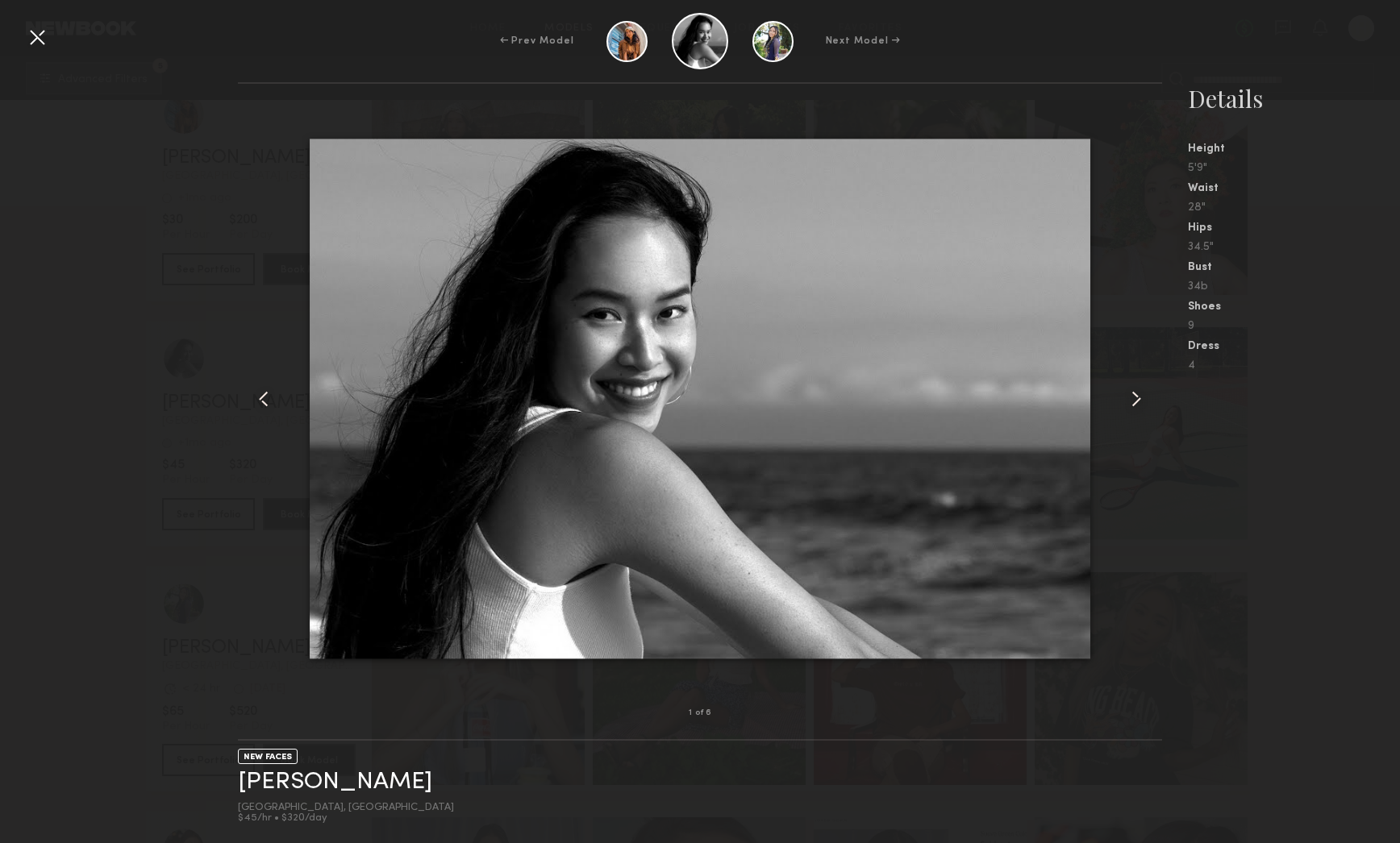
click at [1136, 405] on common-icon at bounding box center [1137, 399] width 26 height 26
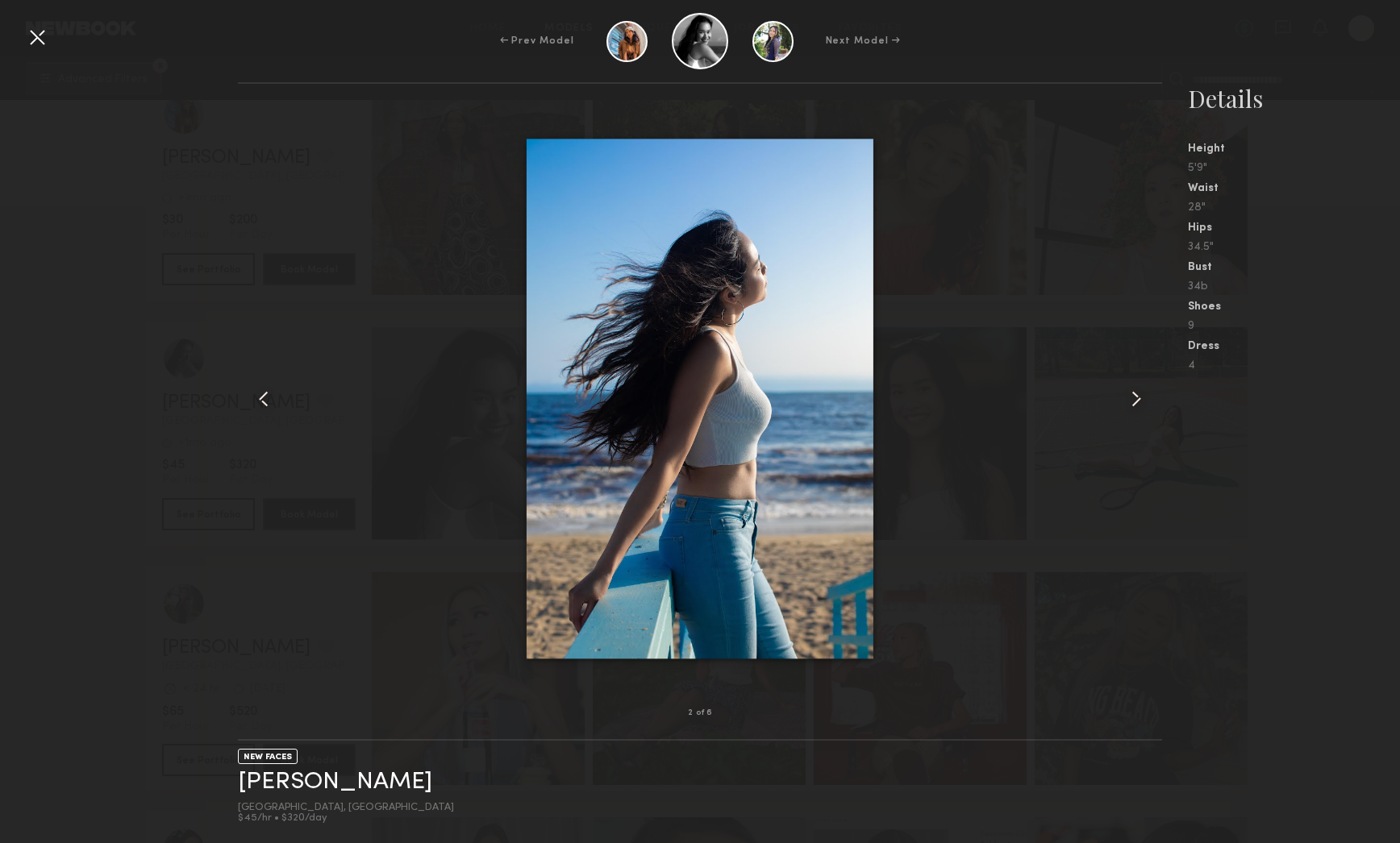
click at [1142, 406] on common-icon at bounding box center [1137, 399] width 26 height 26
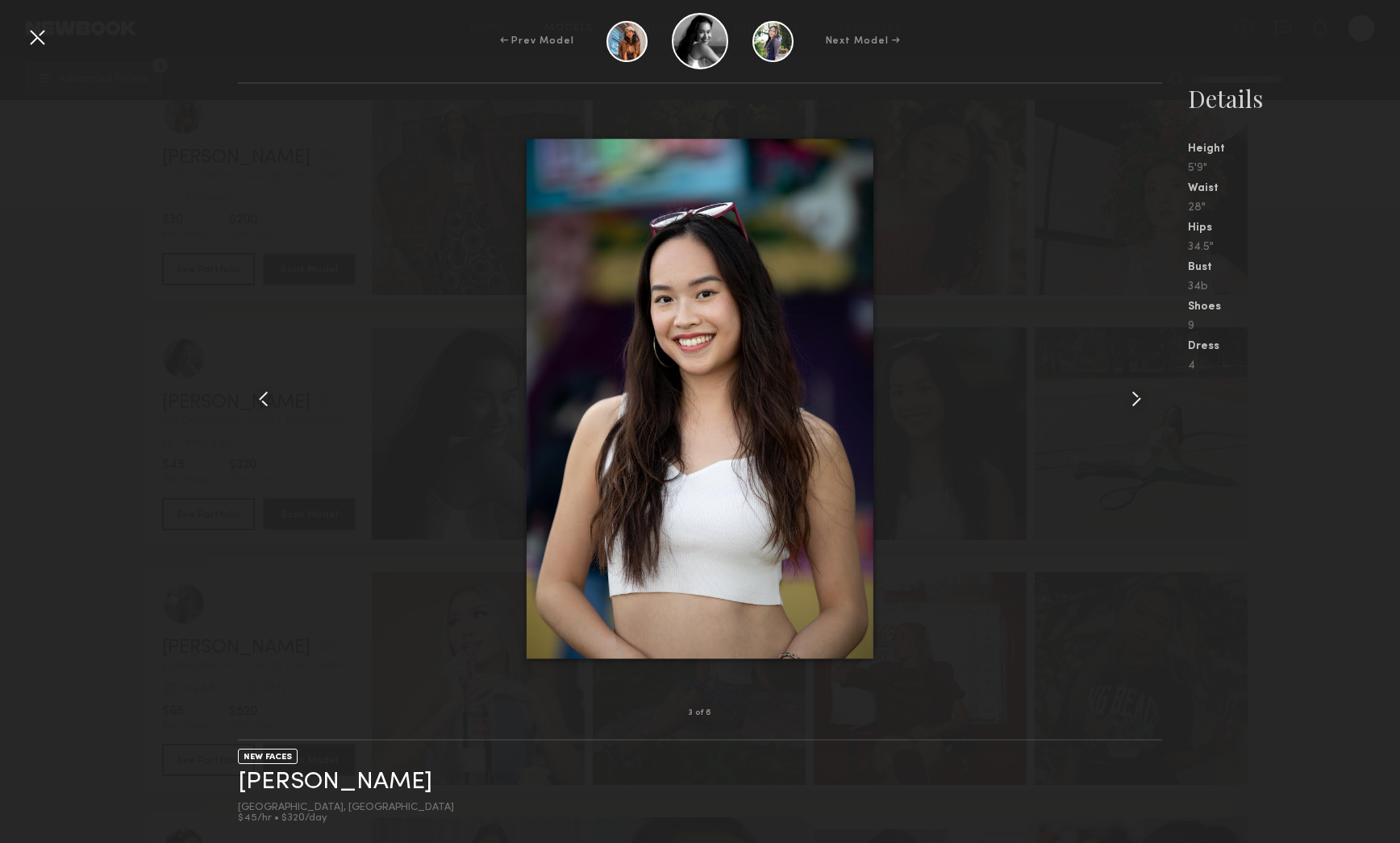
click at [1144, 409] on common-icon at bounding box center [1137, 399] width 26 height 26
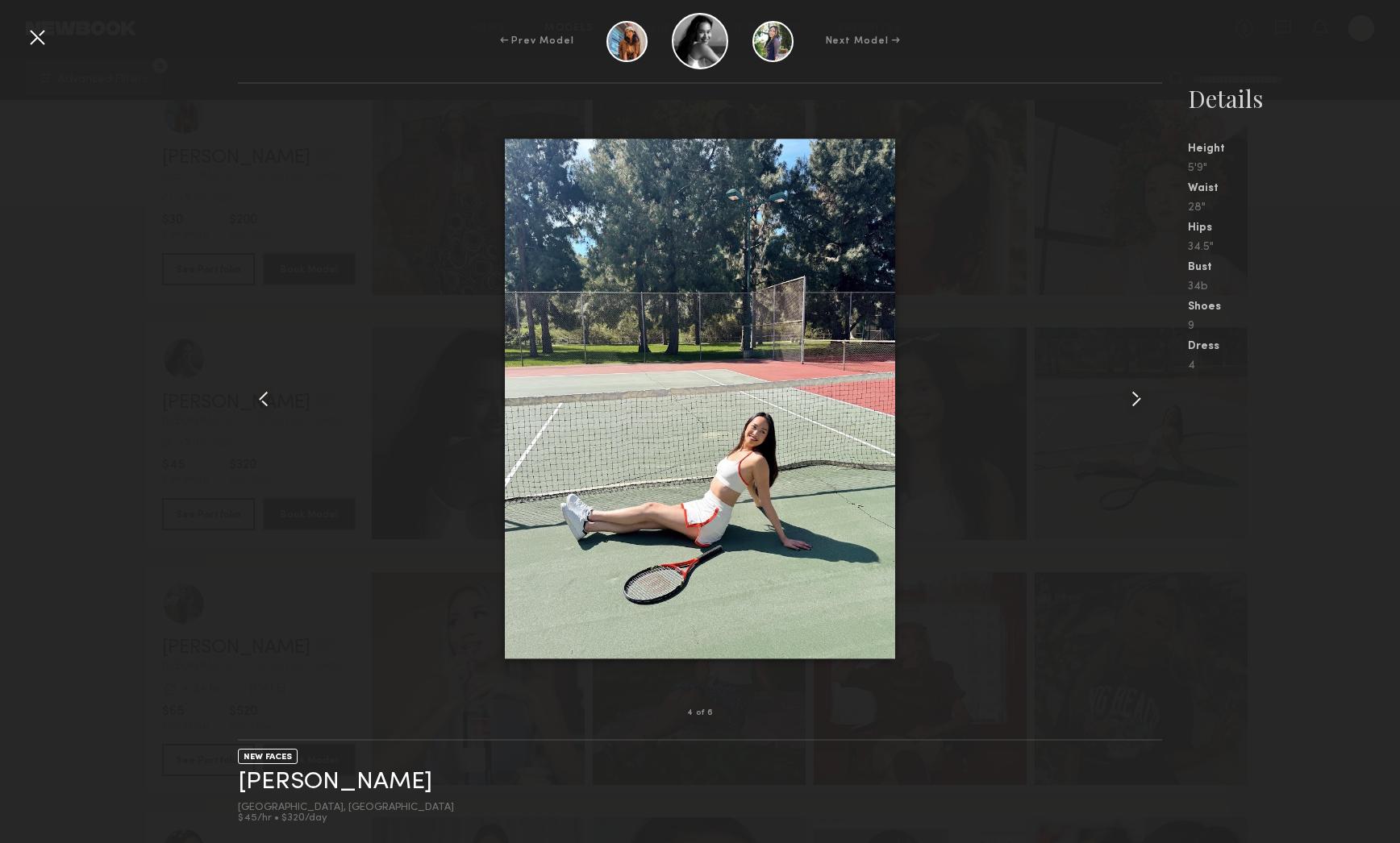
click at [1308, 465] on nb-gallery-model-stats "Details Height 5'9" Waist 28" Hips 34.5" Bust 34b Shoes 9 Dress 4" at bounding box center [1281, 463] width 238 height 761
click at [39, 37] on div at bounding box center [37, 37] width 26 height 26
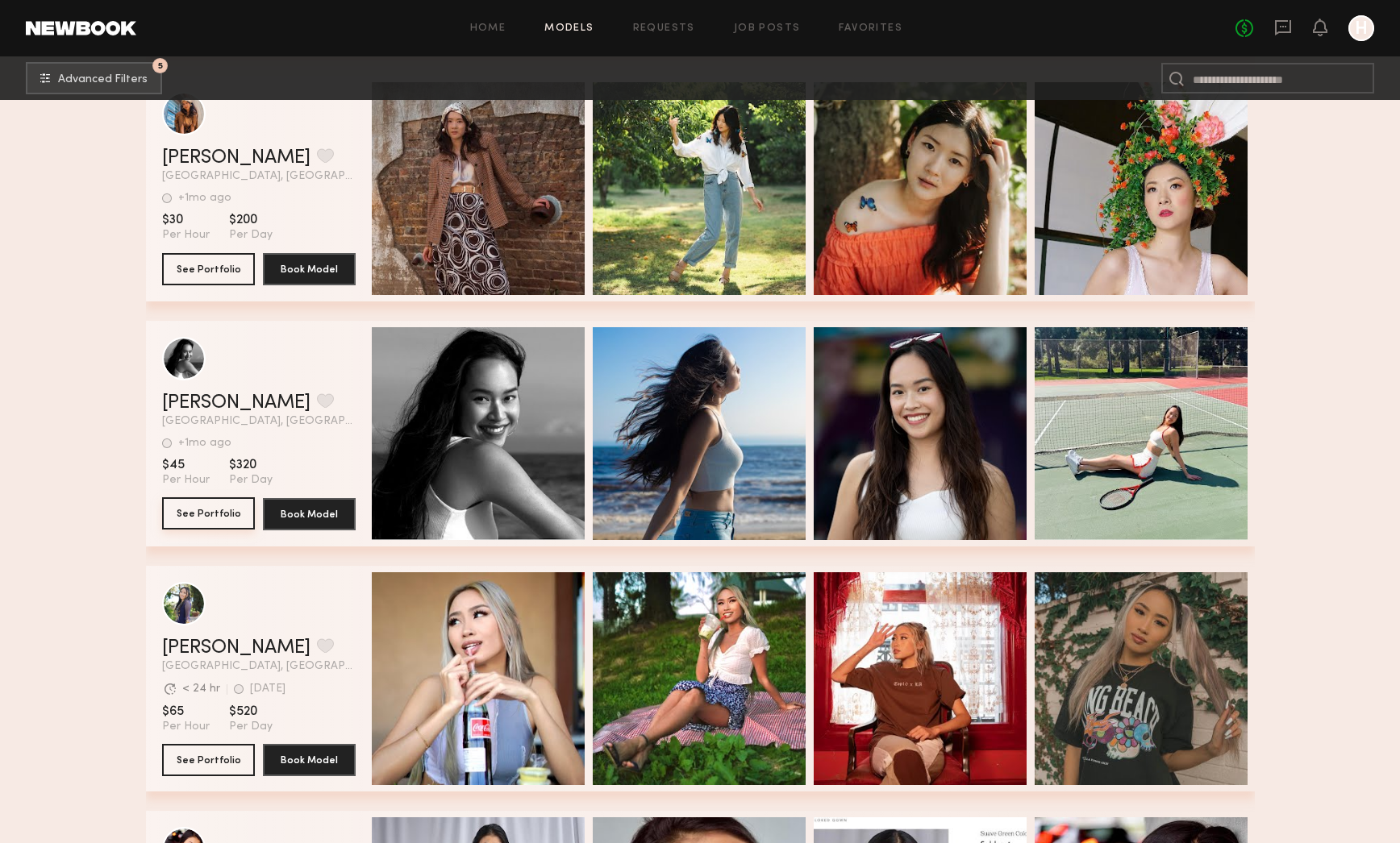
click at [217, 514] on button "See Portfolio" at bounding box center [208, 514] width 93 height 32
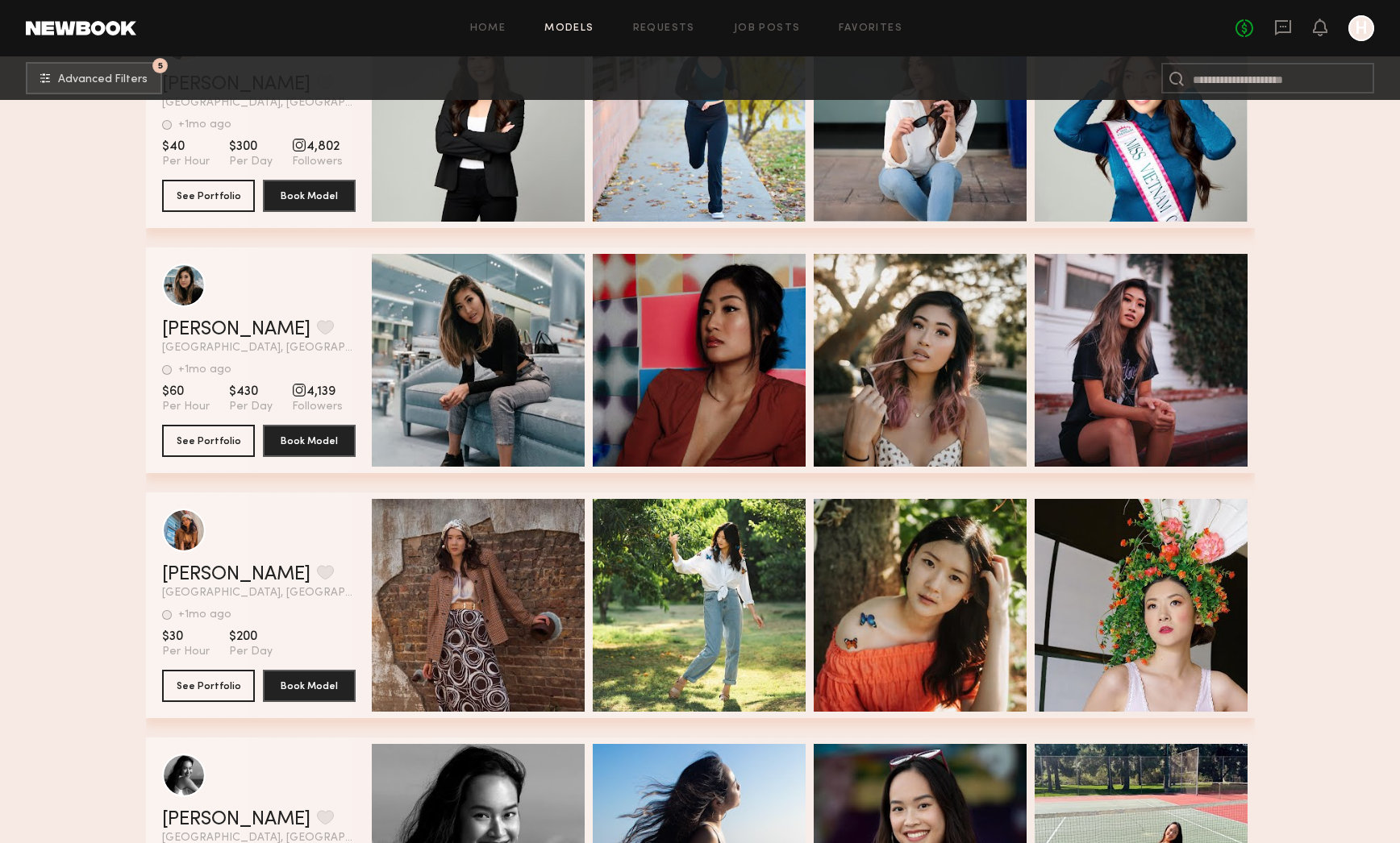
scroll to position [2025, 0]
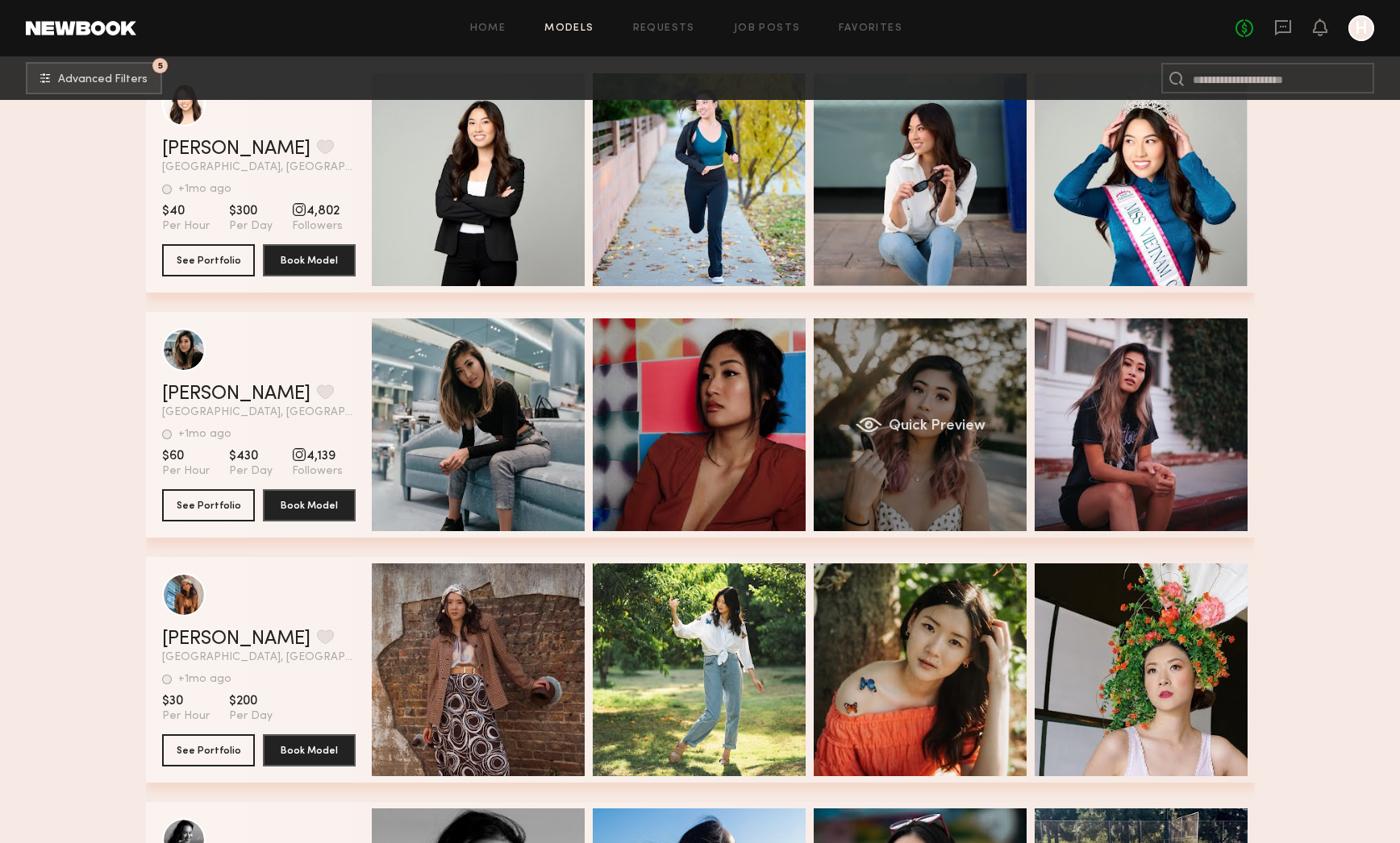
click at [974, 376] on div "Quick Preview" at bounding box center [920, 425] width 213 height 213
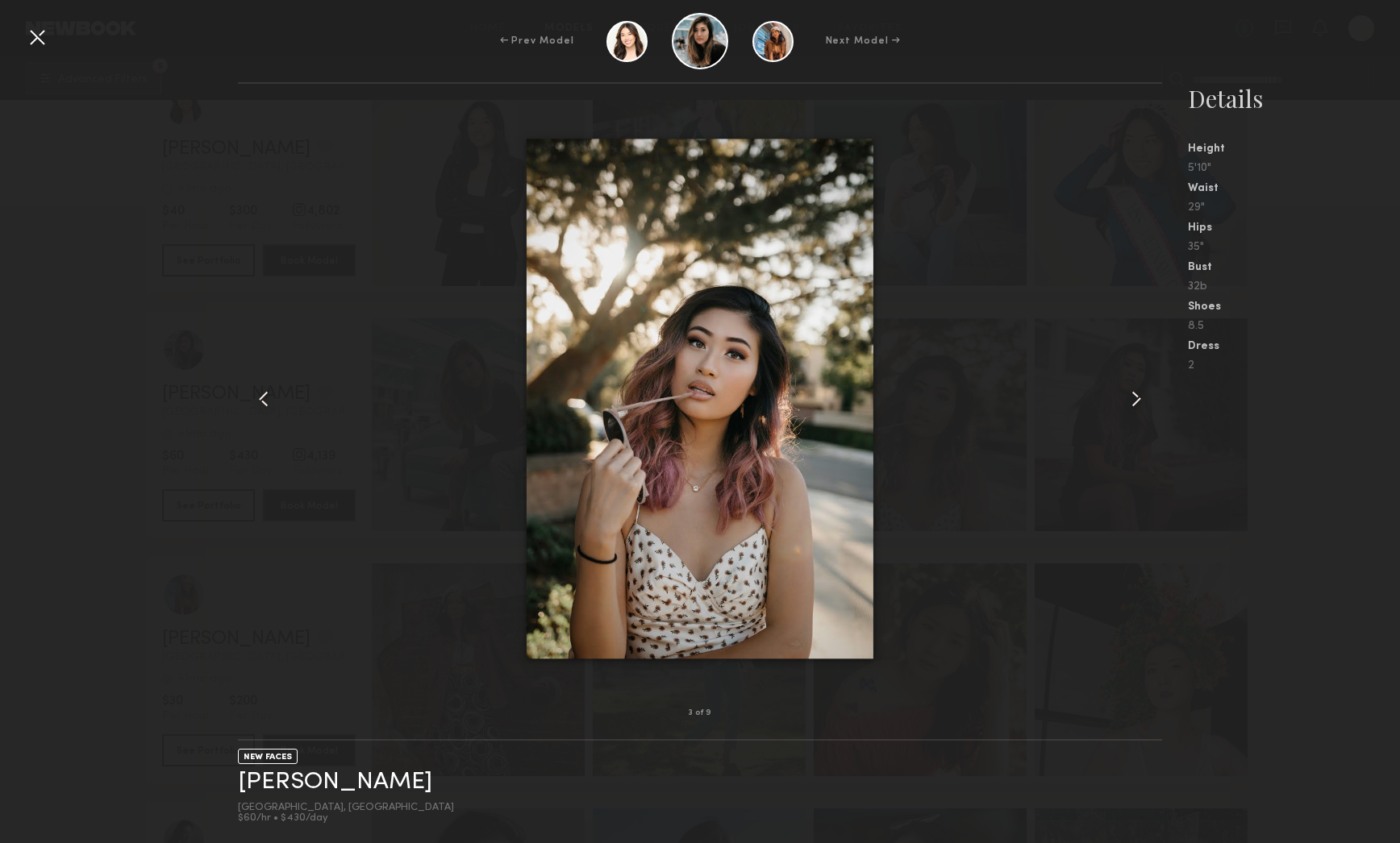
click at [44, 40] on div at bounding box center [37, 37] width 26 height 26
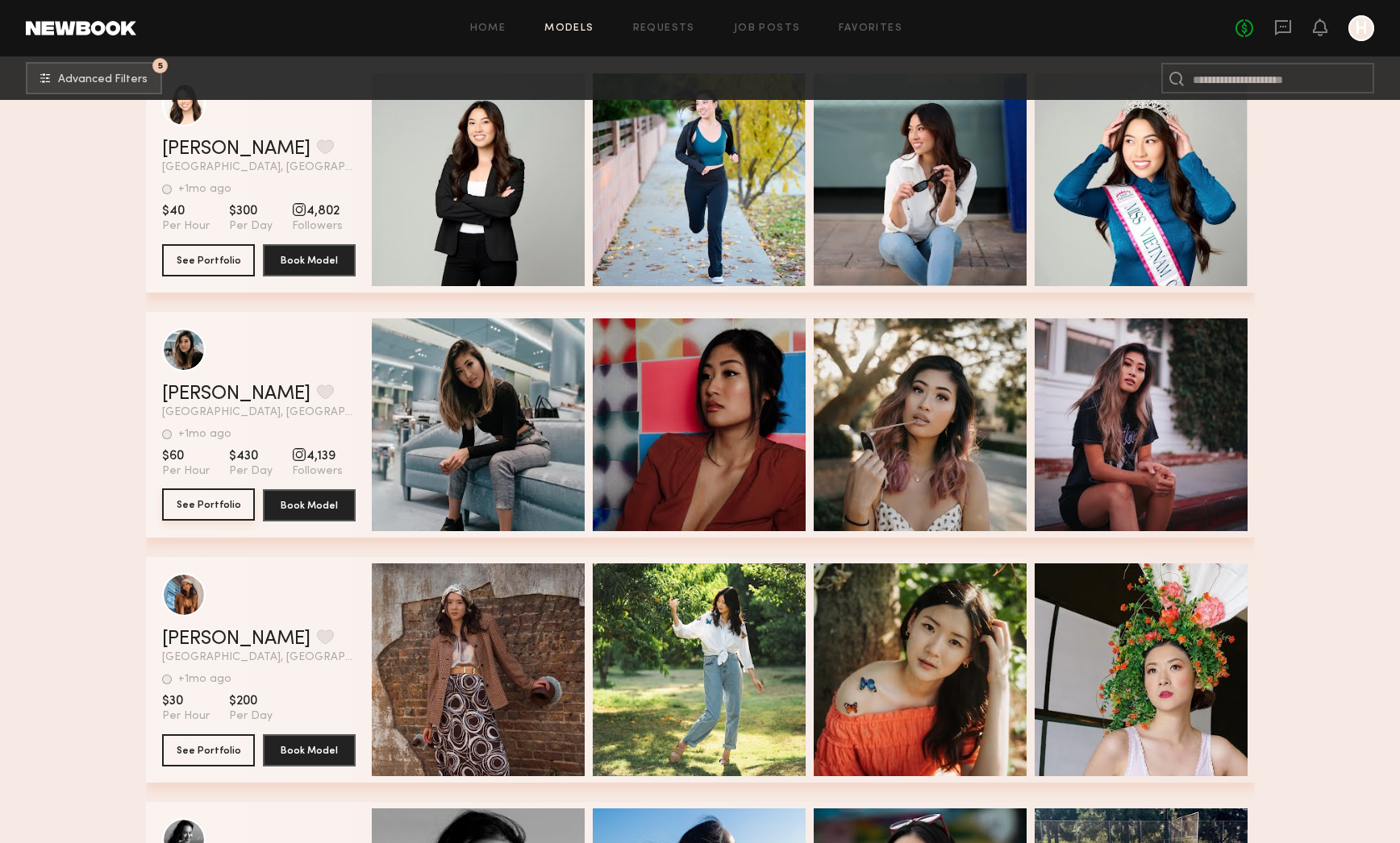
click at [209, 515] on button "See Portfolio" at bounding box center [208, 505] width 93 height 32
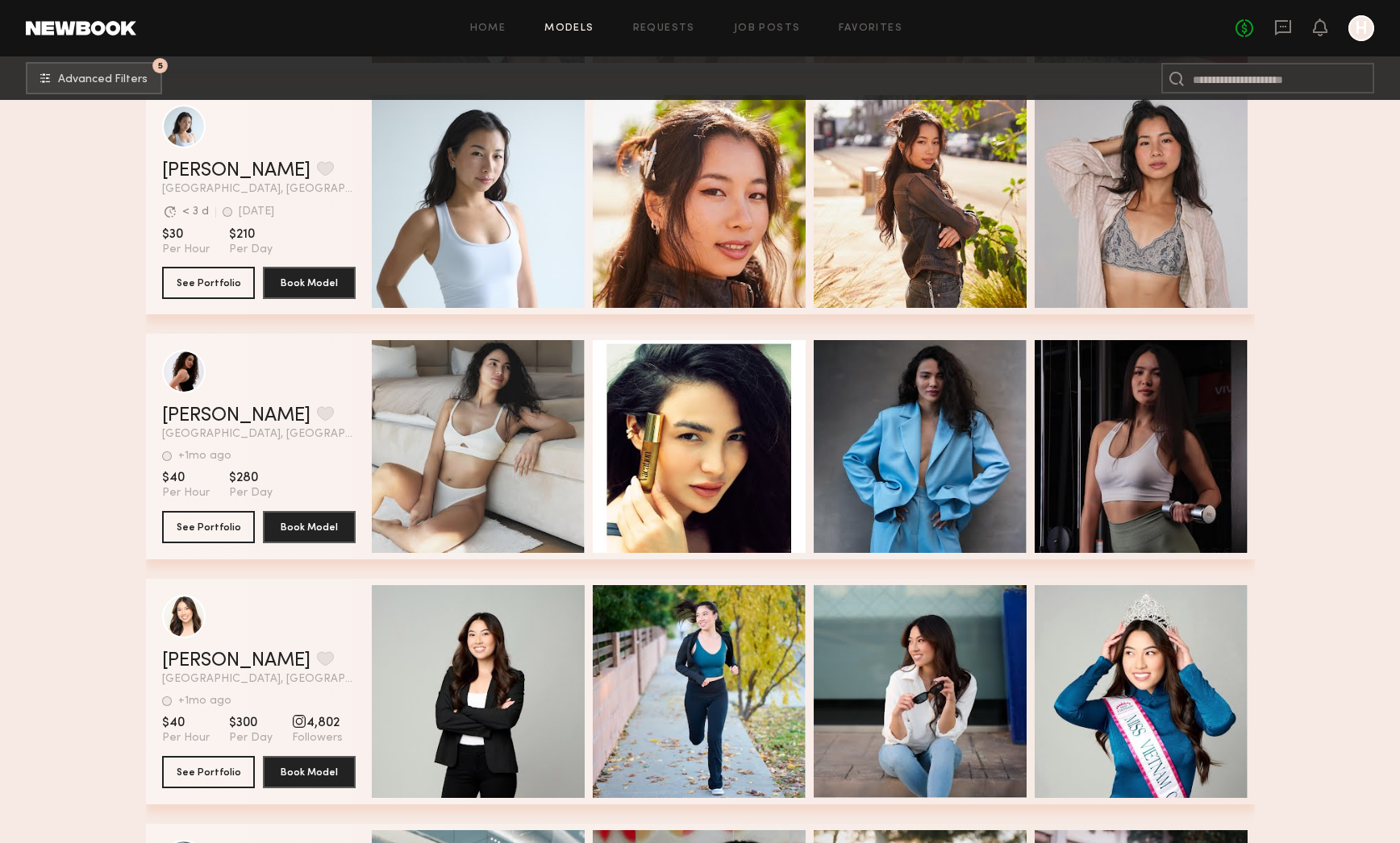
scroll to position [1512, 0]
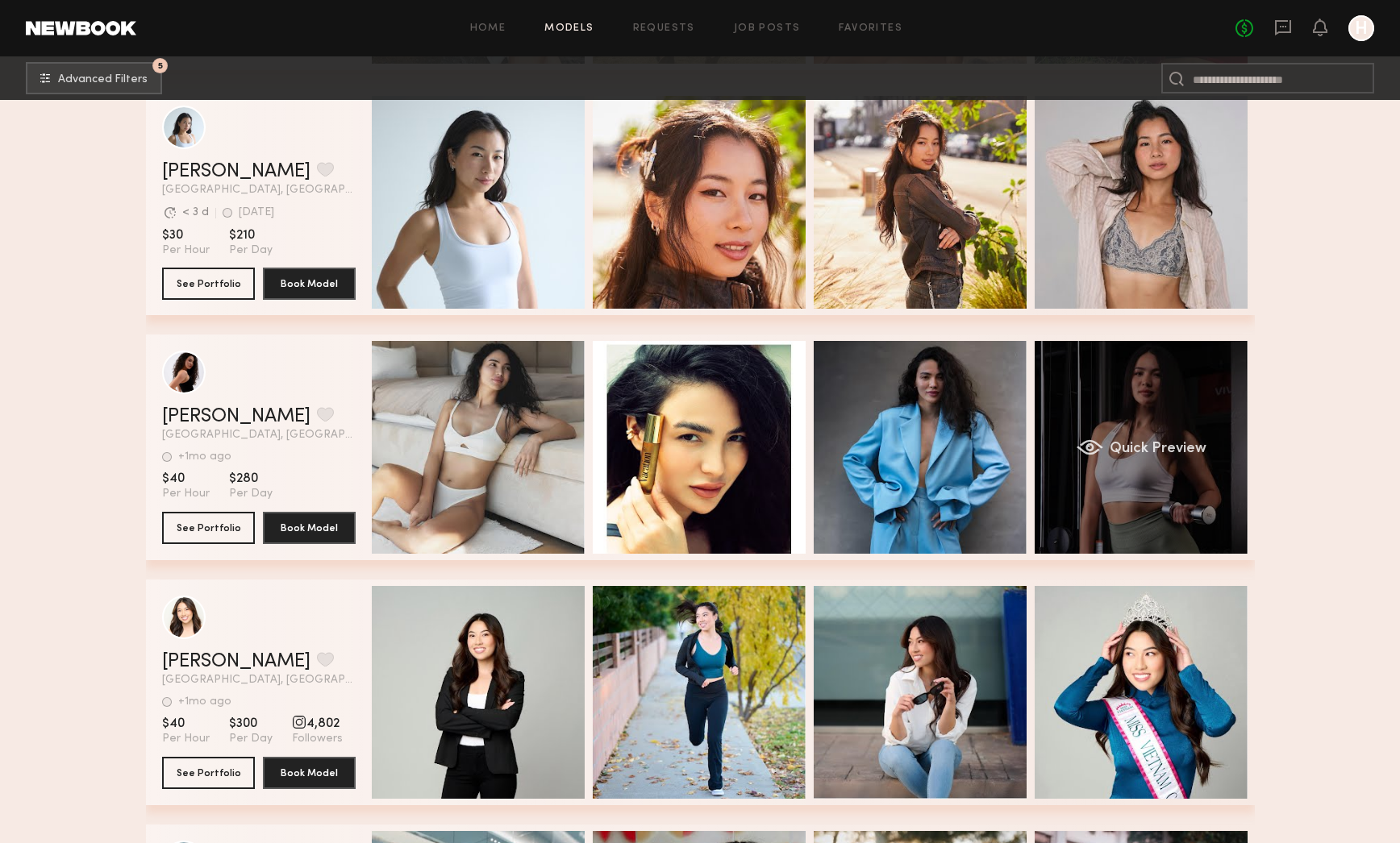
click at [1169, 405] on div "Quick Preview" at bounding box center [1141, 447] width 213 height 213
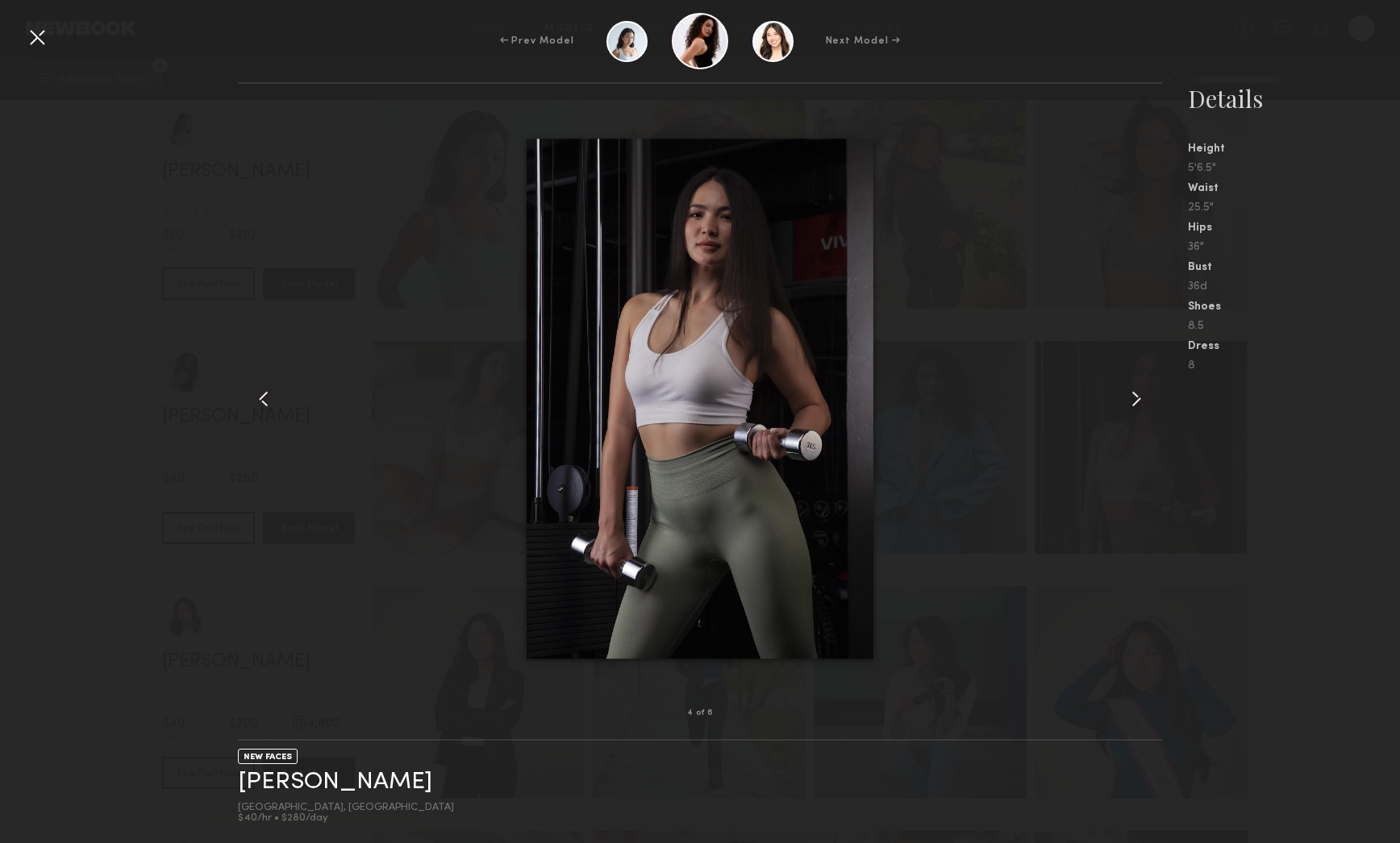
click at [41, 40] on div at bounding box center [37, 37] width 26 height 26
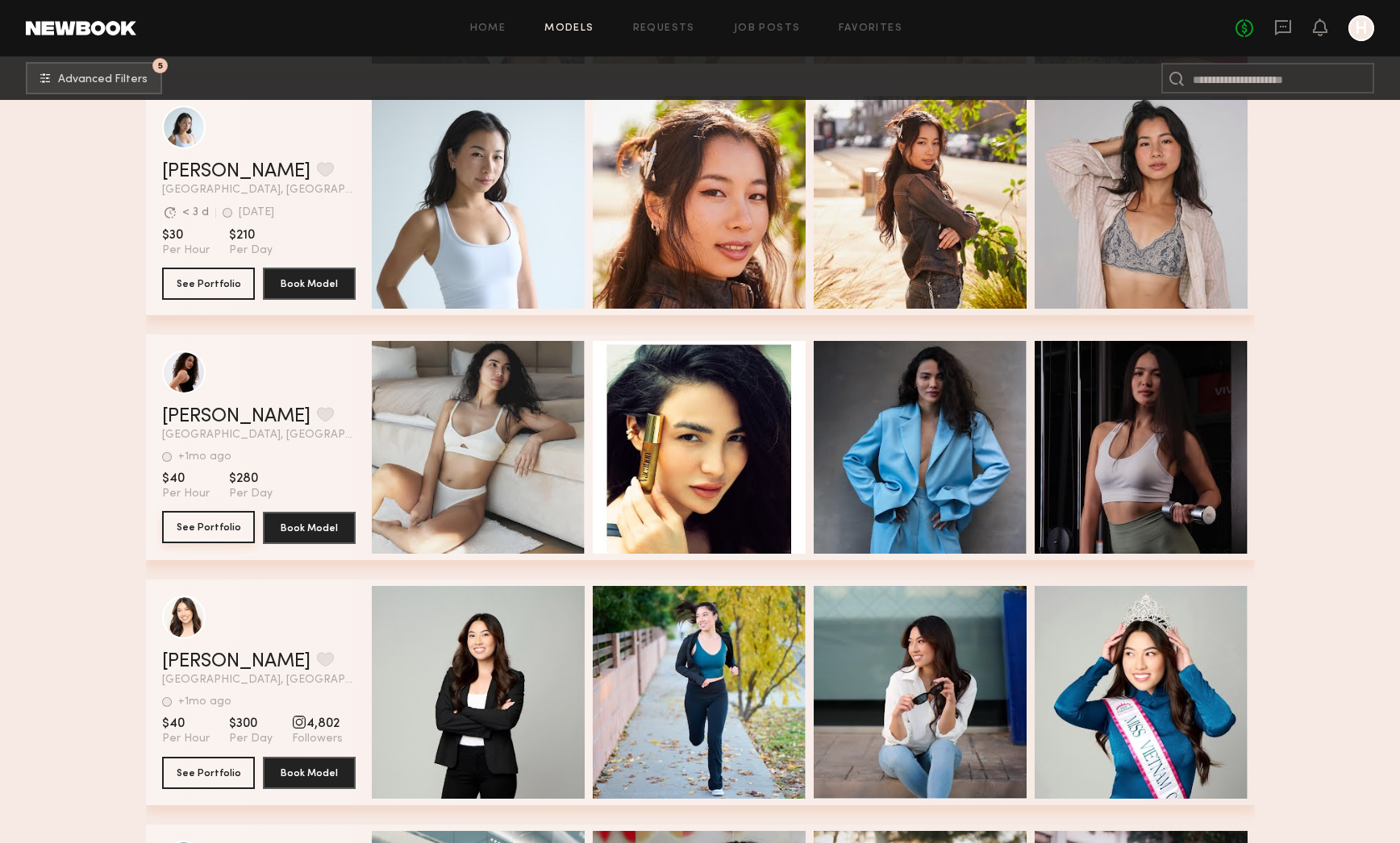
click at [195, 535] on button "See Portfolio" at bounding box center [208, 527] width 93 height 32
click at [192, 276] on button "See Portfolio" at bounding box center [208, 283] width 93 height 32
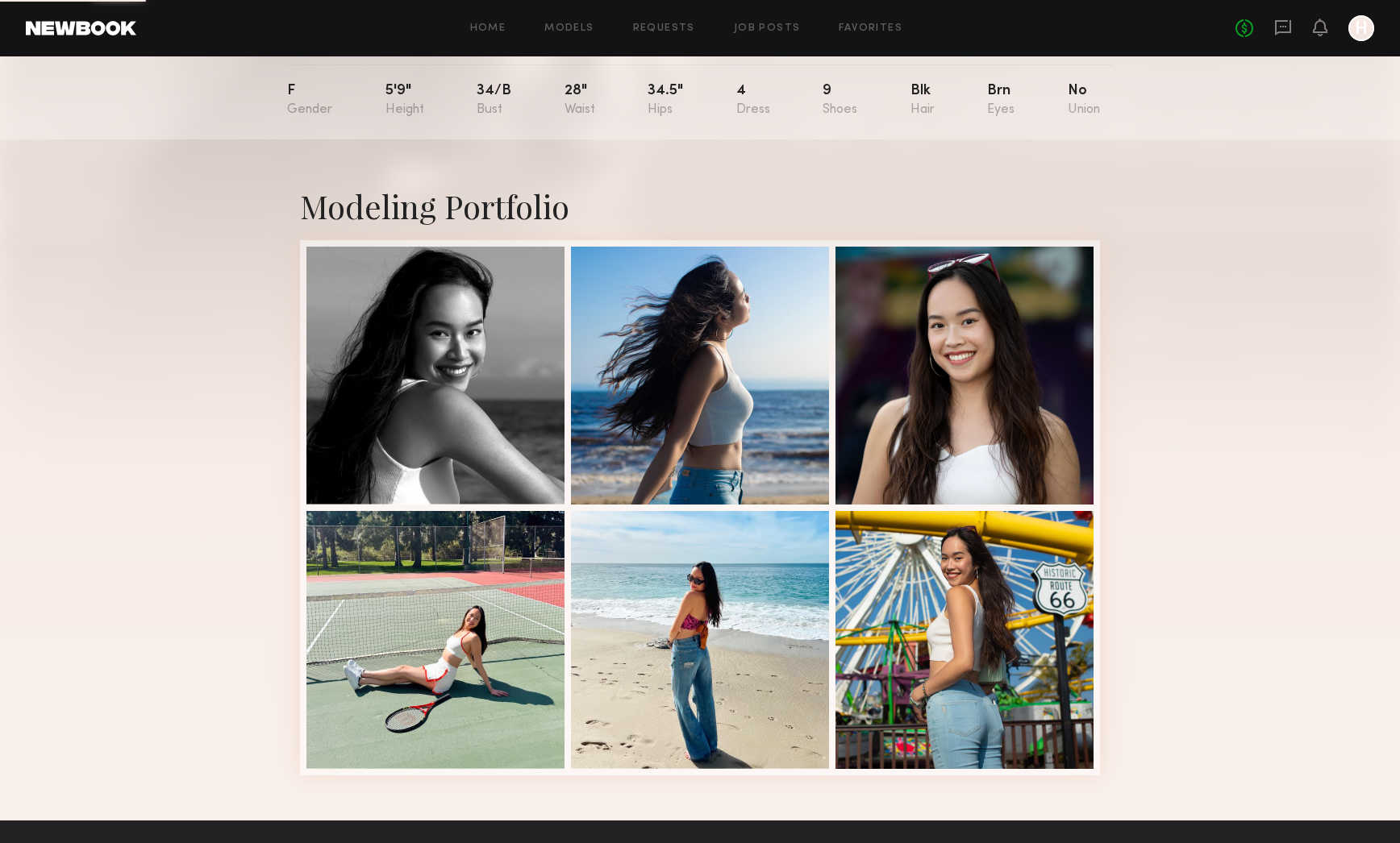
scroll to position [223, 0]
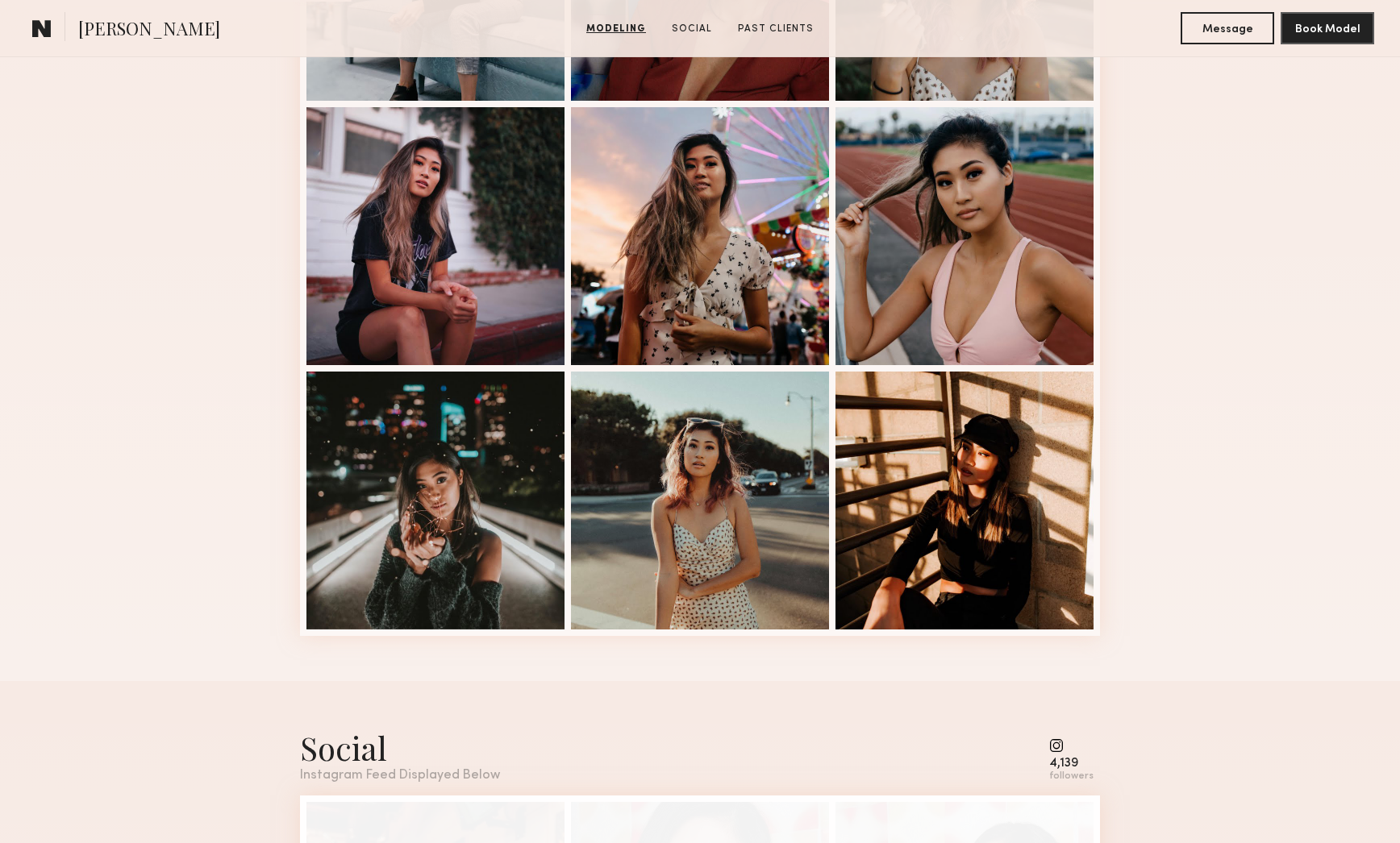
scroll to position [637, 0]
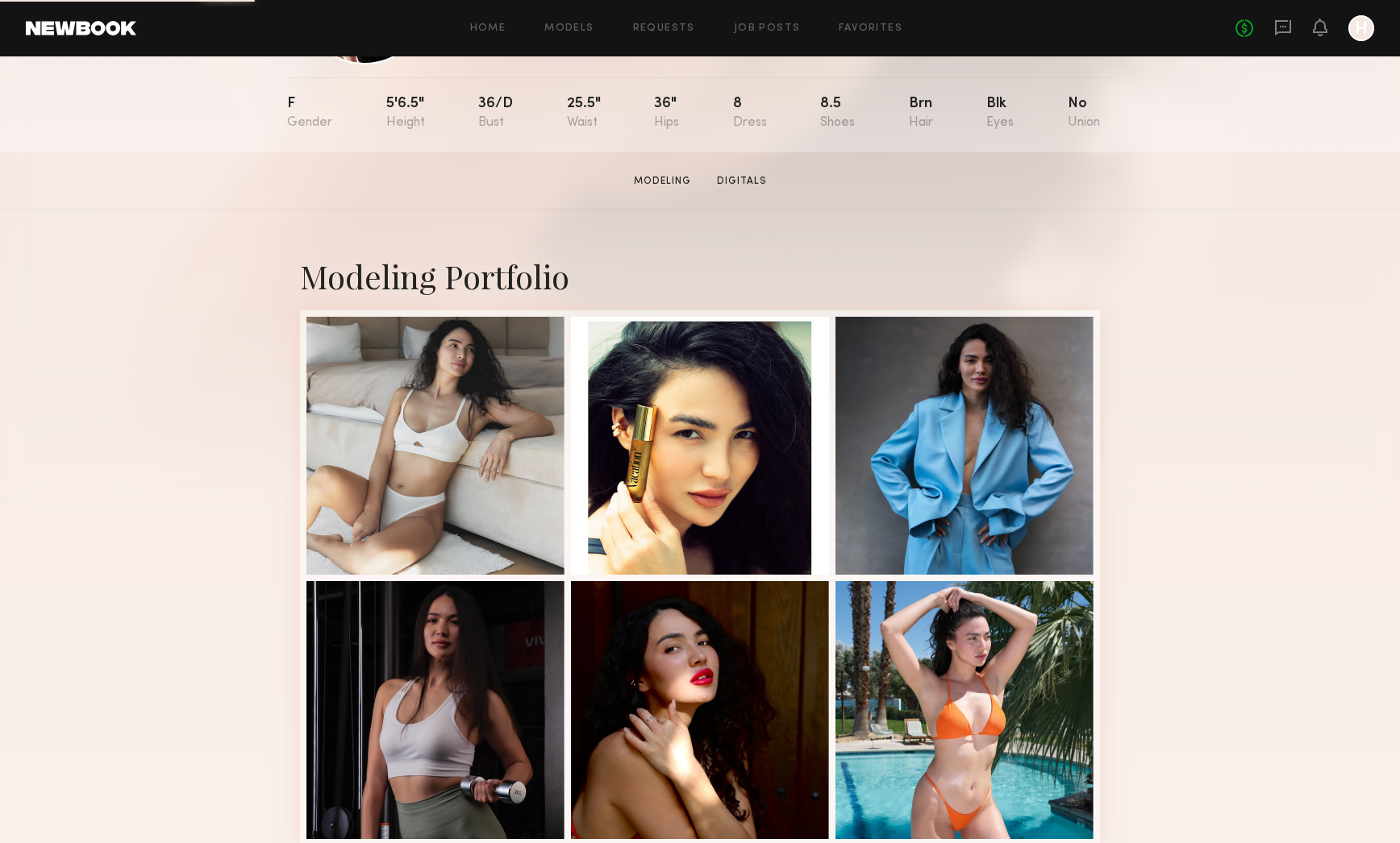
scroll to position [267, 0]
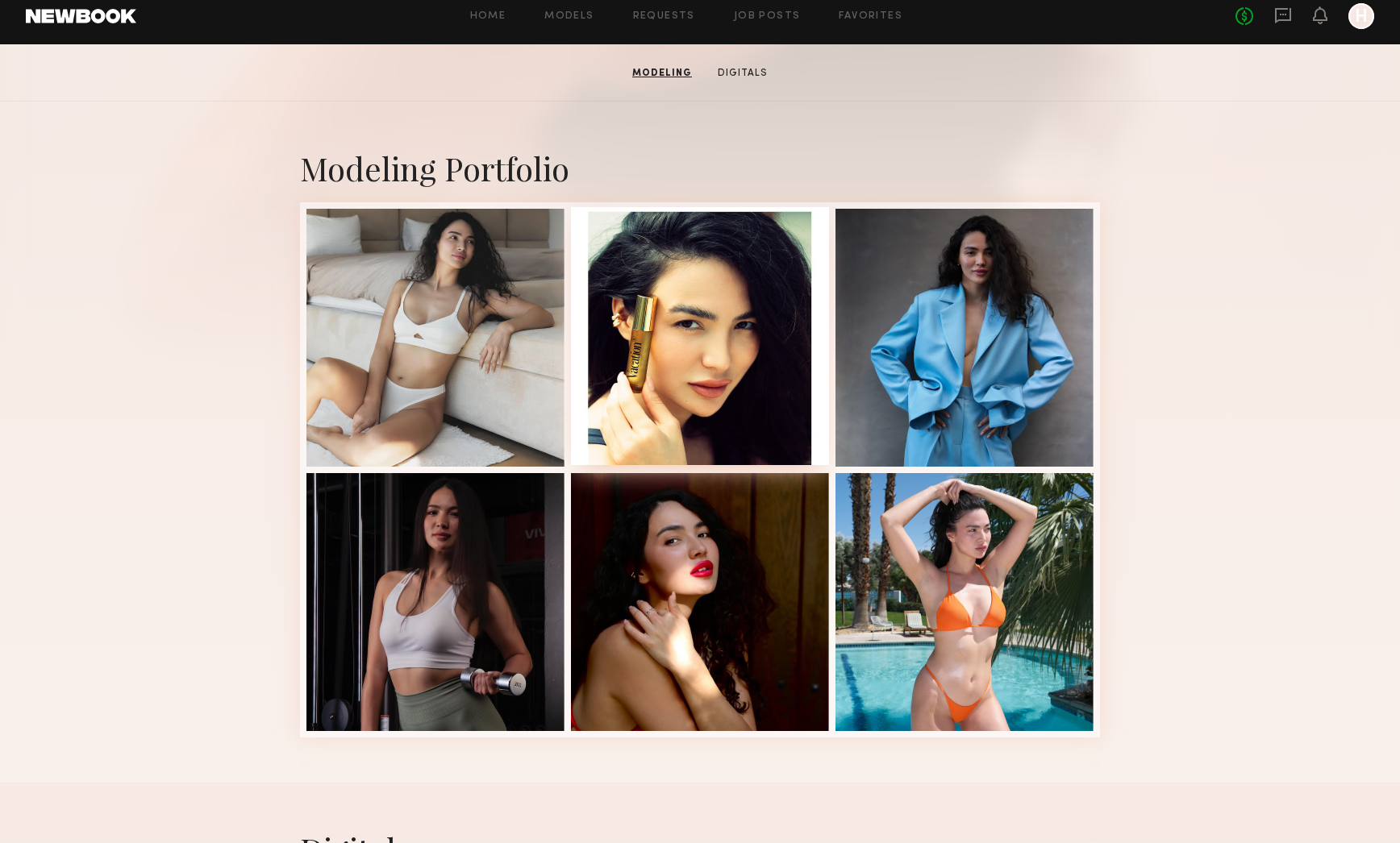
click at [704, 319] on div at bounding box center [700, 336] width 258 height 258
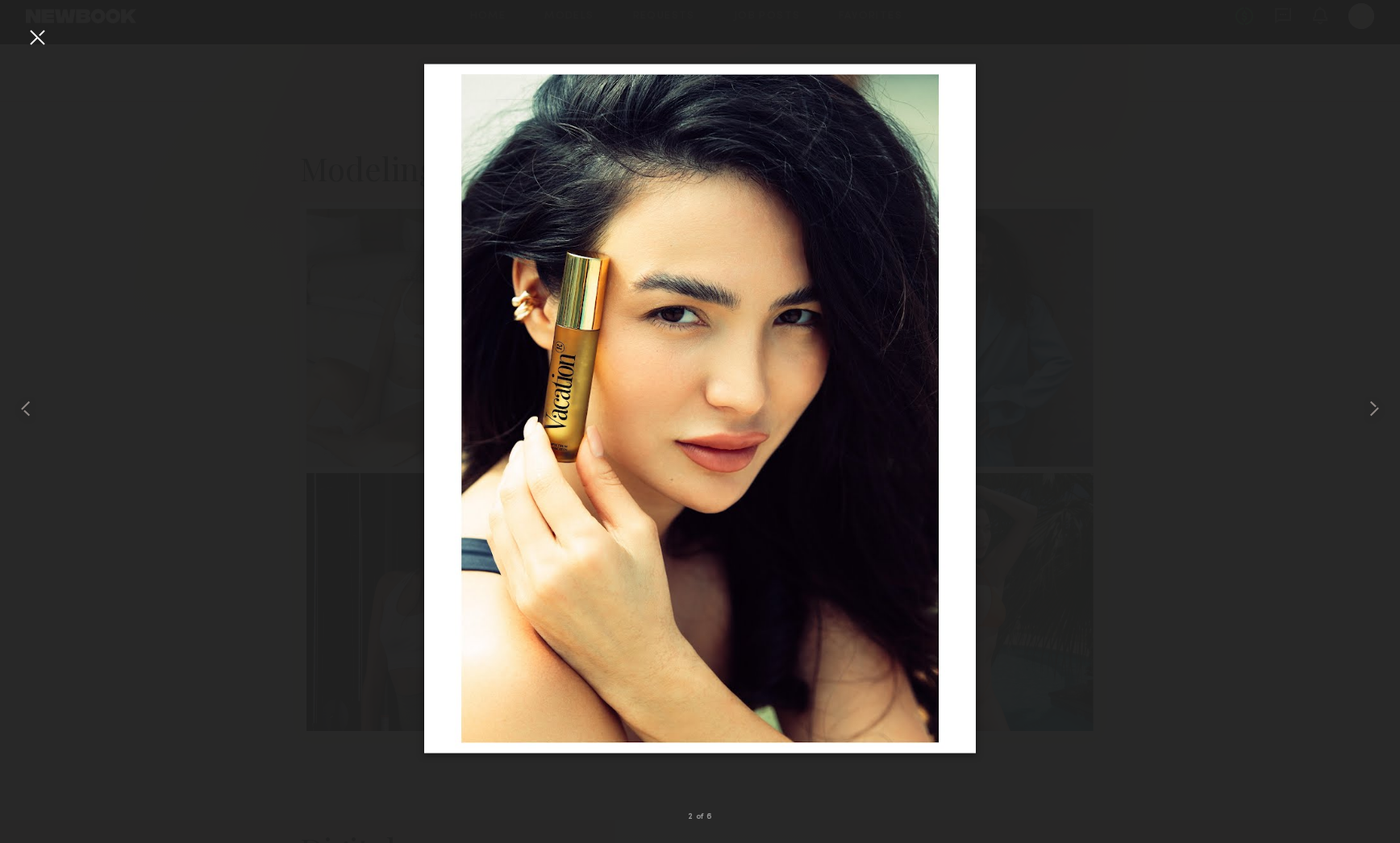
click at [38, 43] on div at bounding box center [37, 37] width 26 height 26
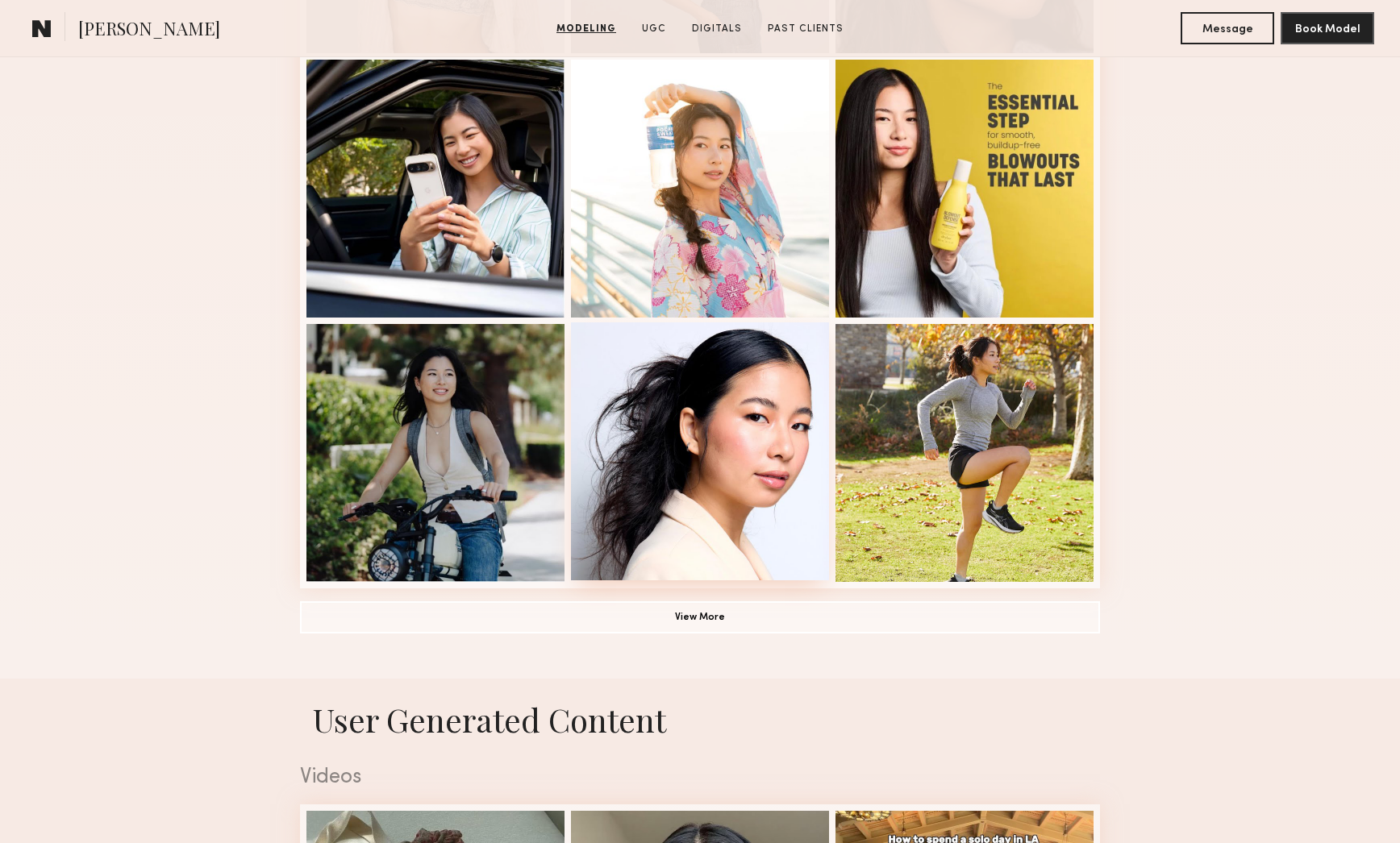
scroll to position [1189, 0]
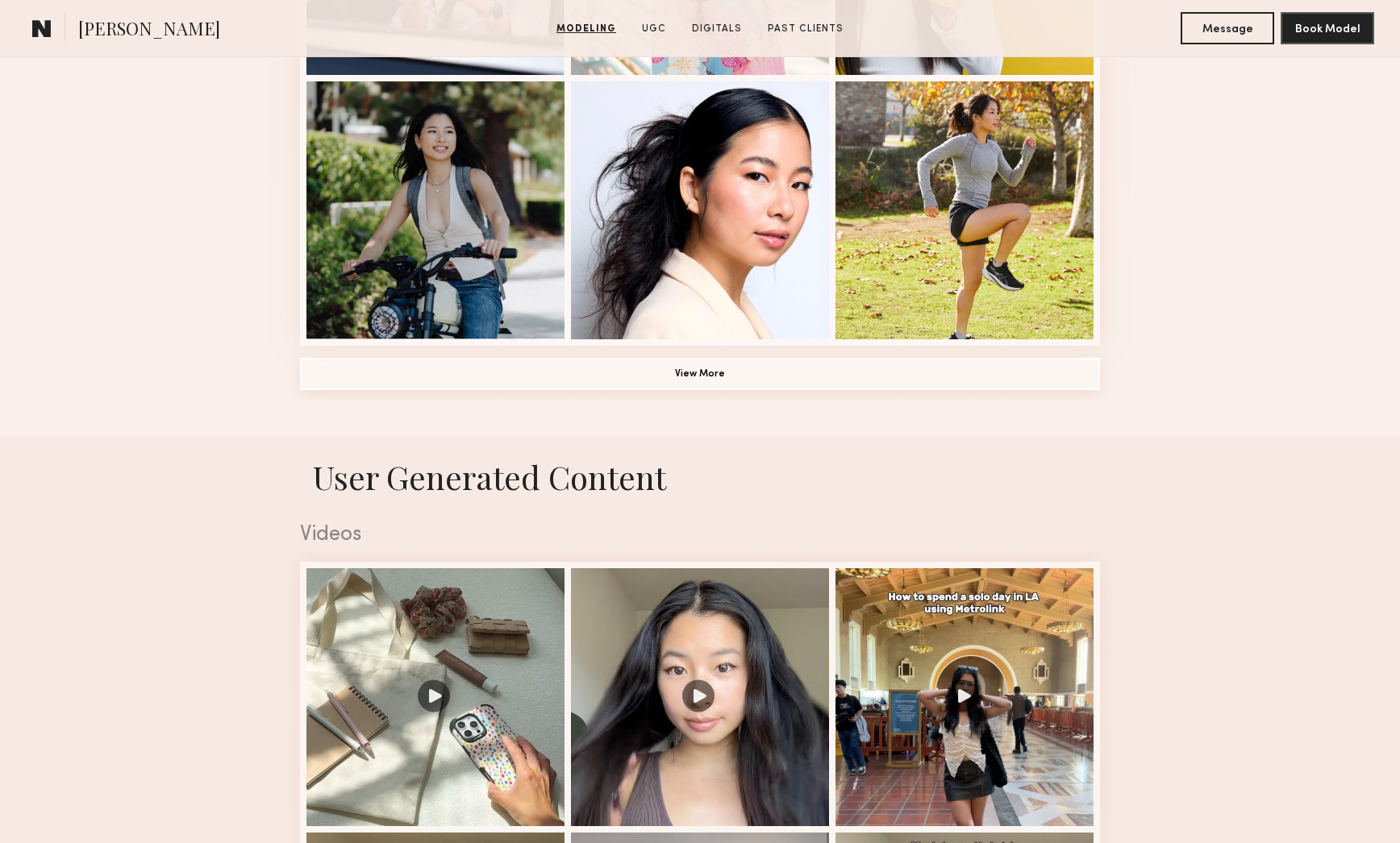
click at [771, 369] on button "View More" at bounding box center [700, 374] width 800 height 32
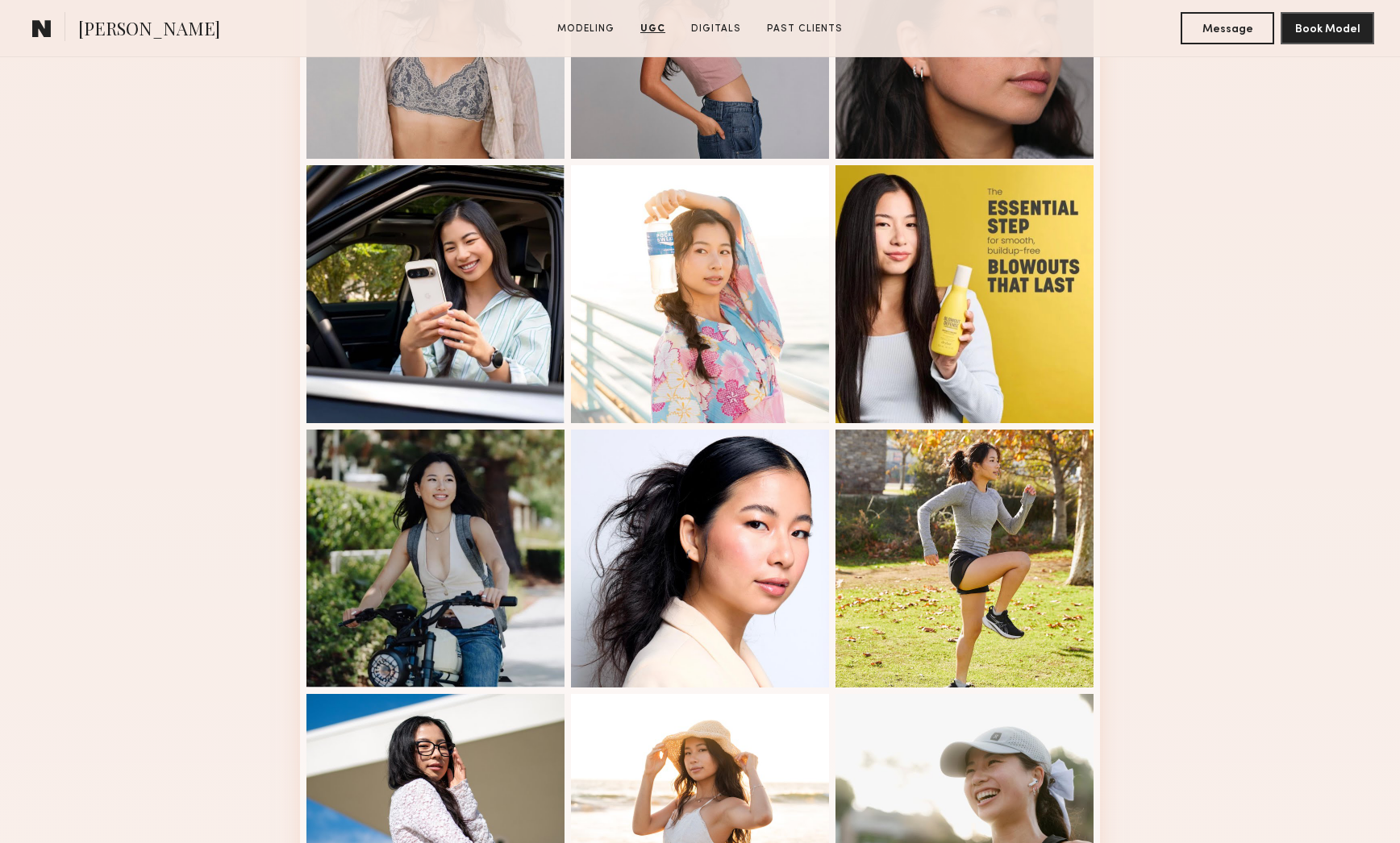
scroll to position [812, 0]
